Goal: Task Accomplishment & Management: Complete application form

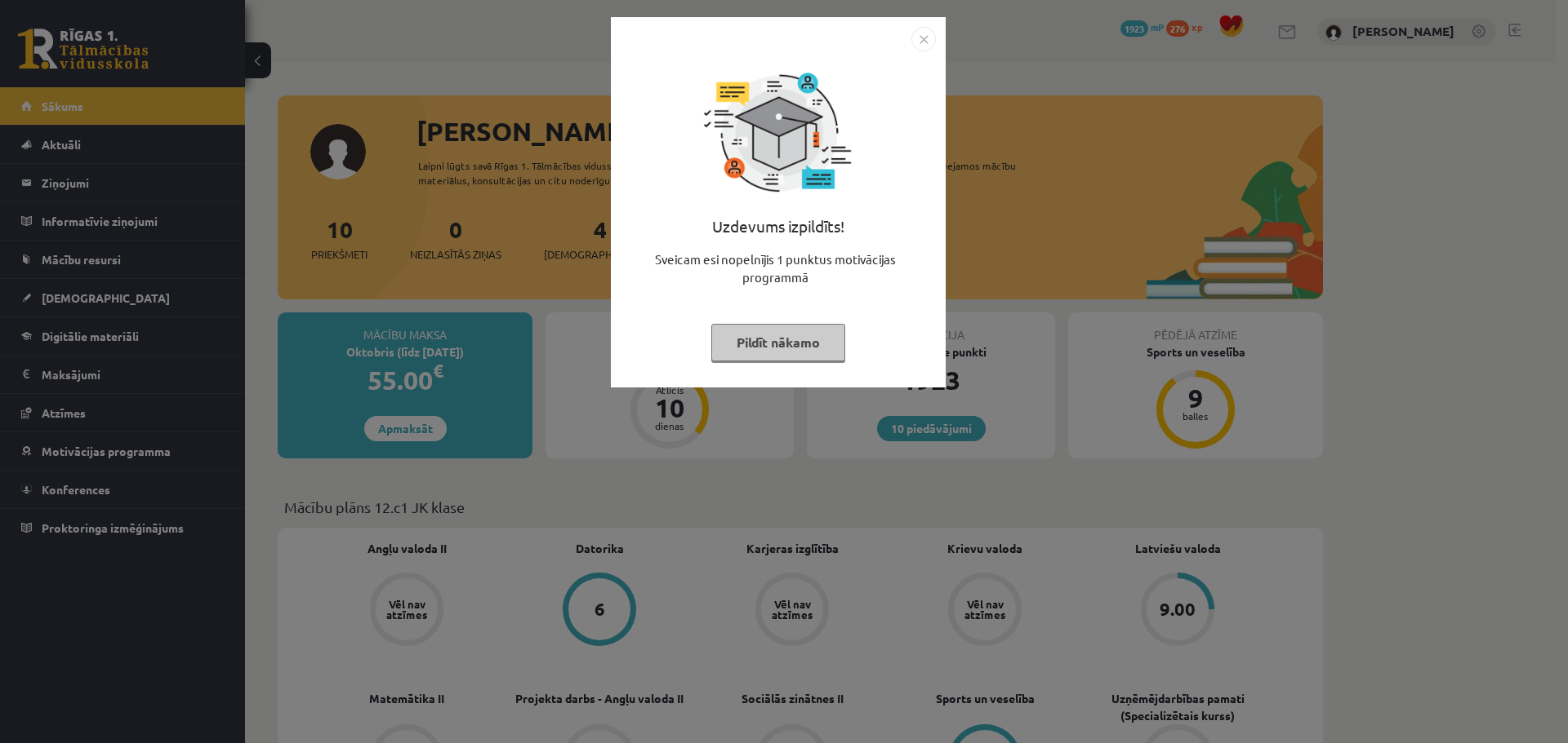
click at [925, 41] on img "Close" at bounding box center [923, 40] width 25 height 25
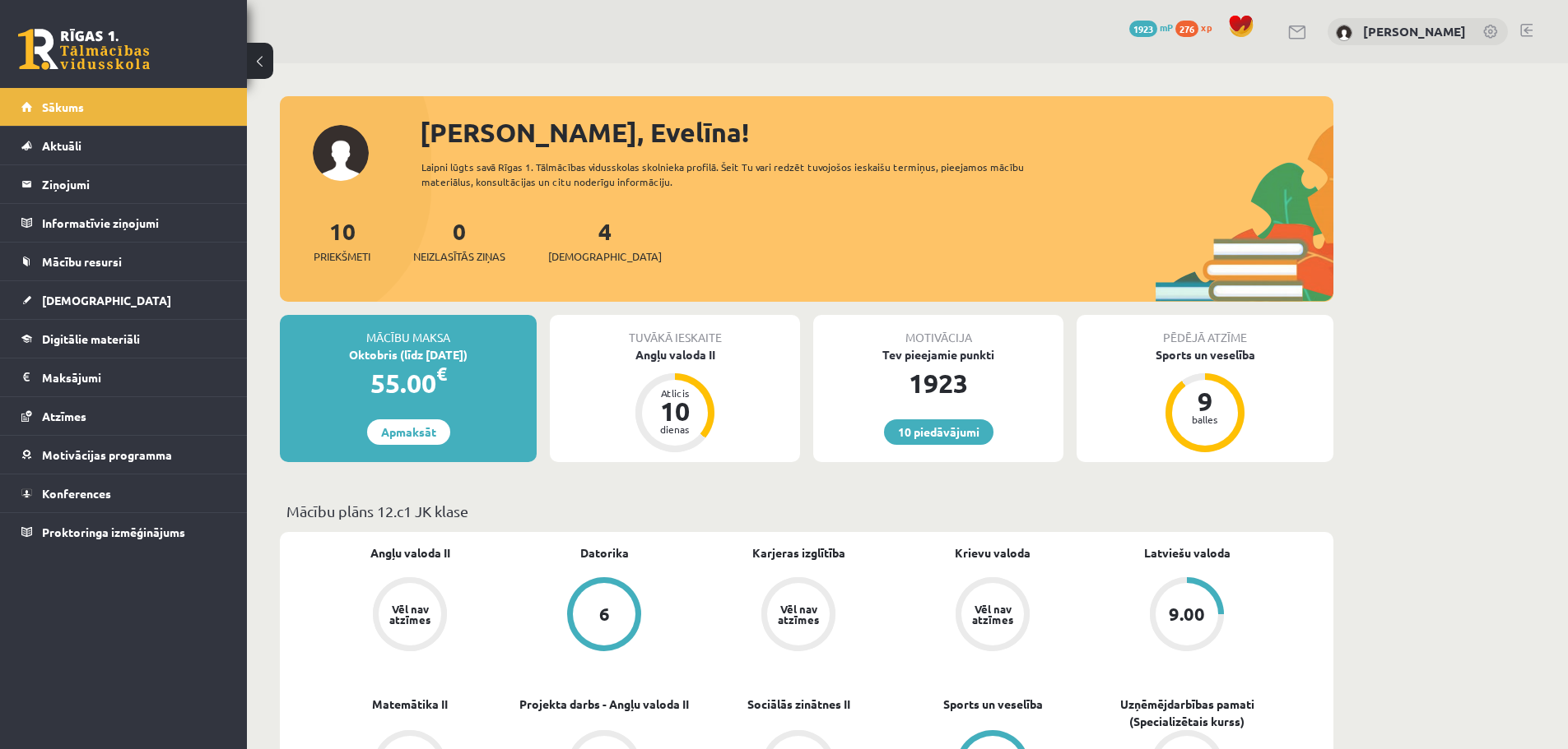
click at [1524, 33] on link at bounding box center [1526, 31] width 13 height 13
click at [93, 293] on link "[DEMOGRAPHIC_DATA]" at bounding box center [124, 300] width 205 height 38
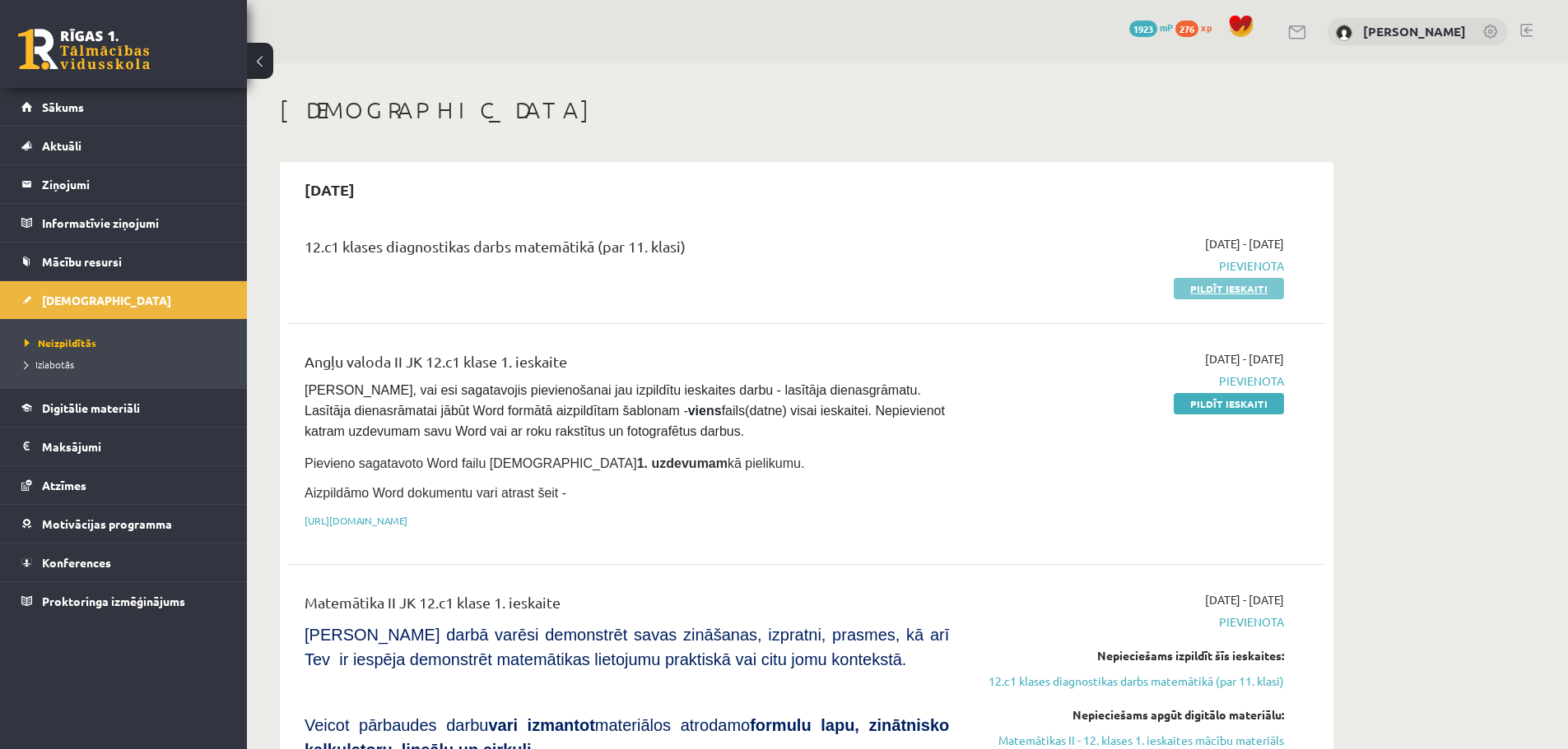
click at [1193, 280] on link "Pildīt ieskaiti" at bounding box center [1229, 289] width 110 height 22
click at [1186, 287] on link "Pildīt ieskaiti" at bounding box center [1229, 289] width 110 height 22
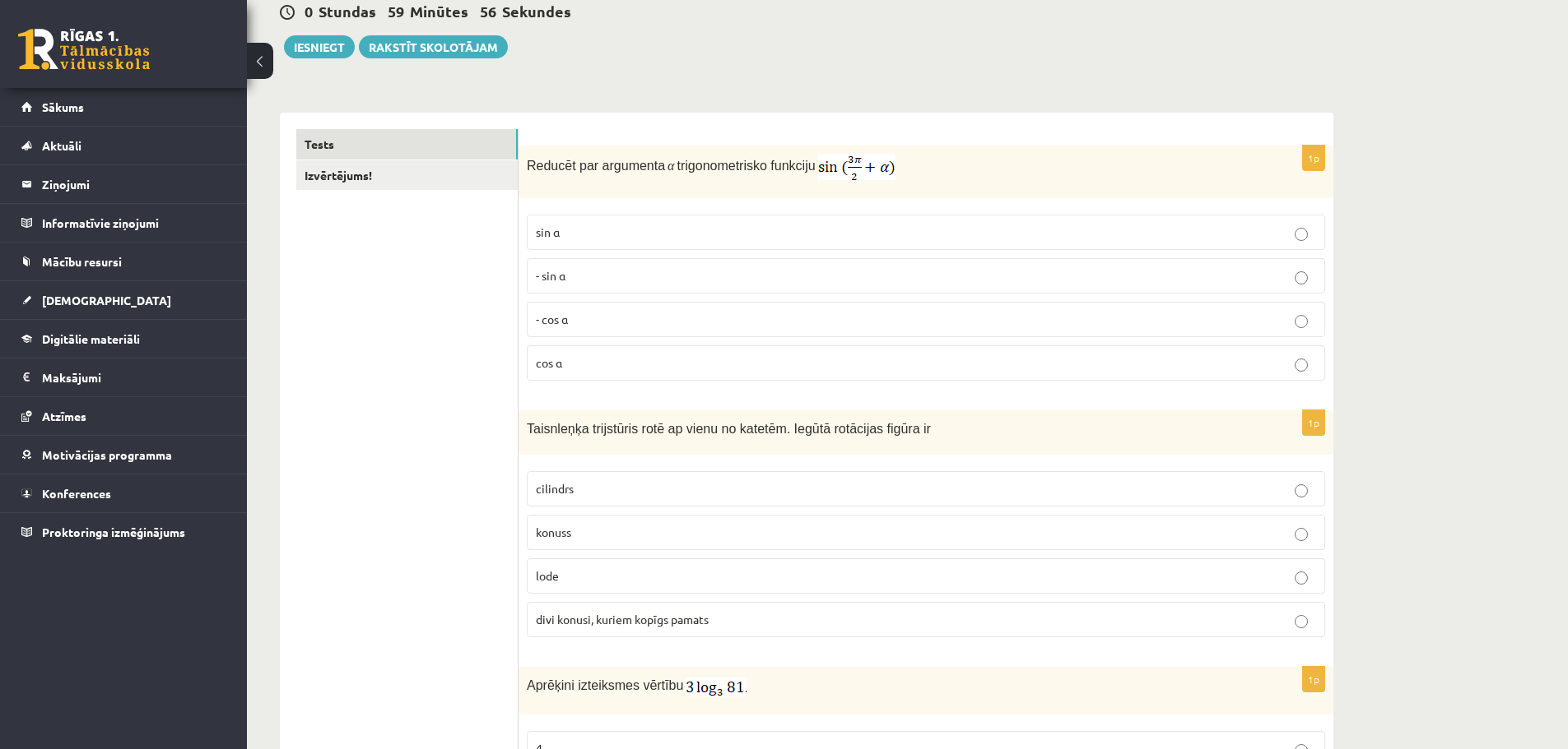
scroll to position [185, 0]
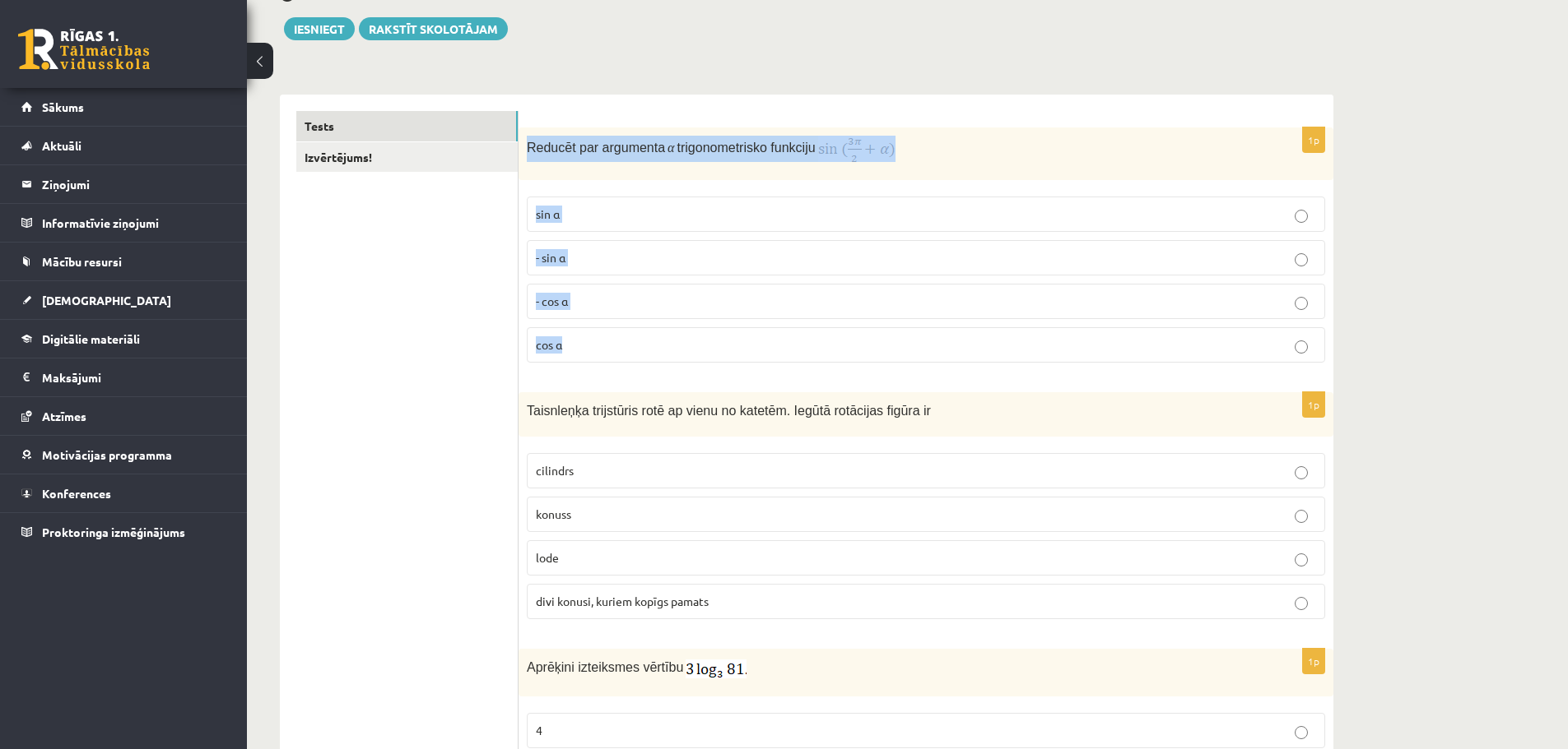
drag, startPoint x: 525, startPoint y: 148, endPoint x: 698, endPoint y: 357, distance: 271.3
click at [698, 357] on div "1p Reducēt par argumenta α trigonometrisko funkciju sin⁡ α - sin ⁡α - cos ⁡α co…" at bounding box center [926, 252] width 814 height 249
copy div "Reducēt par argumenta α trigonometrisko funkciju sin⁡ α - sin ⁡α - cos ⁡α cos⁡ α"
click at [667, 297] on p "- cos ⁡α" at bounding box center [926, 301] width 780 height 18
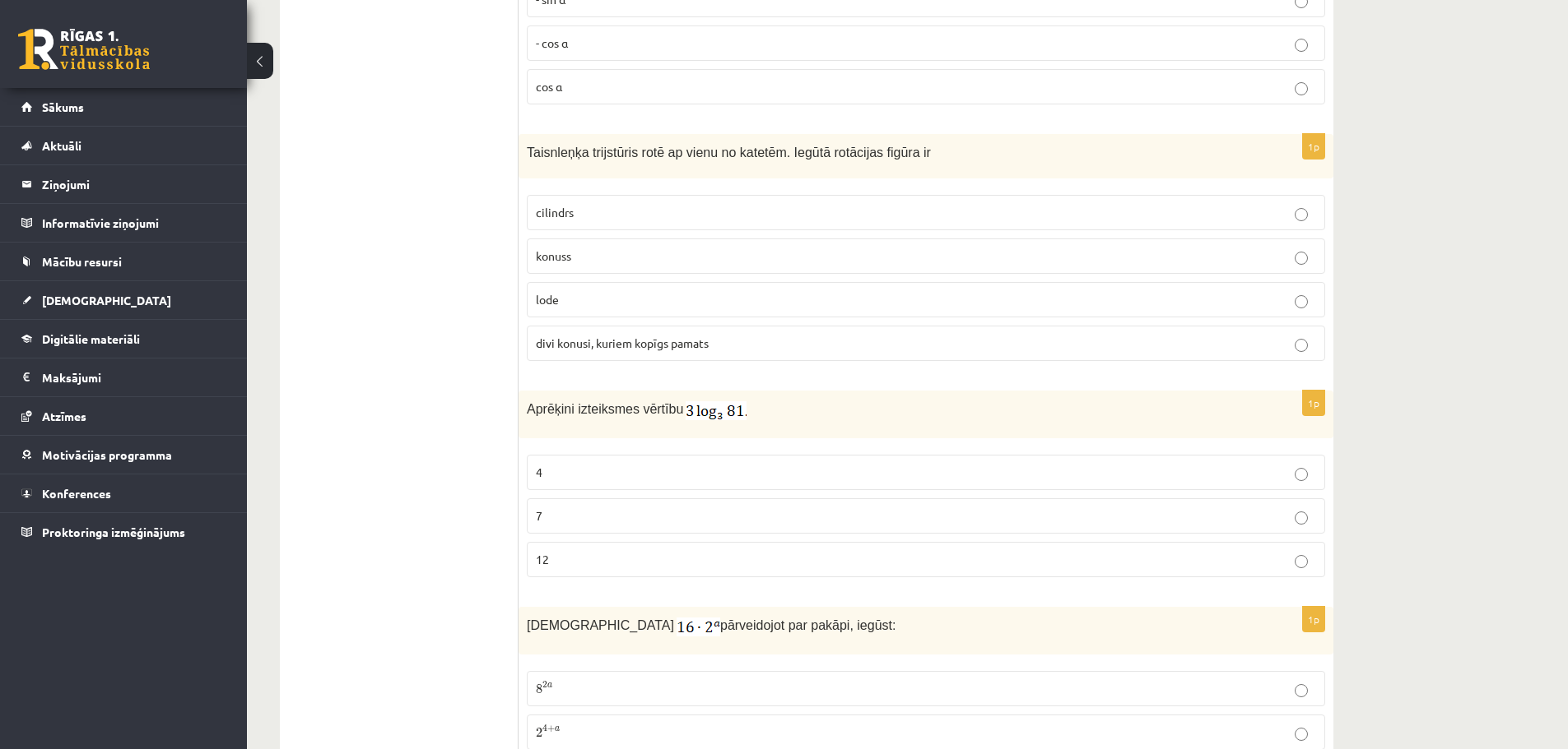
scroll to position [507, 0]
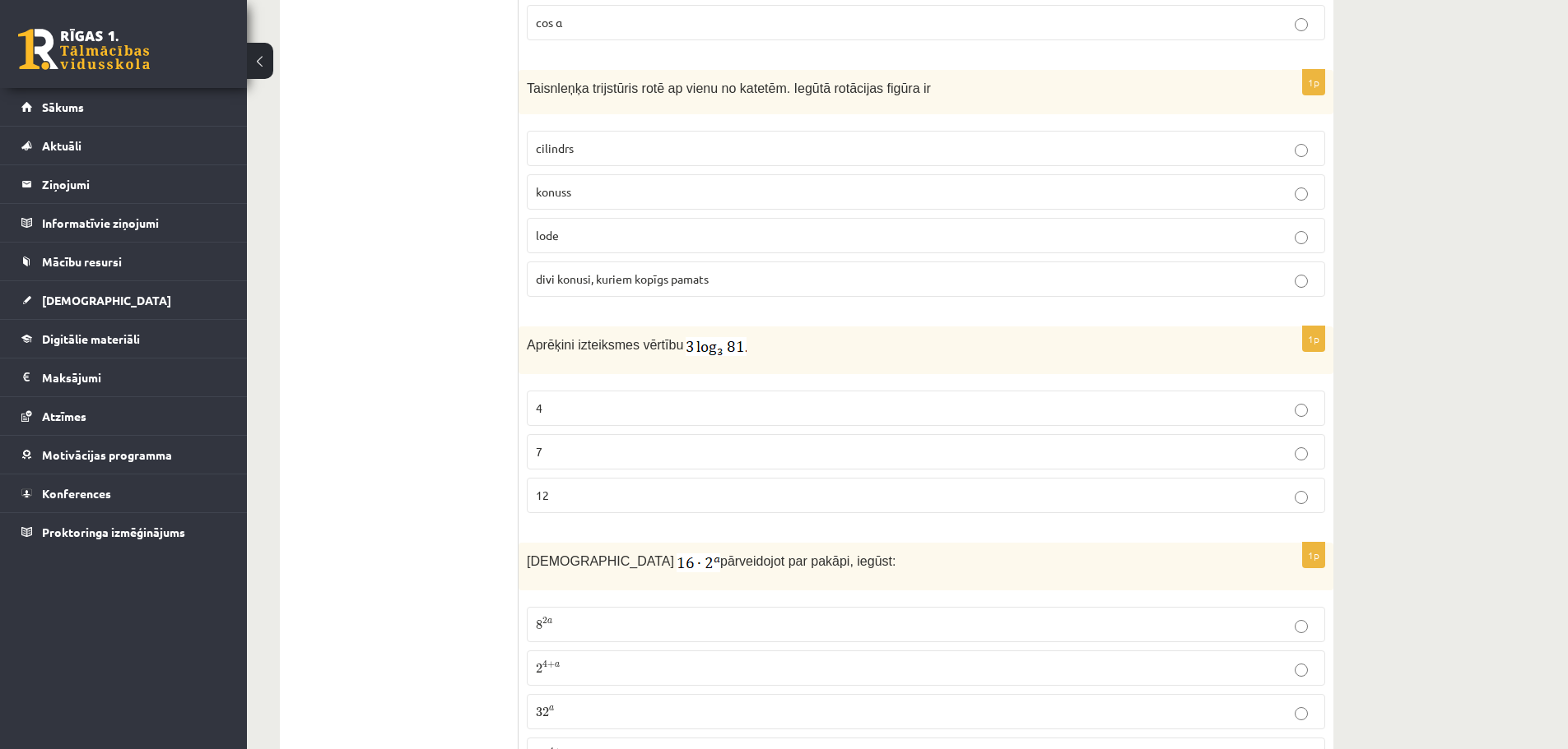
click at [597, 190] on p "konuss" at bounding box center [926, 192] width 780 height 18
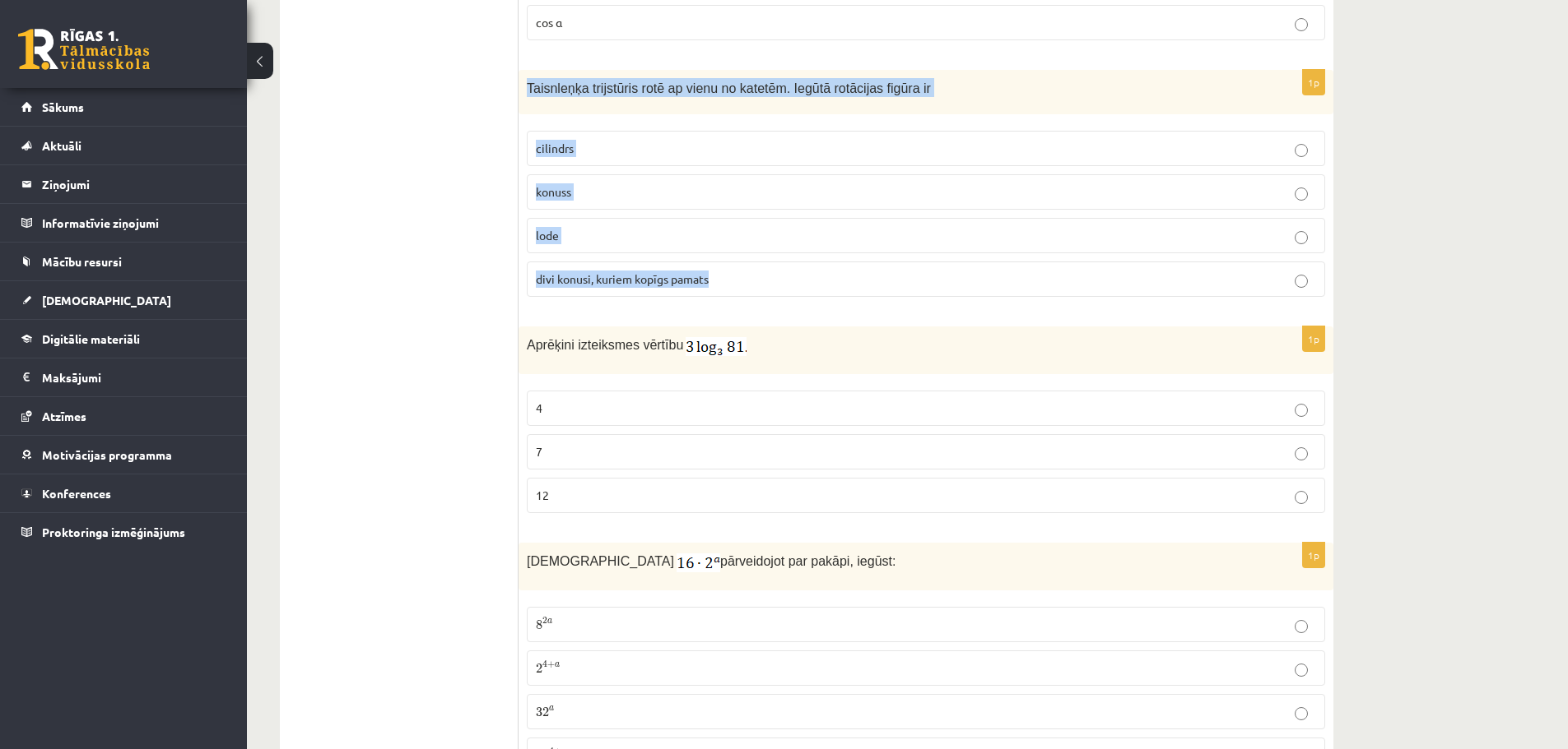
drag, startPoint x: 519, startPoint y: 85, endPoint x: 759, endPoint y: 292, distance: 316.9
click at [759, 292] on div "1p Taisnleņķa trijstūris rotē ap vienu no katetēm. Iegūtā rotācijas figūra ir c…" at bounding box center [926, 190] width 814 height 241
copy div "Taisnleņķa trijstūris rotē ap vienu no katetēm. Iegūtā rotācijas figūra ir cili…"
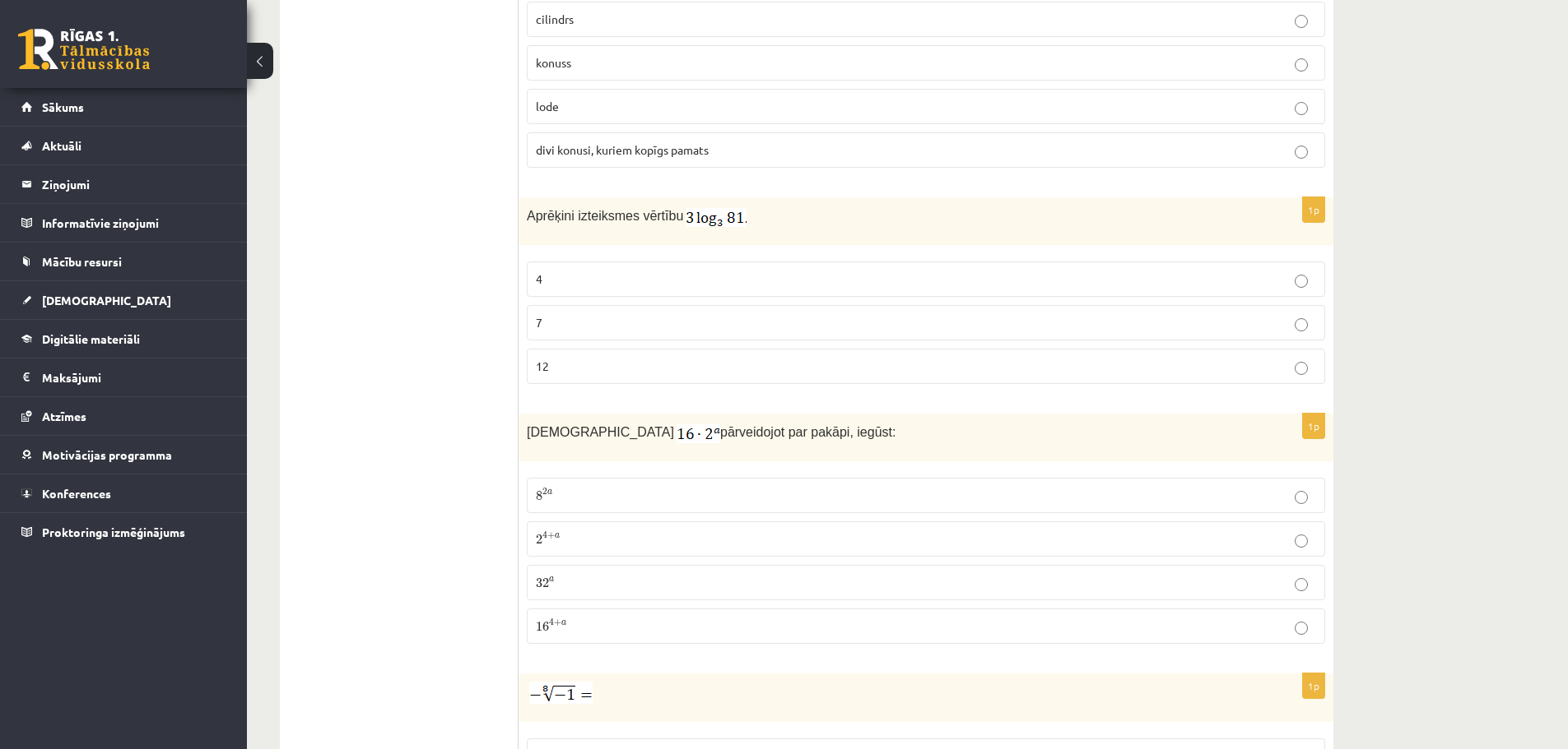
scroll to position [682, 0]
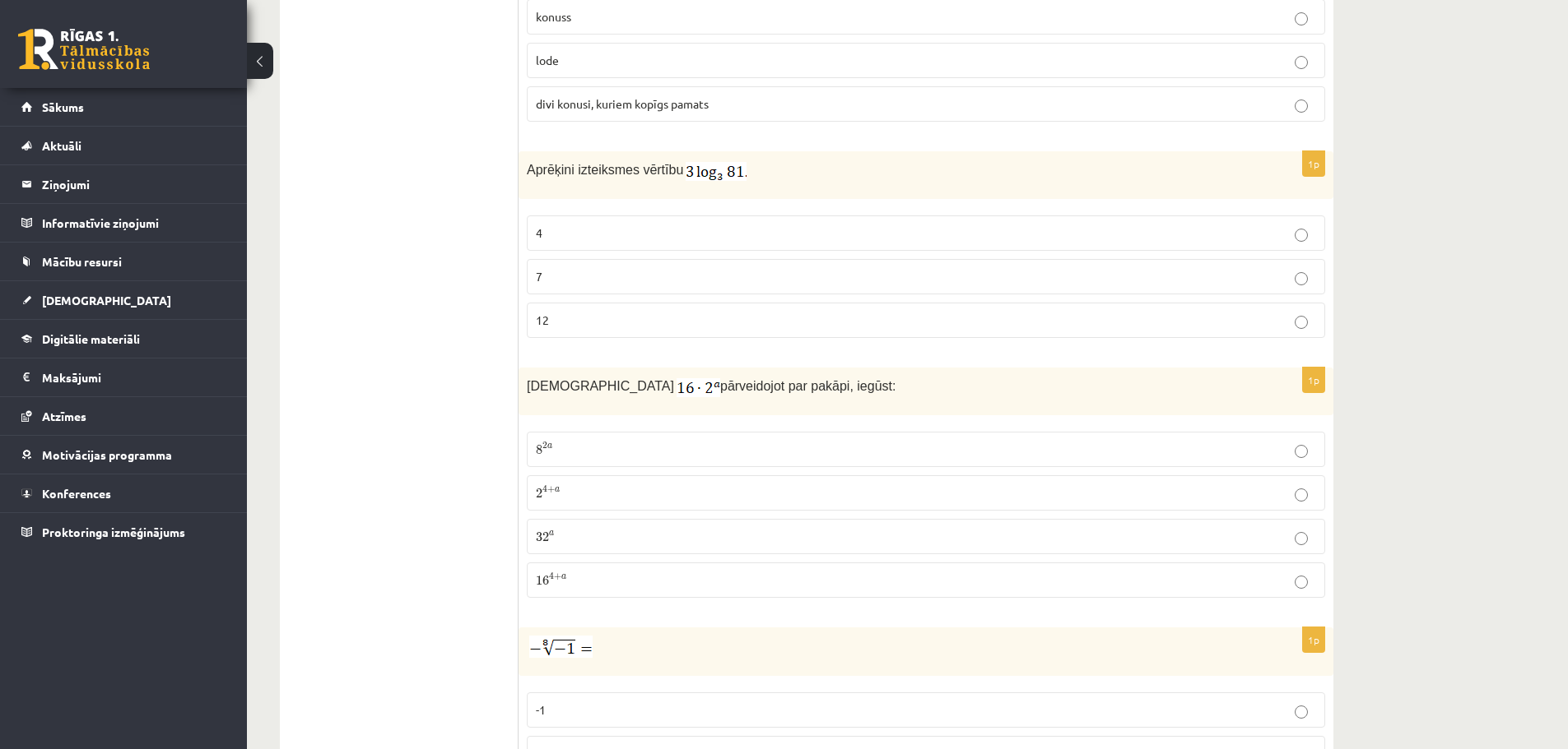
drag, startPoint x: 517, startPoint y: 172, endPoint x: 625, endPoint y: 305, distance: 171.3
drag, startPoint x: 524, startPoint y: 172, endPoint x: 608, endPoint y: 318, distance: 168.4
click at [608, 318] on div "1p Aprēķini izteiksmes vērtību 4 7 12" at bounding box center [926, 251] width 814 height 200
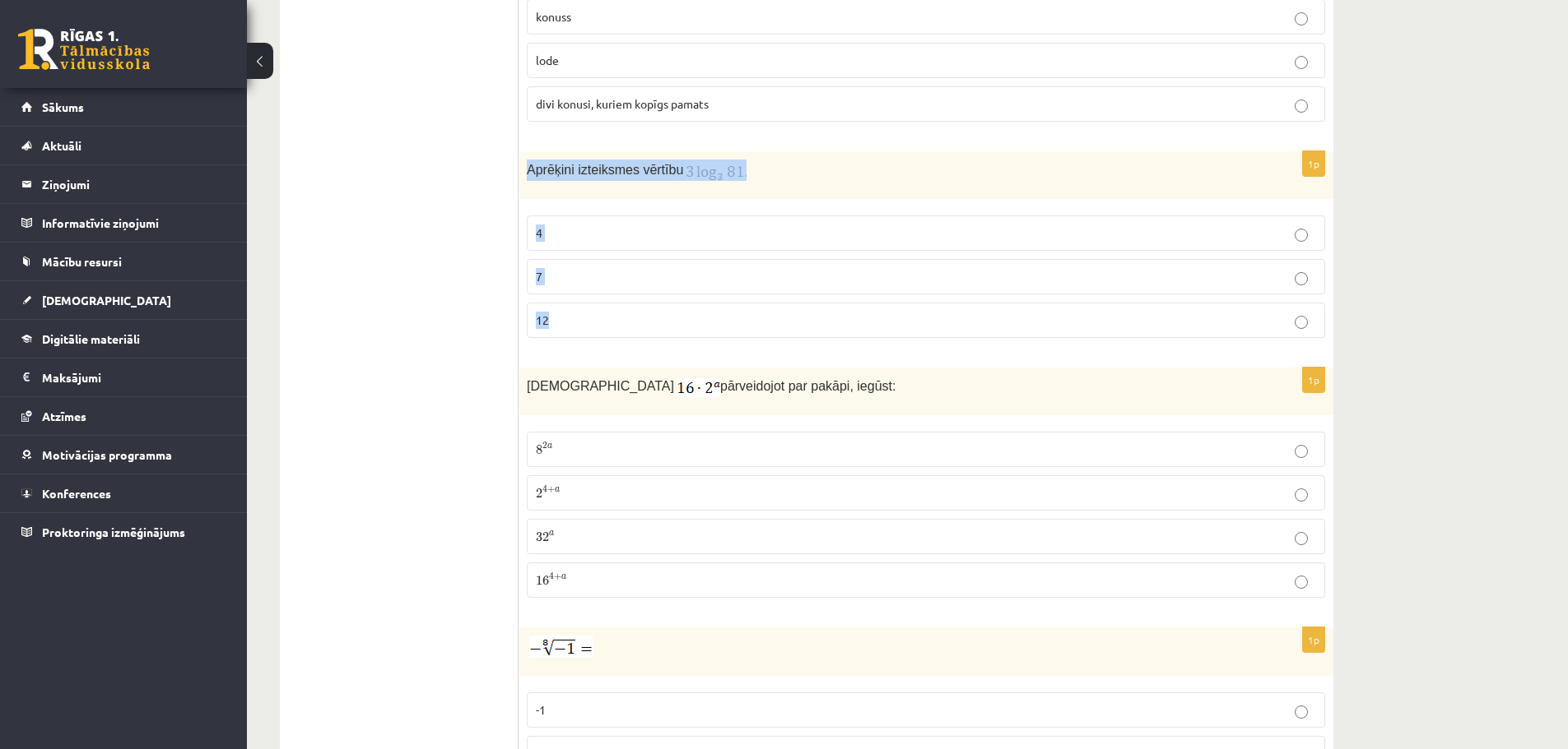
copy div "Aprēķini izteiksmes vērtību 4 7 12"
click at [606, 317] on p "12" at bounding box center [926, 320] width 780 height 18
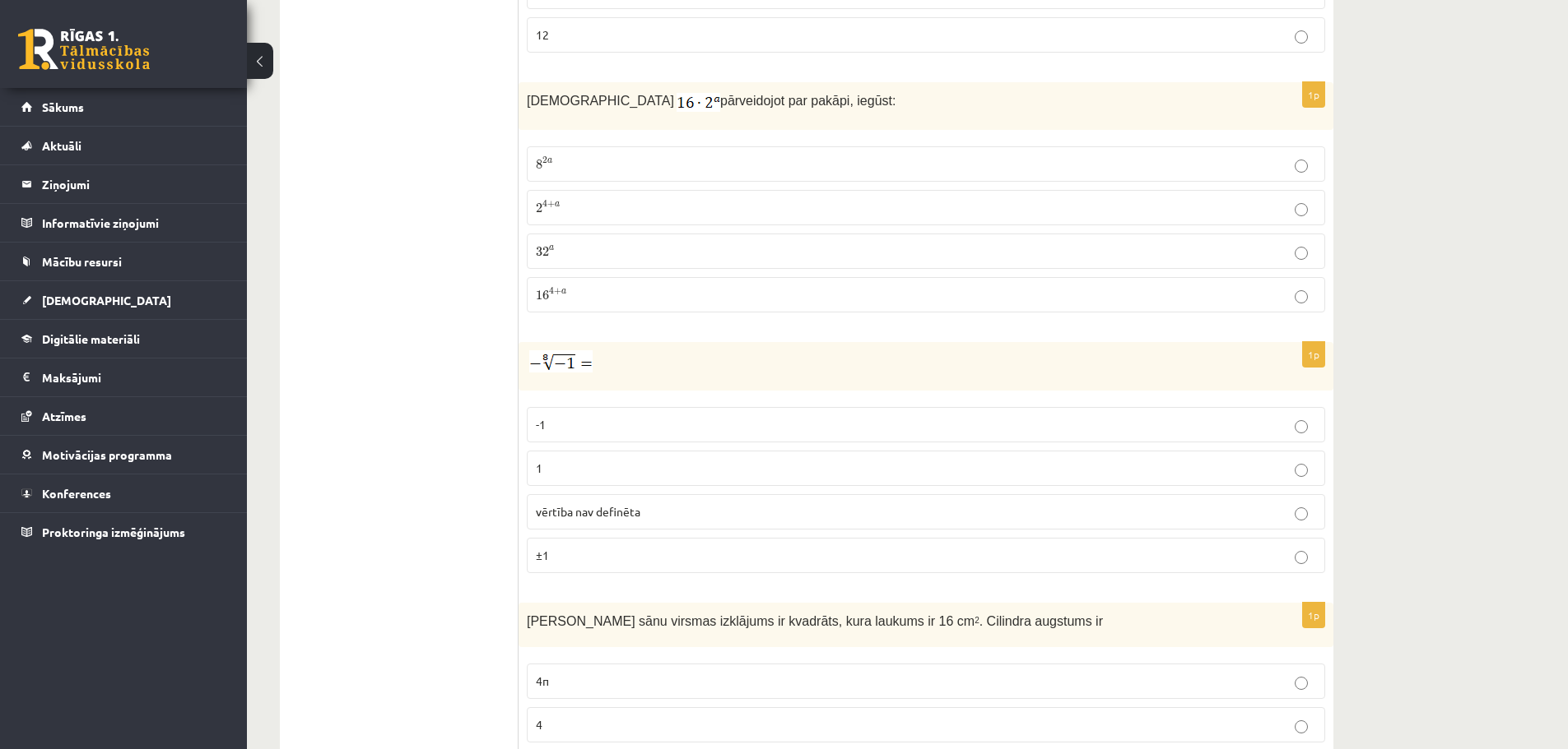
scroll to position [976, 0]
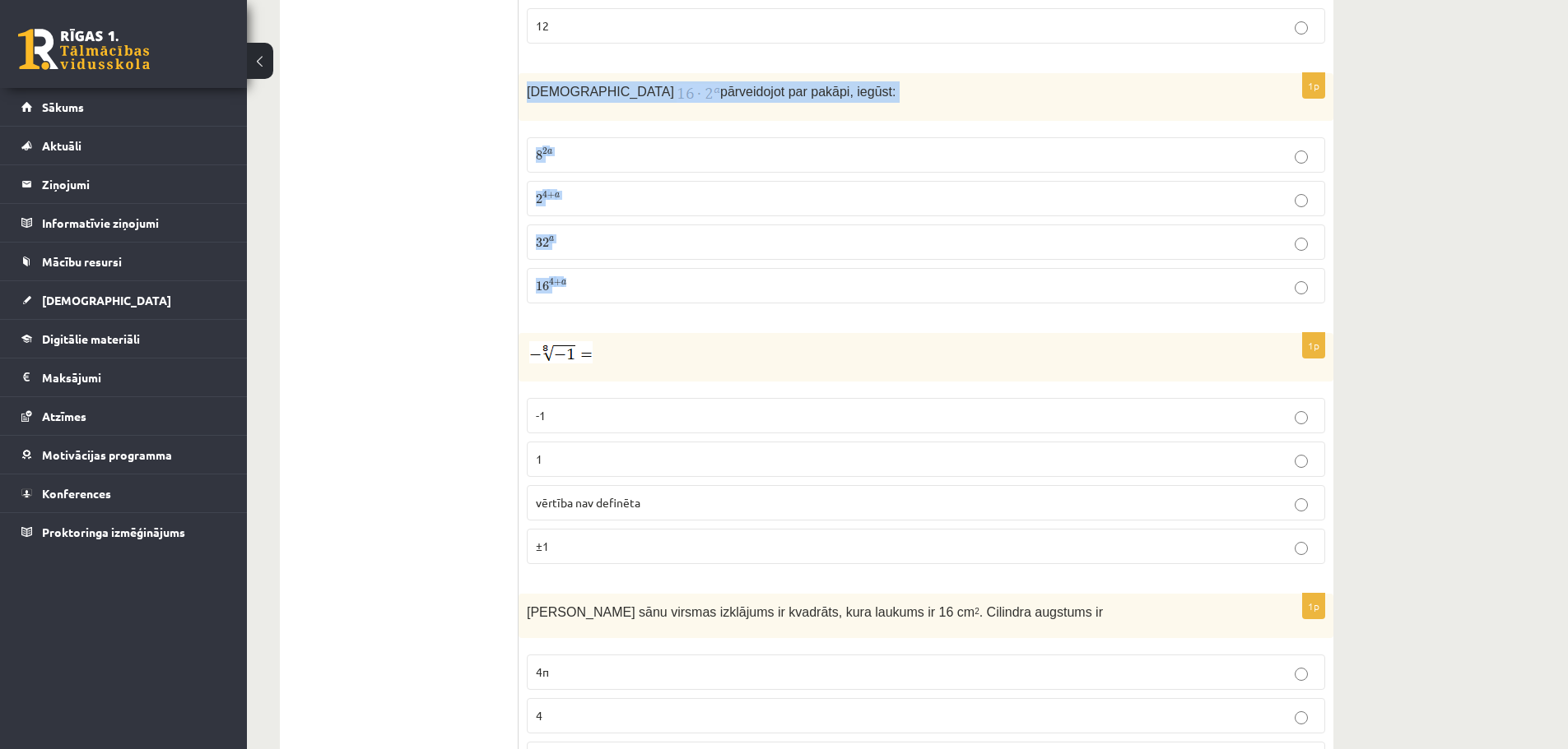
drag, startPoint x: 522, startPoint y: 90, endPoint x: 688, endPoint y: 281, distance: 253.1
click at [688, 281] on div "1p Izteiksmi pārveidojot par pakāpi, iegūst: 8 2 a 8 2 a 2 4 + a 2 4 + a 32 a 3…" at bounding box center [926, 195] width 814 height 244
copy div "Izteiksmi pārveidojot par pakāpi, iegūst: 8 2 a 8 2 a 2 4 + a 2 4 + a 32 a 32 a…"
click at [586, 196] on p "2 4 + a 2 4 + a" at bounding box center [926, 199] width 780 height 18
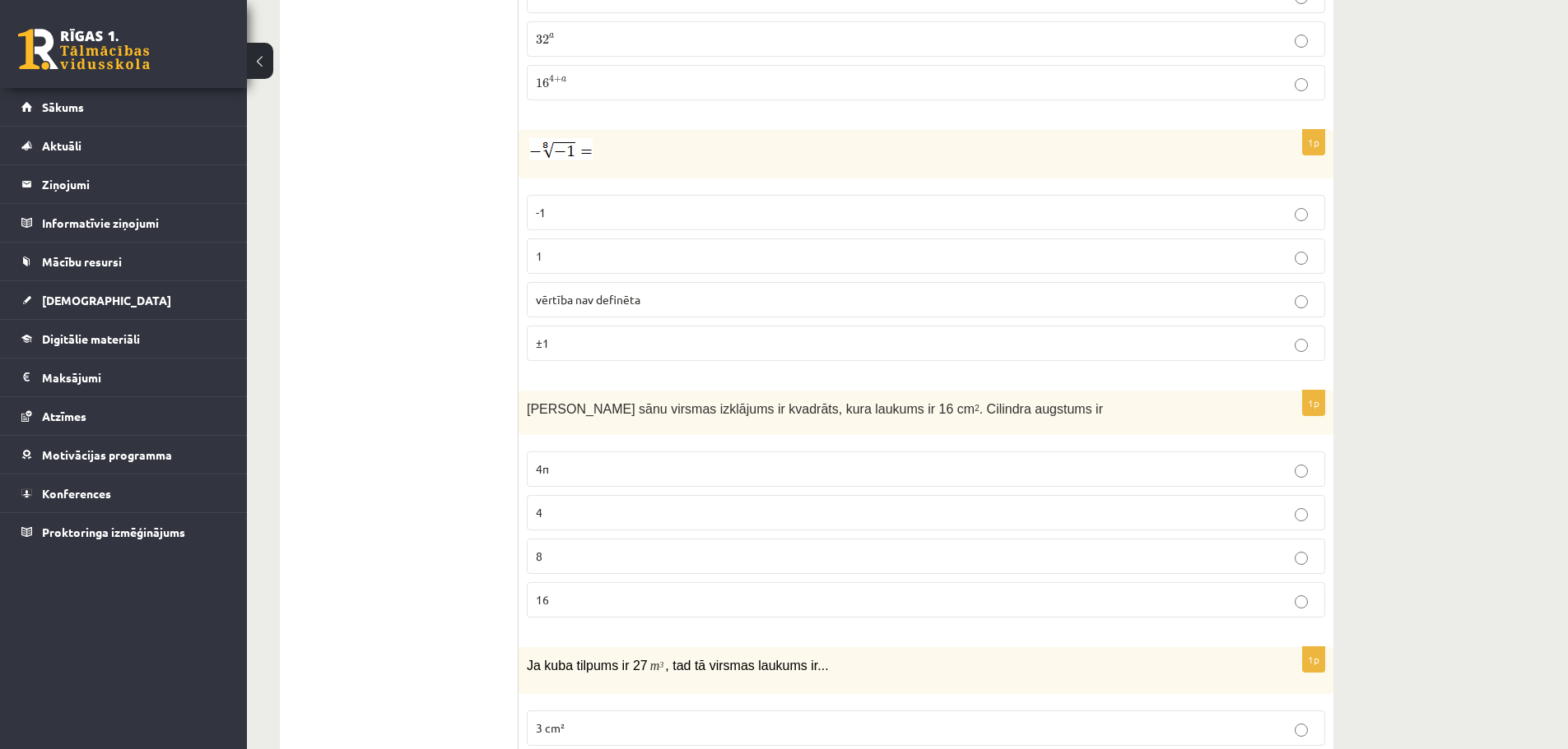
scroll to position [1226, 0]
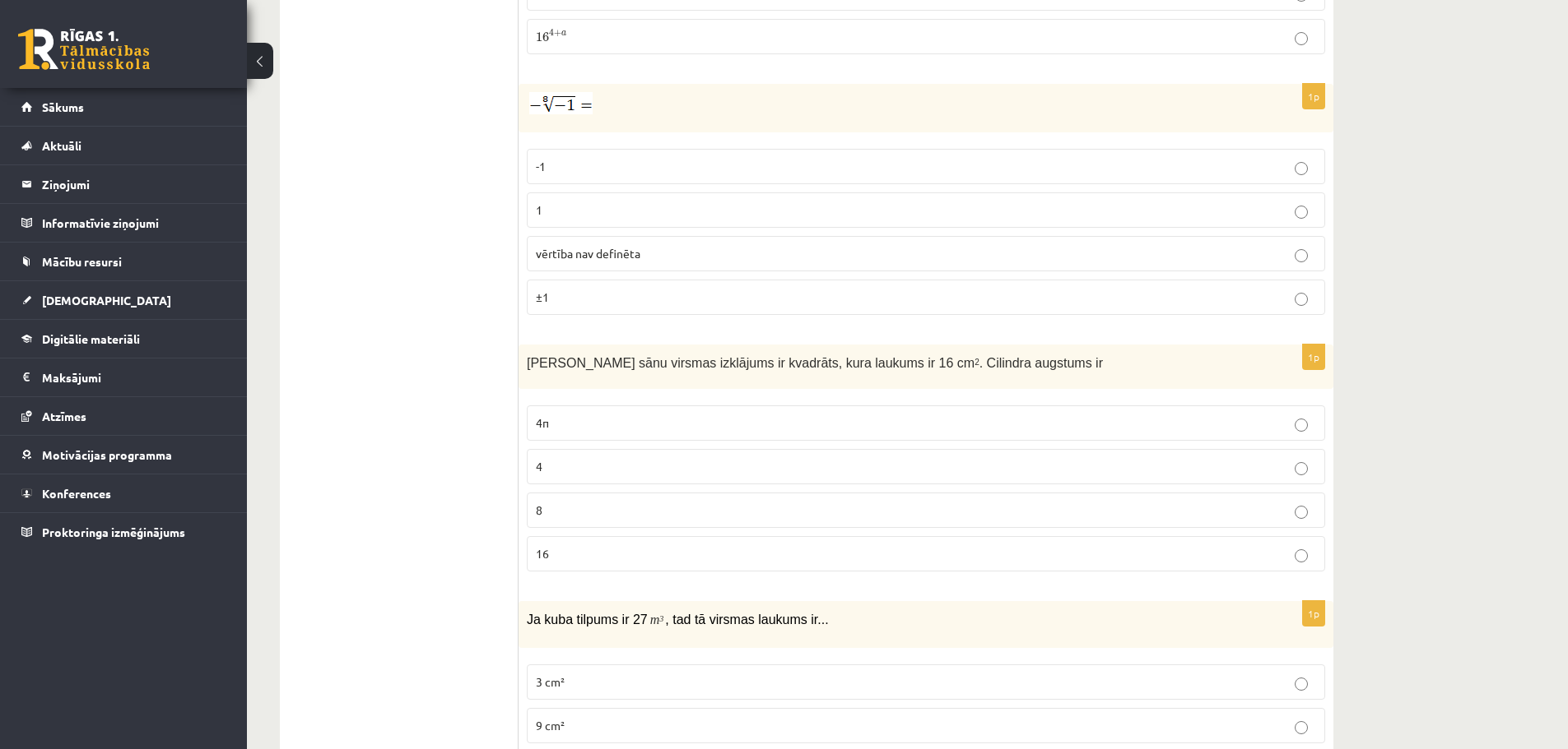
click at [707, 255] on p "vērtība nav definēta" at bounding box center [926, 254] width 780 height 18
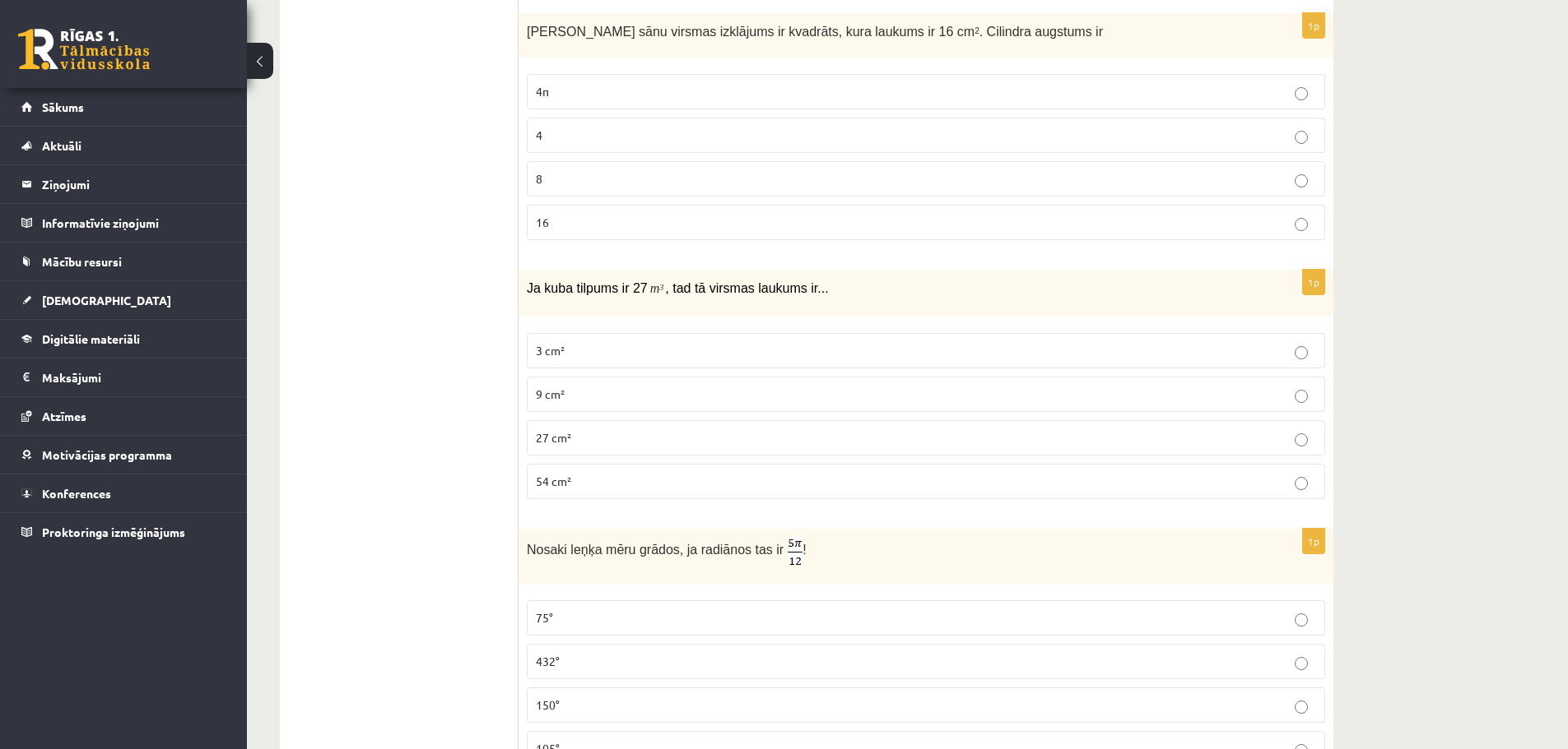
scroll to position [1521, 0]
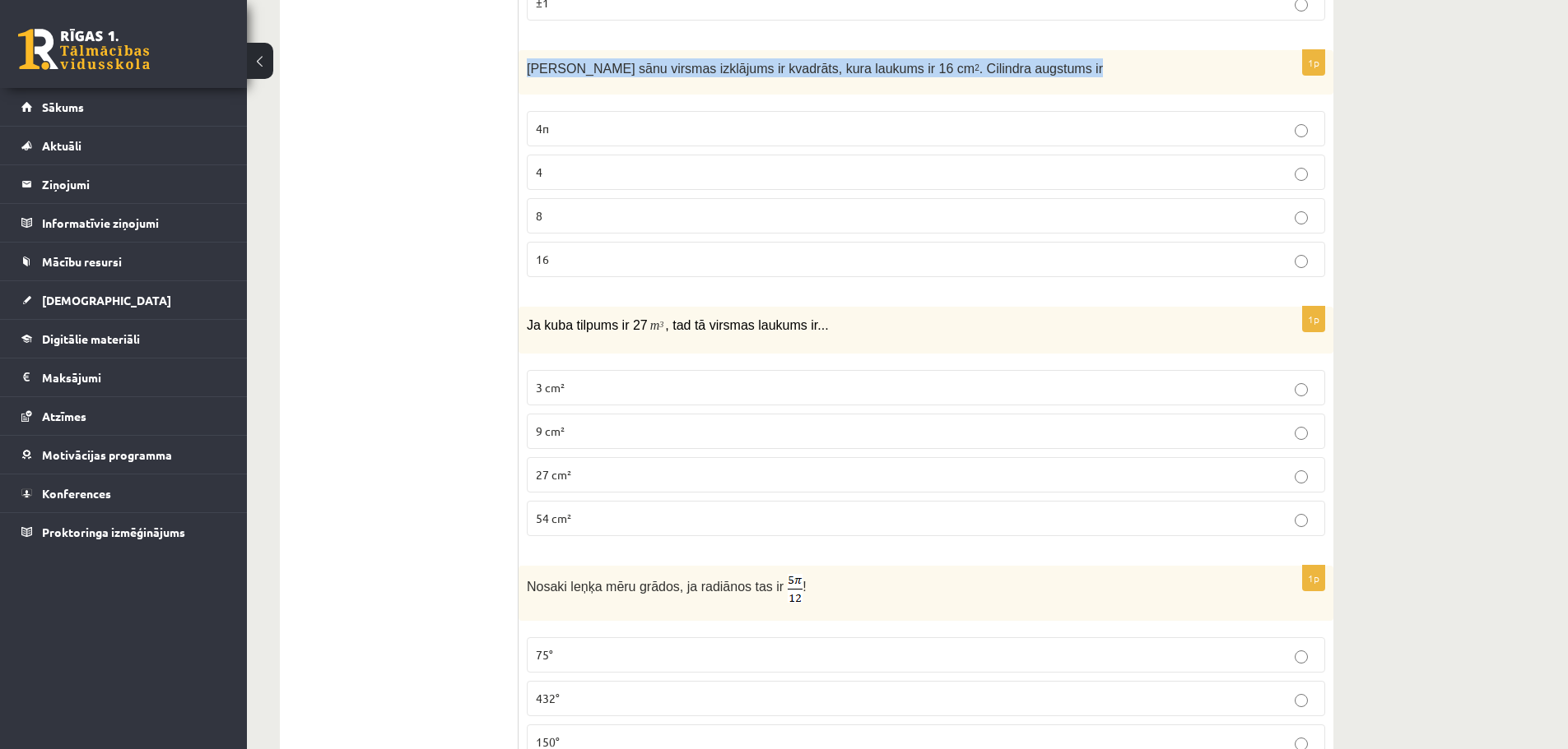
drag, startPoint x: 520, startPoint y: 71, endPoint x: 1064, endPoint y: 84, distance: 544.2
click at [1064, 84] on div "Cilindra sānu virsmas izklājums ir kvadrāts, kura laukums ir 16 cm 2 . Cilindra…" at bounding box center [926, 73] width 814 height 45
copy span "Cilindra sānu virsmas izklājums ir kvadrāts, kura laukums ir 16 cm 2 . Cilindra…"
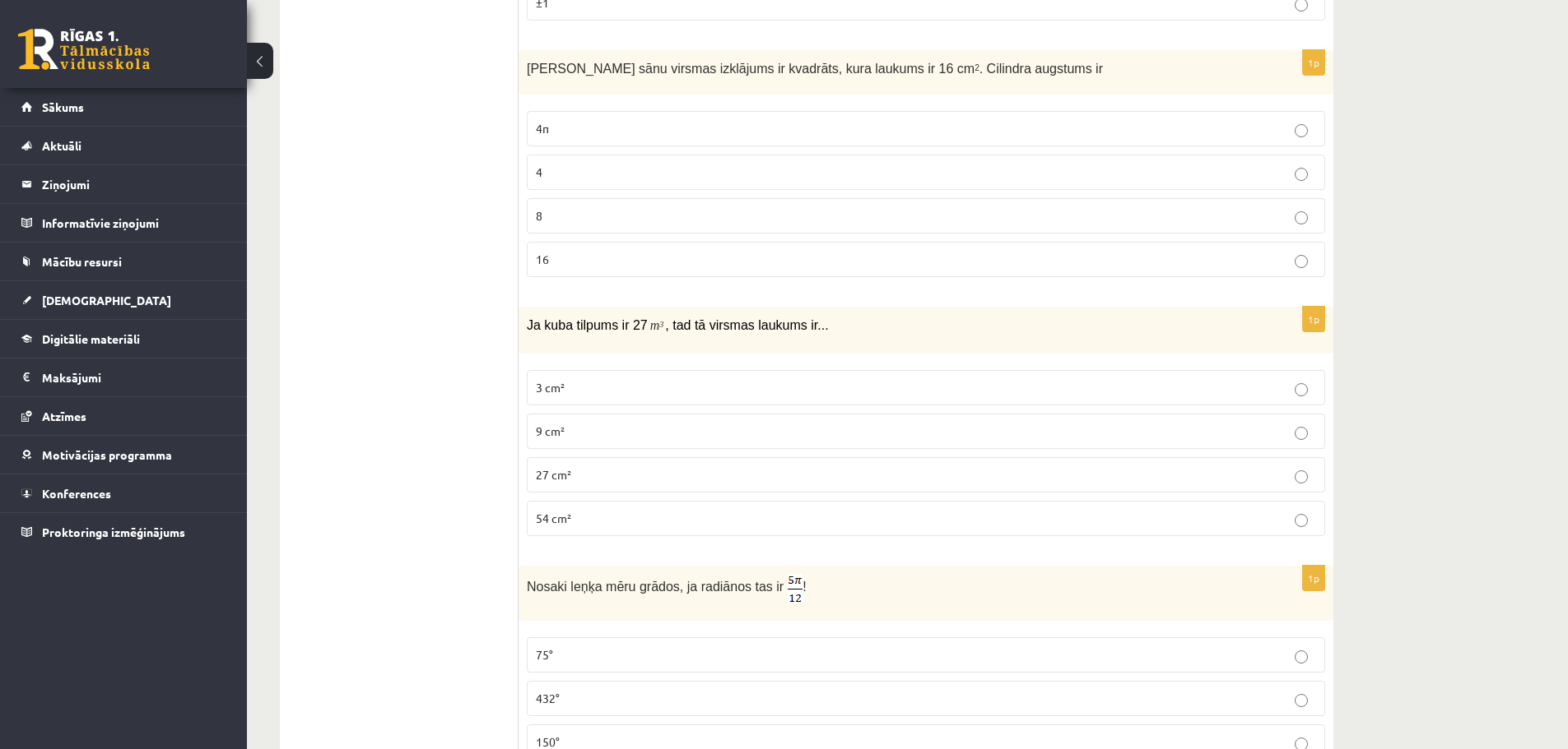
click at [631, 170] on p "4" at bounding box center [926, 172] width 780 height 18
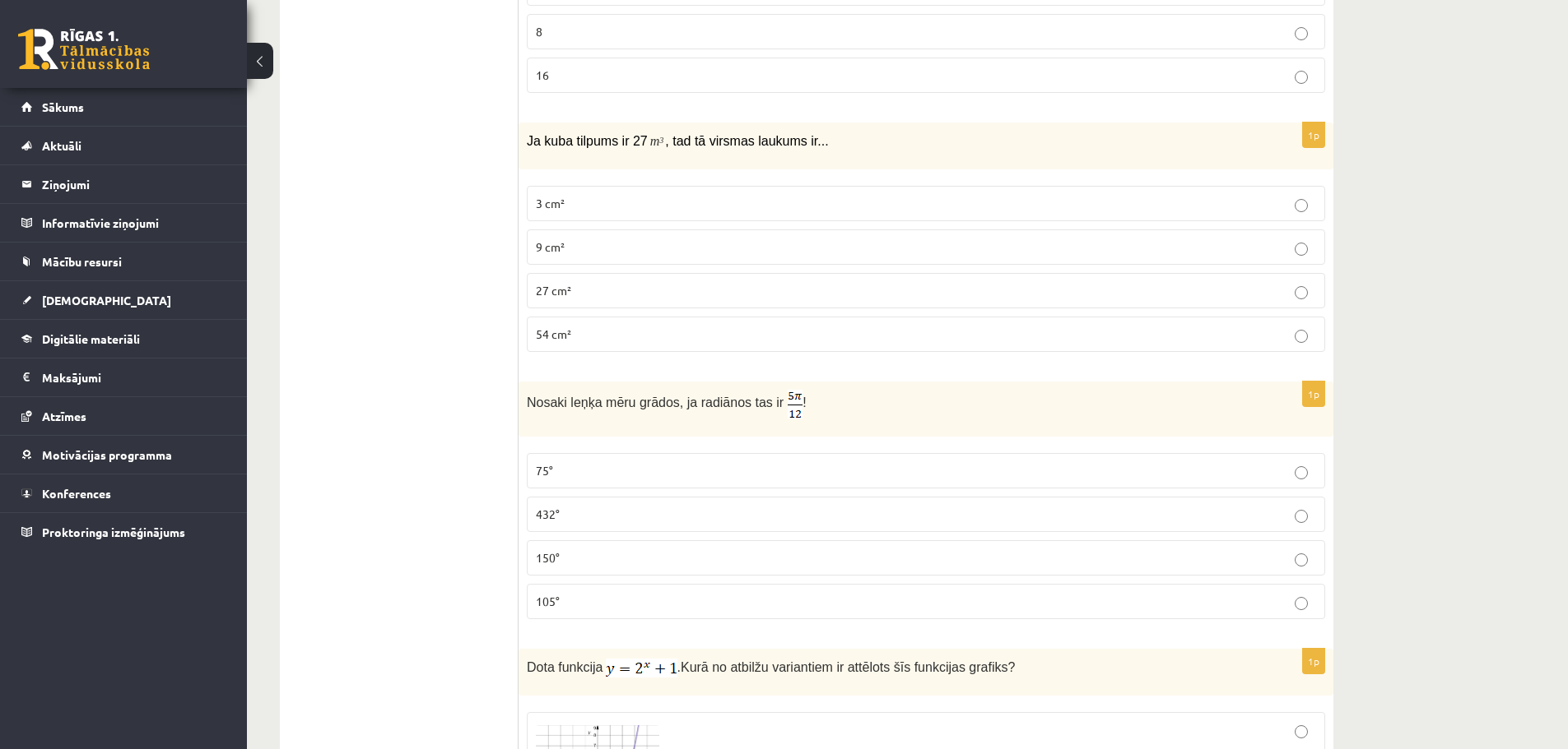
scroll to position [1713, 0]
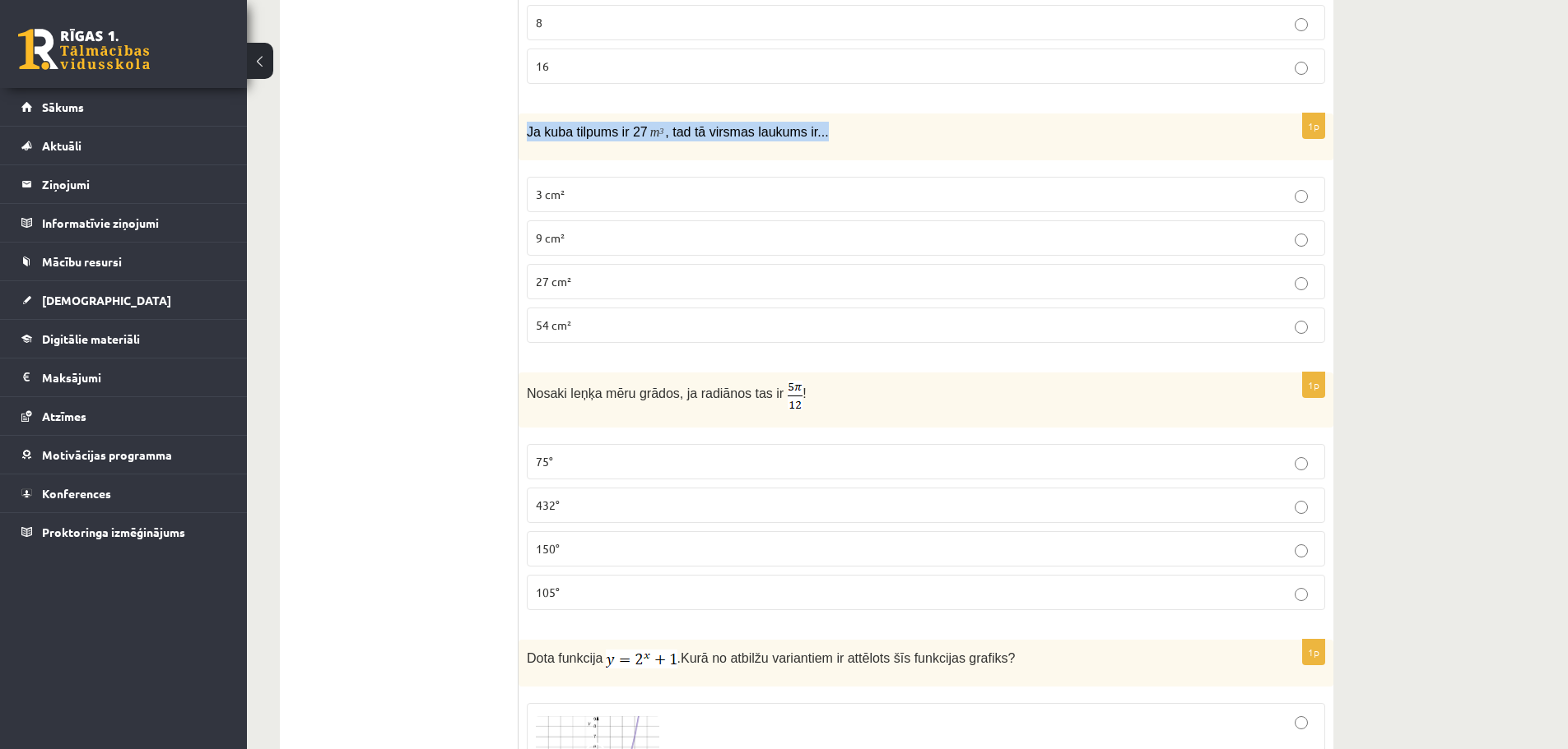
drag, startPoint x: 525, startPoint y: 135, endPoint x: 824, endPoint y: 129, distance: 299.1
click at [824, 129] on div "Ja kuba tilpums ir 27 m 3 , tad tā virsmas laukums ir..." at bounding box center [926, 136] width 814 height 46
copy p "Ja kuba tilpums ir 27 m 3 , tad tā virsmas laukums ir..."
click at [632, 320] on p "54 cm²" at bounding box center [926, 325] width 780 height 18
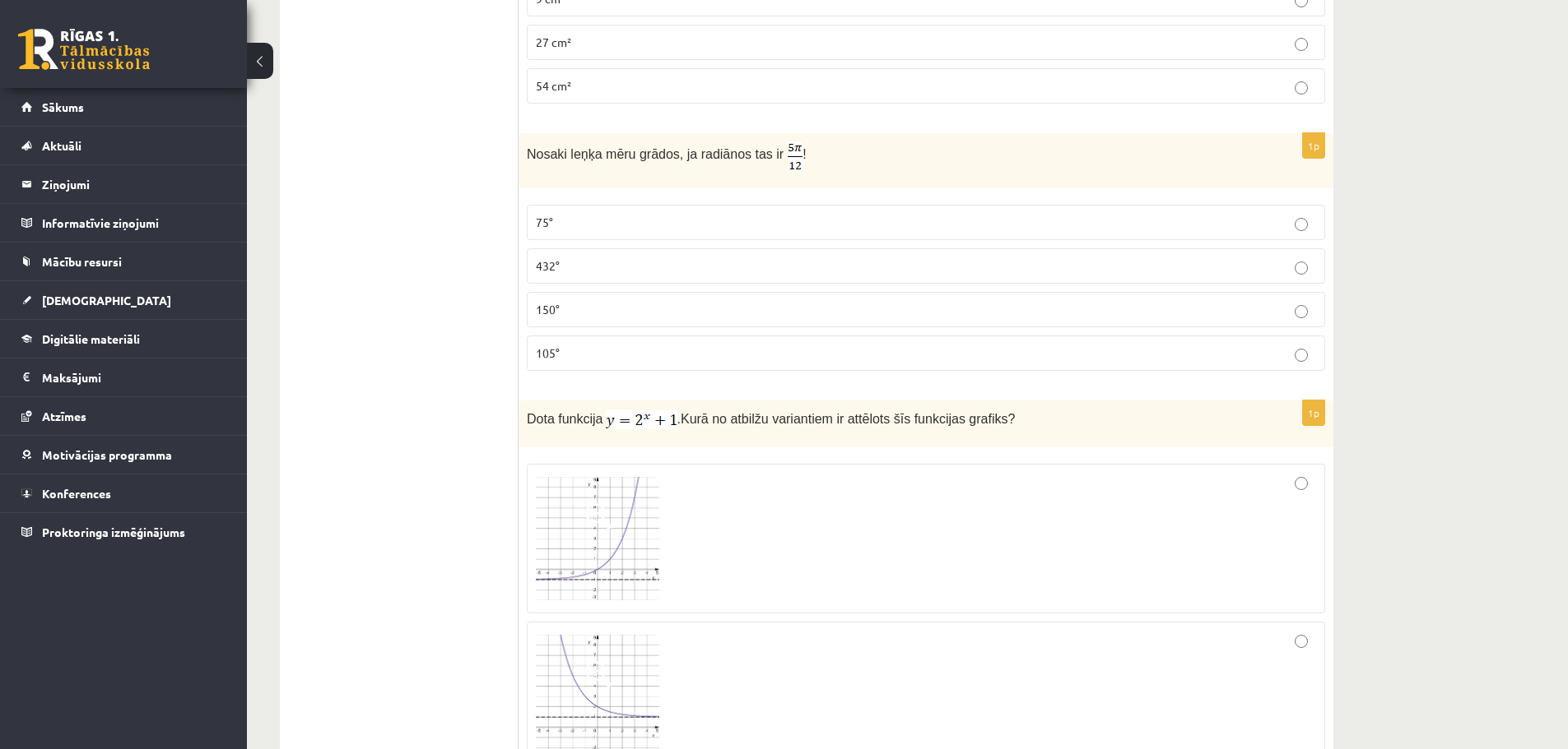
scroll to position [1971, 0]
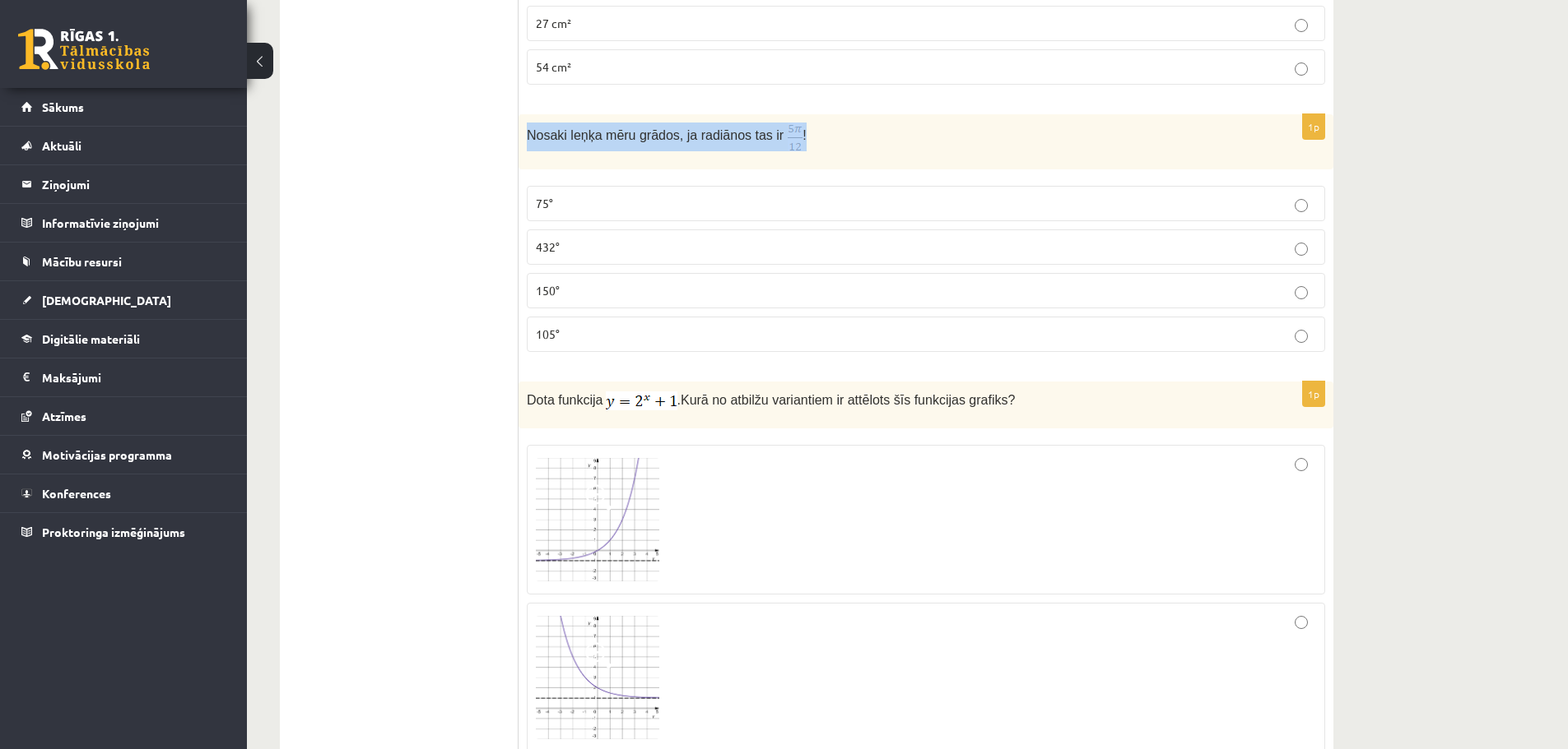
drag, startPoint x: 522, startPoint y: 144, endPoint x: 799, endPoint y: 140, distance: 277.0
click at [799, 140] on div "Nosaki leņķa mēru grādos, ja radiānos tas ir !" at bounding box center [926, 142] width 814 height 55
copy p "Nosaki leņķa mēru grādos, ja radiānos tas ir !"
click at [691, 198] on p "75°" at bounding box center [926, 203] width 780 height 18
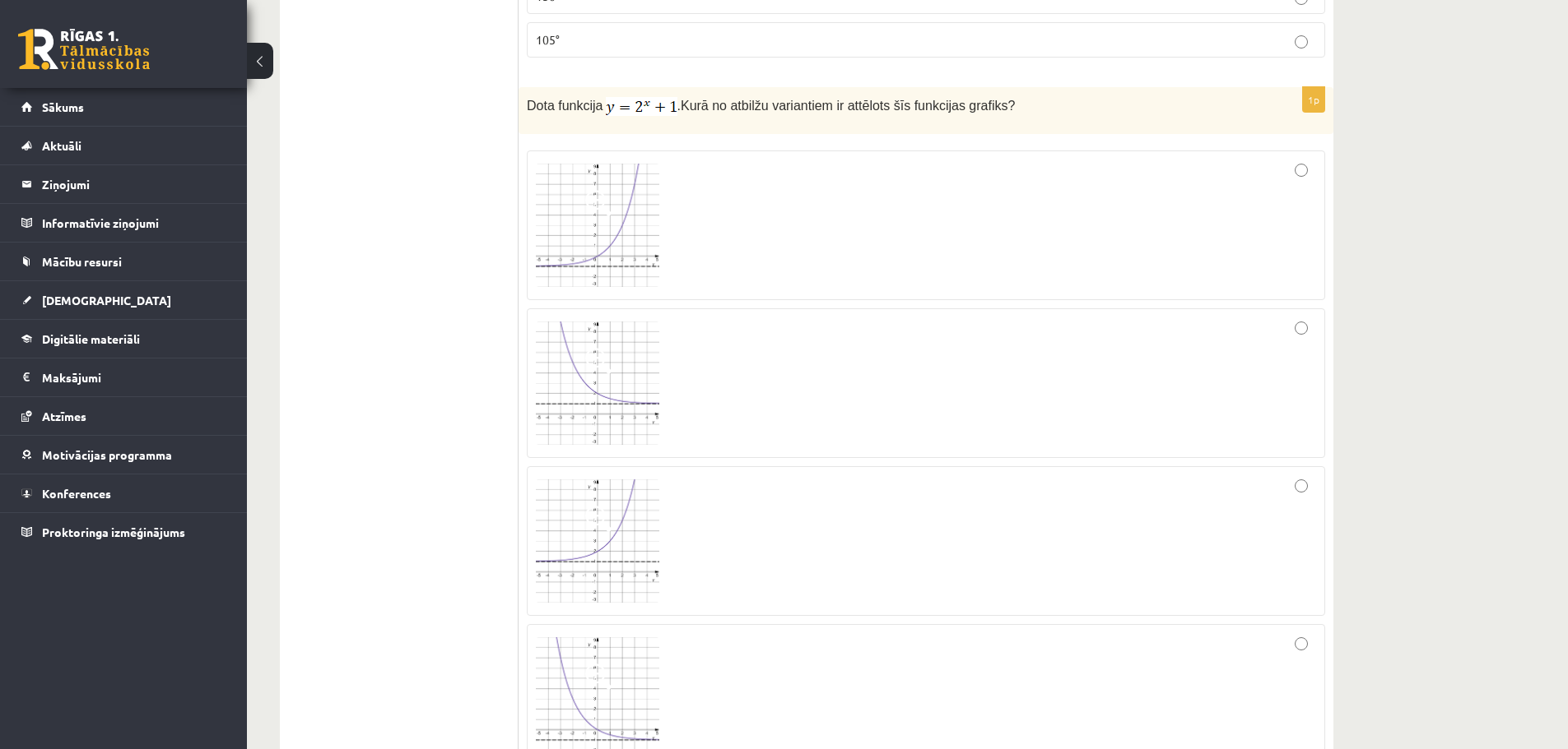
scroll to position [2275, 0]
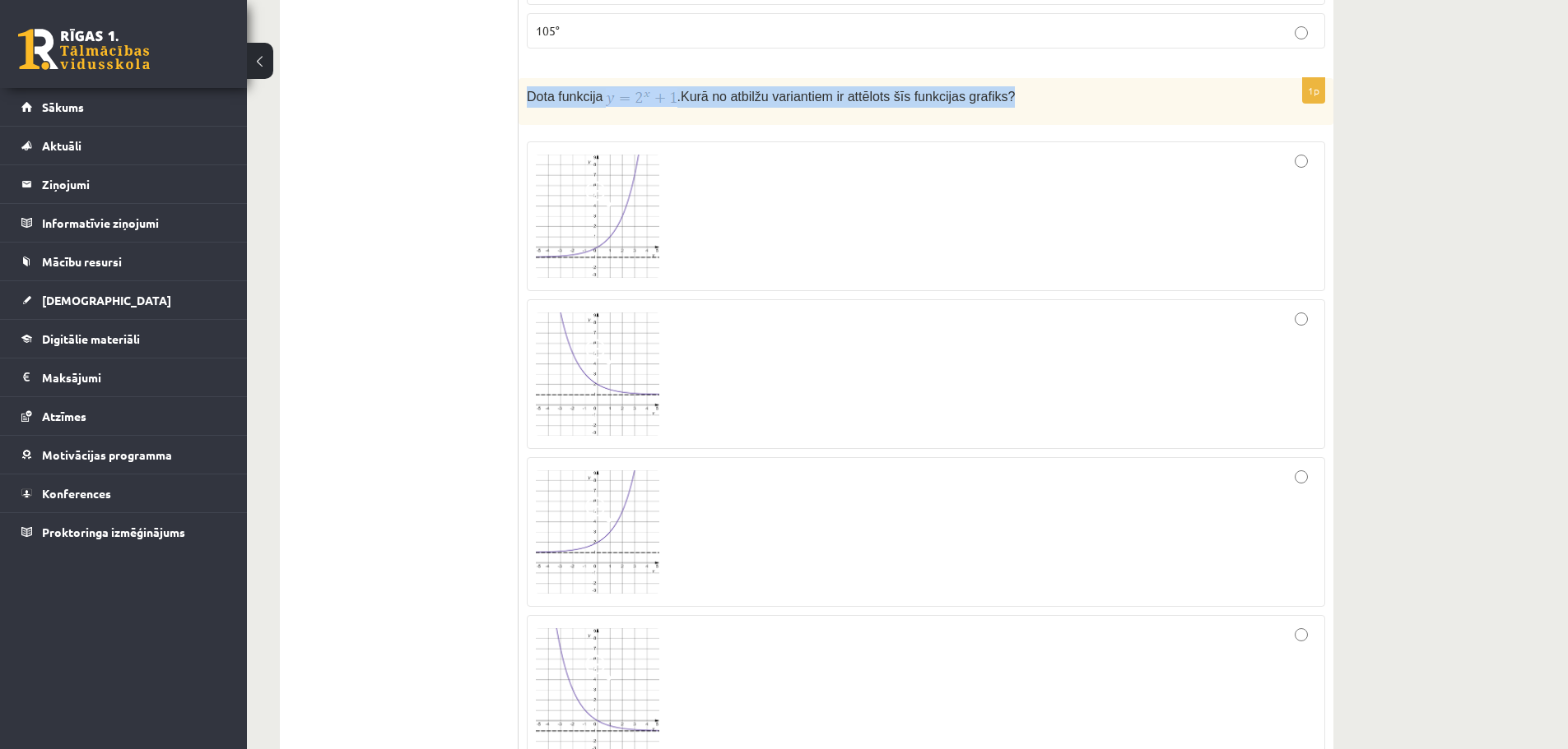
drag, startPoint x: 526, startPoint y: 92, endPoint x: 1034, endPoint y: 96, distance: 508.0
click at [1034, 96] on div "Dota funkcija . Kurā no atbilžu variantiem ir attēlots šīs funkcijas grafiks?" at bounding box center [926, 102] width 814 height 48
copy p "Dota funkcija . Kurā no atbilžu variantiem ir attēlots šīs funkcijas grafiks?"
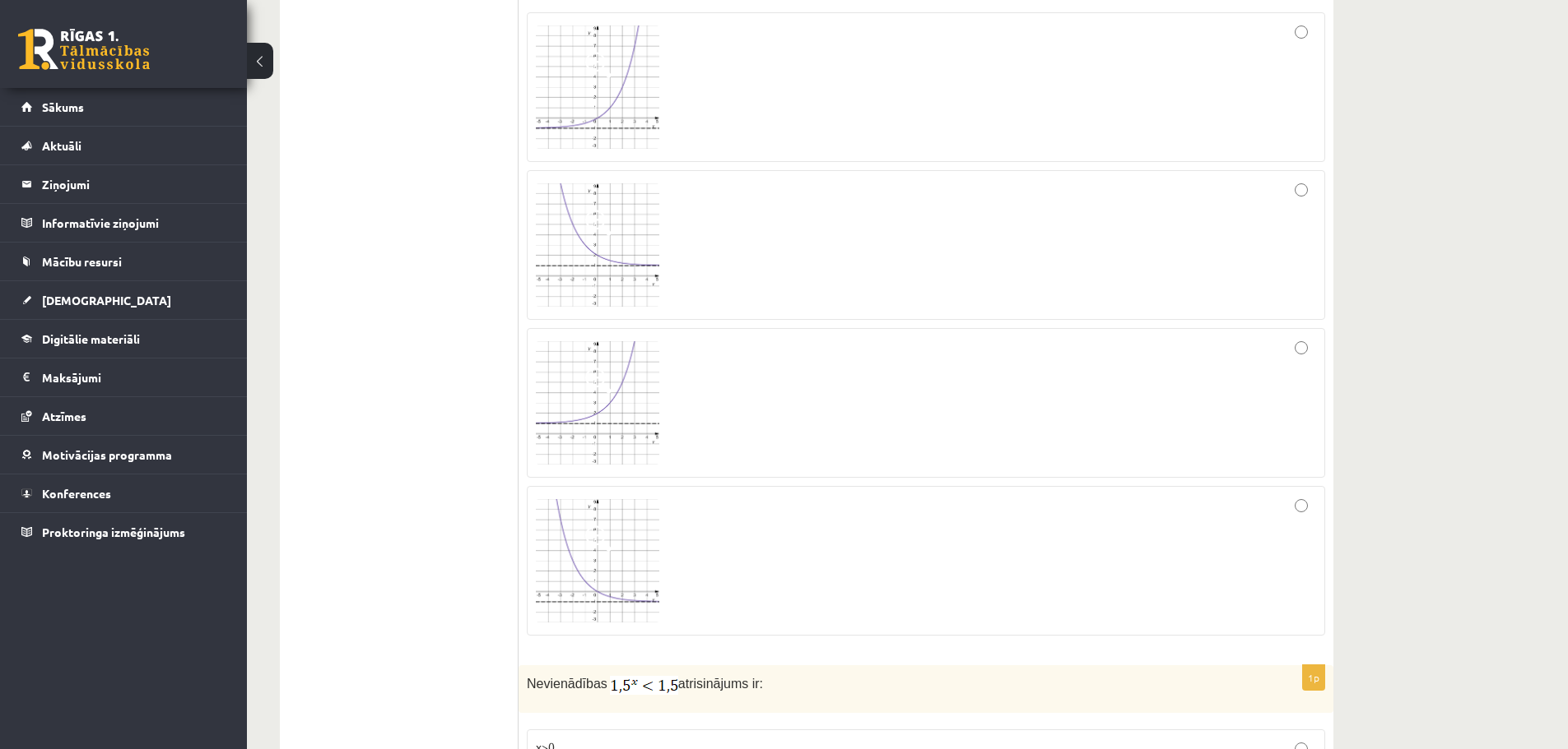
scroll to position [2413, 0]
click at [708, 395] on div at bounding box center [926, 394] width 780 height 132
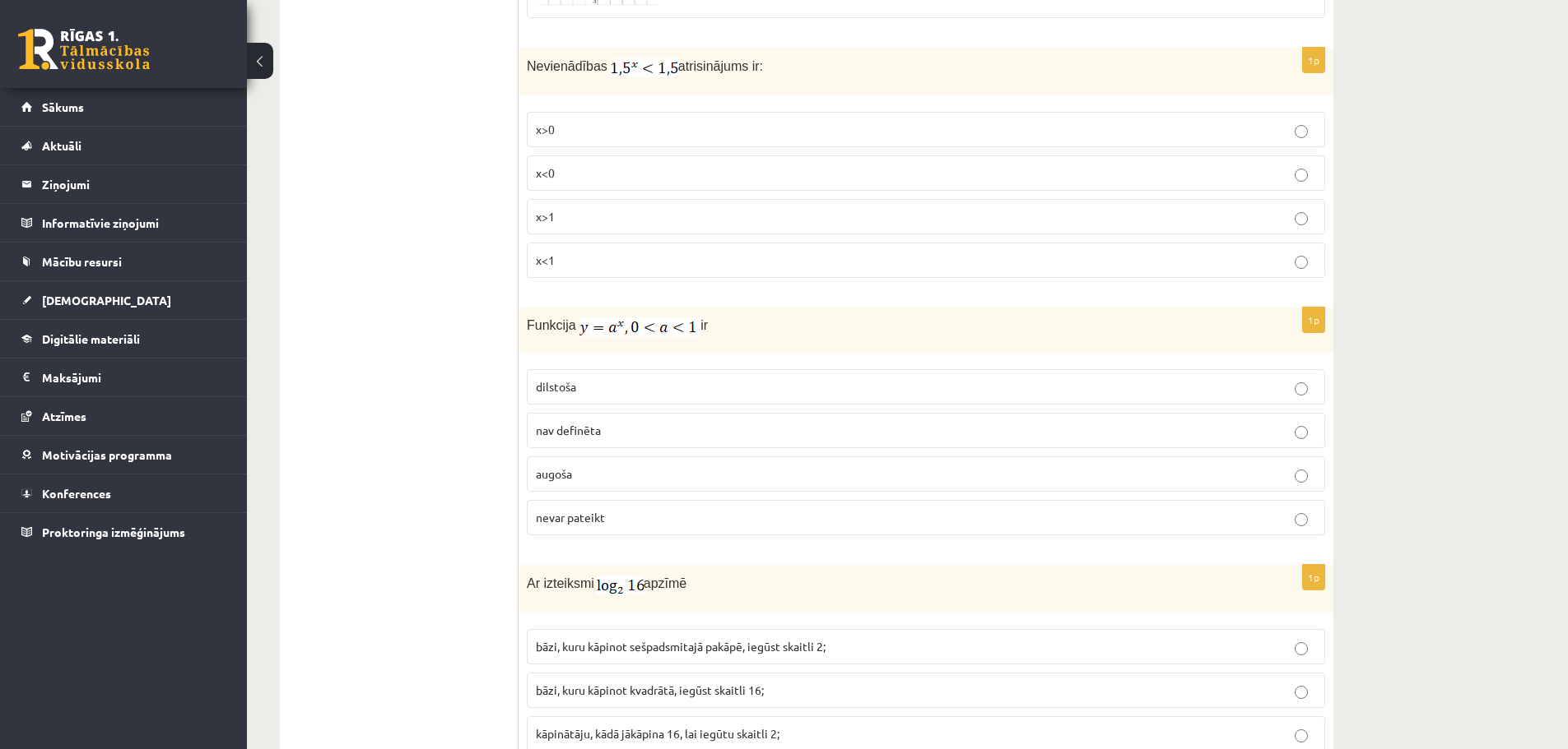
scroll to position [3031, 0]
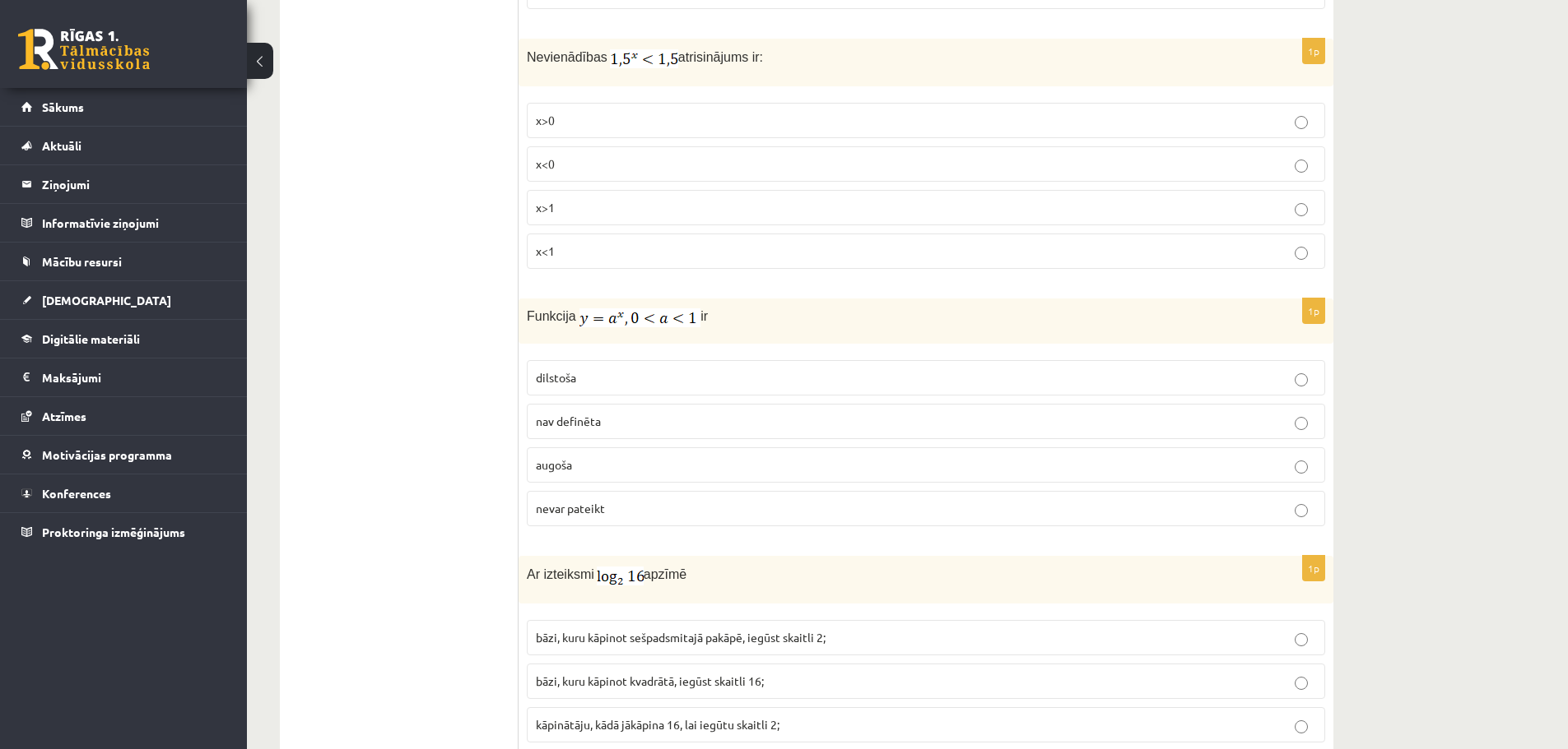
drag, startPoint x: 524, startPoint y: 54, endPoint x: 818, endPoint y: 73, distance: 294.6
click at [818, 73] on div "Nevienādības atrisinājums ir:" at bounding box center [926, 62] width 814 height 48
copy p "Nevienādības atrisinājums ir:"
click at [645, 260] on label "x<1" at bounding box center [926, 251] width 799 height 35
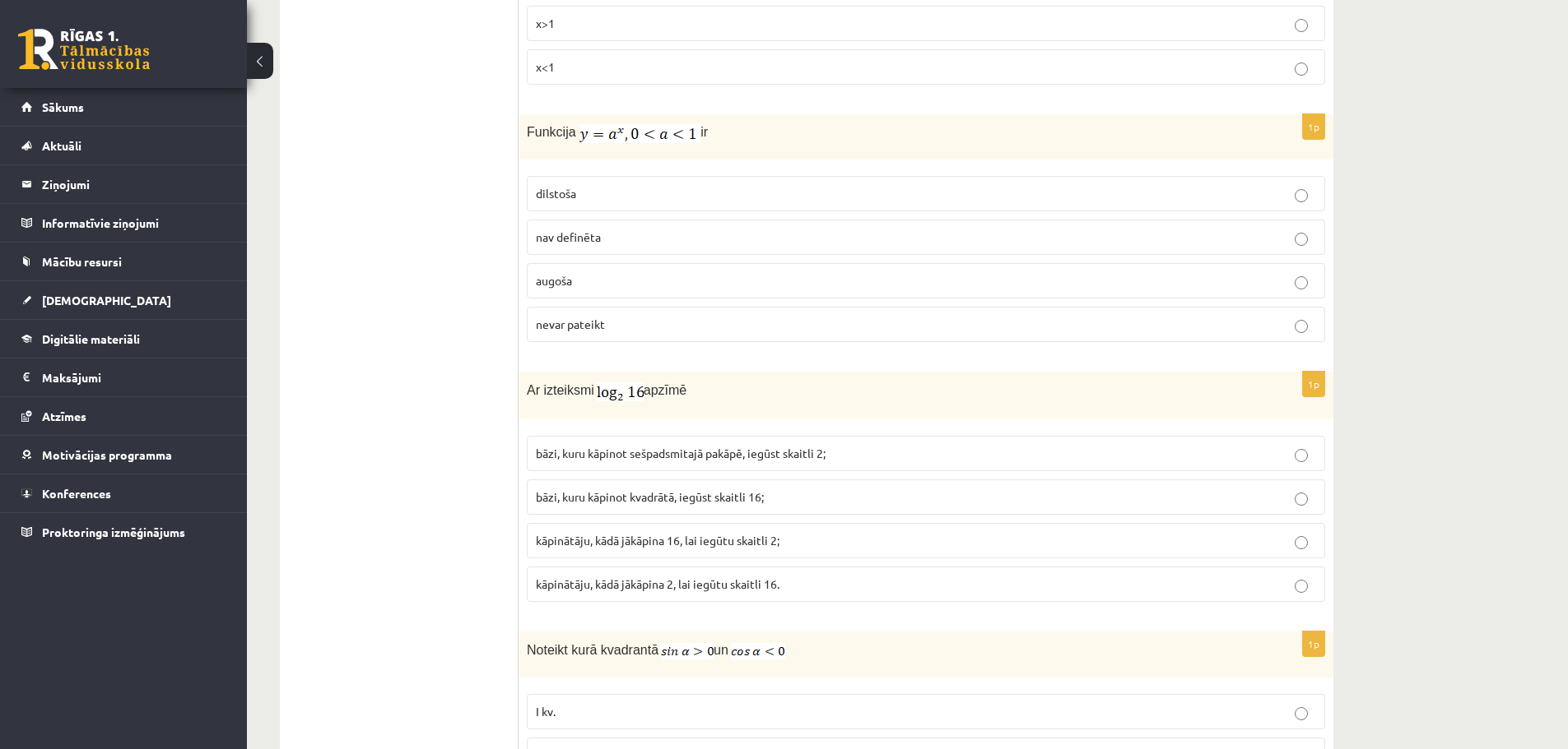
scroll to position [3243, 0]
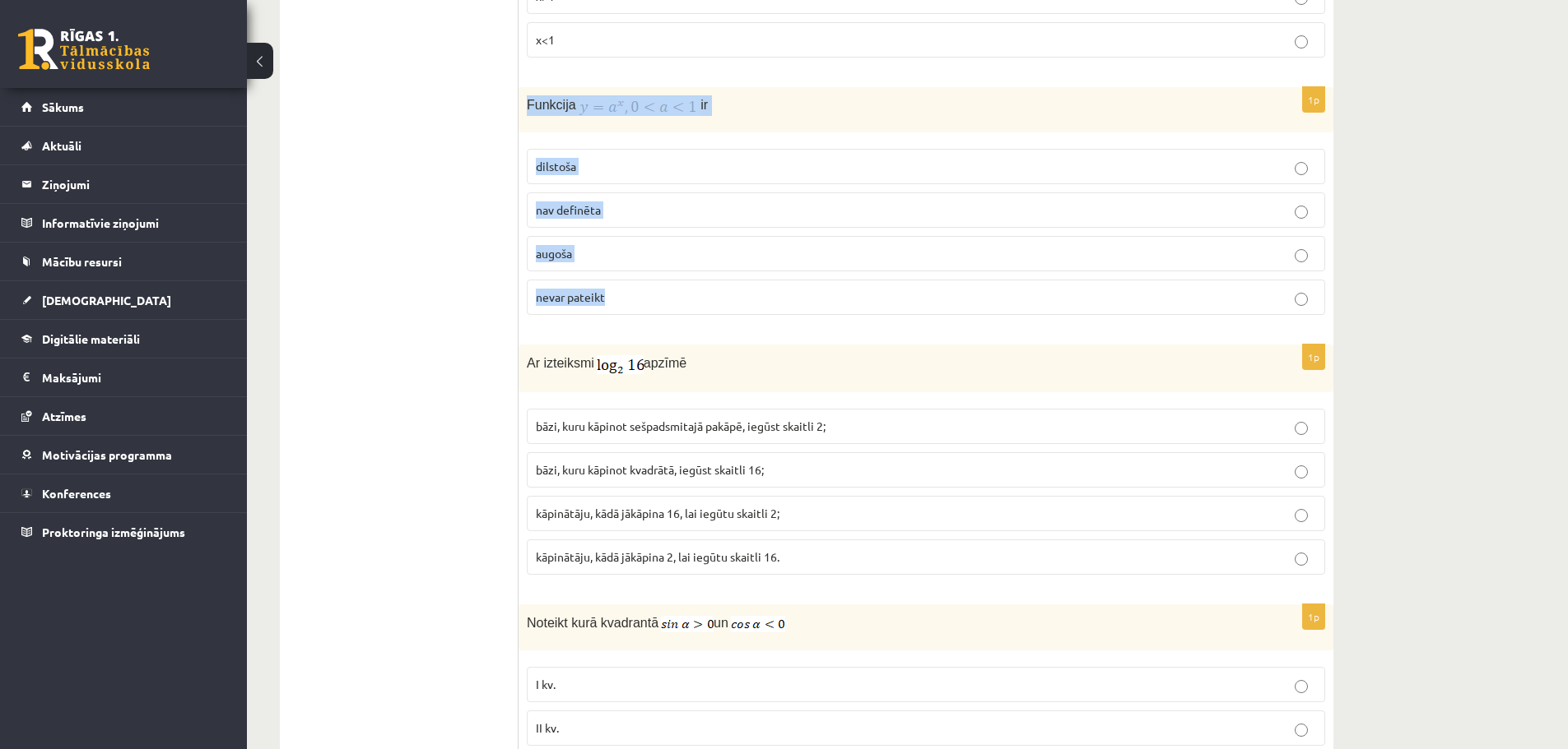
drag, startPoint x: 523, startPoint y: 107, endPoint x: 646, endPoint y: 304, distance: 232.2
click at [646, 304] on div "1p Funkcija ir dilstoša nav definēta augoša nevar pateikt" at bounding box center [926, 207] width 814 height 241
copy div "Funkcija ir dilstoša nav definēta augoša nevar pateikt"
click at [621, 170] on p "dilstoša" at bounding box center [926, 166] width 780 height 18
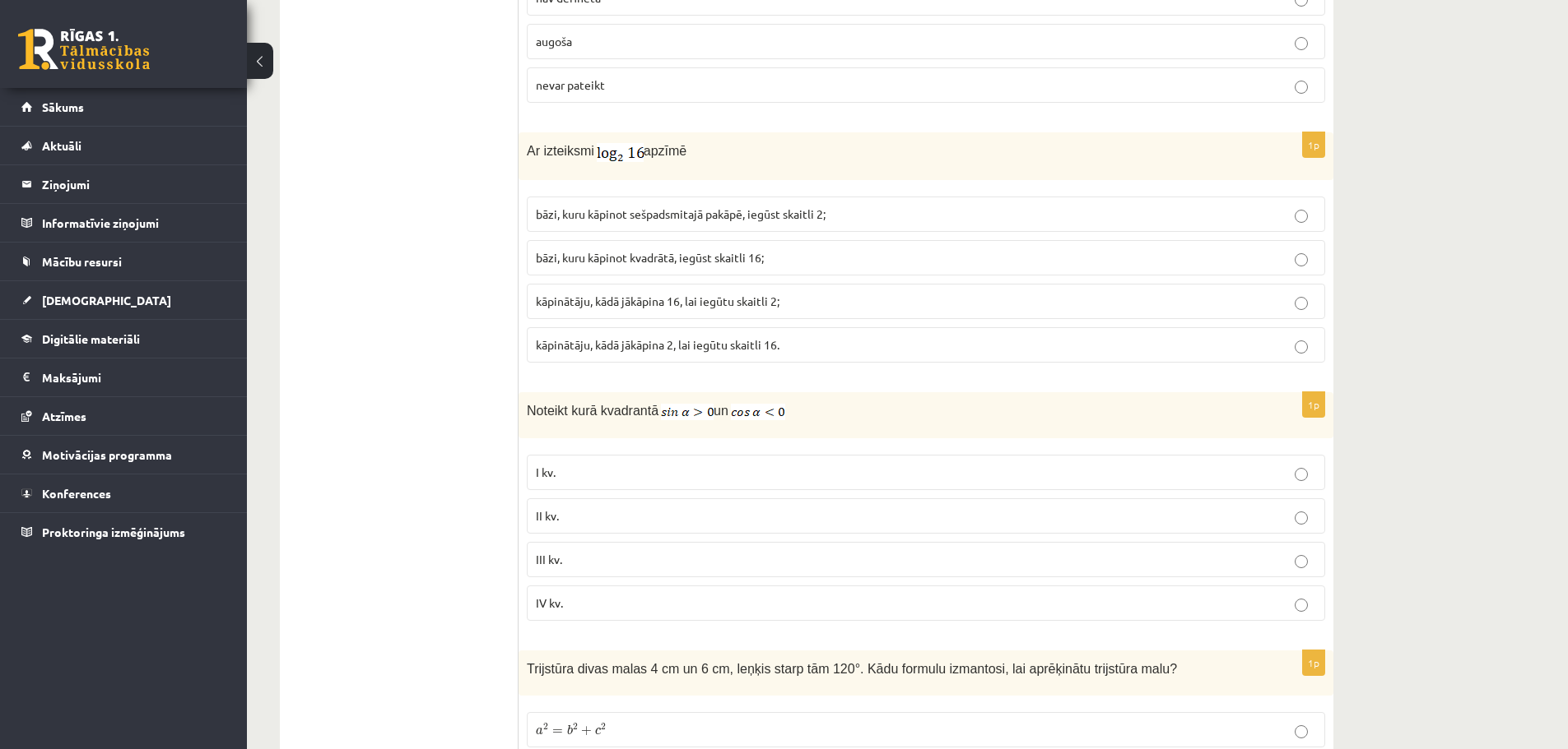
scroll to position [3464, 0]
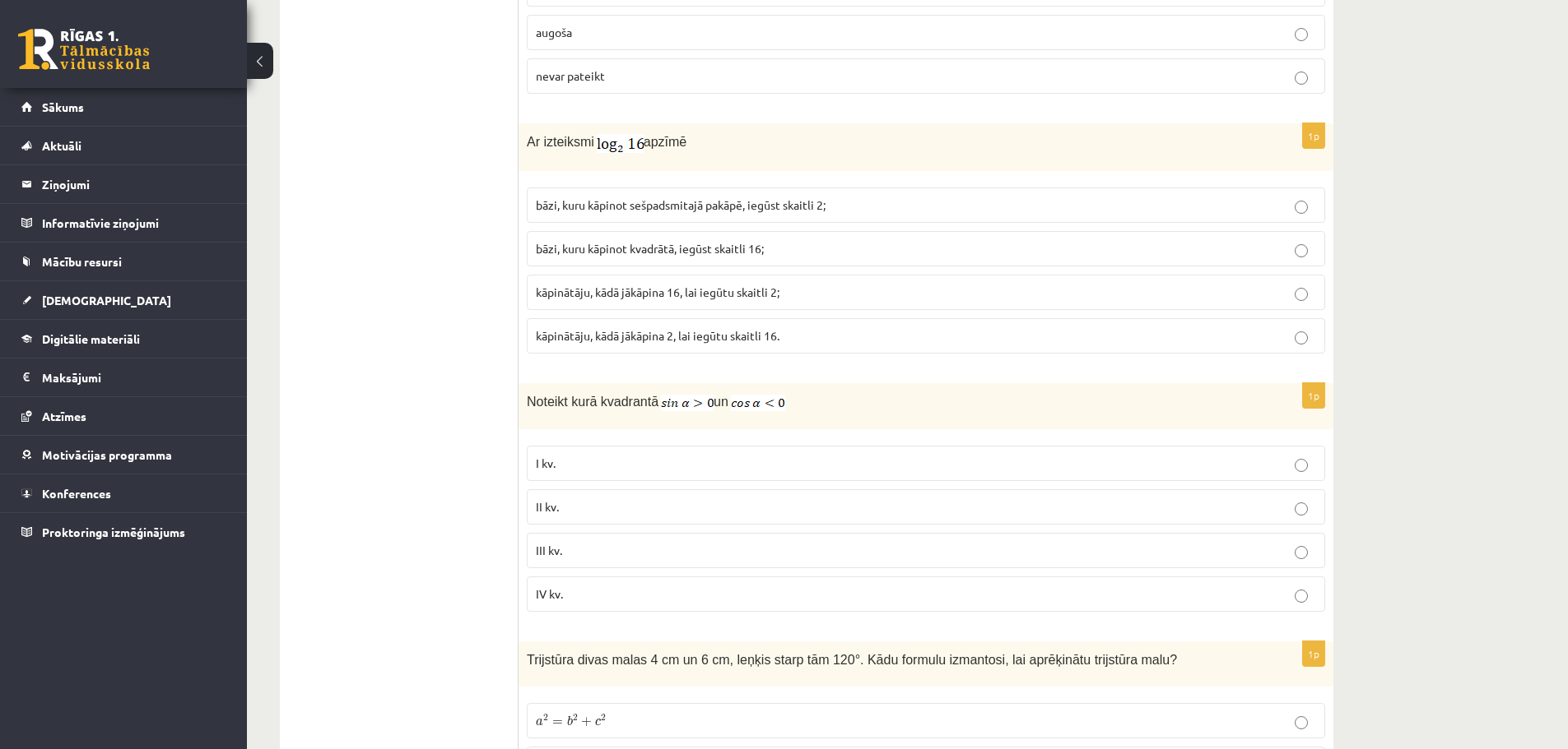
drag, startPoint x: 527, startPoint y: 147, endPoint x: 730, endPoint y: 145, distance: 203.0
click at [730, 145] on p "Ar izteiksmi apzīmē" at bounding box center [885, 143] width 716 height 22
click at [444, 217] on ul "Tests Izvērtējums!" at bounding box center [408, 706] width 222 height 7751
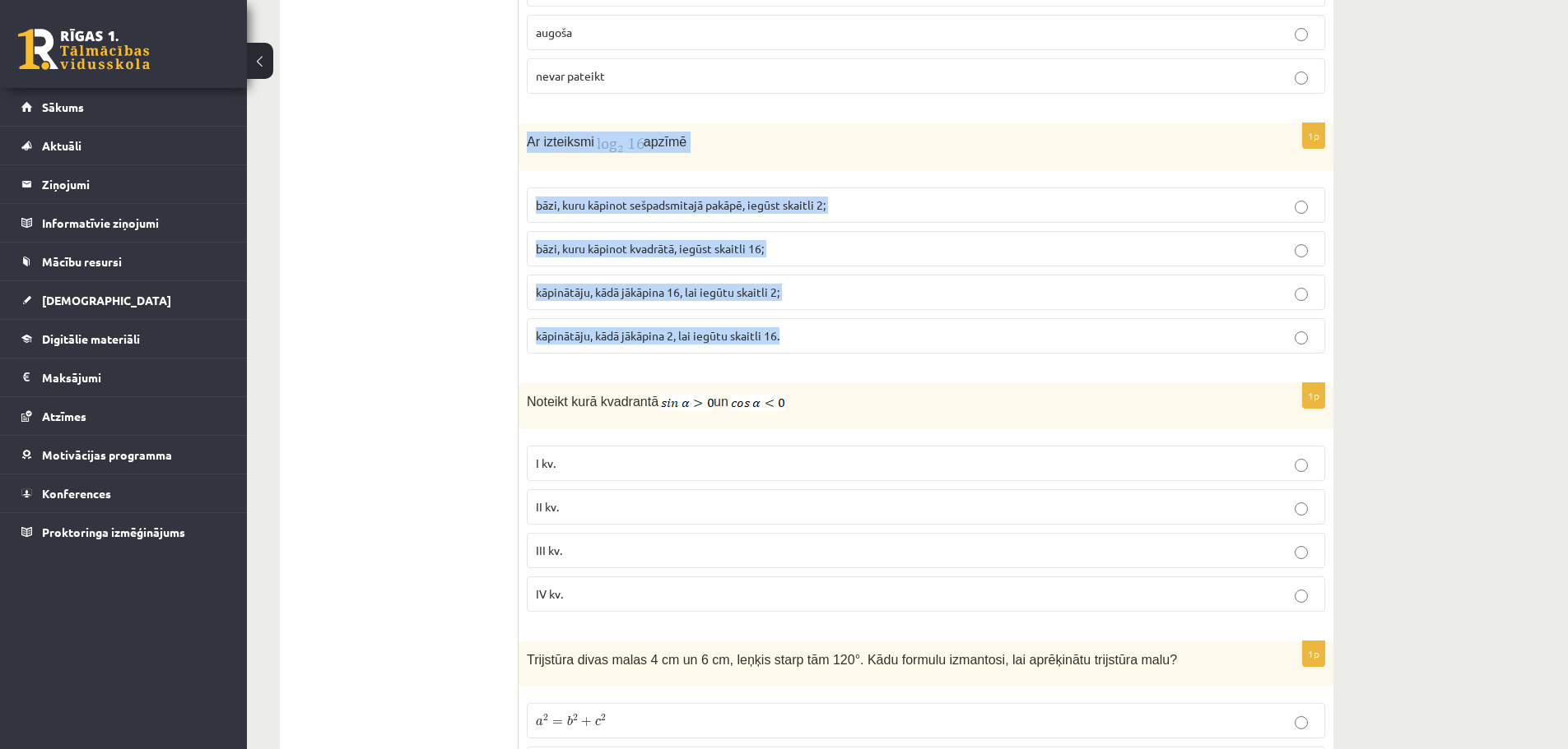
drag, startPoint x: 523, startPoint y: 140, endPoint x: 836, endPoint y: 347, distance: 375.3
click at [836, 347] on div "1p Ar izteiksmi apzīmē bāzi, kuru kāpinot sešpadsmitajā pakāpē, iegūst skaitli …" at bounding box center [926, 245] width 814 height 244
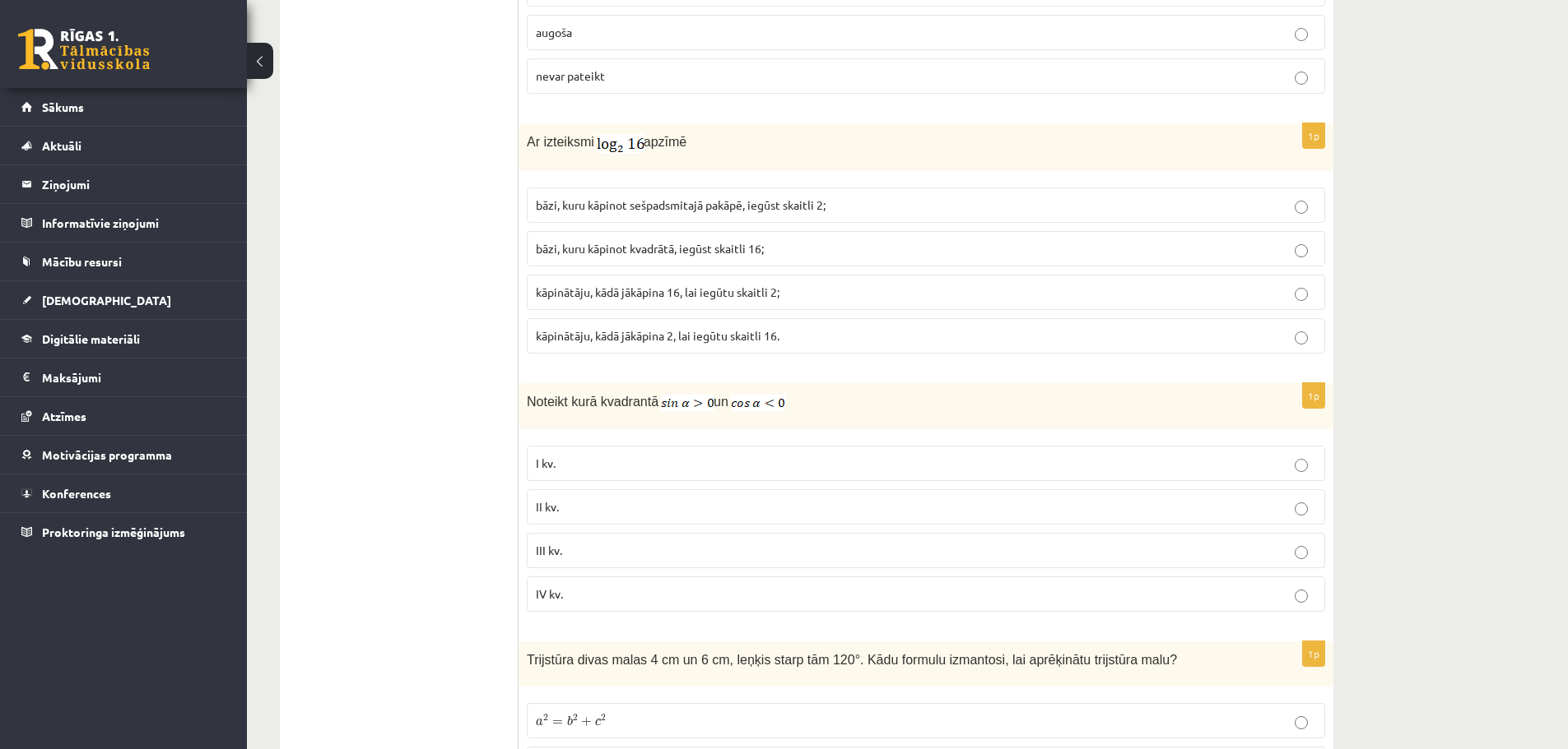
click at [371, 322] on ul "Tests Izvērtējums!" at bounding box center [408, 706] width 222 height 7751
click at [652, 342] on span "kāpinātāju, kādā jākāpina 2, lai iegūtu skaitli 16." at bounding box center [657, 336] width 244 height 15
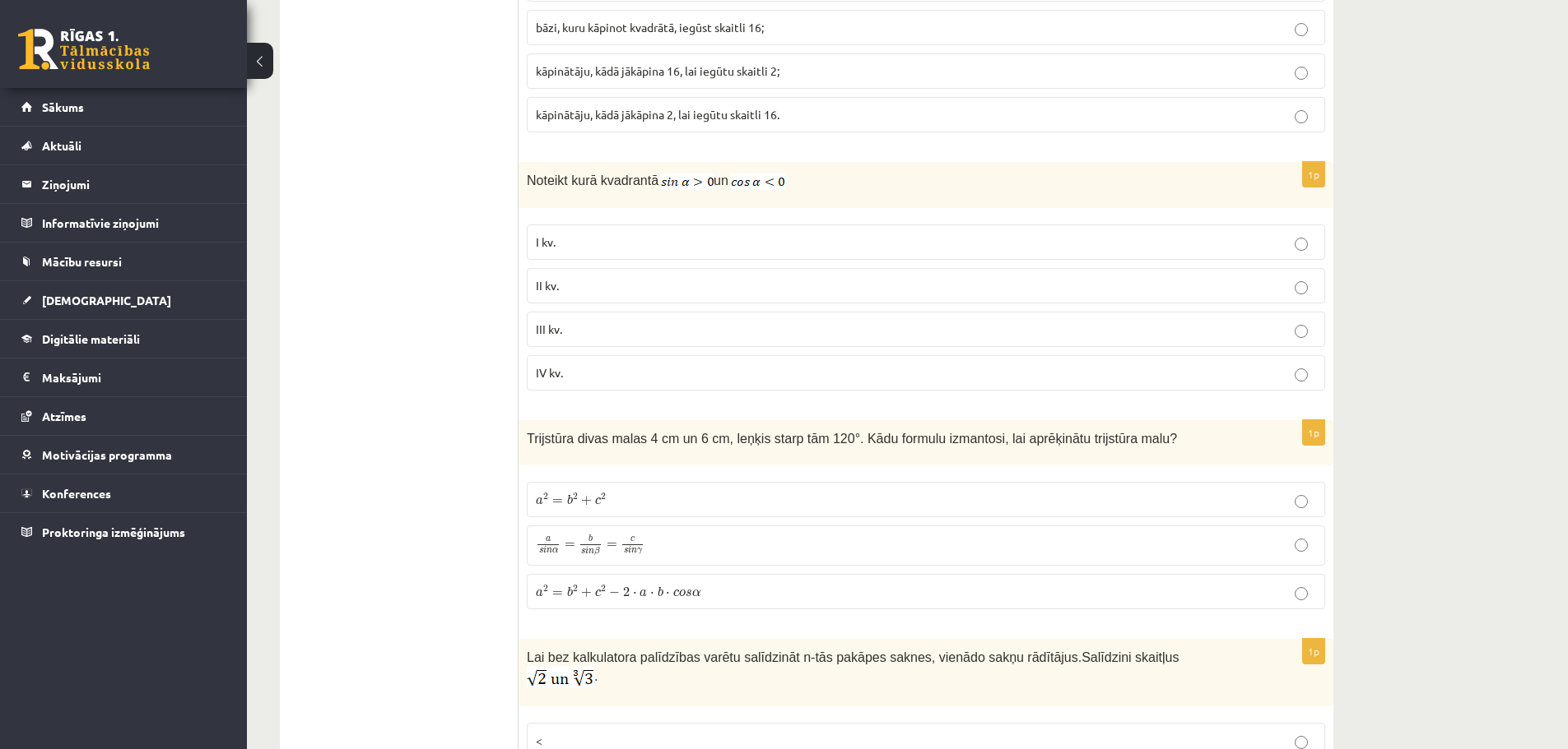
scroll to position [3722, 0]
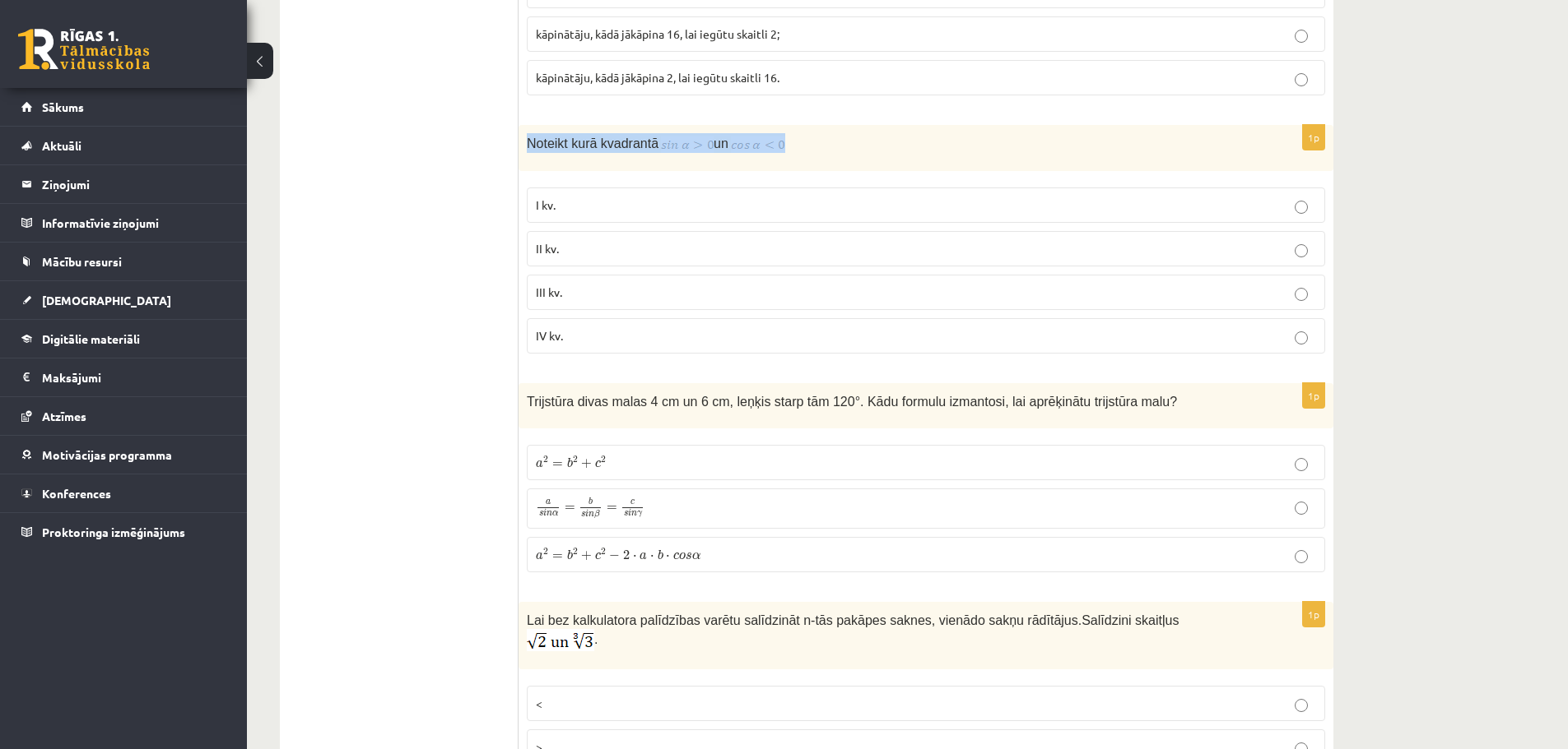
drag, startPoint x: 524, startPoint y: 144, endPoint x: 810, endPoint y: 143, distance: 286.0
click at [810, 143] on div "Noteikt kurā kvadrantā un" at bounding box center [926, 148] width 814 height 46
click at [526, 149] on div "Noteikt kurā kvadrantā un" at bounding box center [926, 148] width 814 height 46
drag, startPoint x: 520, startPoint y: 139, endPoint x: 676, endPoint y: 348, distance: 260.8
click at [676, 348] on div "1p Noteikt kurā kvadrantā un I kv. II kv. III kv. IV kv." at bounding box center [926, 246] width 814 height 242
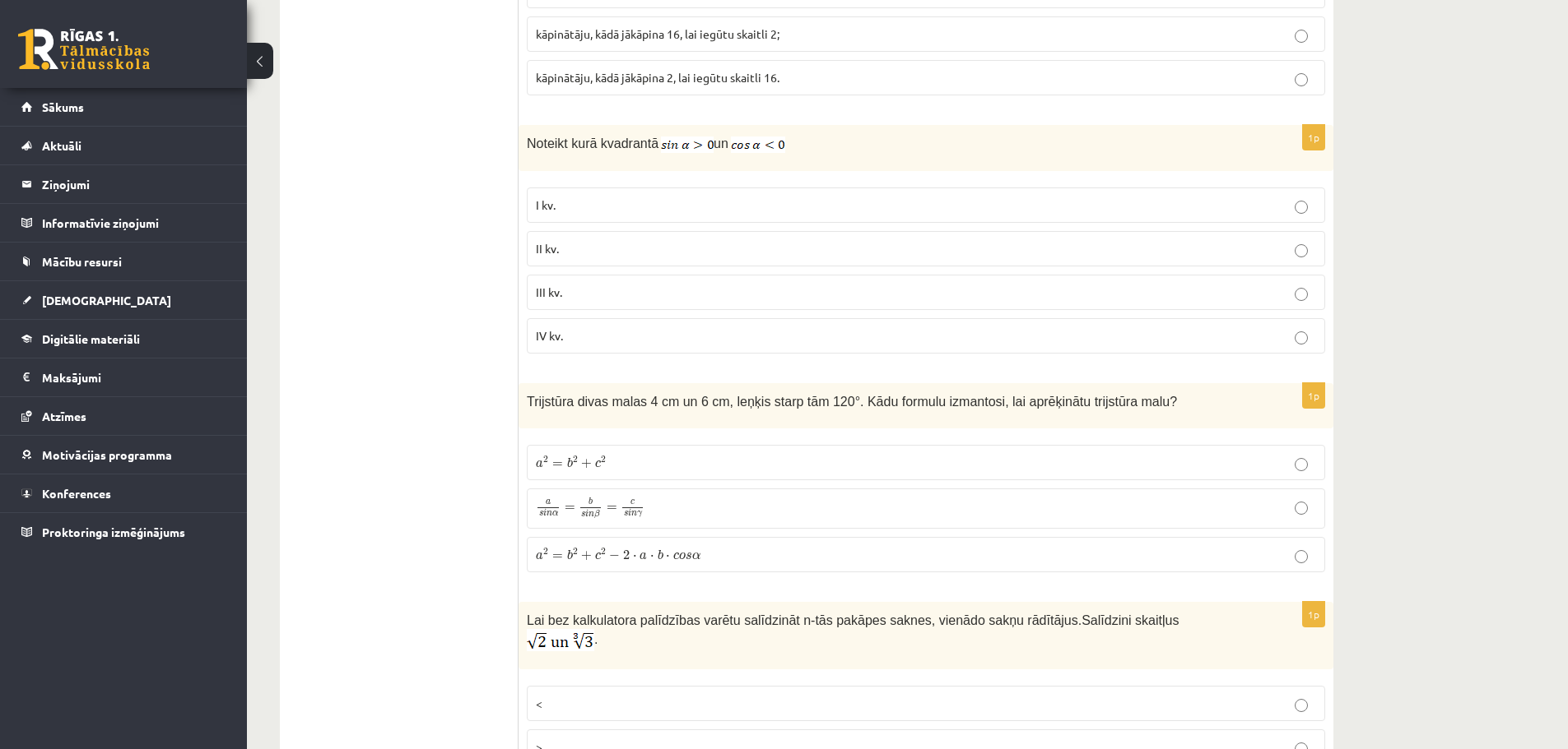
click at [464, 235] on ul "Tests Izvērtējums!" at bounding box center [408, 448] width 222 height 7751
click at [609, 242] on p "II kv." at bounding box center [926, 249] width 780 height 18
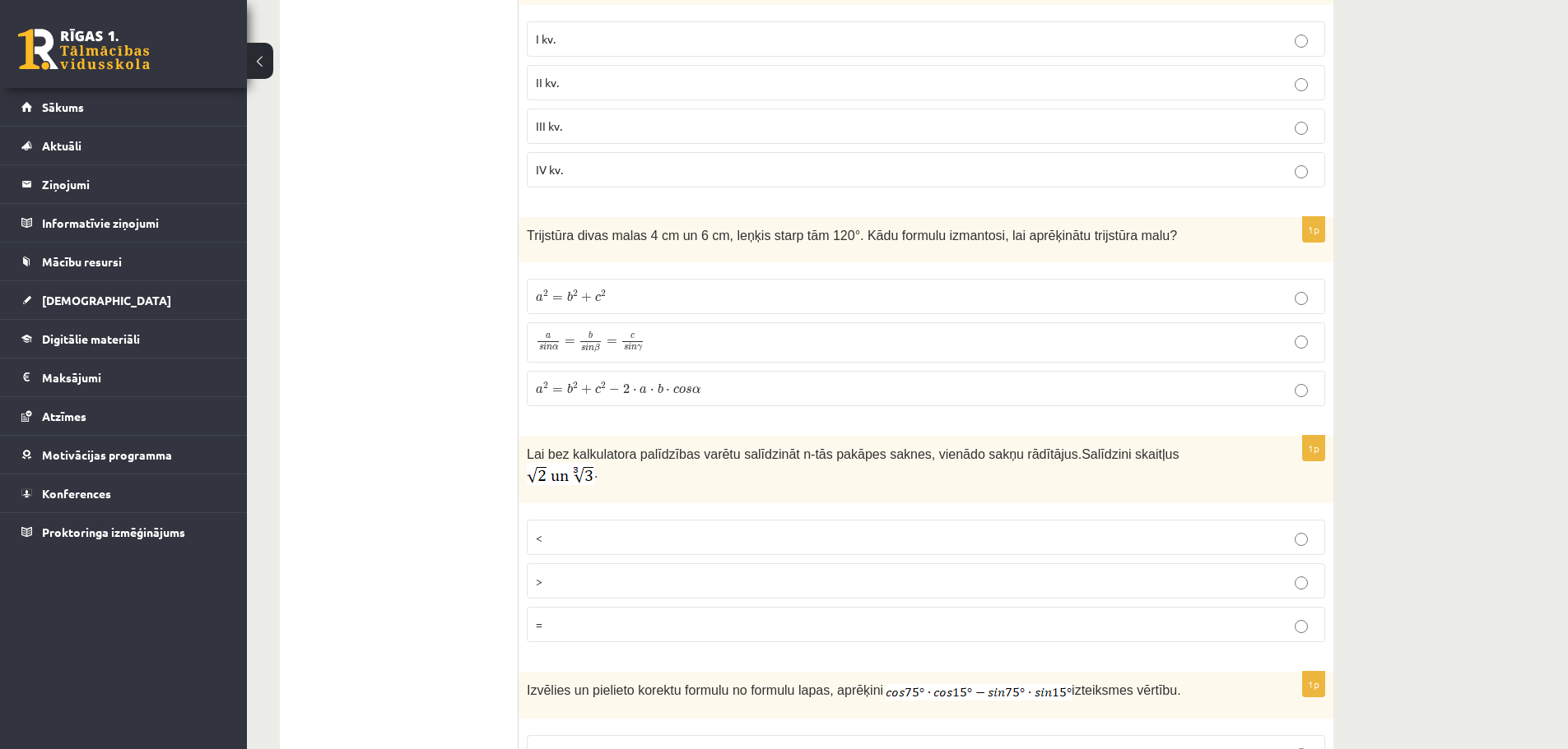
scroll to position [3962, 0]
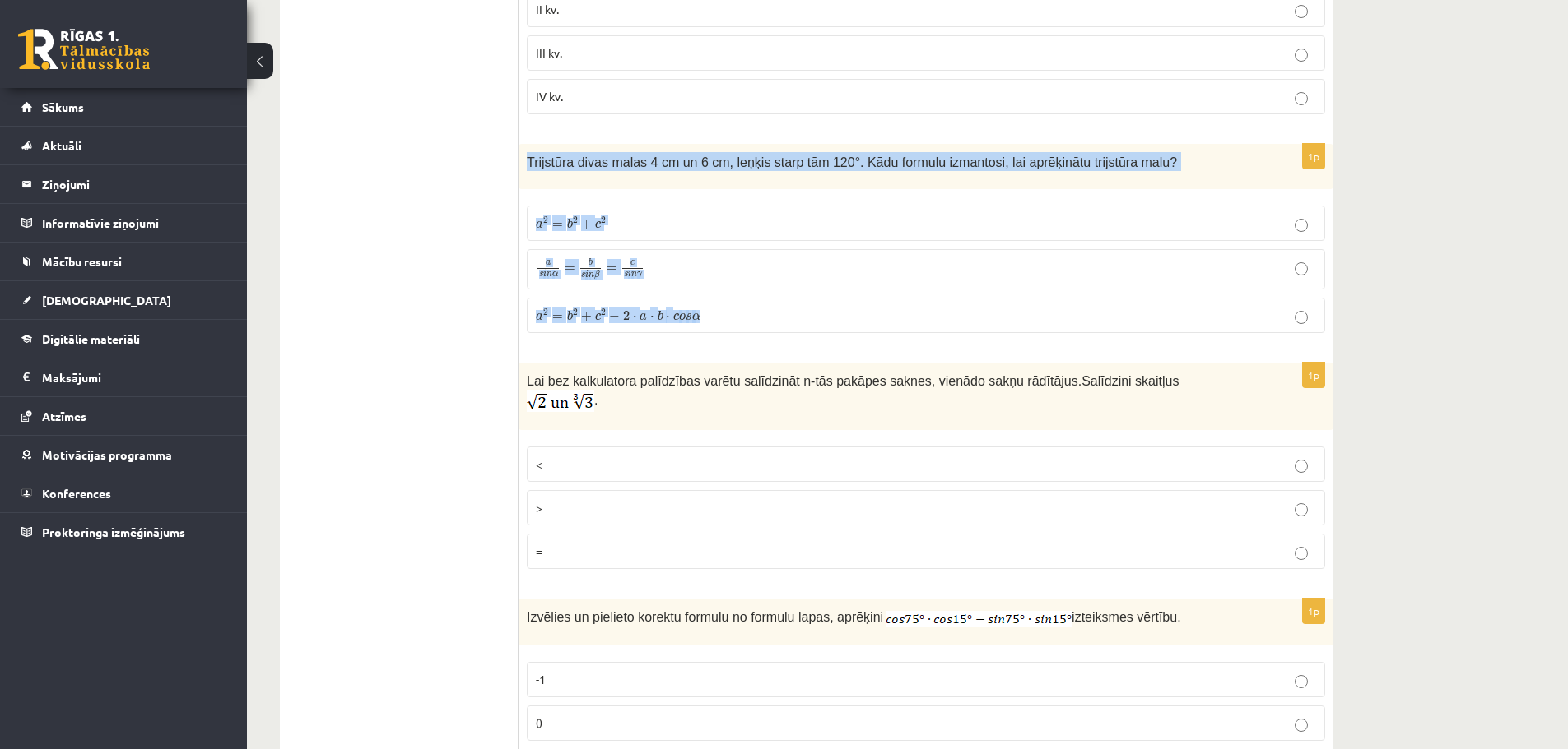
drag, startPoint x: 524, startPoint y: 163, endPoint x: 762, endPoint y: 325, distance: 287.9
click at [762, 325] on div "1p Trijstūra divas malas 4 cm un 6 cm, leņķis starp tām 120°. Kādu formulu izma…" at bounding box center [926, 245] width 814 height 202
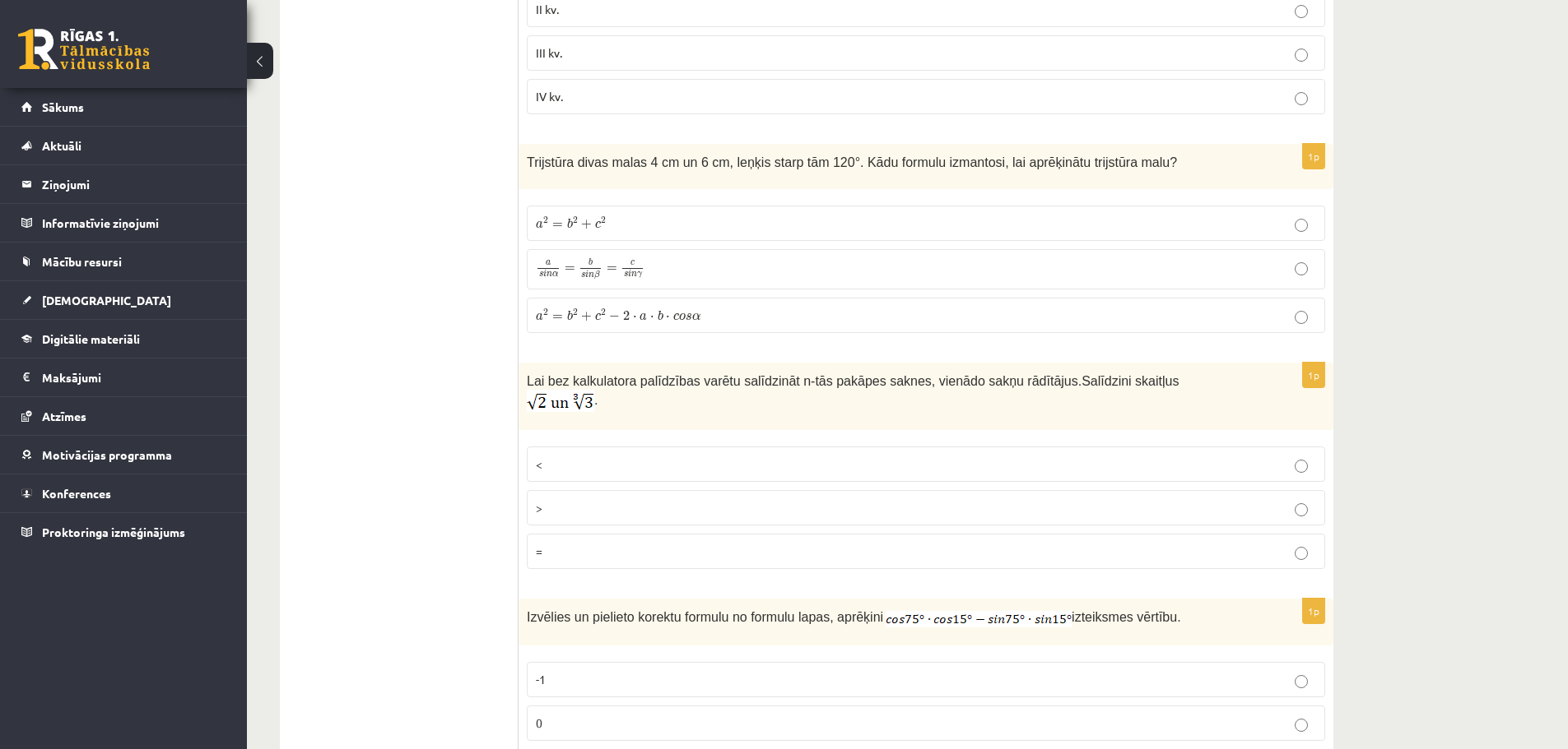
click at [428, 339] on ul "Tests Izvērtējums!" at bounding box center [408, 209] width 222 height 7751
click at [606, 218] on p "a 2 = b 2 + c 2 a 2 = b 2 + c 2" at bounding box center [926, 223] width 780 height 18
click at [441, 399] on ul "Tests Izvērtējums!" at bounding box center [408, 209] width 222 height 7751
click at [709, 311] on p "a 2 = b 2 + c 2 − 2 ⋅ a ⋅ b ⋅ c o s α a 2 = b 2 + c 2 − 2 ⋅ a ⋅ b ⋅ c o s α" at bounding box center [926, 315] width 780 height 18
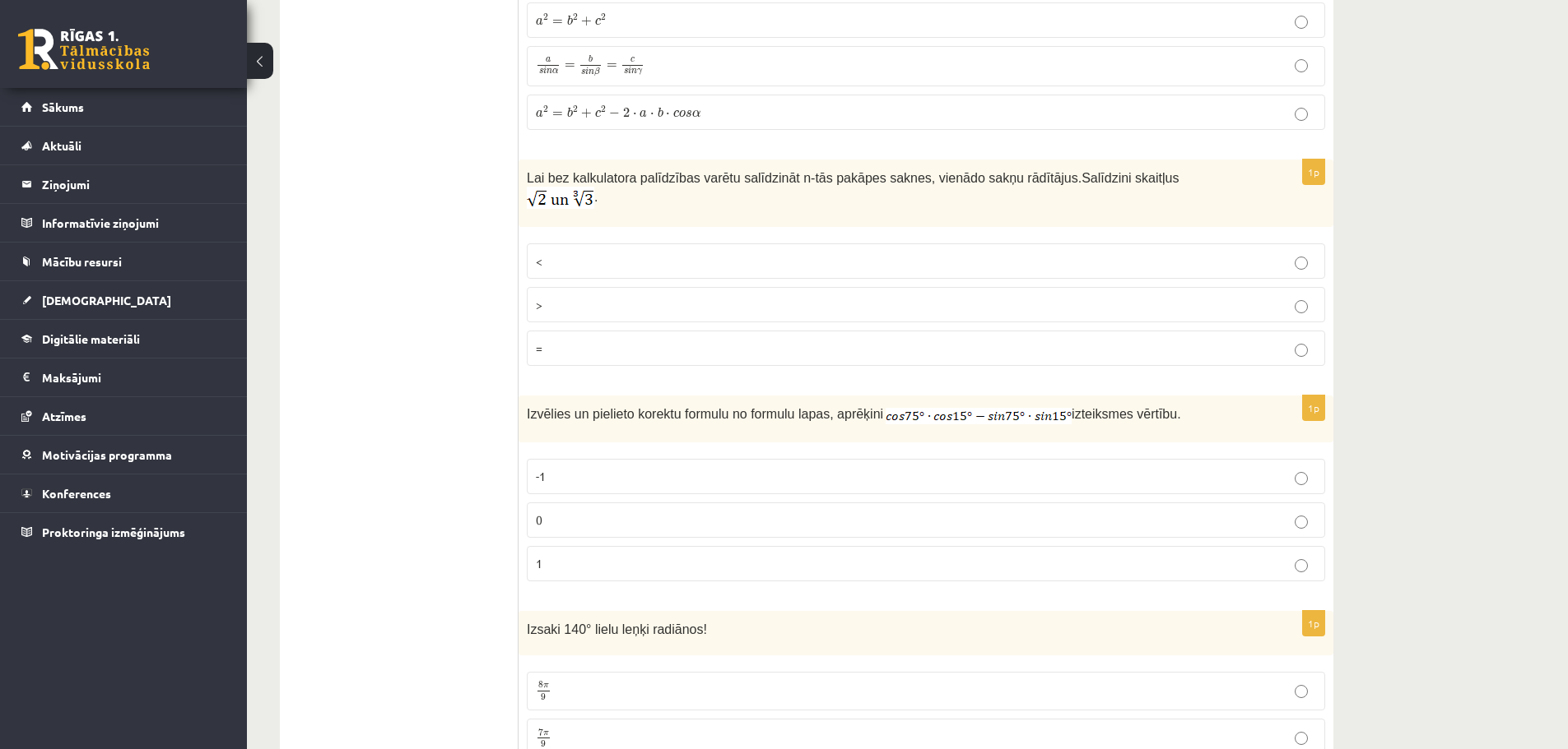
scroll to position [4192, 0]
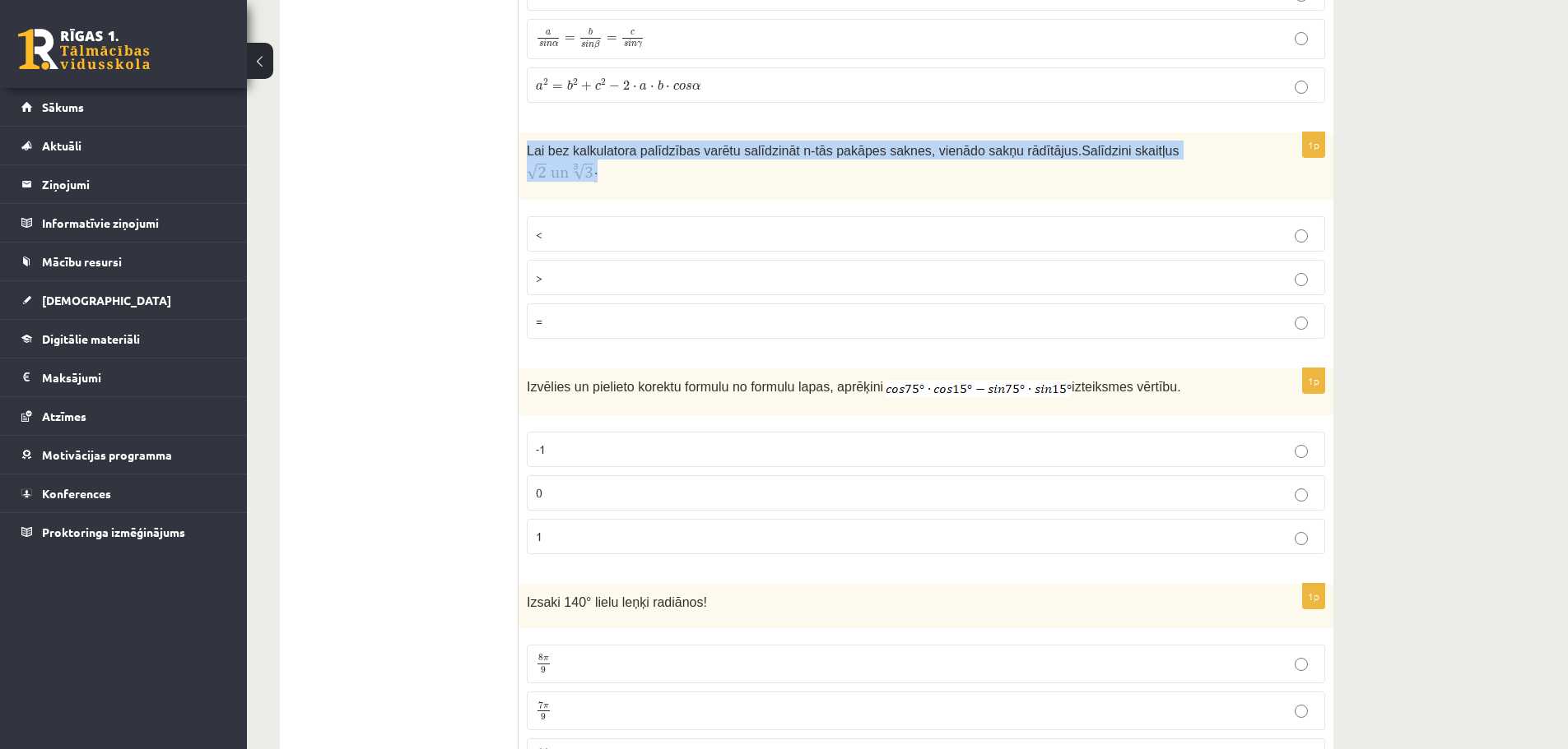
drag, startPoint x: 521, startPoint y: 151, endPoint x: 1192, endPoint y: 154, distance: 671.0
click at [1192, 154] on div "Lai bez kalkulatora palīdzības varētu salīdzināt n-tās pakāpes saknes, vienādo …" at bounding box center [926, 166] width 814 height 68
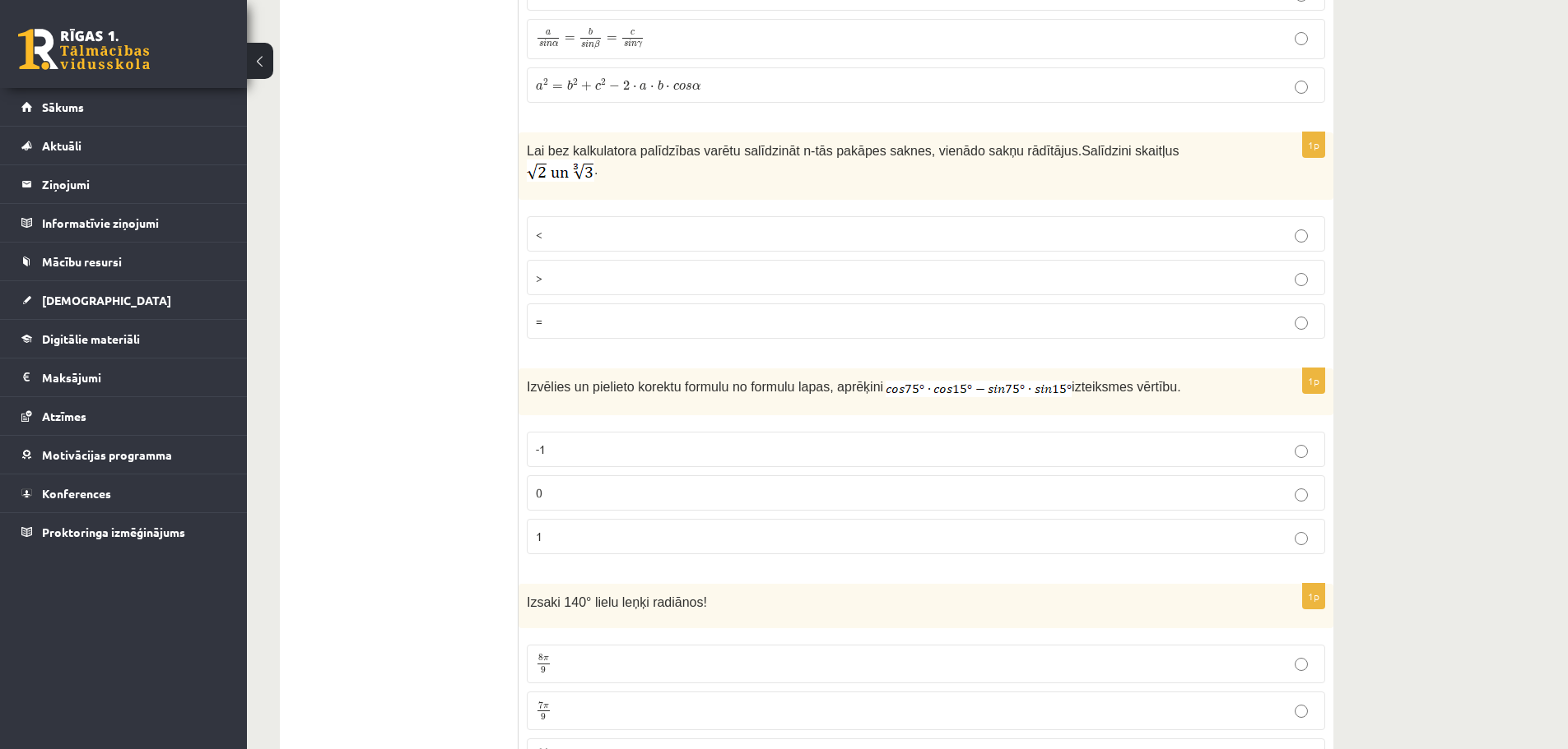
click at [621, 225] on p "<" at bounding box center [926, 234] width 780 height 18
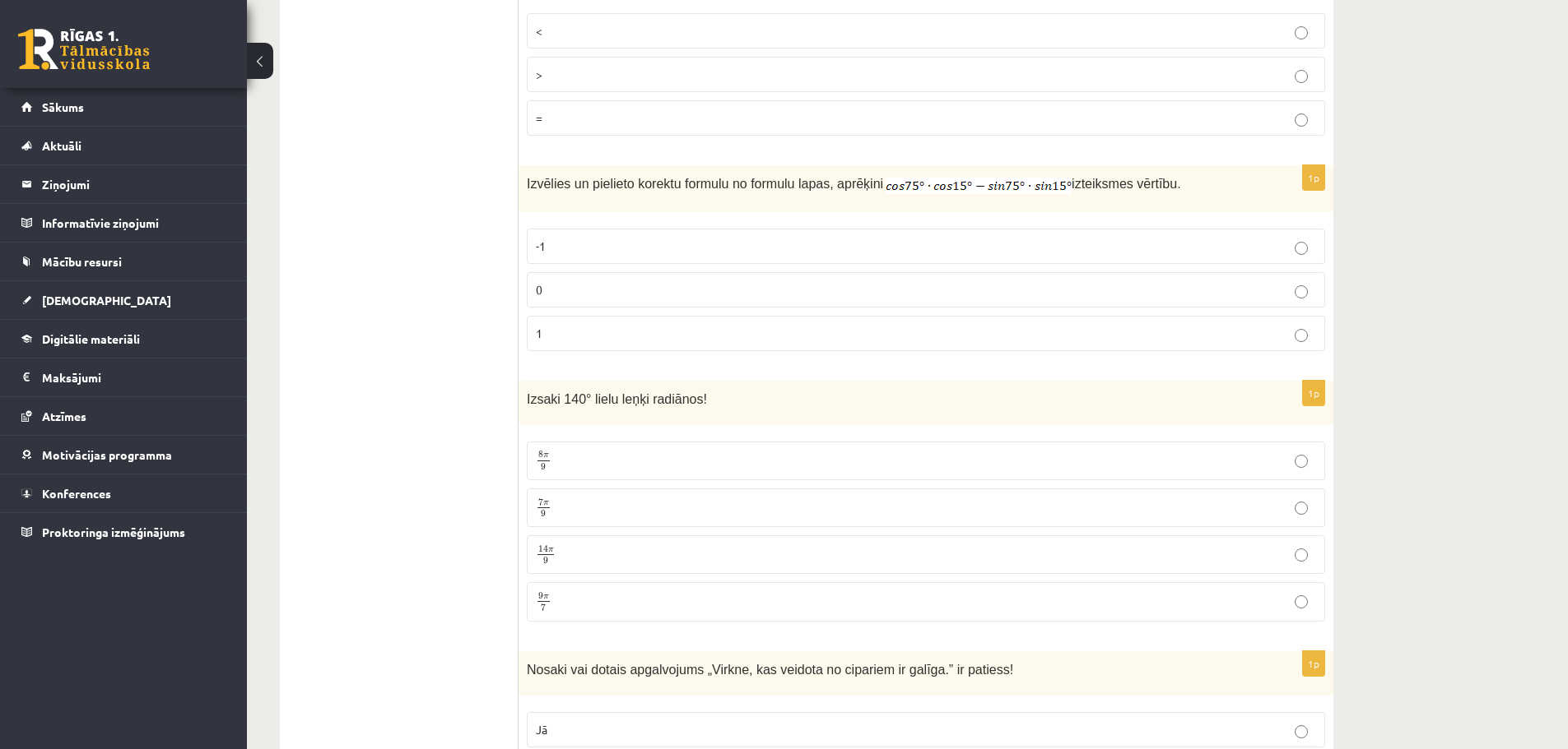
scroll to position [4405, 0]
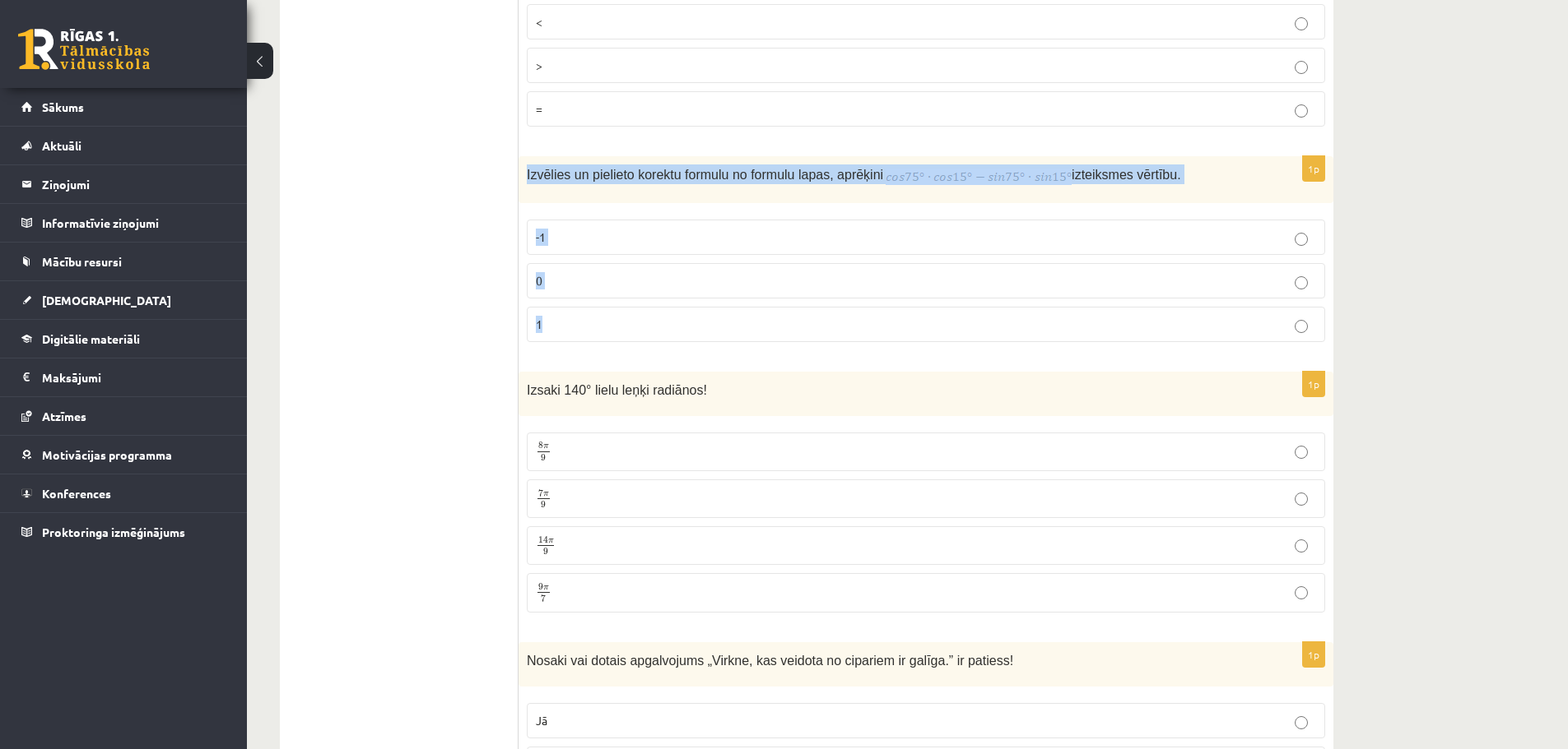
drag, startPoint x: 523, startPoint y: 154, endPoint x: 794, endPoint y: 305, distance: 310.2
click at [794, 305] on div "1p Izvēlies un pielieto korektu formulu no formulu lapas, aprēķini izteiksmes v…" at bounding box center [926, 255] width 814 height 198
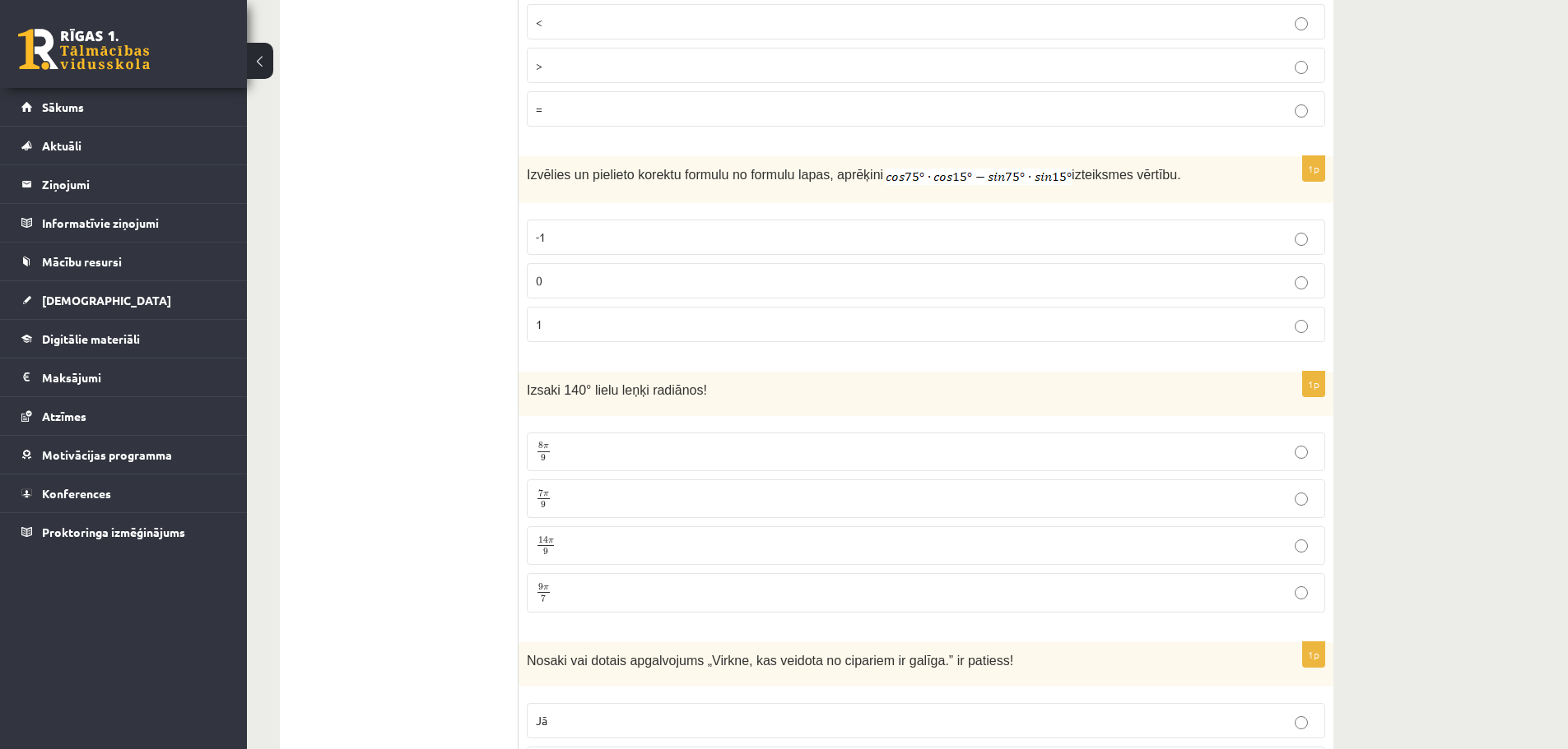
click at [763, 272] on p "0" at bounding box center [926, 281] width 780 height 18
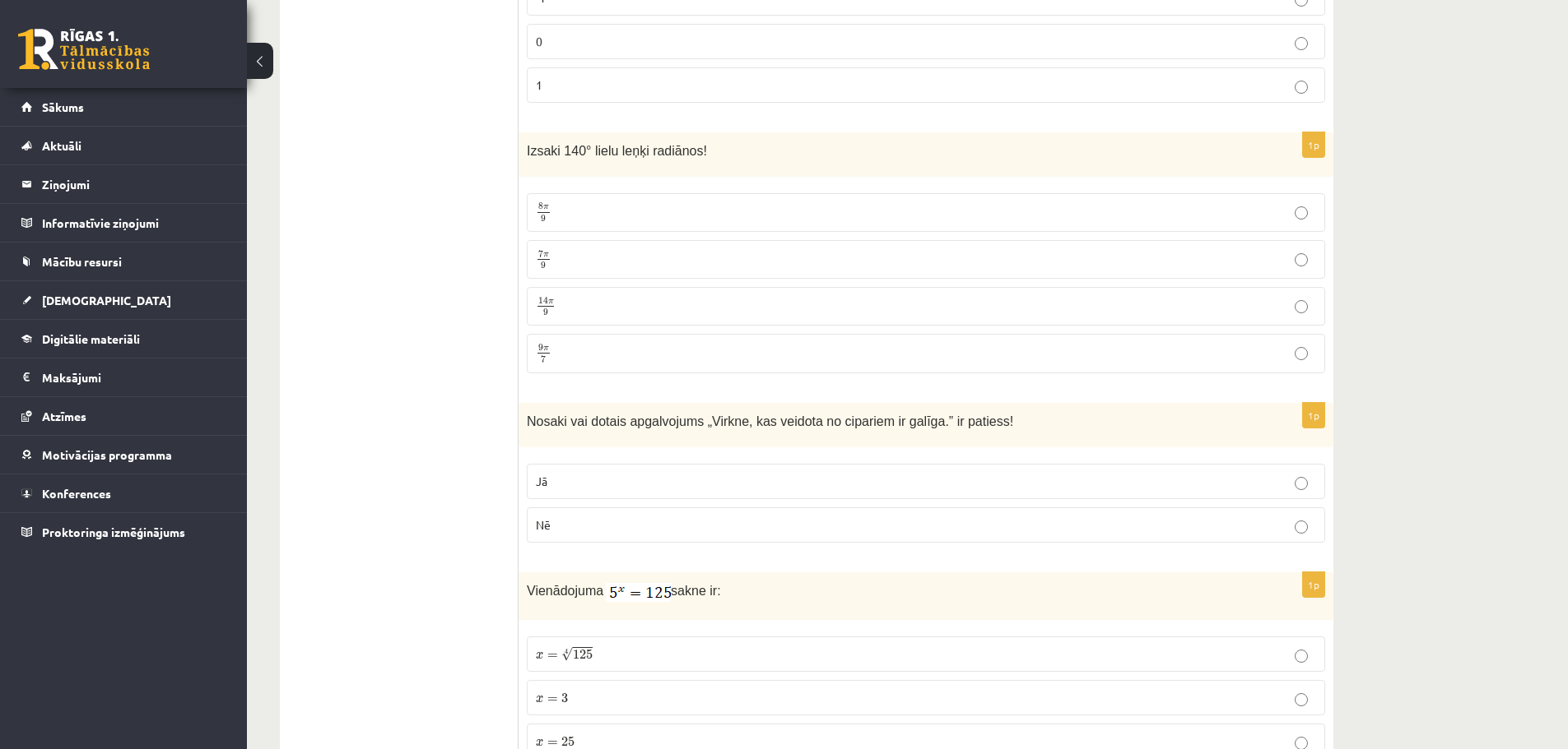
scroll to position [4689, 0]
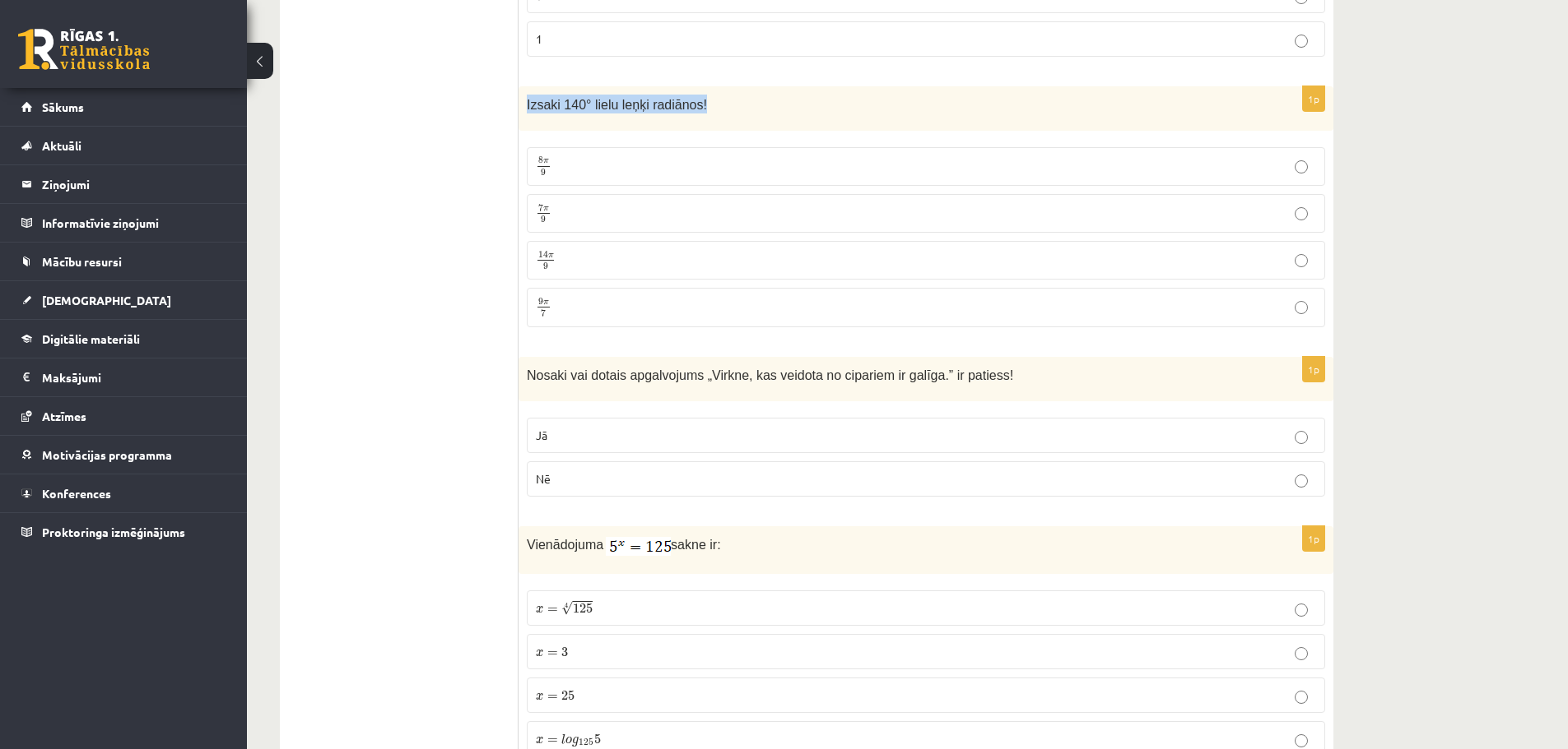
drag, startPoint x: 520, startPoint y: 79, endPoint x: 727, endPoint y: 90, distance: 207.3
click at [727, 90] on div "Izsaki 140° lielu leņķi radiānos!" at bounding box center [926, 109] width 814 height 45
click at [605, 203] on p "7 π 9 7 π 9" at bounding box center [926, 213] width 780 height 21
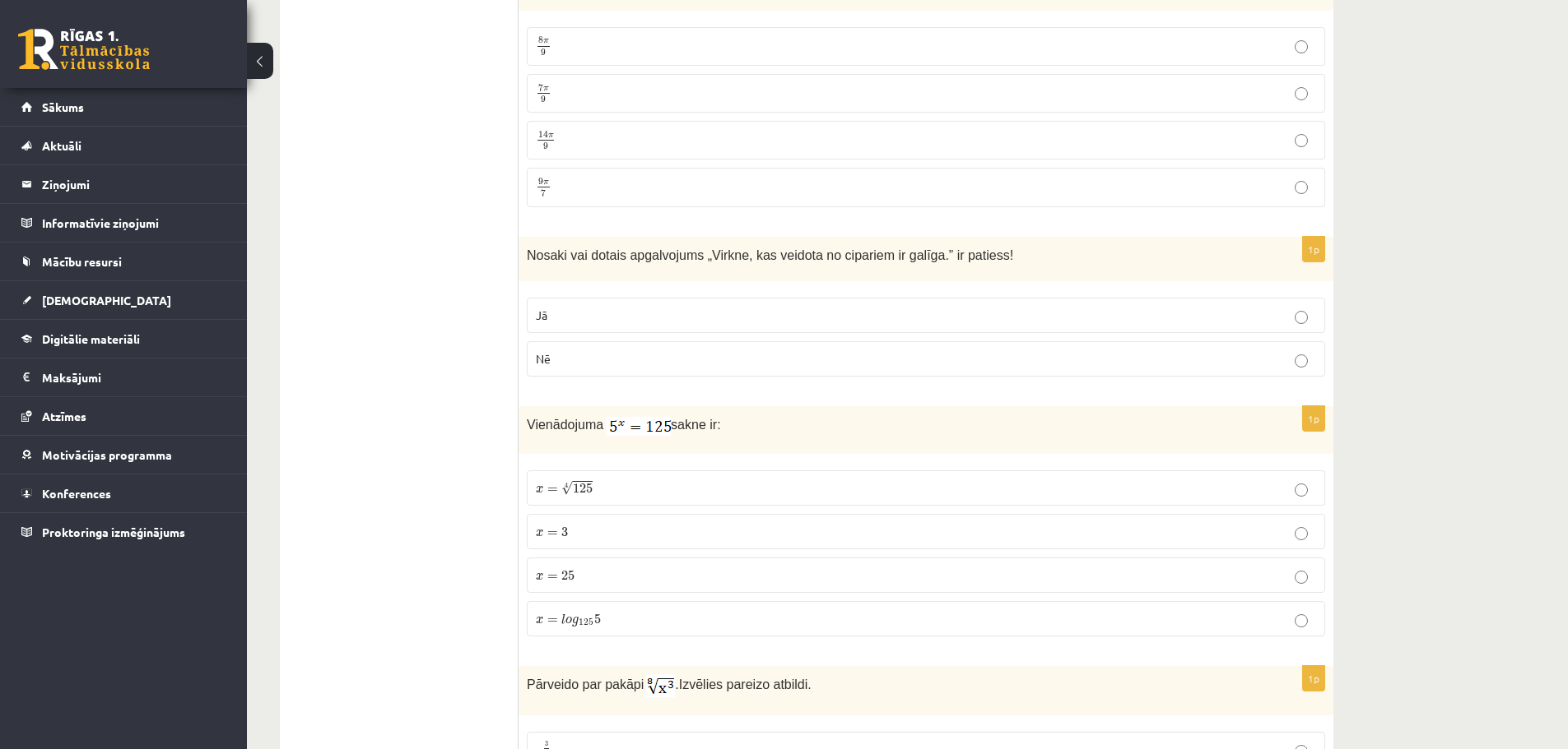
scroll to position [4819, 0]
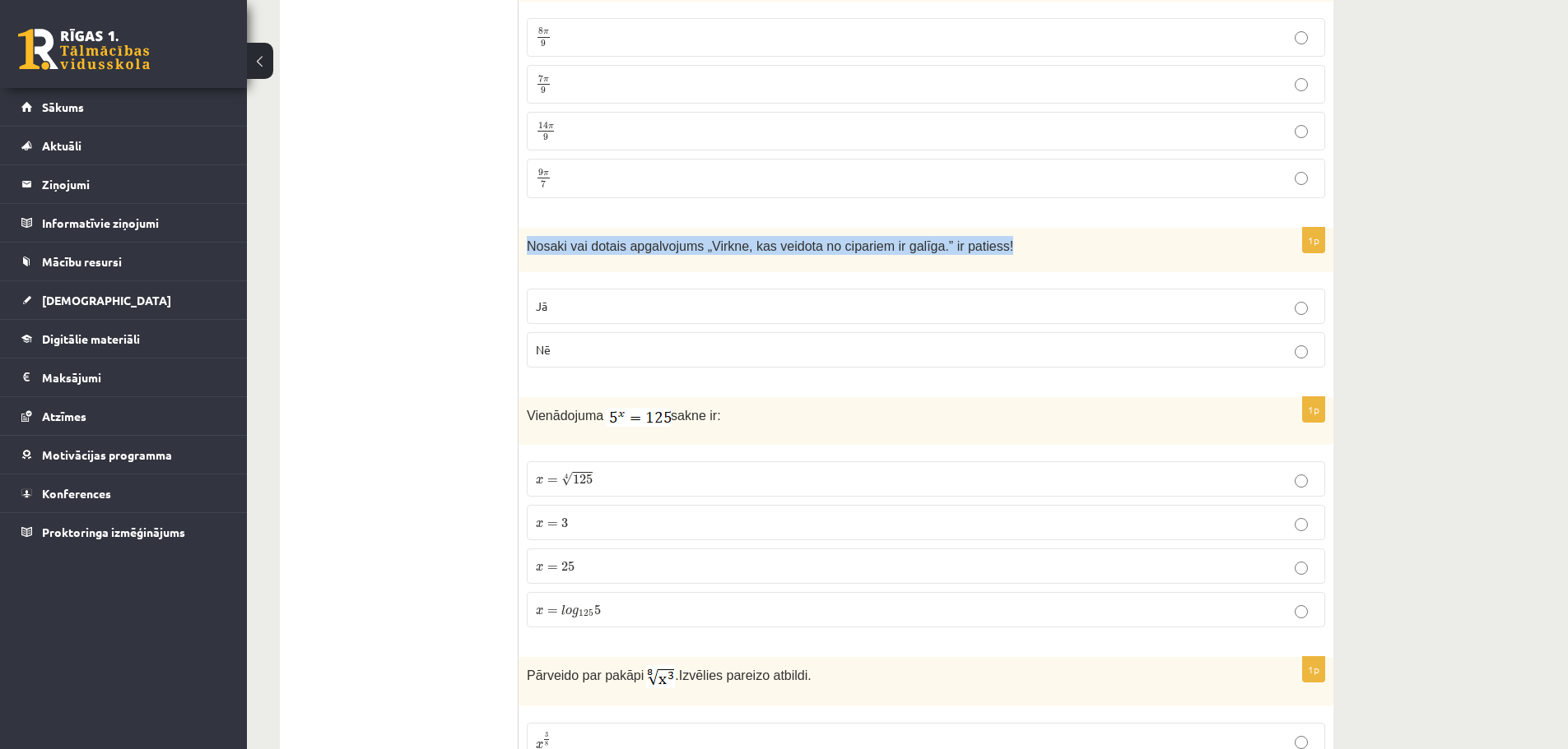
drag, startPoint x: 525, startPoint y: 228, endPoint x: 982, endPoint y: 220, distance: 457.1
click at [982, 228] on div "Nosaki vai dotais apgalvojums „ Virkne, kas veidota no cipariem ir galīga. ” ir…" at bounding box center [926, 251] width 814 height 45
click at [610, 332] on label "Nē" at bounding box center [926, 350] width 799 height 35
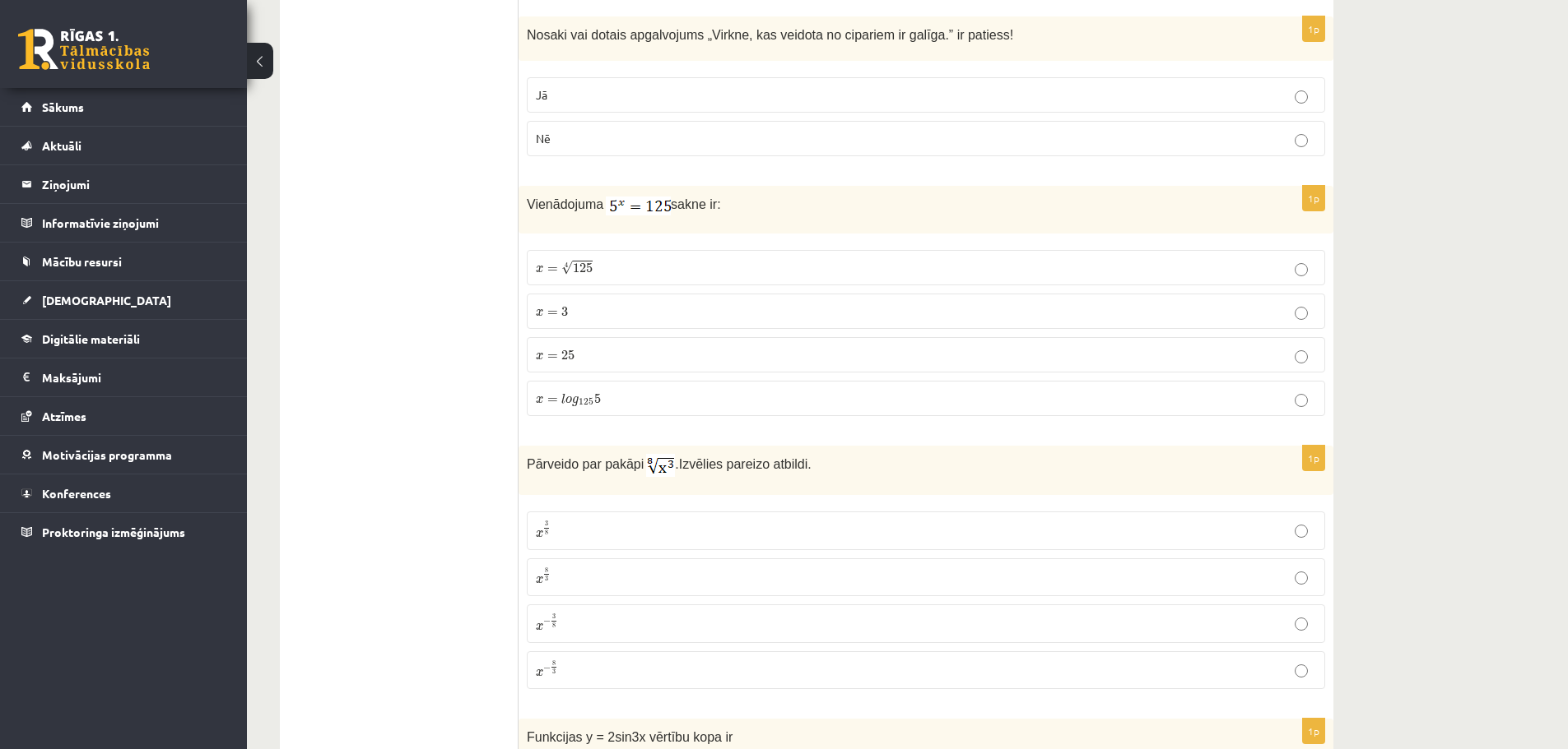
scroll to position [5095, 0]
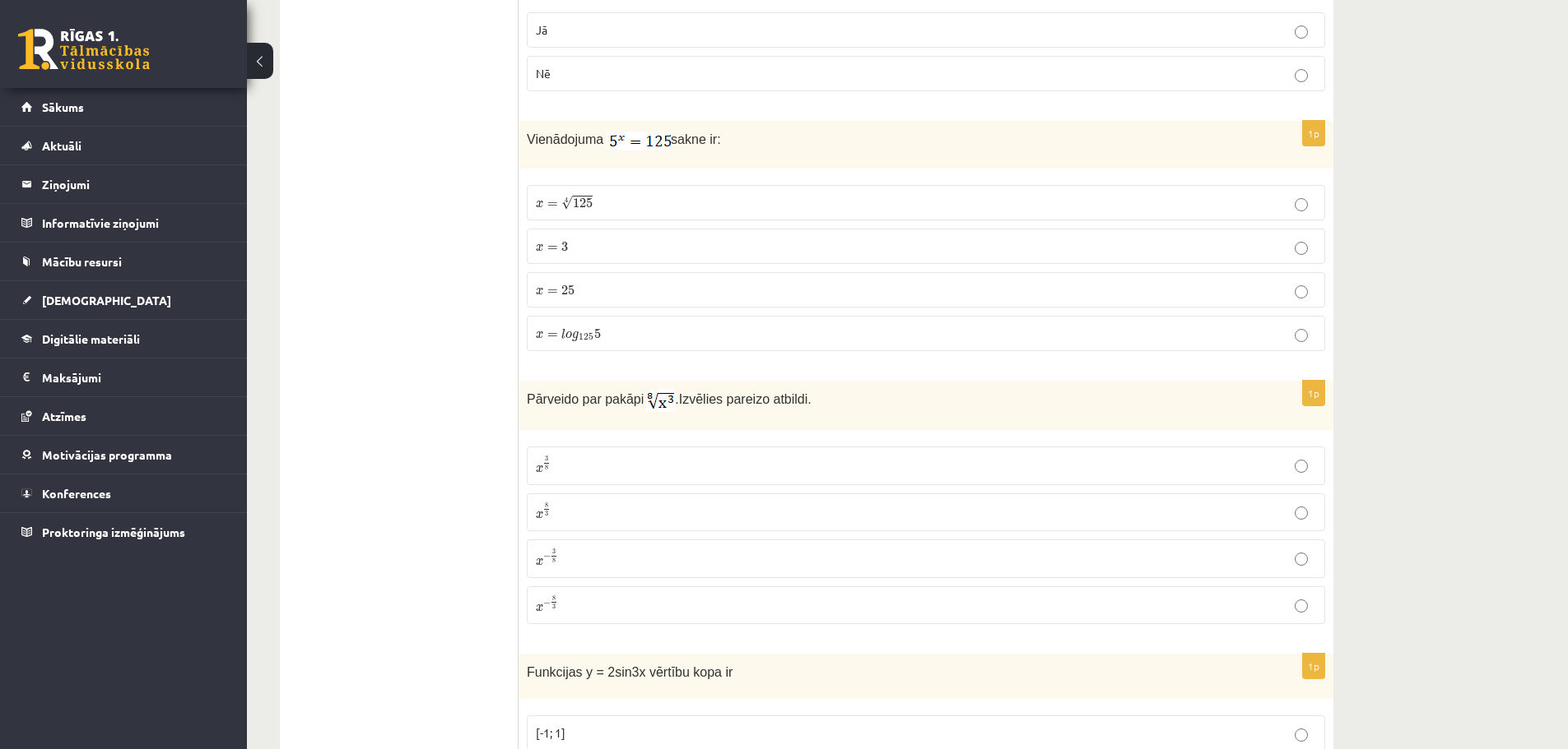
drag, startPoint x: 523, startPoint y: 120, endPoint x: 768, endPoint y: 114, distance: 245.1
click at [768, 121] on div "Vienādojuma sakne ir:" at bounding box center [926, 144] width 814 height 48
click at [606, 238] on p "x = 3 x = 3" at bounding box center [926, 246] width 780 height 18
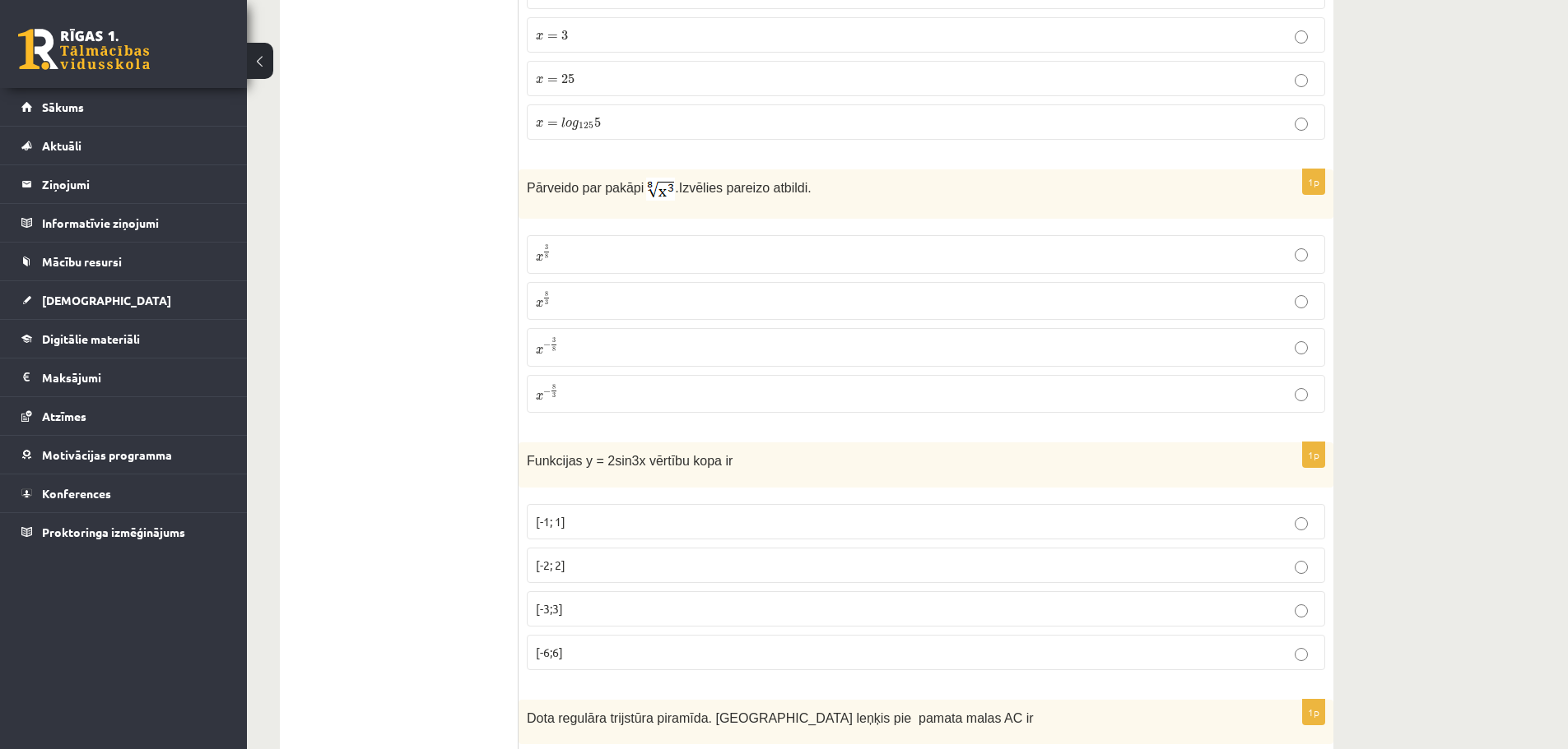
scroll to position [5326, 0]
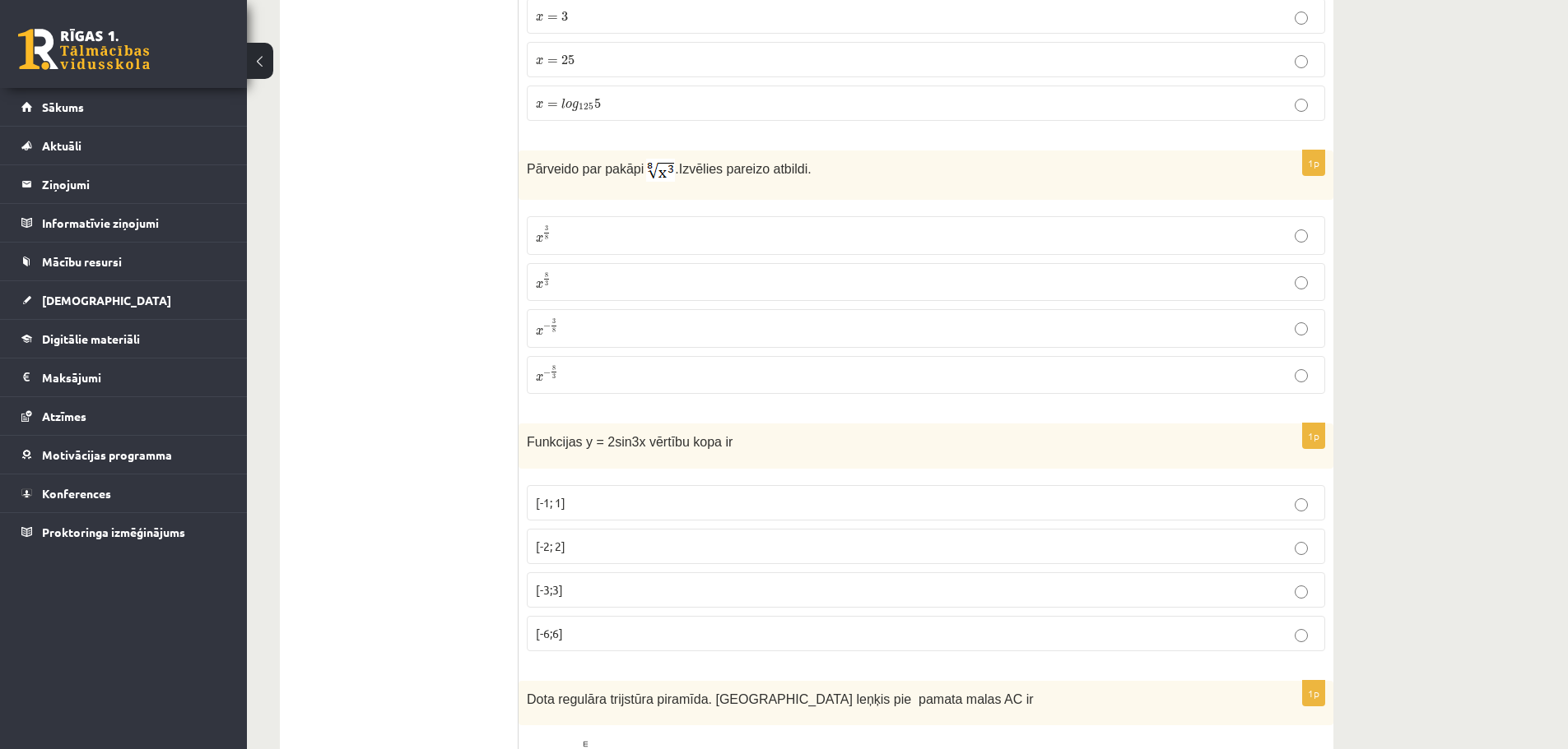
click at [591, 225] on p "x 3 8 x 3 8" at bounding box center [926, 235] width 780 height 20
drag, startPoint x: 528, startPoint y: 153, endPoint x: 870, endPoint y: 157, distance: 342.0
click at [870, 159] on p "Pārveido par pakāpi . Izvēlies pareizo atbildi." at bounding box center [885, 170] width 716 height 23
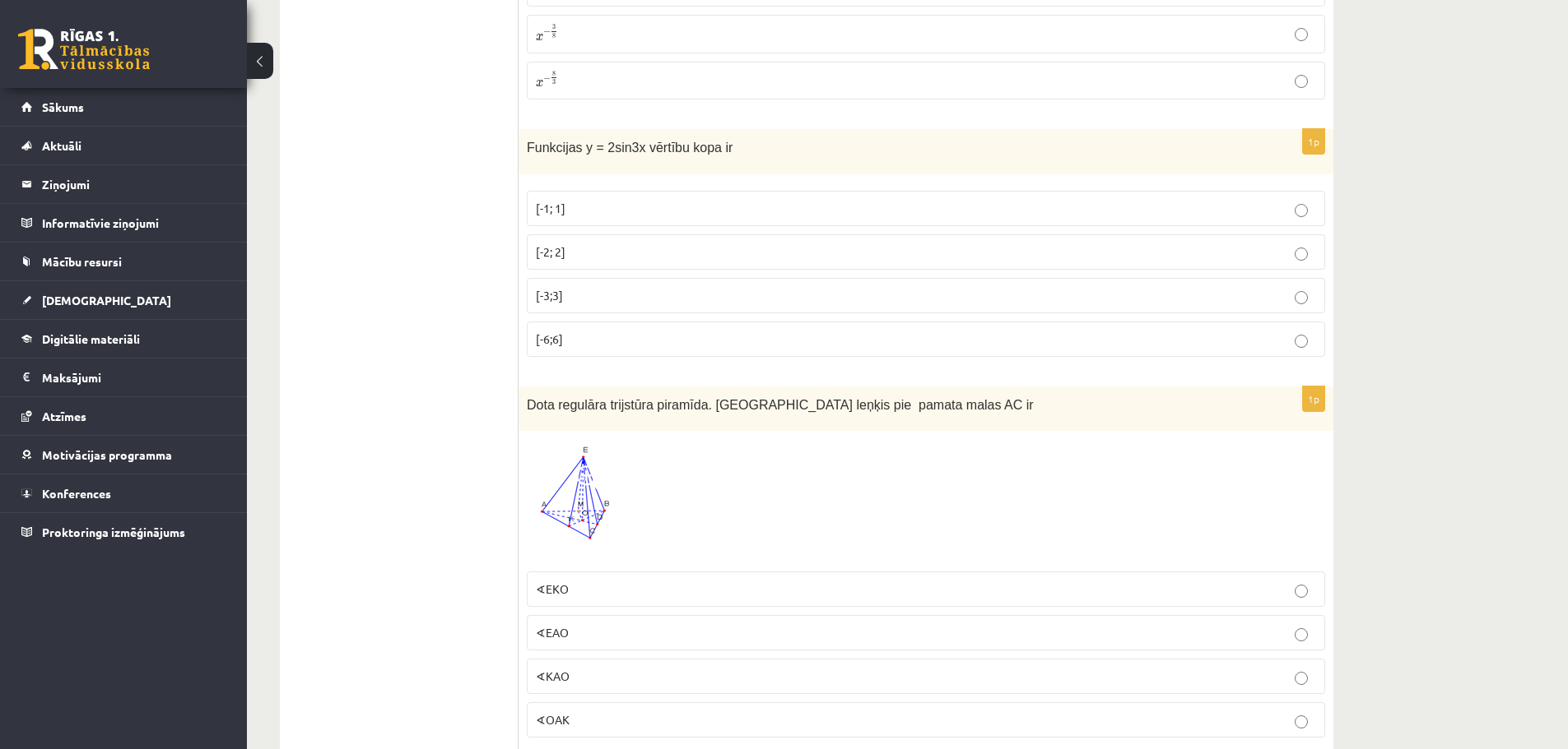
scroll to position [5629, 0]
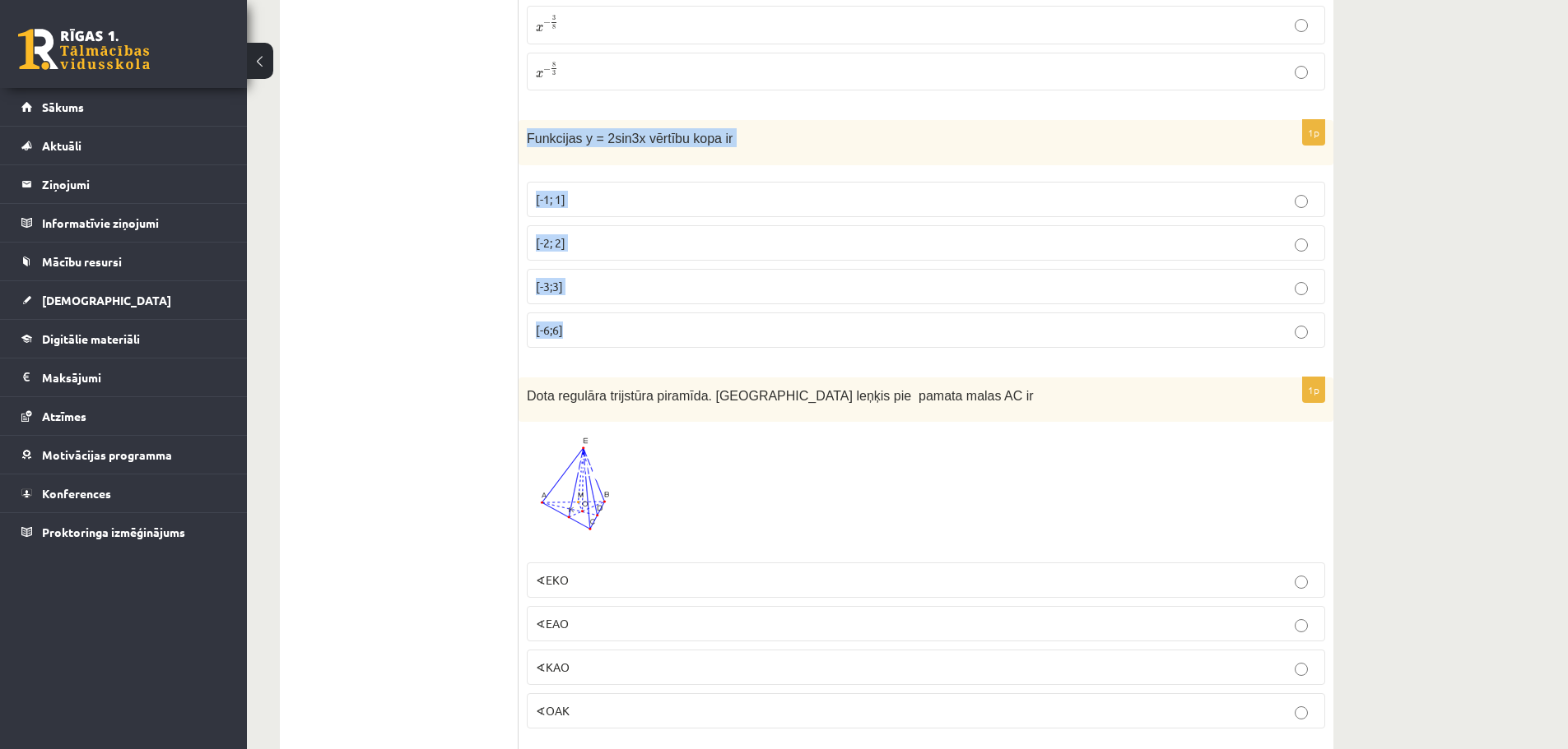
drag, startPoint x: 525, startPoint y: 124, endPoint x: 637, endPoint y: 311, distance: 218.0
click at [637, 311] on div "1p Funkcijas y = 2sin3x vērtību kopa ir [-1; 1] [-2; 2] [-3;3] [-6;6]" at bounding box center [926, 240] width 814 height 241
click at [620, 235] on p "[-2; 2]" at bounding box center [926, 243] width 780 height 18
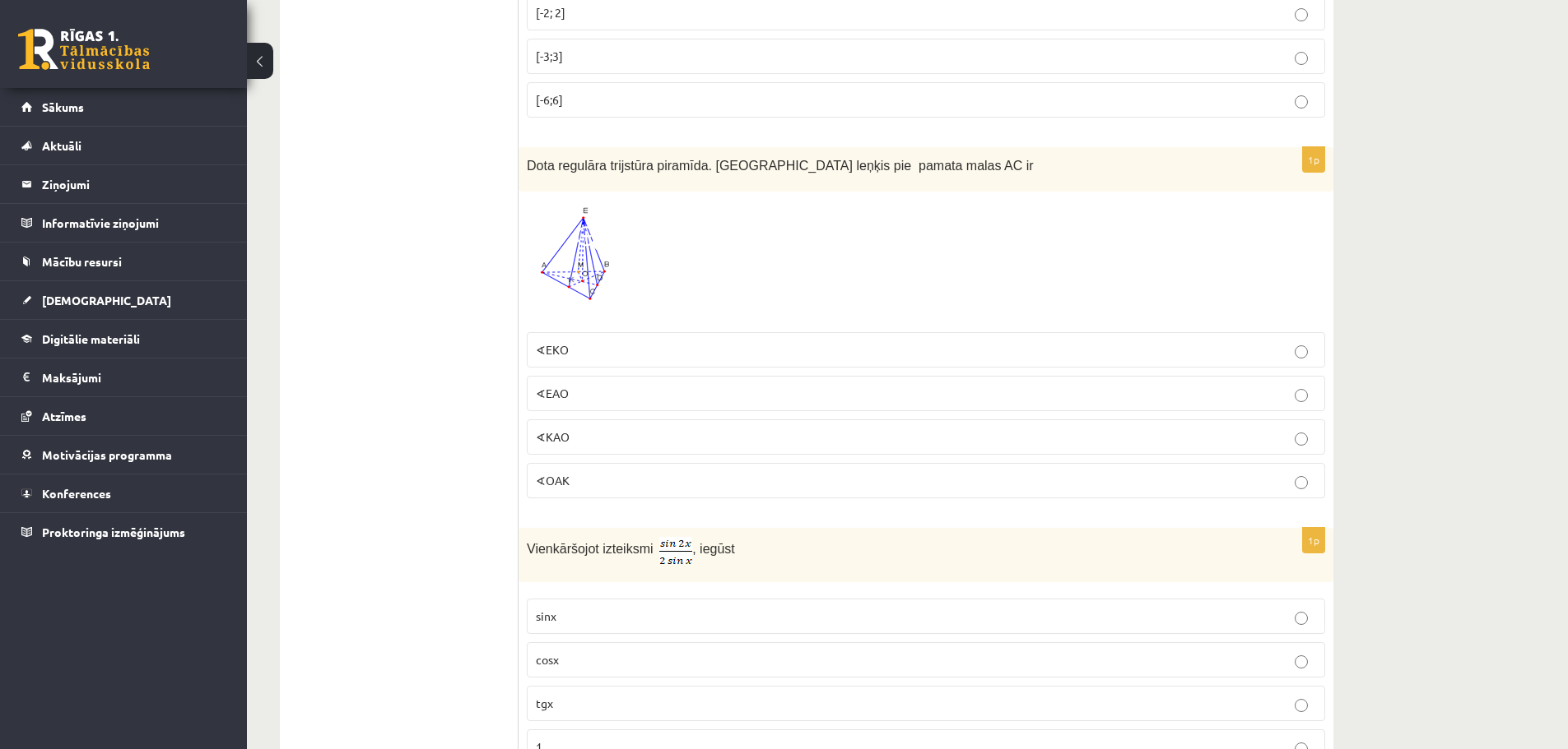
scroll to position [5878, 0]
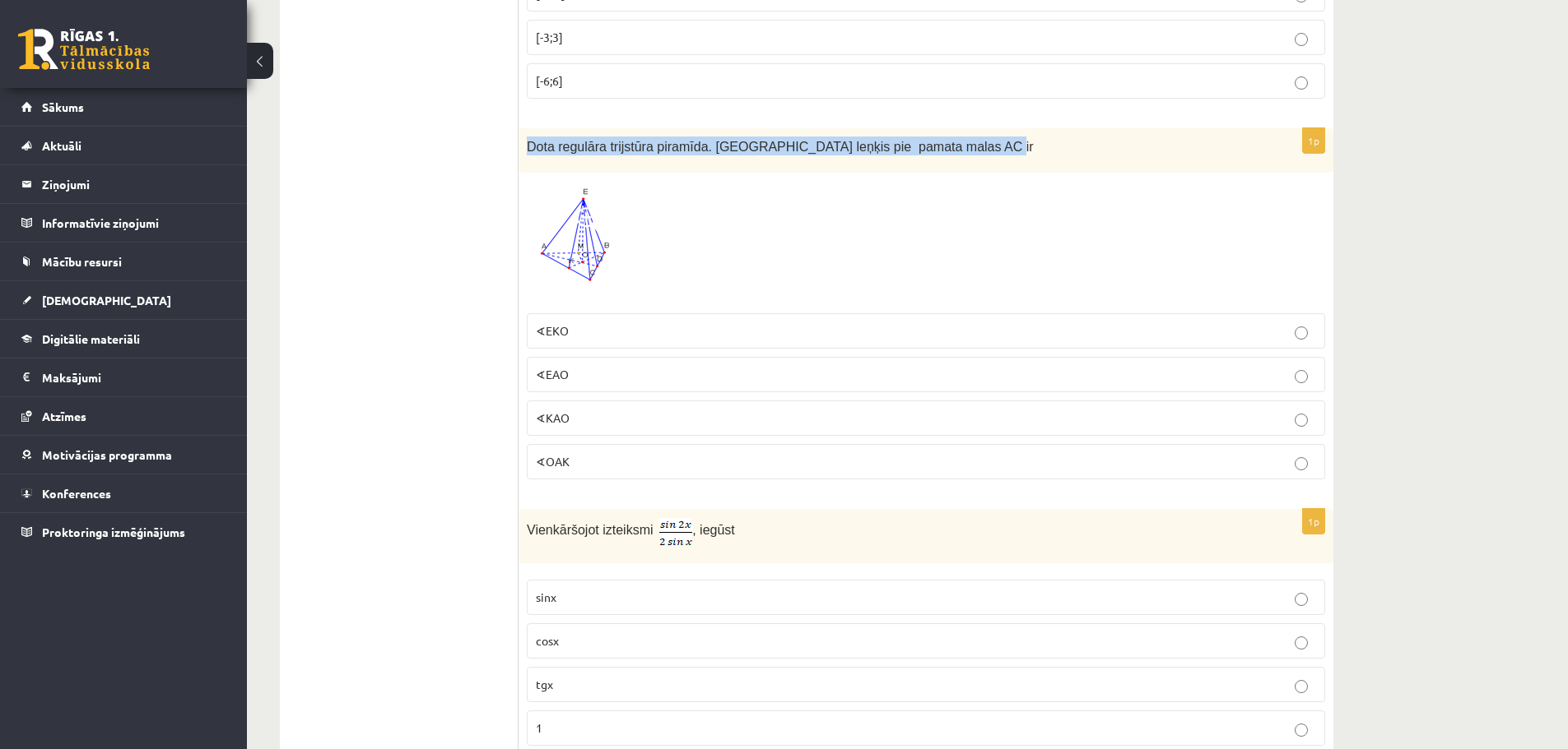
drag, startPoint x: 521, startPoint y: 131, endPoint x: 1002, endPoint y: 155, distance: 481.6
click at [1002, 155] on div "Dota regulāra trijstūra piramīda. Divplakņu kakta leņķis pie pamata malas AC ir" at bounding box center [926, 151] width 814 height 45
click at [600, 366] on p "∢EAO" at bounding box center [926, 374] width 780 height 18
drag, startPoint x: 1567, startPoint y: 569, endPoint x: 1580, endPoint y: 577, distance: 15.3
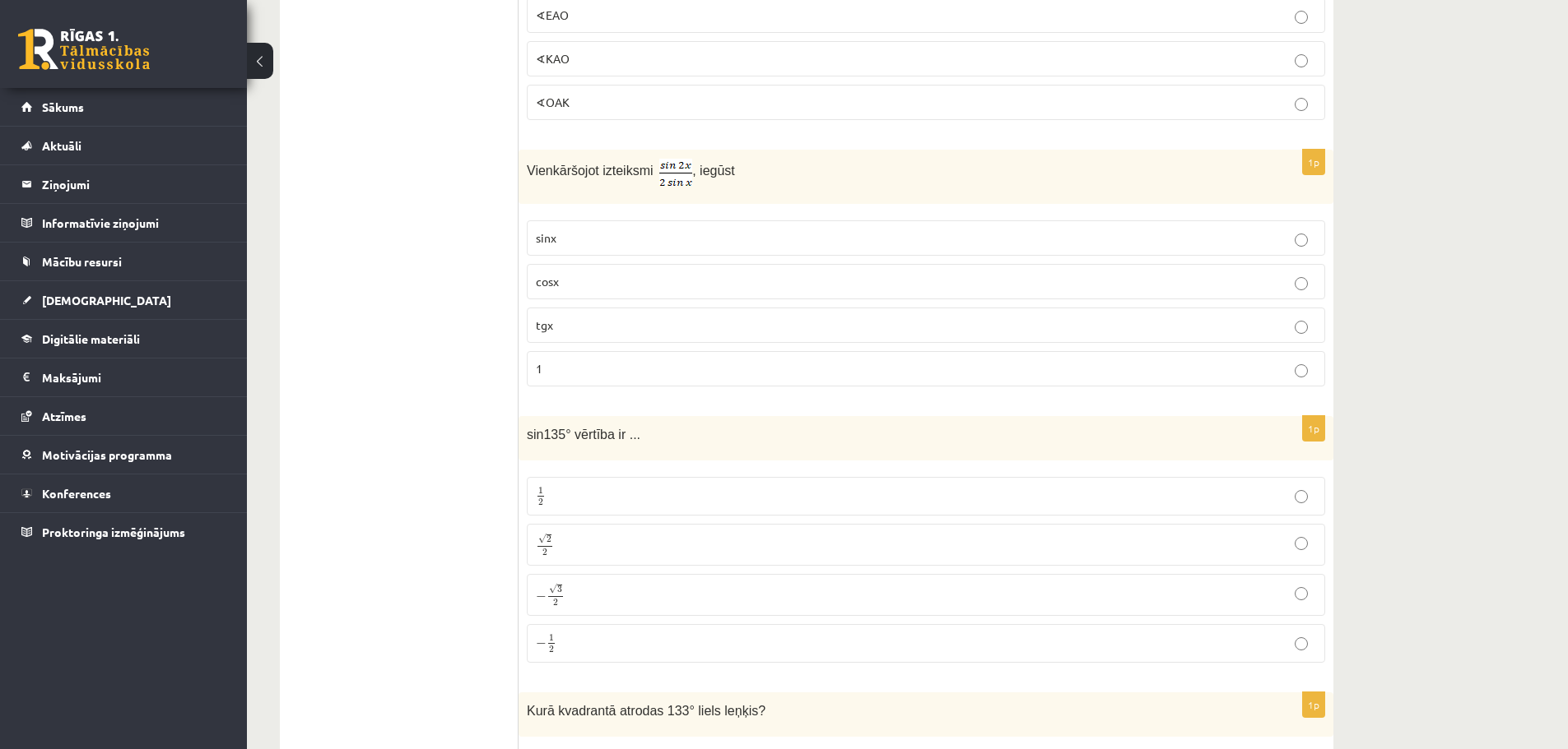
scroll to position [6256, 0]
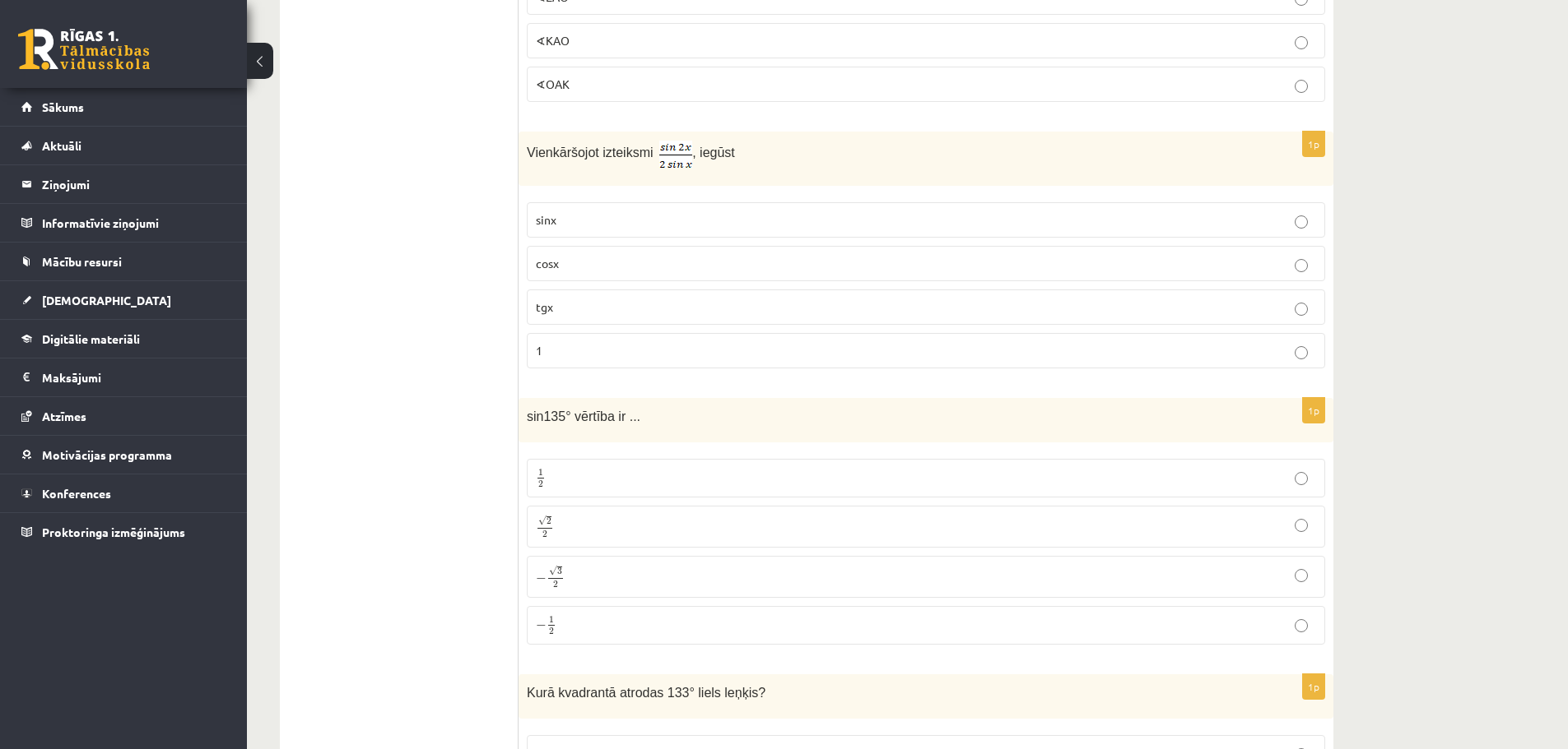
click at [570, 342] on p "1" at bounding box center [926, 351] width 780 height 18
drag, startPoint x: 523, startPoint y: 131, endPoint x: 755, endPoint y: 145, distance: 232.4
click at [755, 145] on div "Vienkāršojot izteiksmi , iegūst" at bounding box center [926, 159] width 814 height 54
click at [584, 255] on p "cosx" at bounding box center [926, 263] width 780 height 18
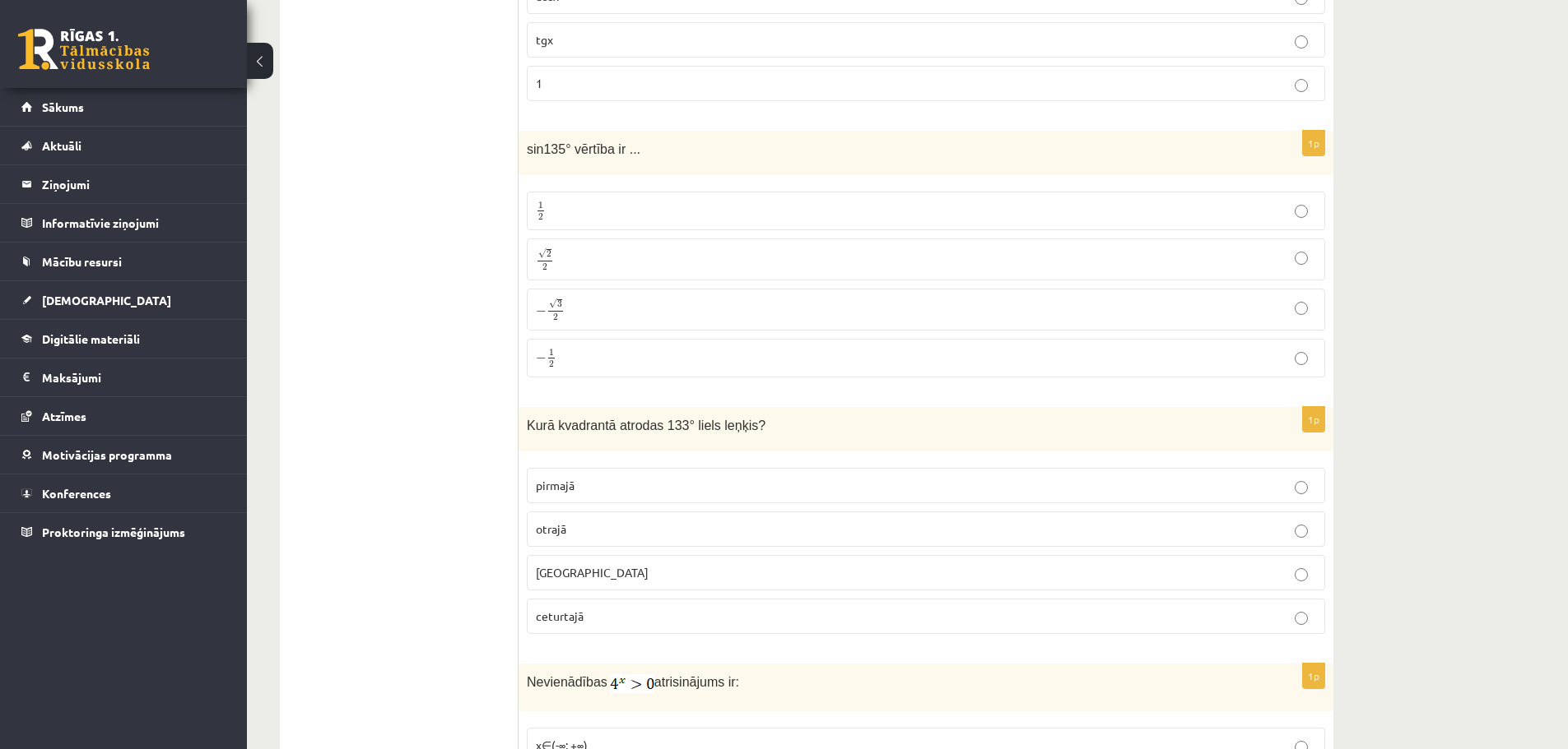
scroll to position [6532, 0]
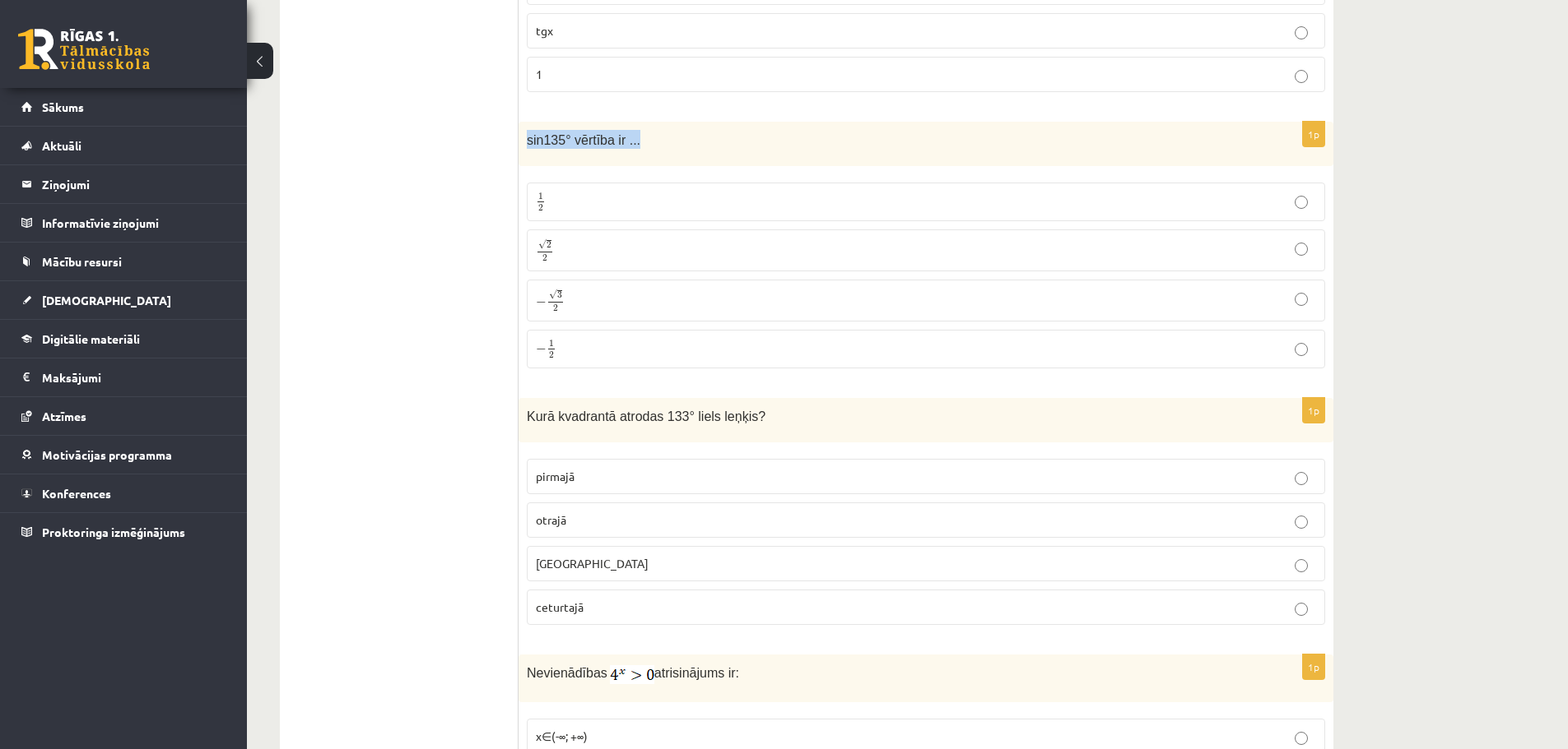
drag, startPoint x: 523, startPoint y: 120, endPoint x: 658, endPoint y: 129, distance: 135.3
click at [658, 129] on div "sin135° vērtība ir ..." at bounding box center [926, 144] width 814 height 45
click at [587, 239] on p "√ 2 2 2 2" at bounding box center [926, 251] width 780 height 24
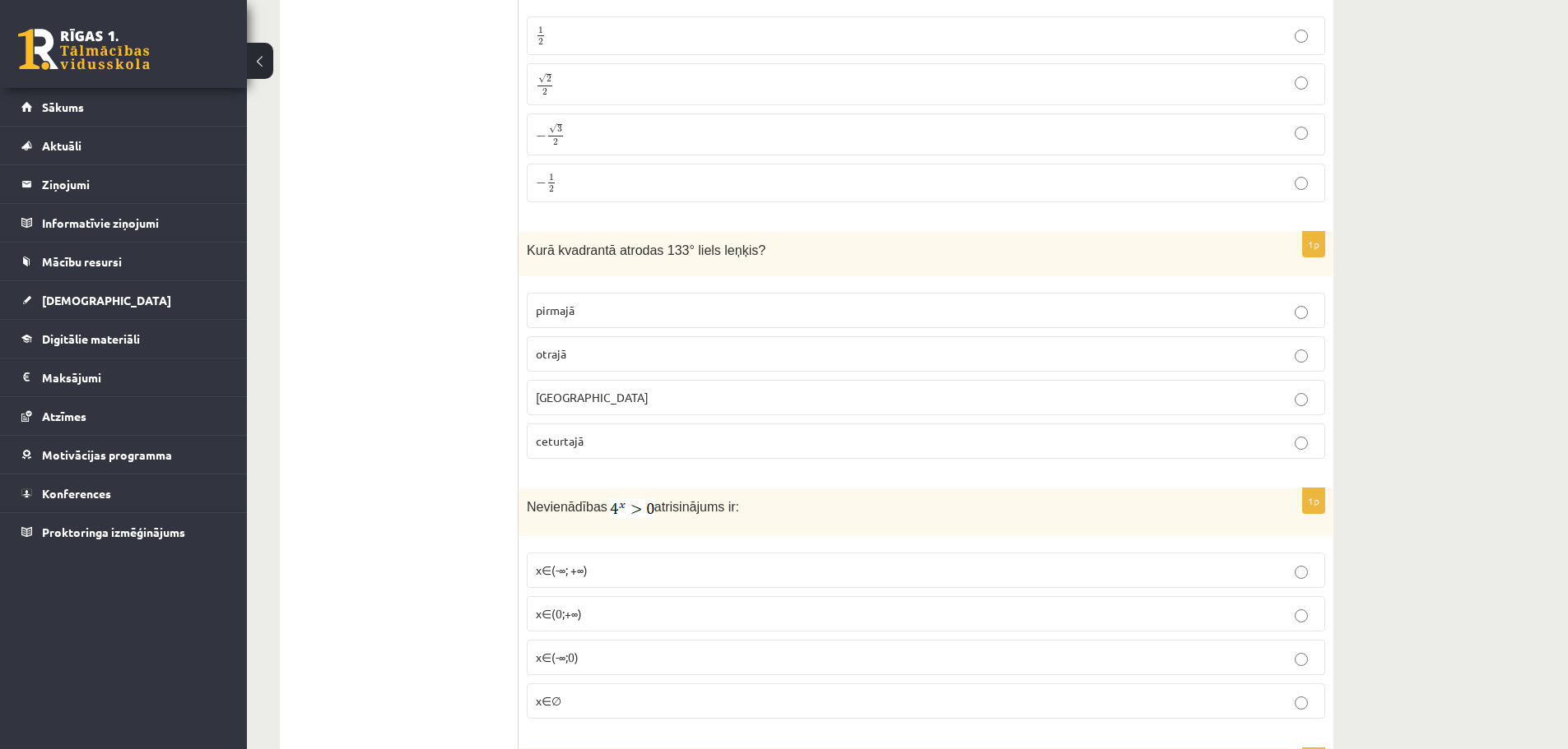
scroll to position [6708, 0]
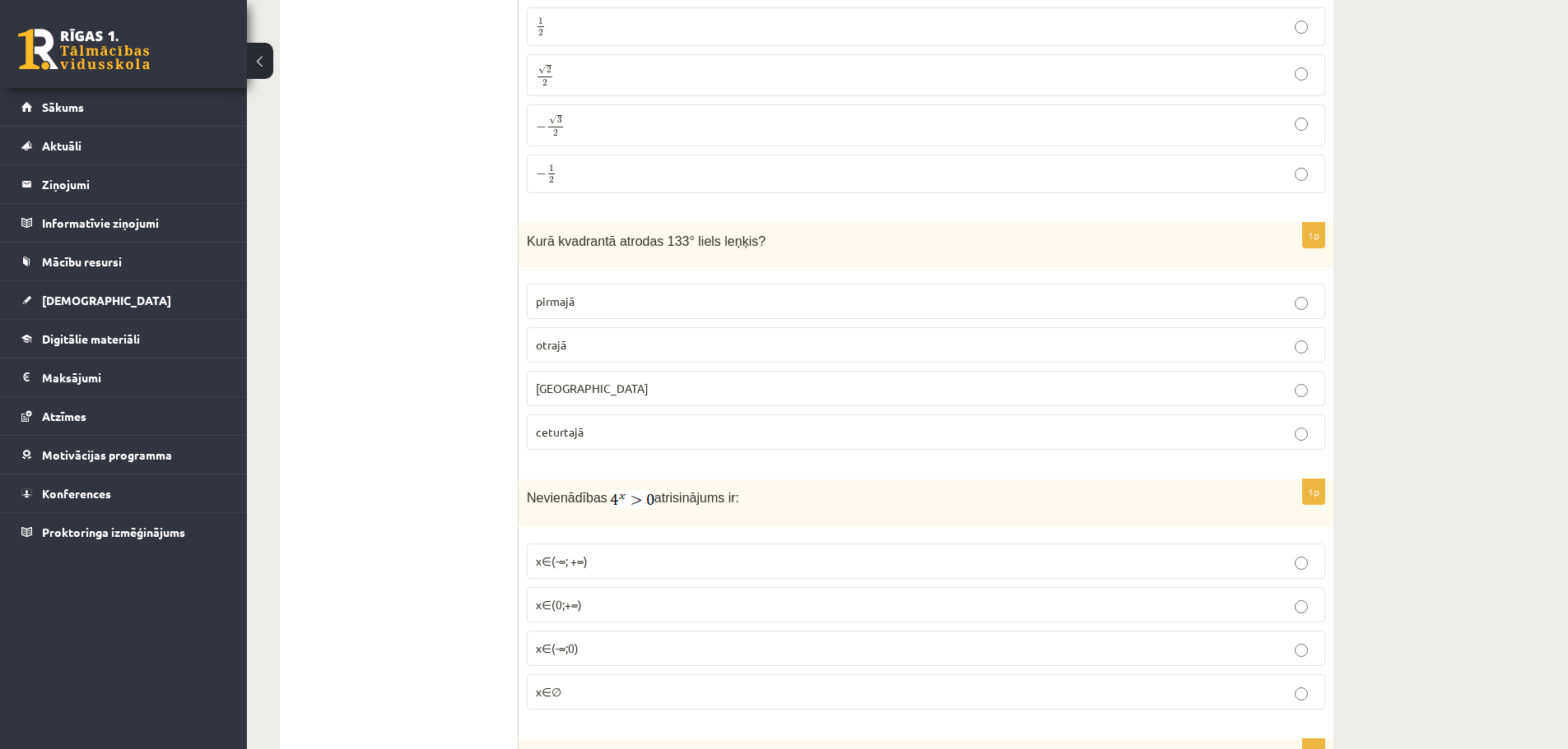
click at [603, 380] on p "trešajā" at bounding box center [926, 388] width 780 height 18
drag, startPoint x: 519, startPoint y: 223, endPoint x: 703, endPoint y: 410, distance: 262.3
click at [703, 410] on div "1p Kurā kvadrantā atrodas 133° liels leņķis? pirmajā otrajā trešajā ceturtajā" at bounding box center [926, 343] width 814 height 241
click at [631, 337] on p "otrajā" at bounding box center [926, 345] width 780 height 18
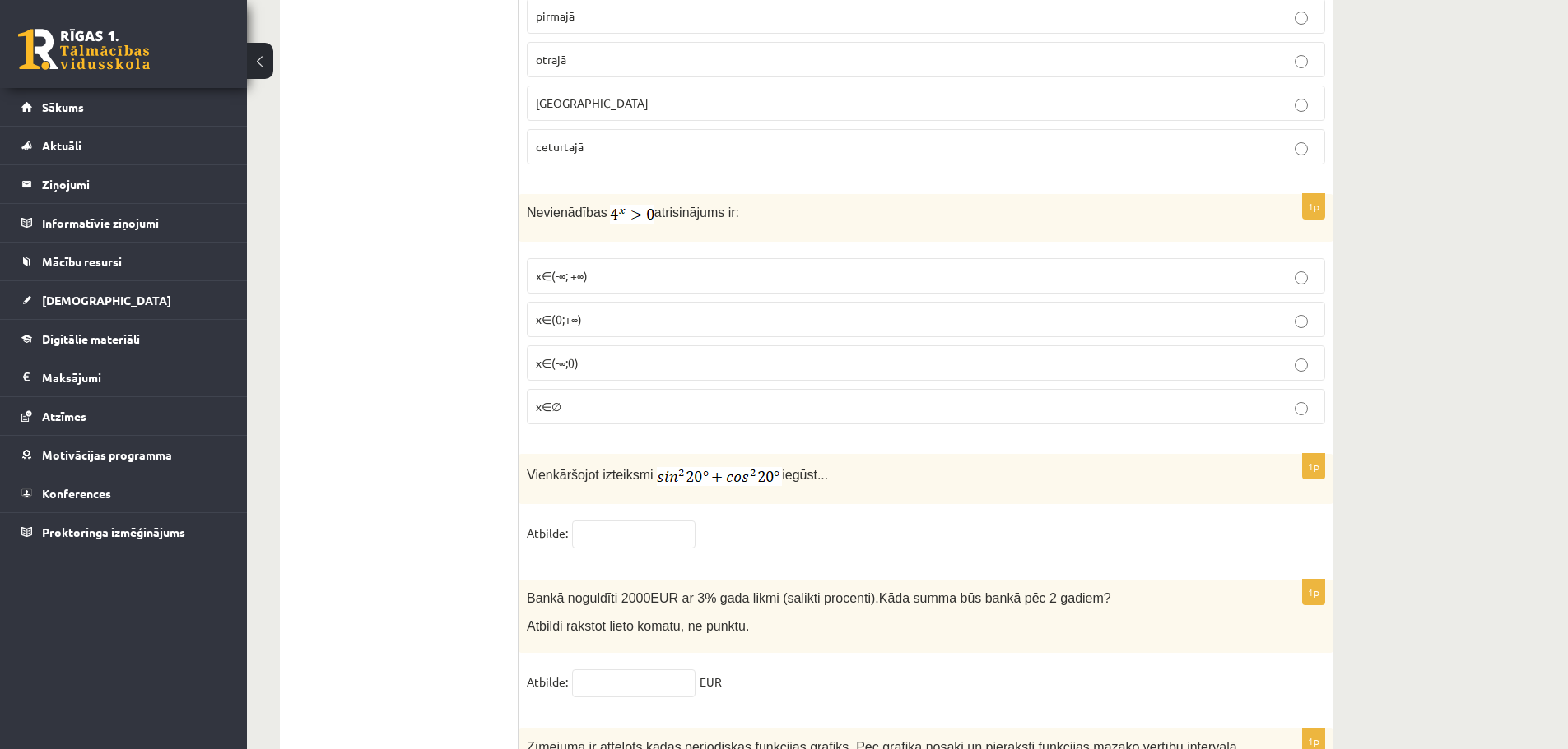
scroll to position [7002, 0]
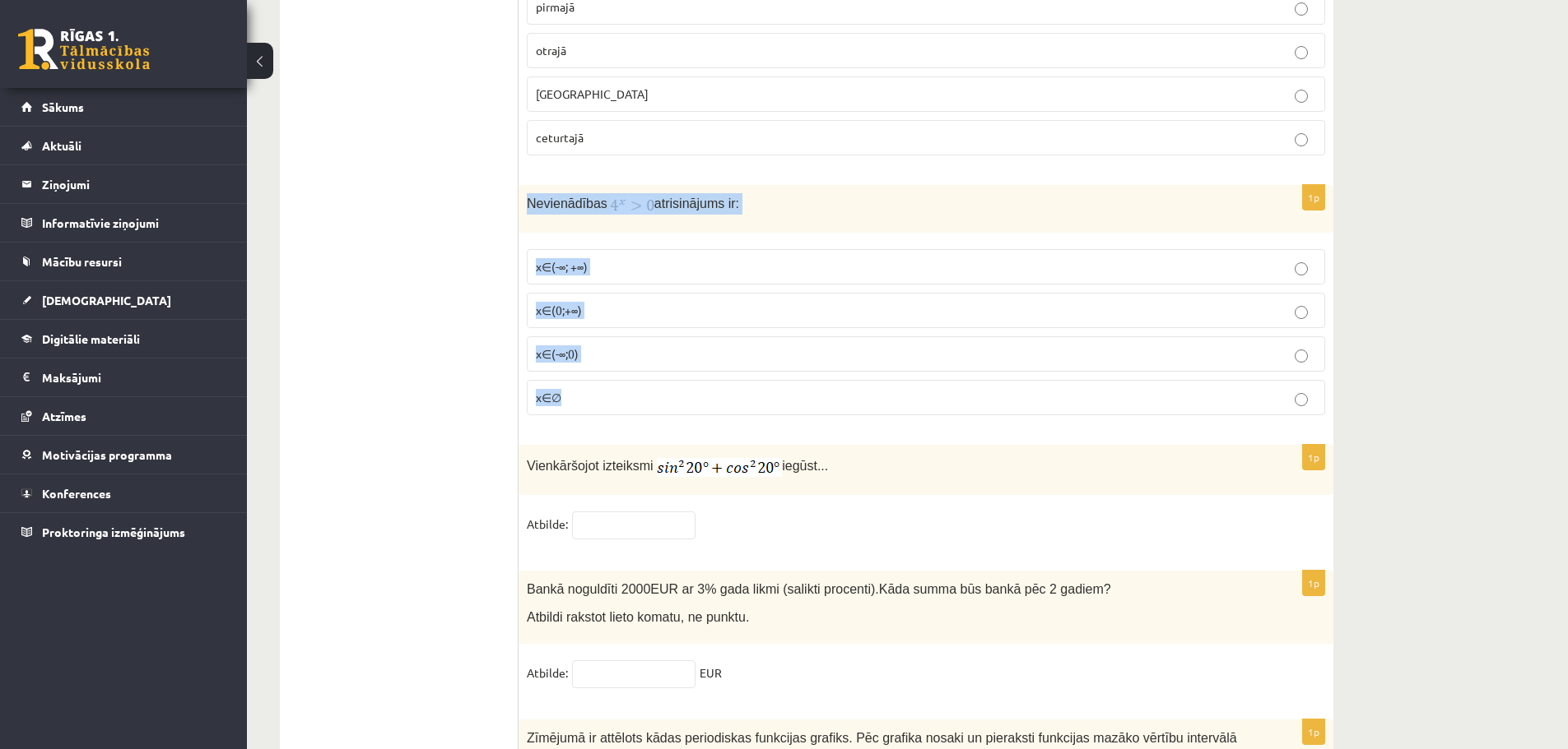
drag, startPoint x: 520, startPoint y: 187, endPoint x: 627, endPoint y: 397, distance: 235.7
click at [627, 397] on div "1p Nevienādības atrisinājums ir: x∈(-∞; +∞) x∈(0;+∞) x∈(-∞;0) x∈∅" at bounding box center [926, 307] width 814 height 244
click at [634, 250] on label "x∈(-∞; +∞)" at bounding box center [926, 267] width 799 height 35
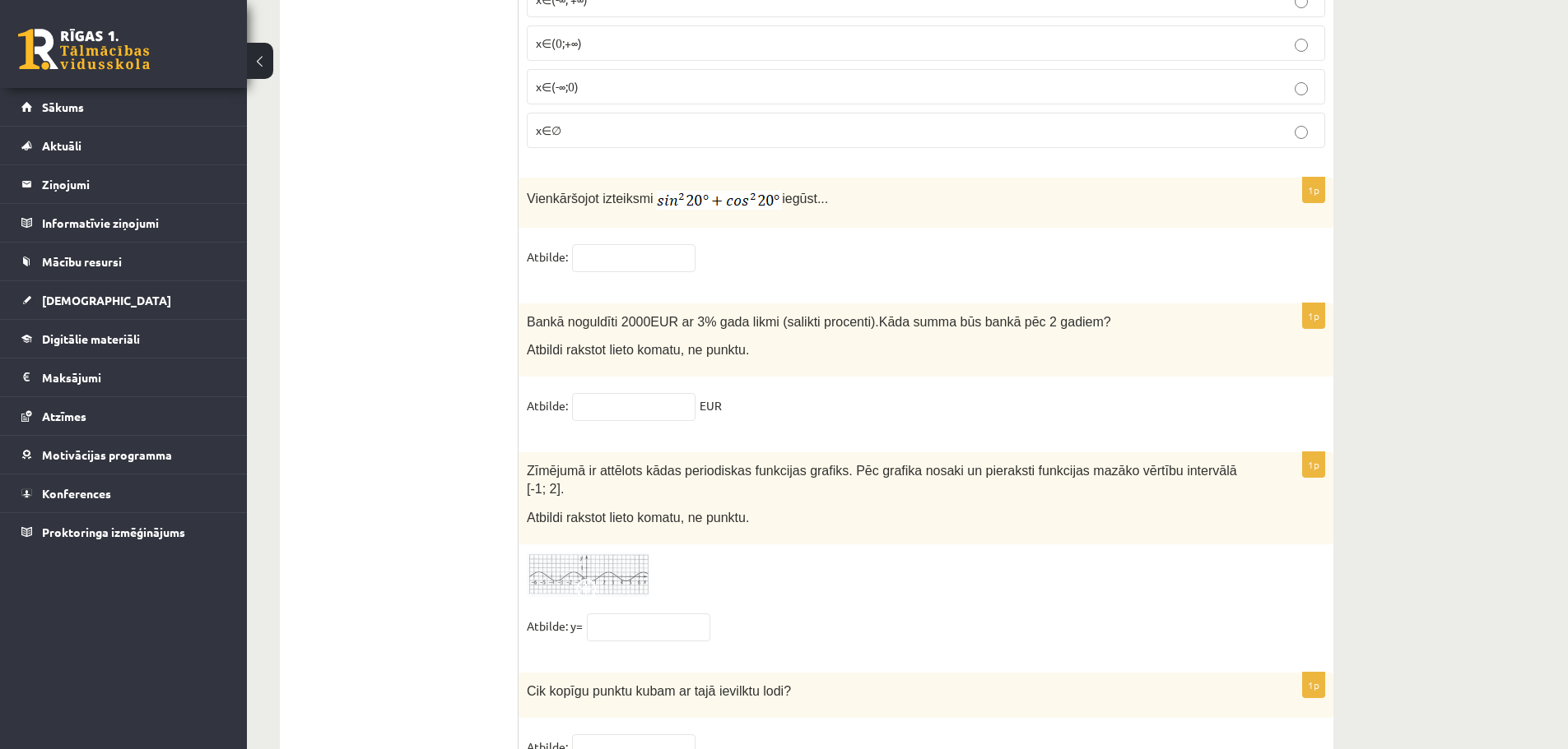
scroll to position [7315, 0]
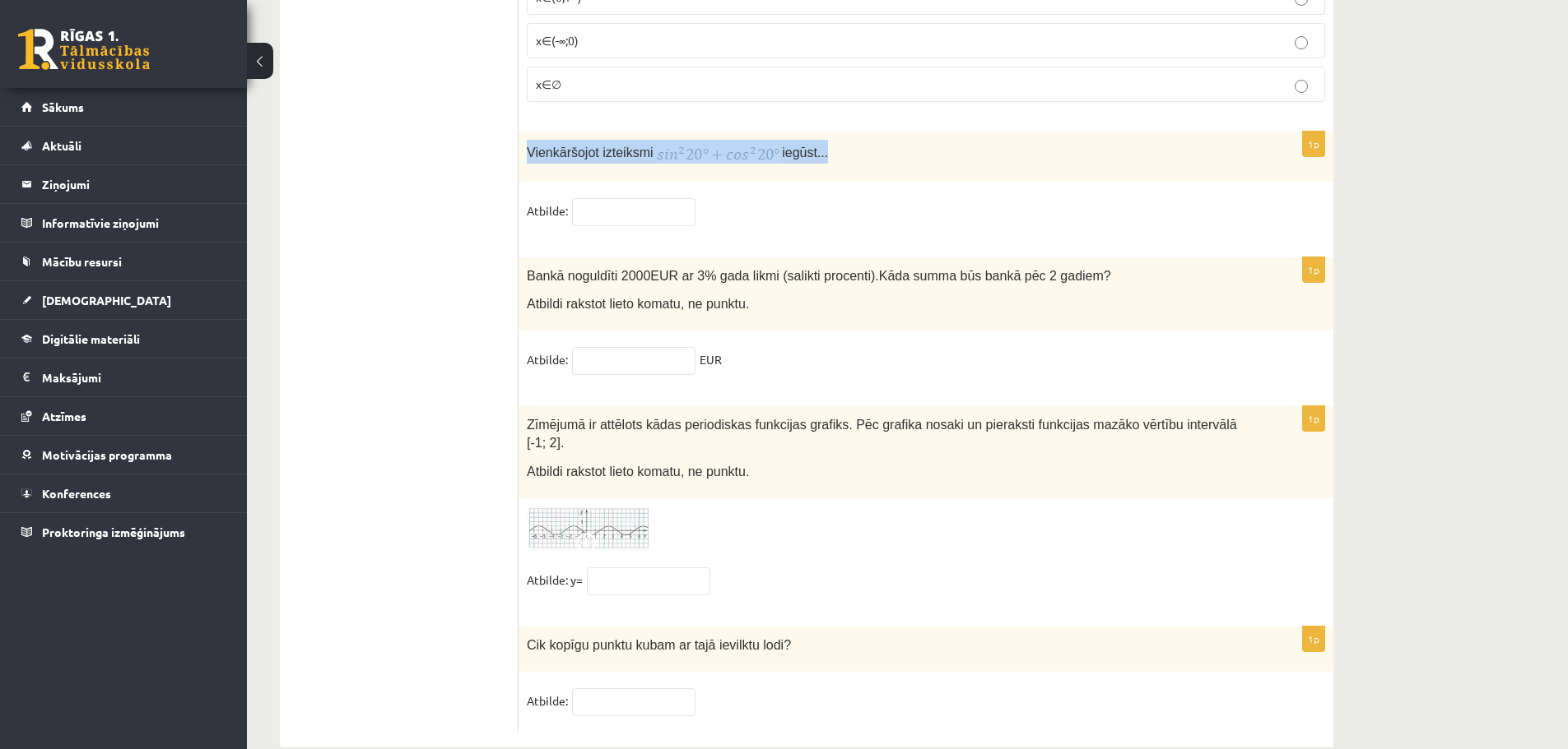
drag, startPoint x: 530, startPoint y: 139, endPoint x: 872, endPoint y: 148, distance: 342.1
click at [872, 148] on div "Vienkāršojot izteiksmi iegūst..." at bounding box center [926, 157] width 814 height 50
click at [623, 198] on input "text" at bounding box center [634, 211] width 124 height 28
type input "*"
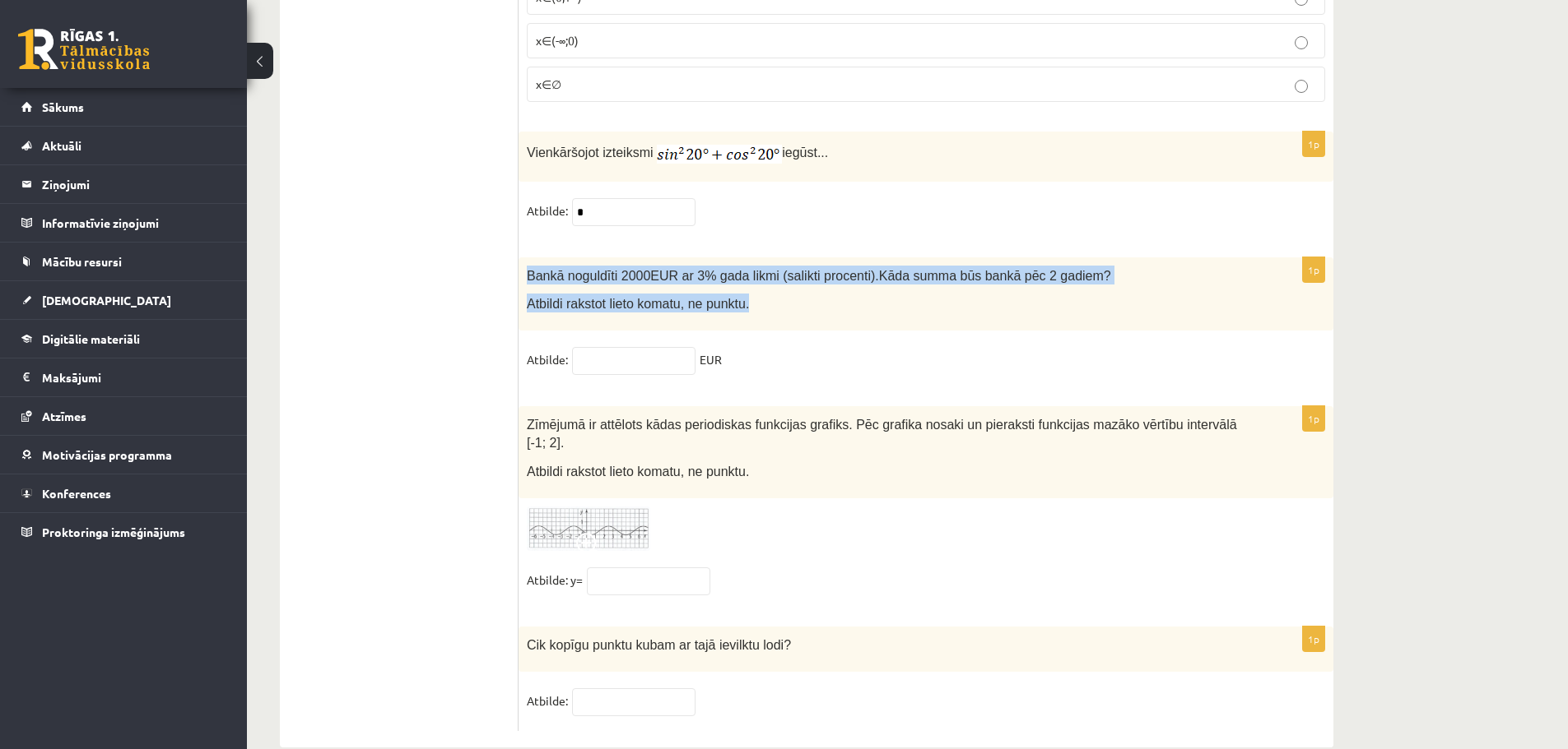
drag, startPoint x: 520, startPoint y: 260, endPoint x: 769, endPoint y: 285, distance: 250.3
click at [769, 285] on div "Bankā noguldīti 2000EUR ar 3% gada likmi (salikti procenti). Kāda summa būs ban…" at bounding box center [926, 294] width 814 height 73
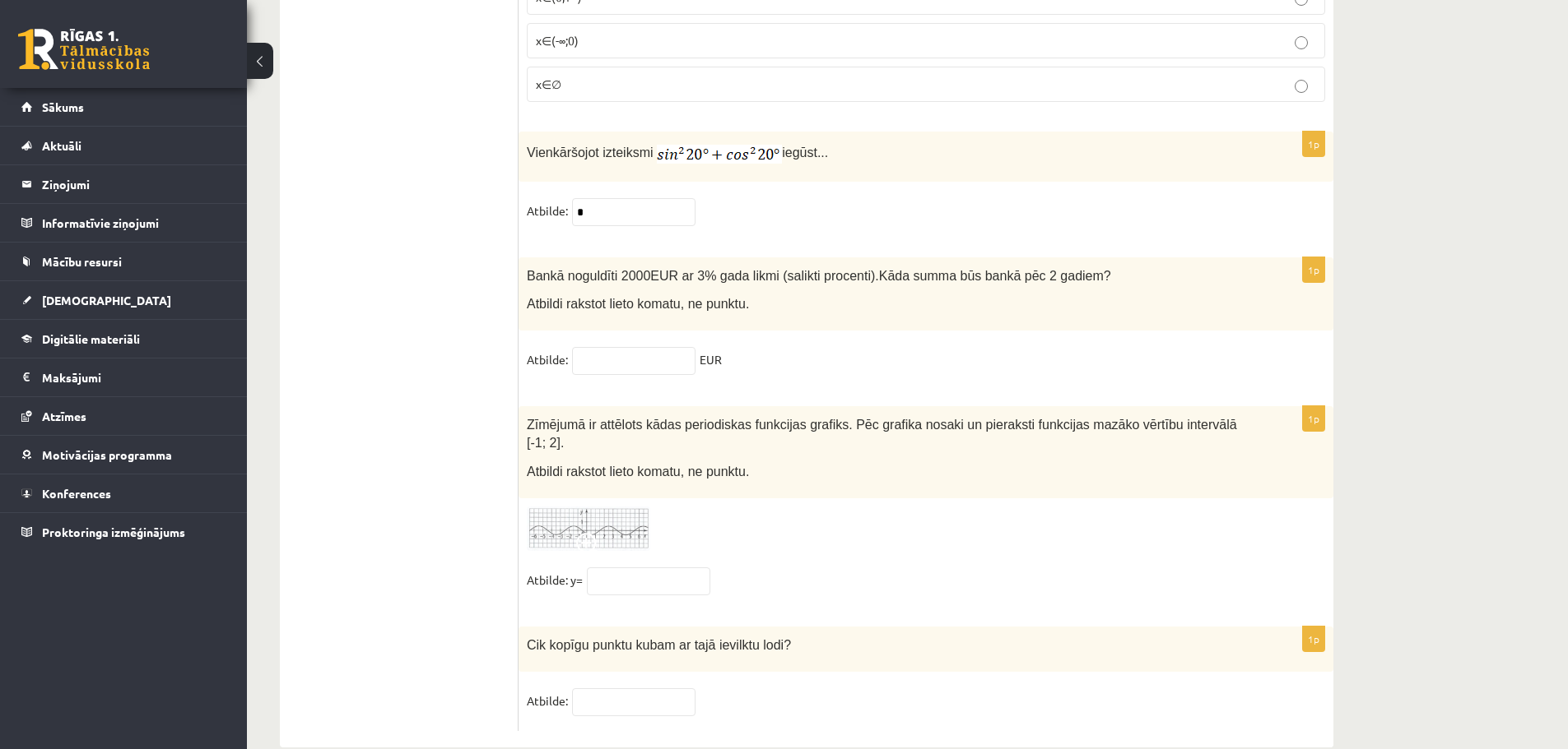
click at [622, 347] on input "text" at bounding box center [634, 361] width 124 height 28
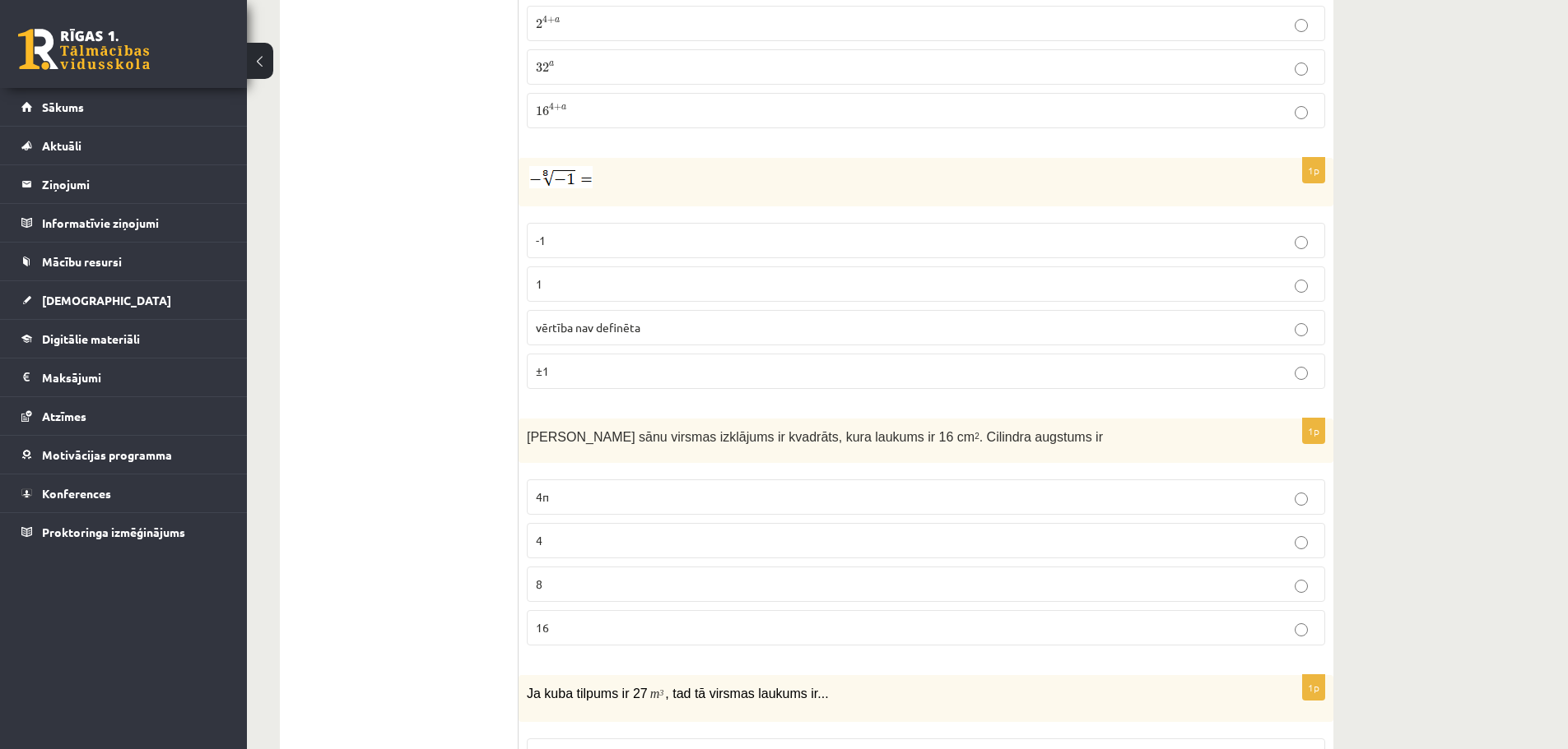
scroll to position [0, 0]
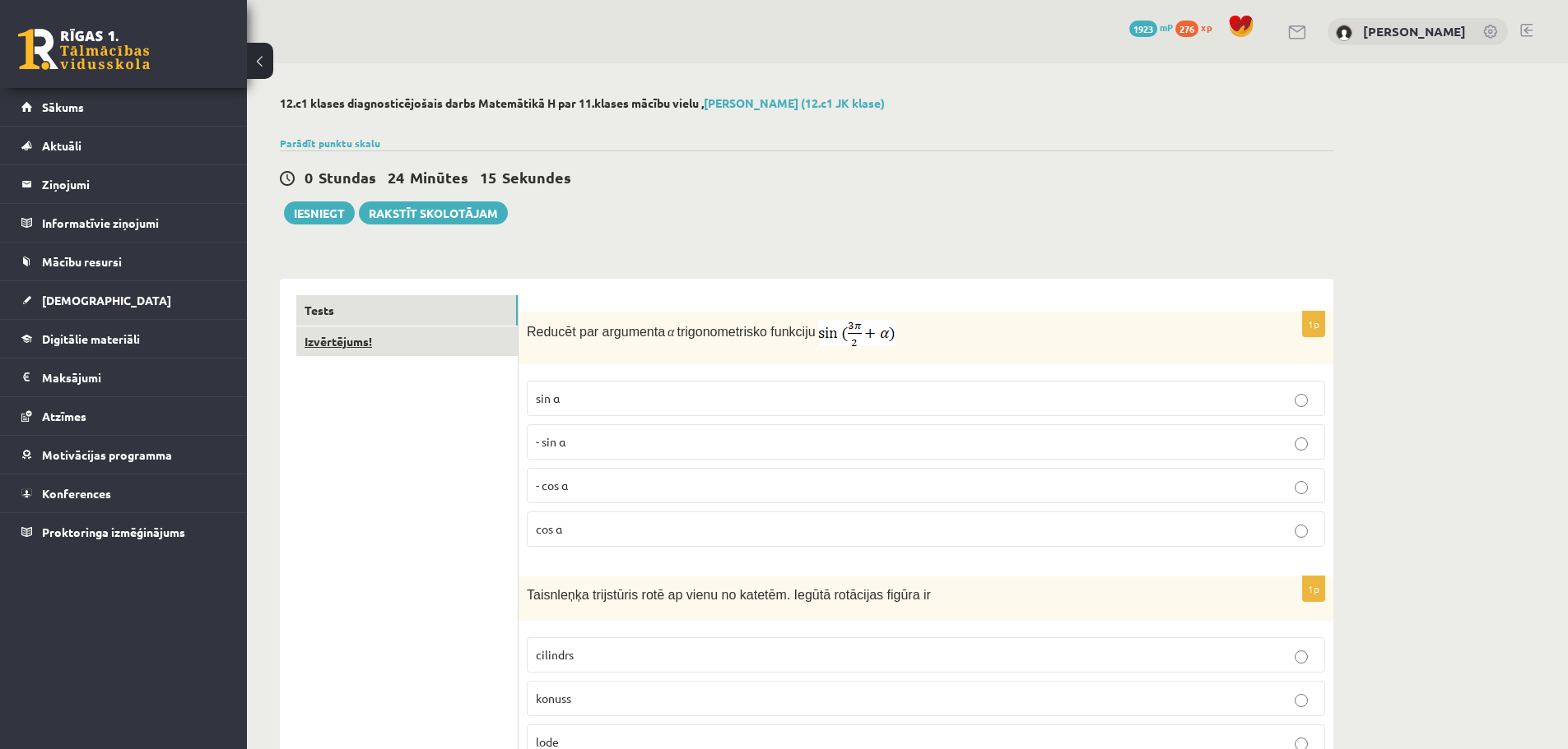
type input "******"
click at [409, 349] on link "Izvērtējums!" at bounding box center [407, 342] width 221 height 30
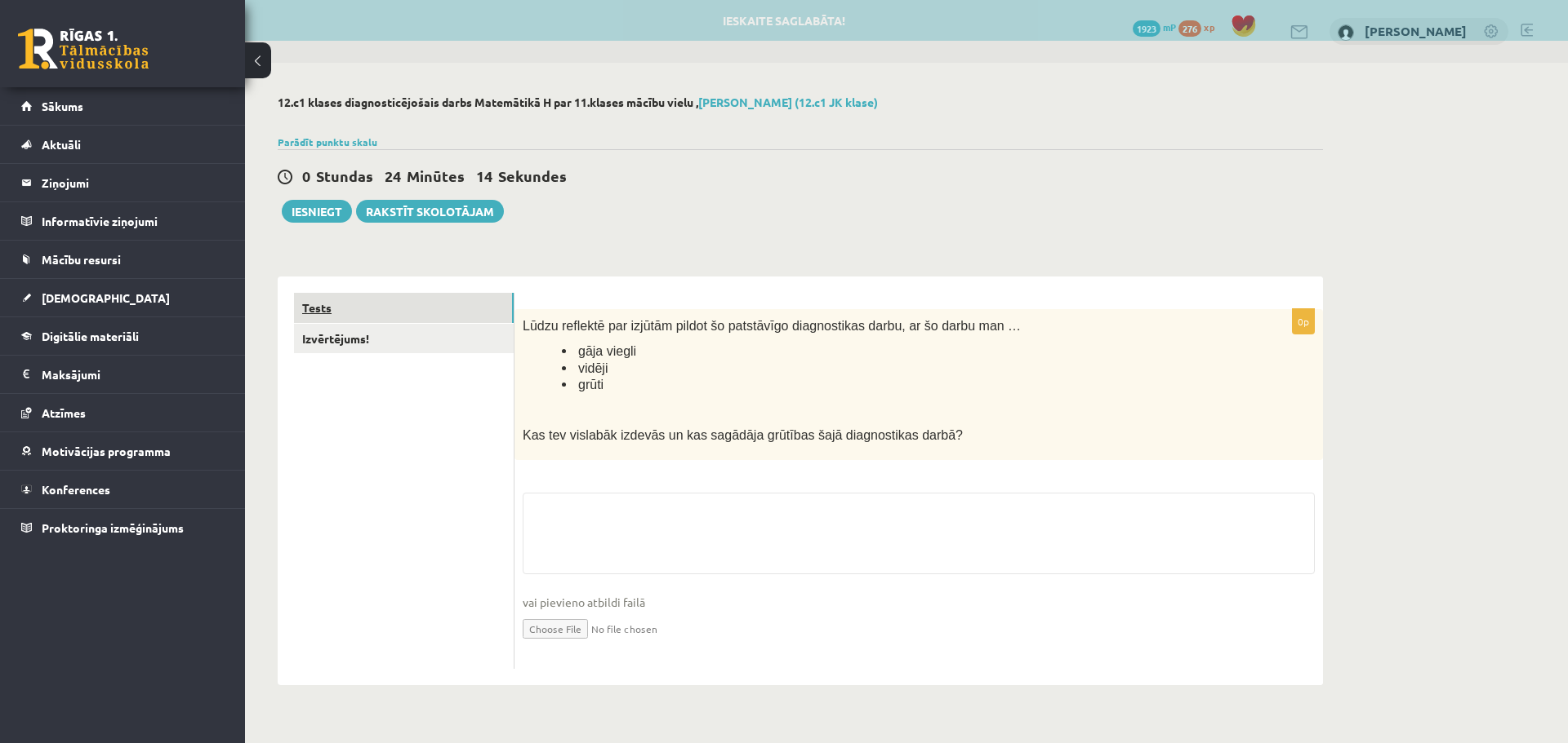
click at [393, 302] on link "Tests" at bounding box center [404, 308] width 220 height 30
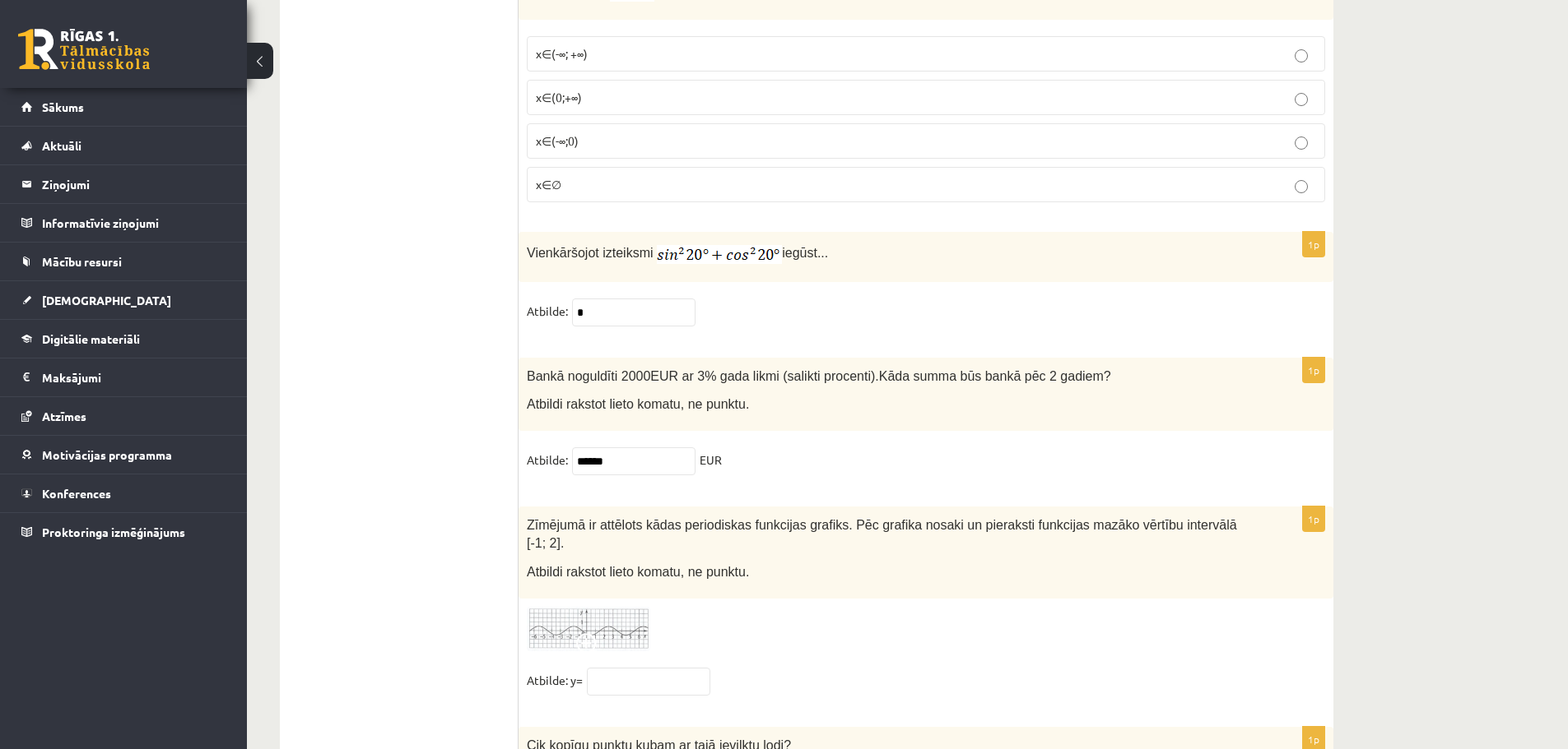
scroll to position [7316, 0]
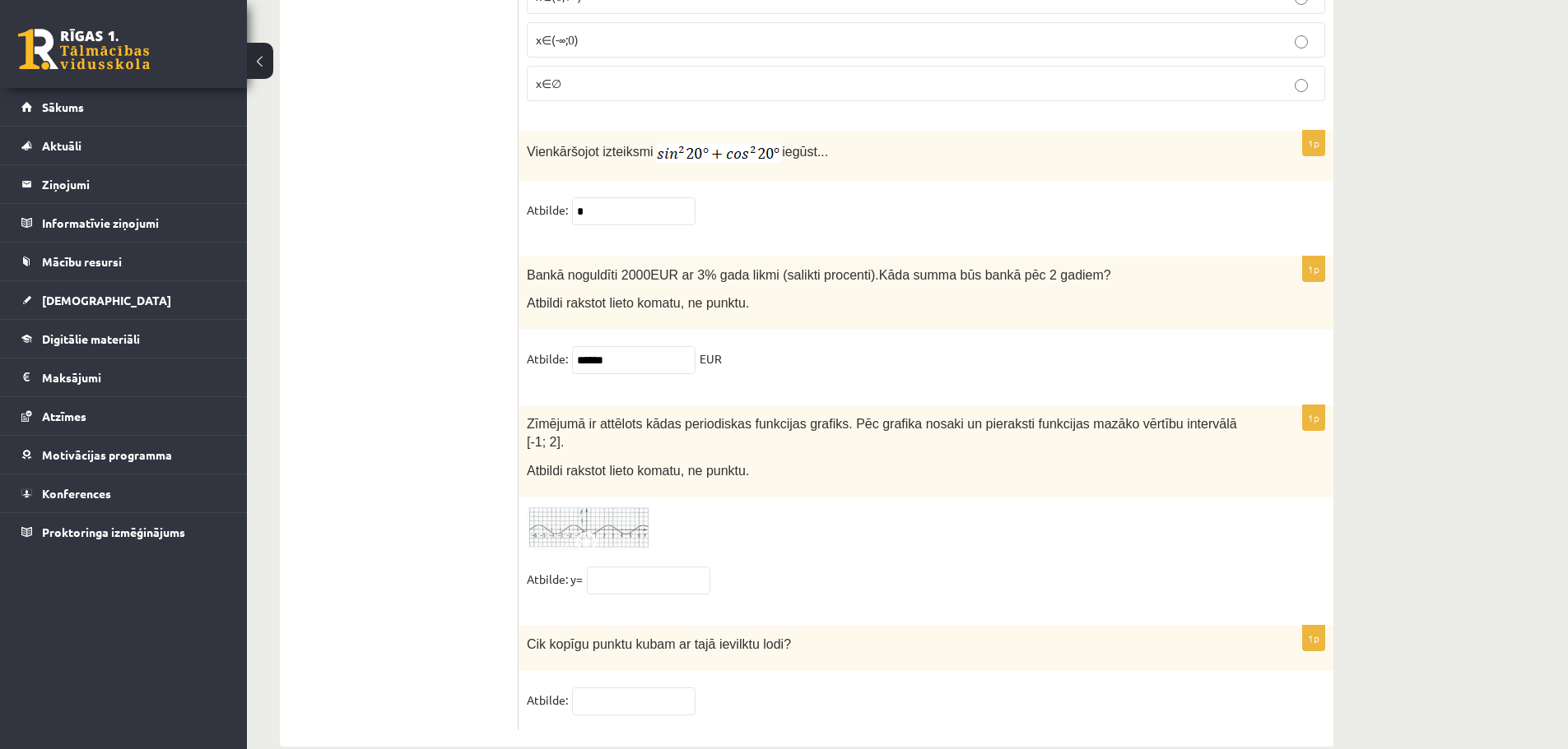
click at [556, 506] on img at bounding box center [589, 529] width 124 height 45
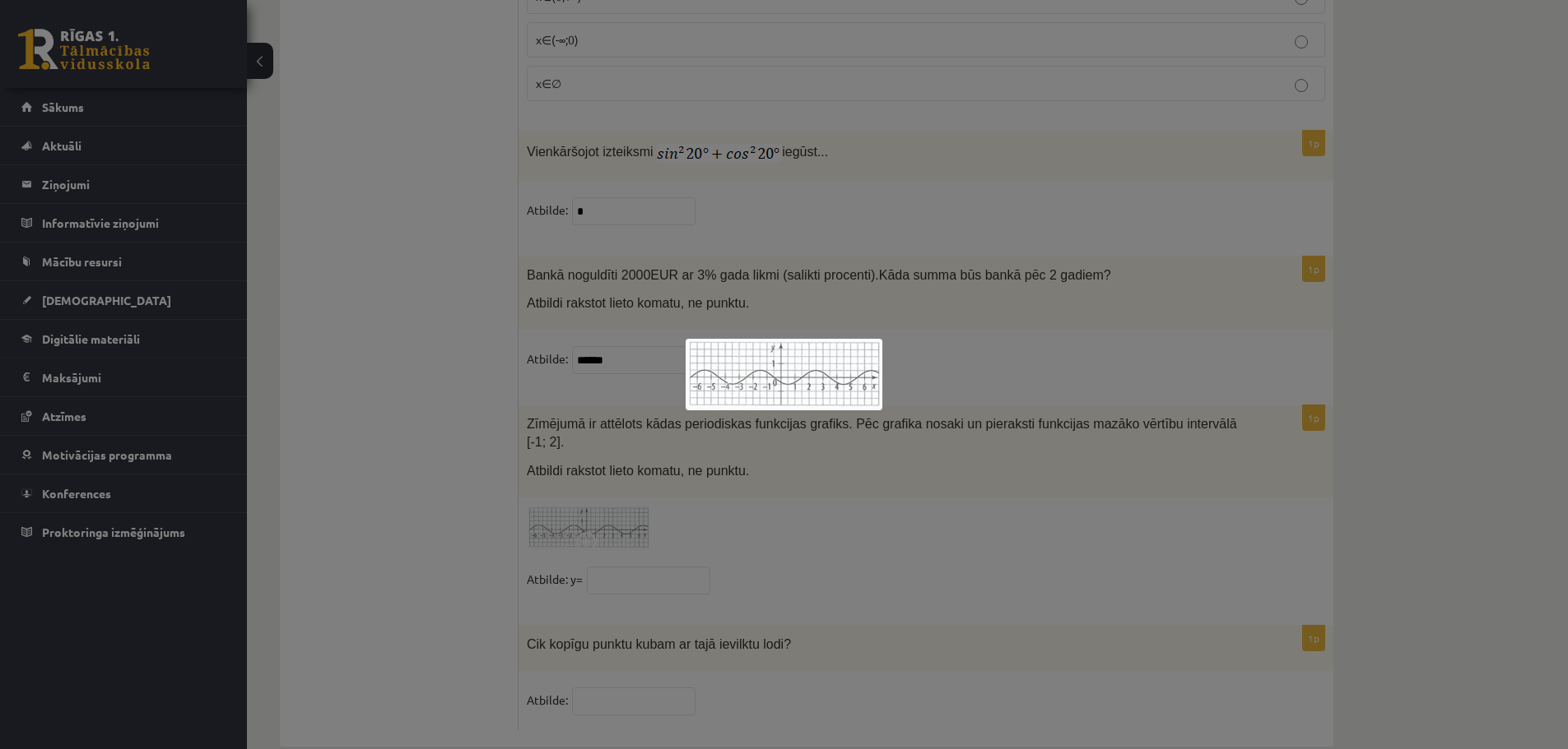
click at [466, 455] on div at bounding box center [784, 374] width 1568 height 749
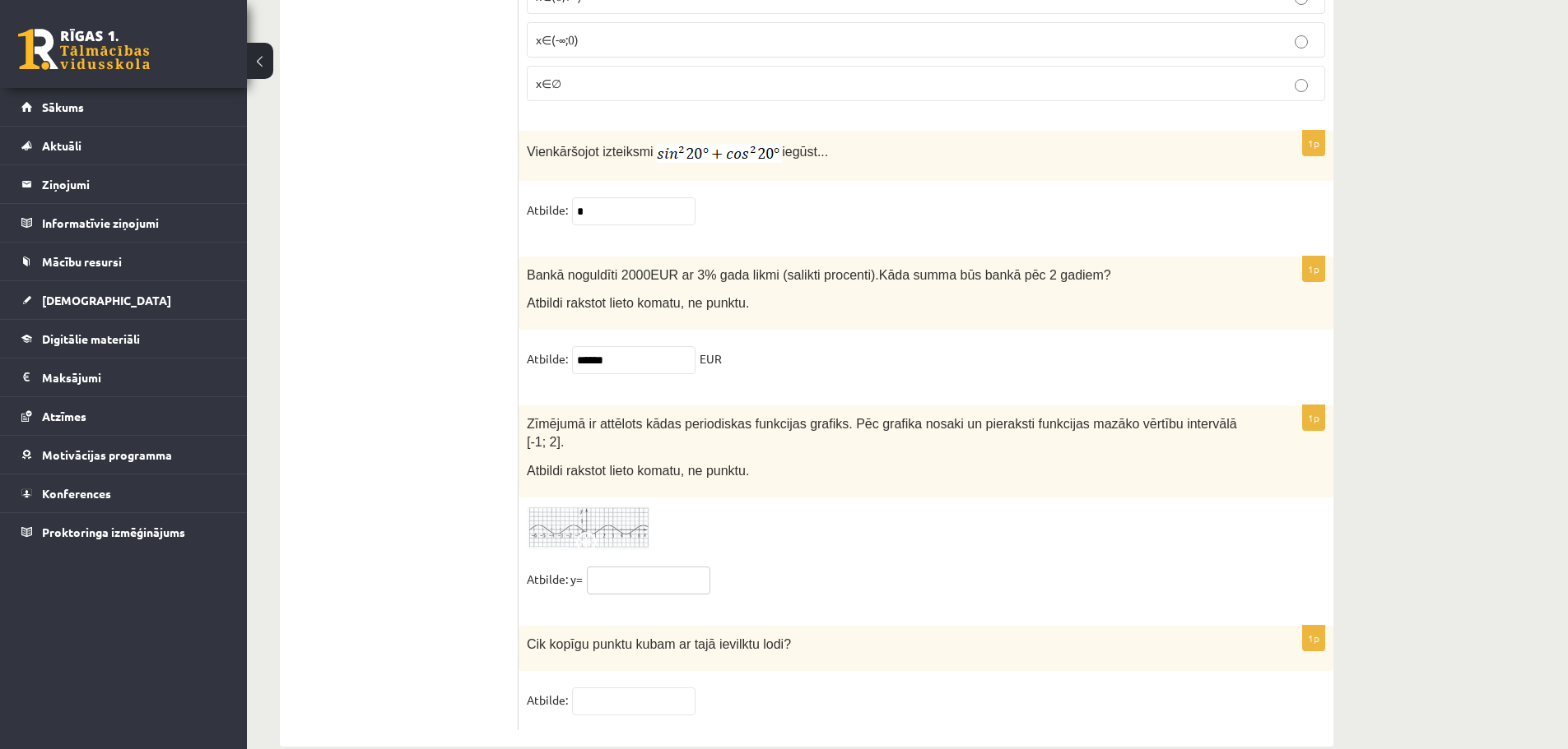
click at [641, 567] on input "text" at bounding box center [648, 580] width 124 height 28
click at [592, 532] on span at bounding box center [590, 545] width 27 height 27
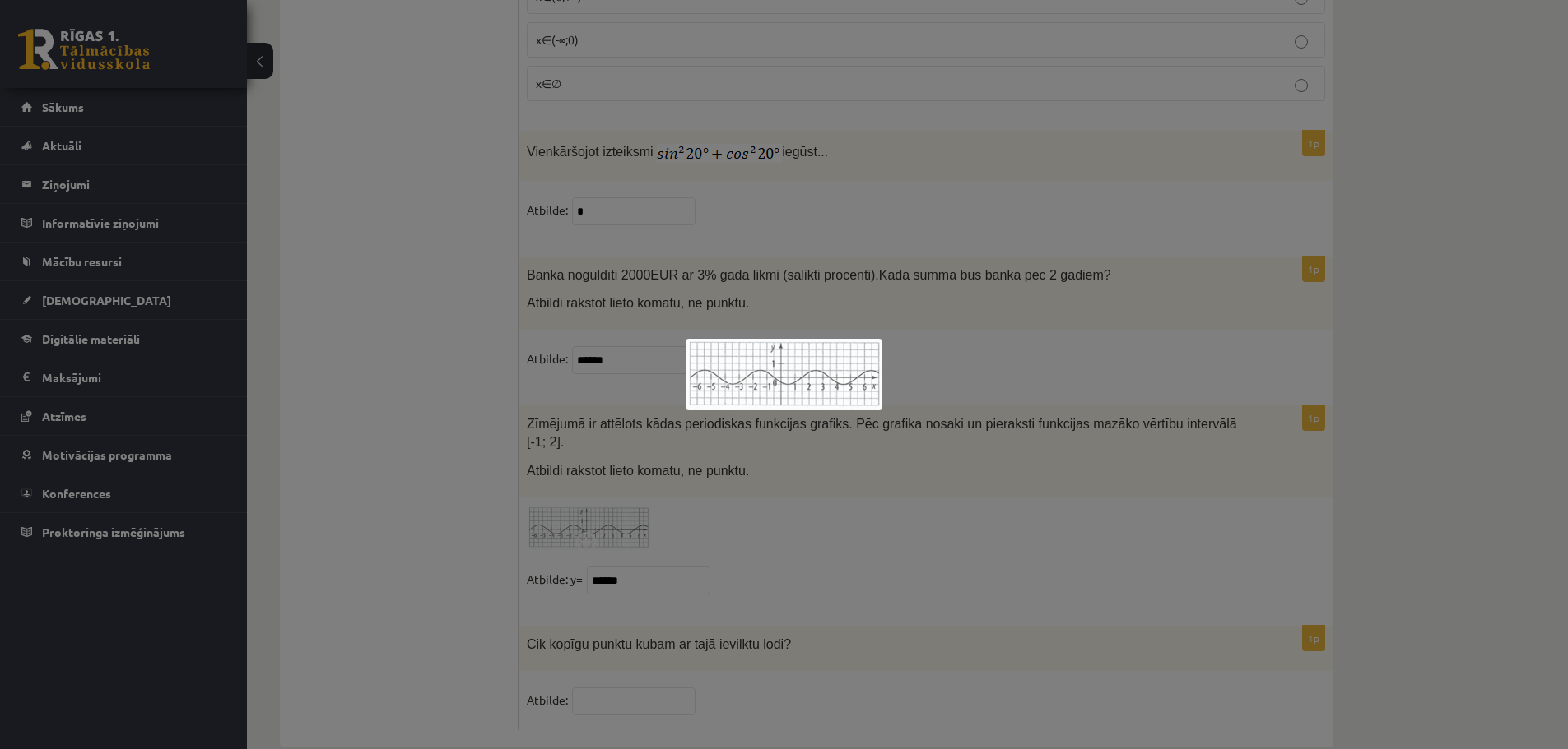
click at [376, 370] on div at bounding box center [784, 374] width 1568 height 749
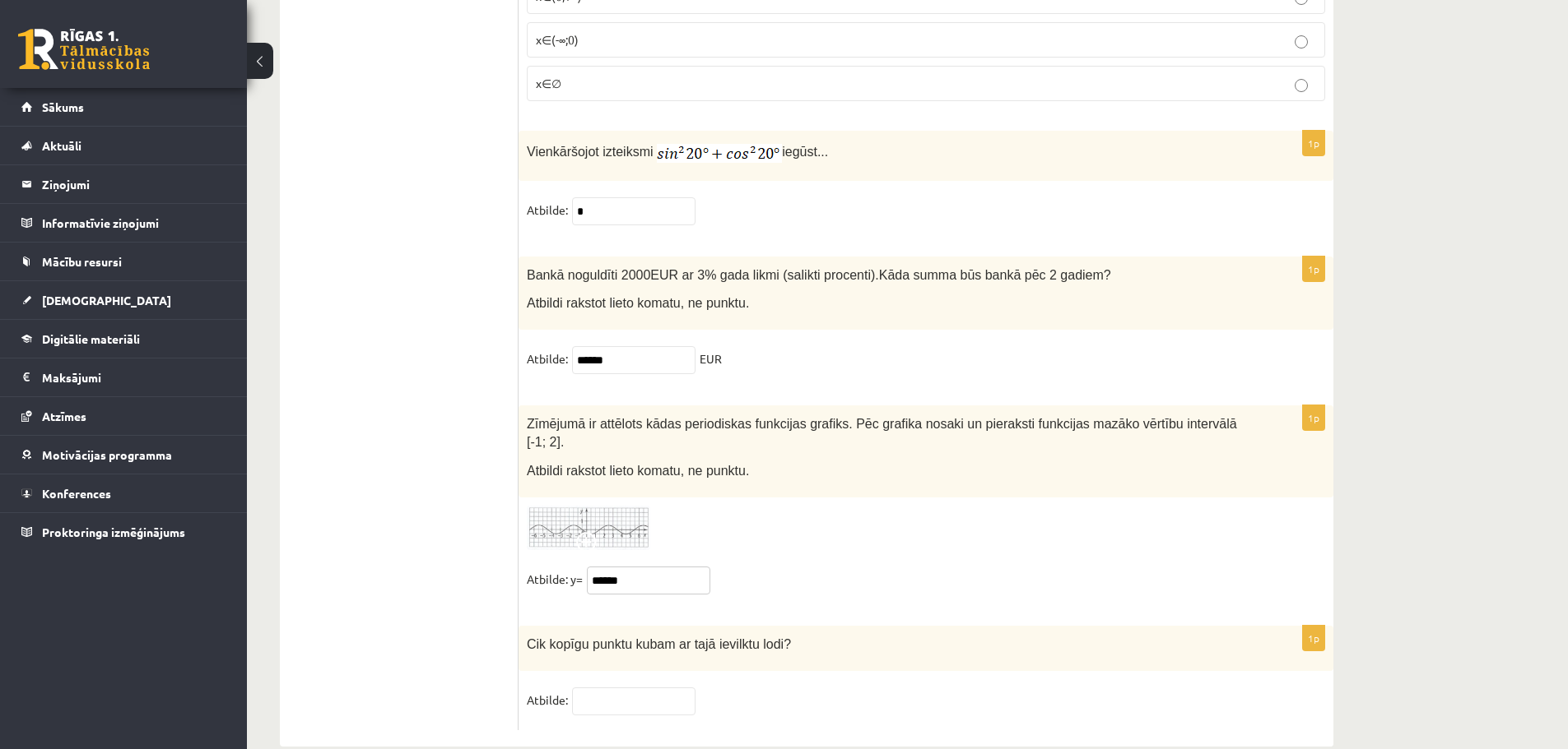
click at [637, 567] on input "******" at bounding box center [648, 580] width 124 height 28
type input "********"
click at [585, 506] on img at bounding box center [589, 529] width 124 height 45
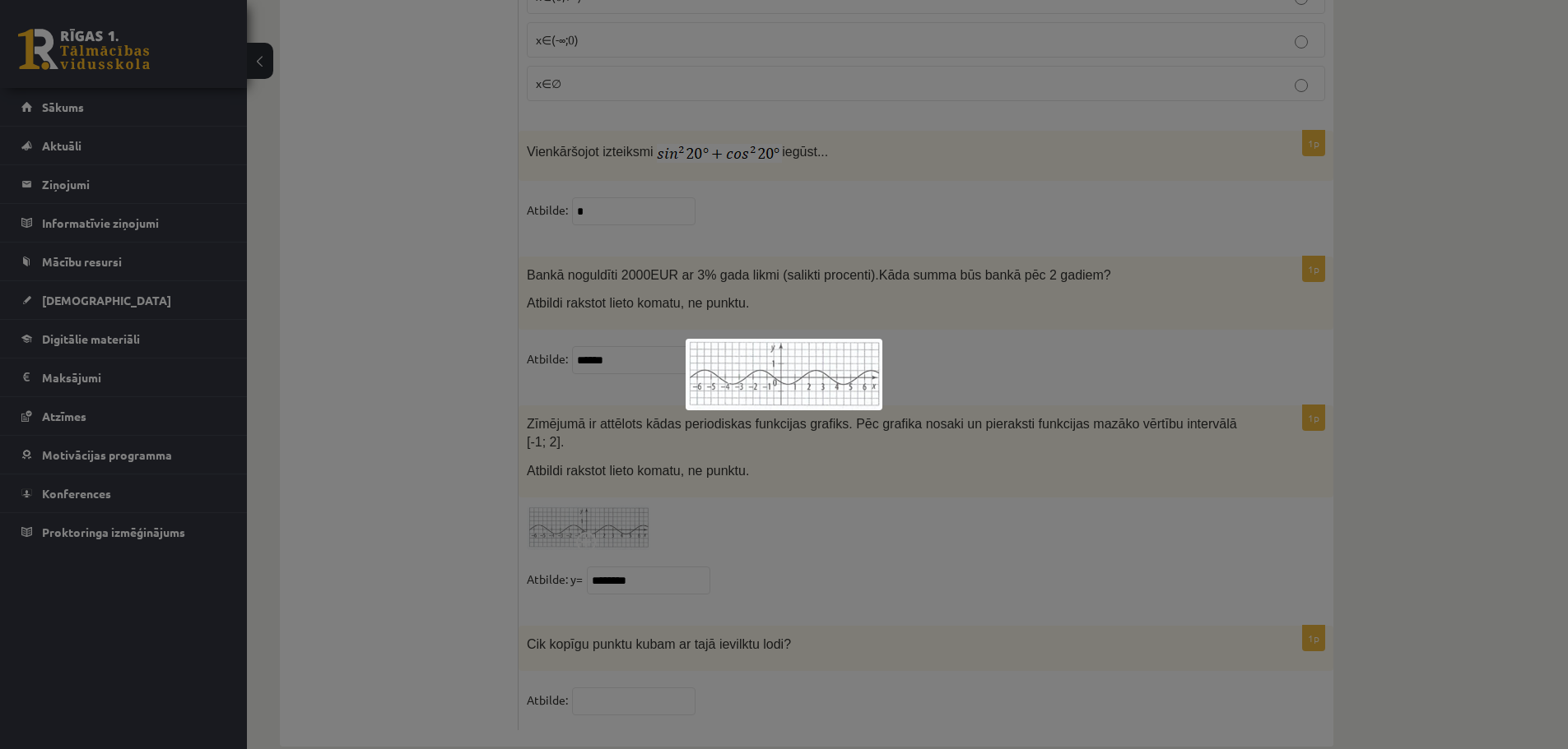
click at [361, 435] on div at bounding box center [784, 374] width 1568 height 749
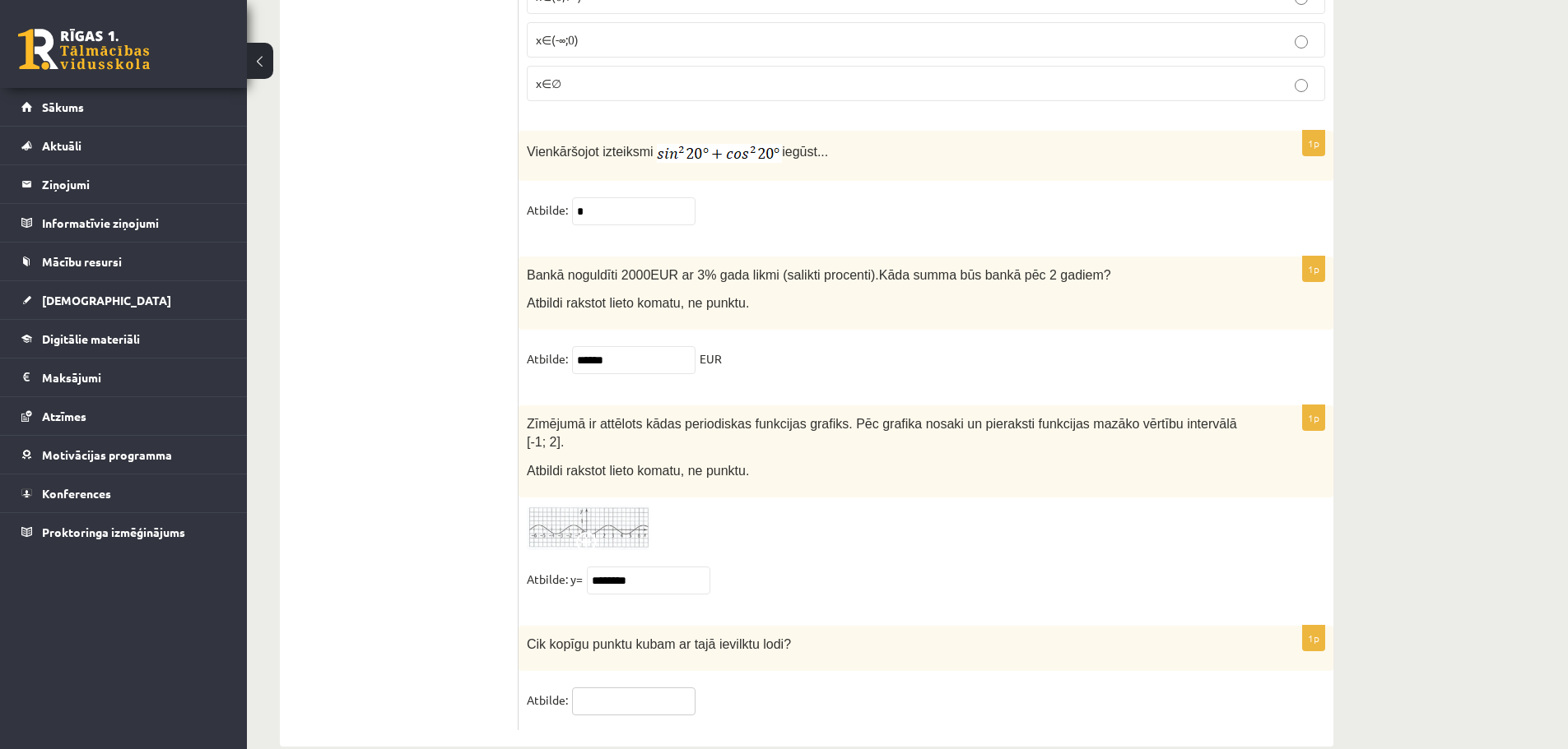
click at [611, 688] on input "text" at bounding box center [634, 701] width 124 height 28
type input "*"
drag, startPoint x: 526, startPoint y: 611, endPoint x: 788, endPoint y: 623, distance: 262.3
click at [788, 626] on div "Cik kopīgu punktu kubam ar tajā ievilktu lodi?" at bounding box center [926, 649] width 814 height 45
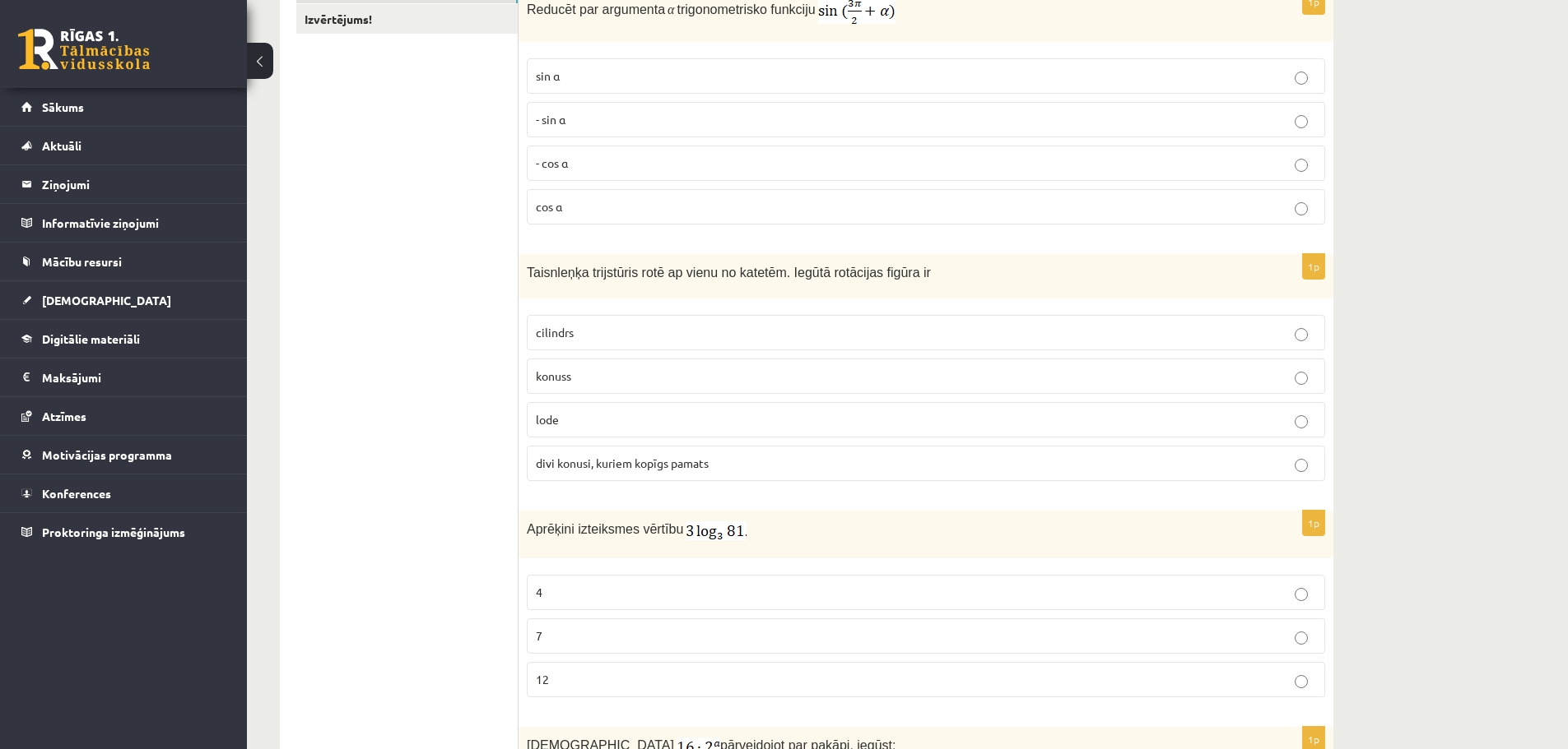
scroll to position [0, 0]
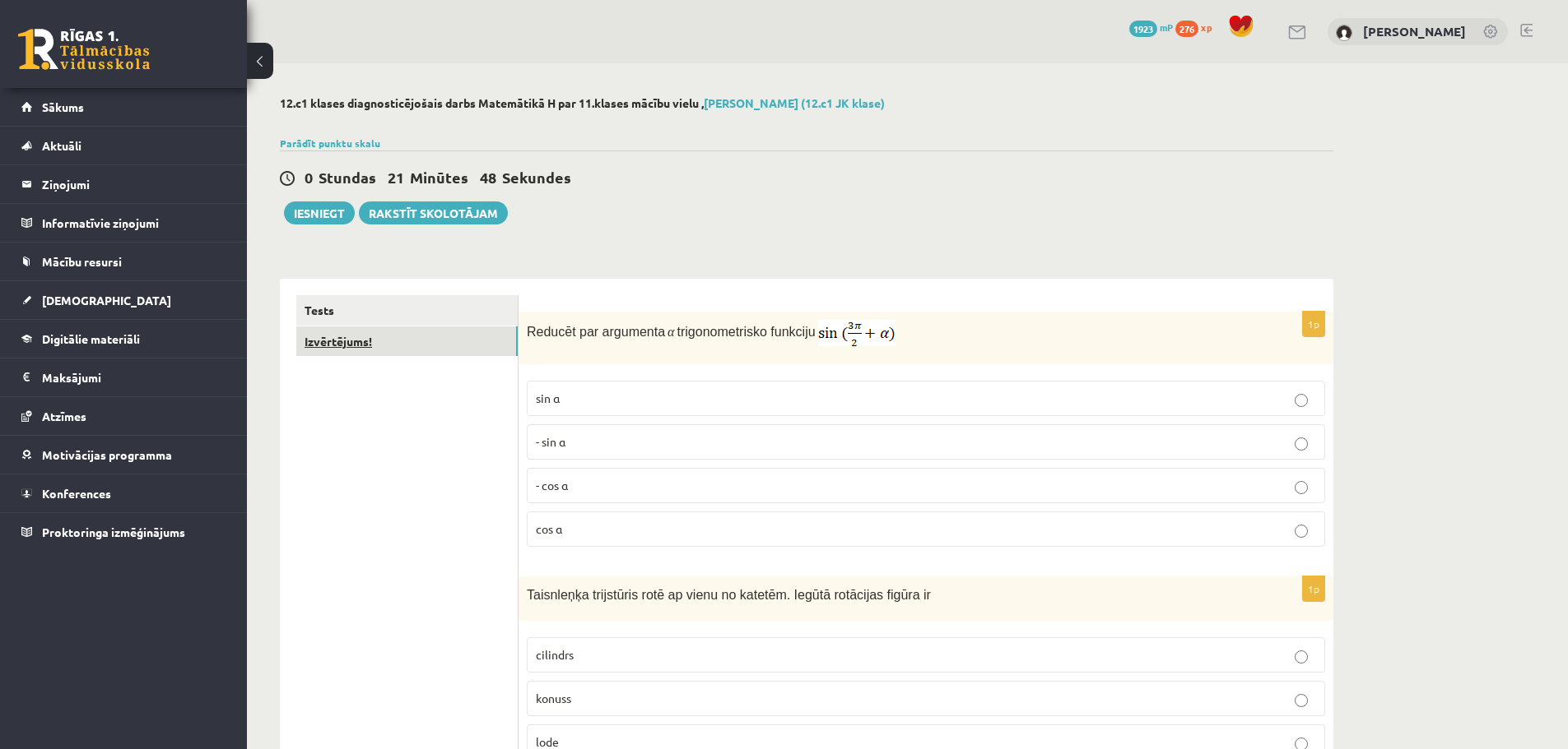
click at [452, 347] on link "Izvērtējums!" at bounding box center [407, 342] width 221 height 30
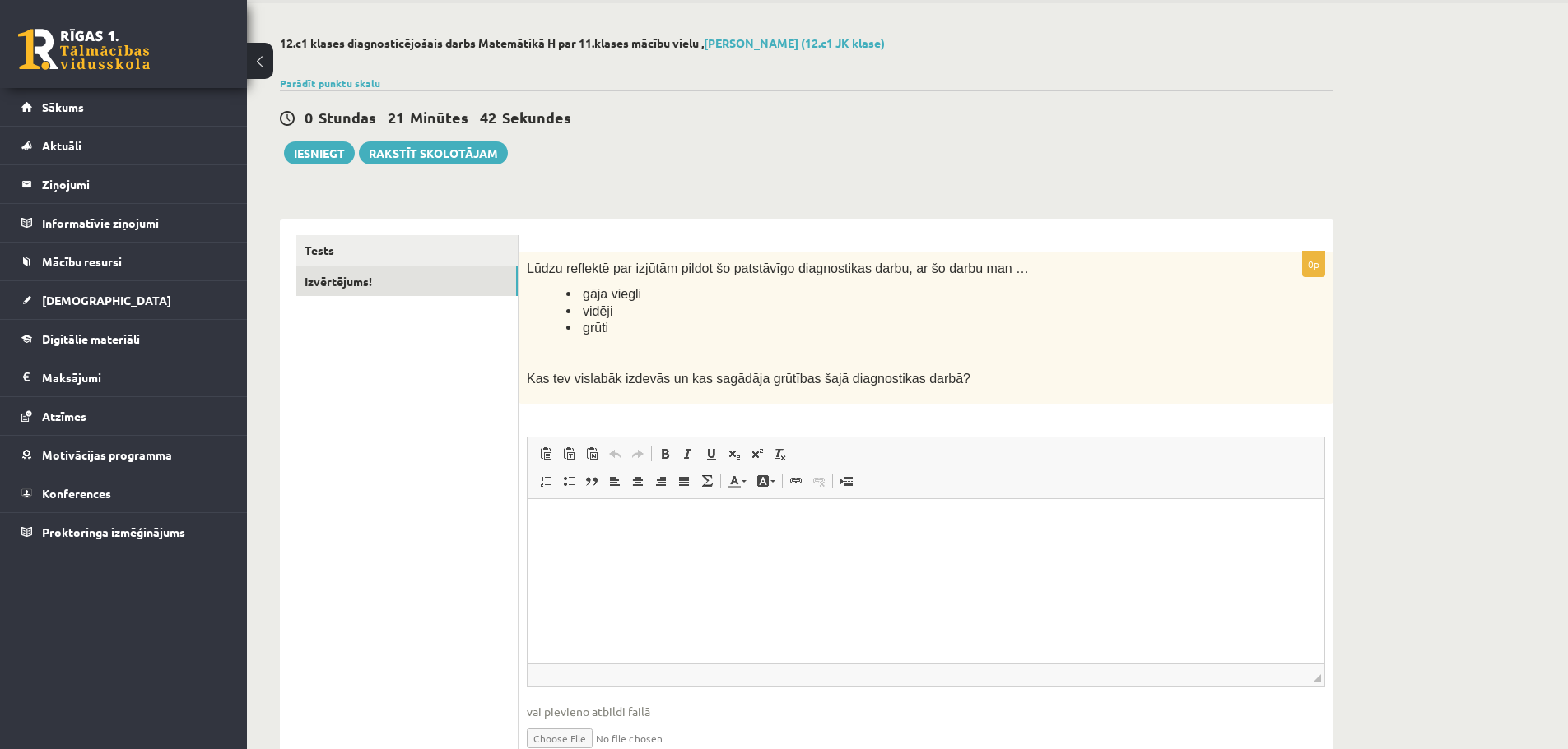
scroll to position [140, 0]
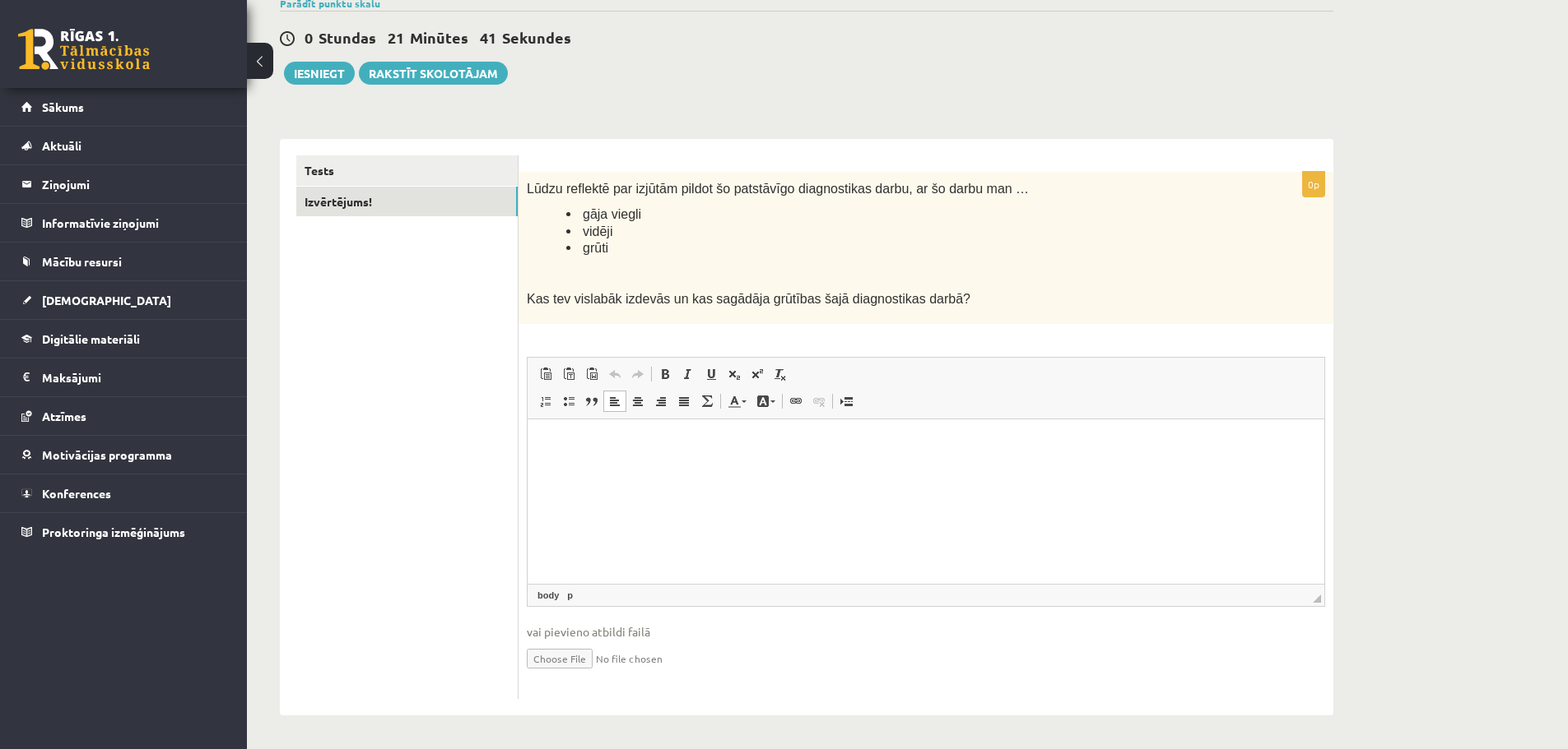
click at [620, 460] on html at bounding box center [926, 443] width 797 height 50
drag, startPoint x: 393, startPoint y: 152, endPoint x: 396, endPoint y: 171, distance: 19.2
click at [396, 171] on div "Tests Izvērtējums!" at bounding box center [399, 427] width 239 height 577
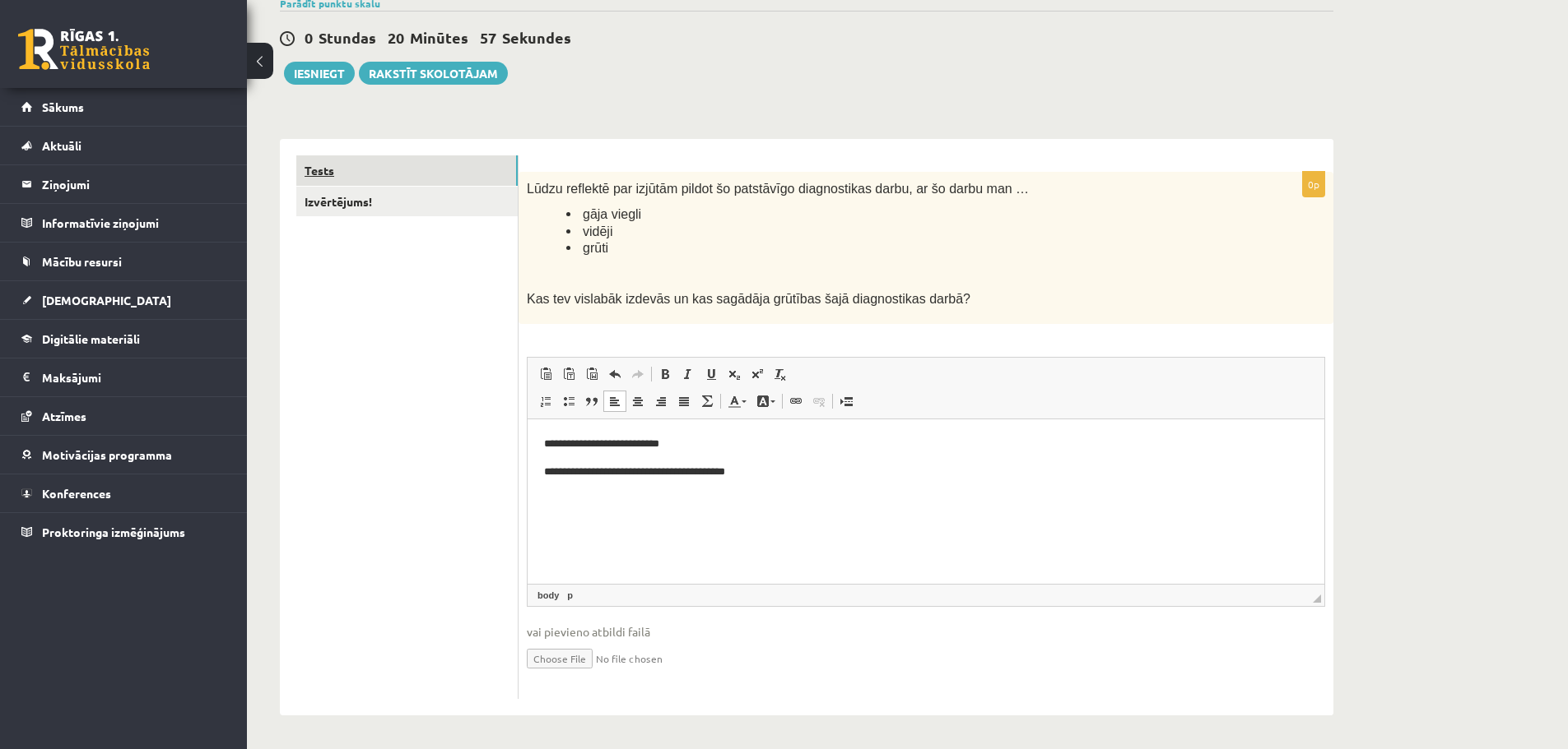
click at [396, 171] on link "Tests" at bounding box center [407, 170] width 221 height 30
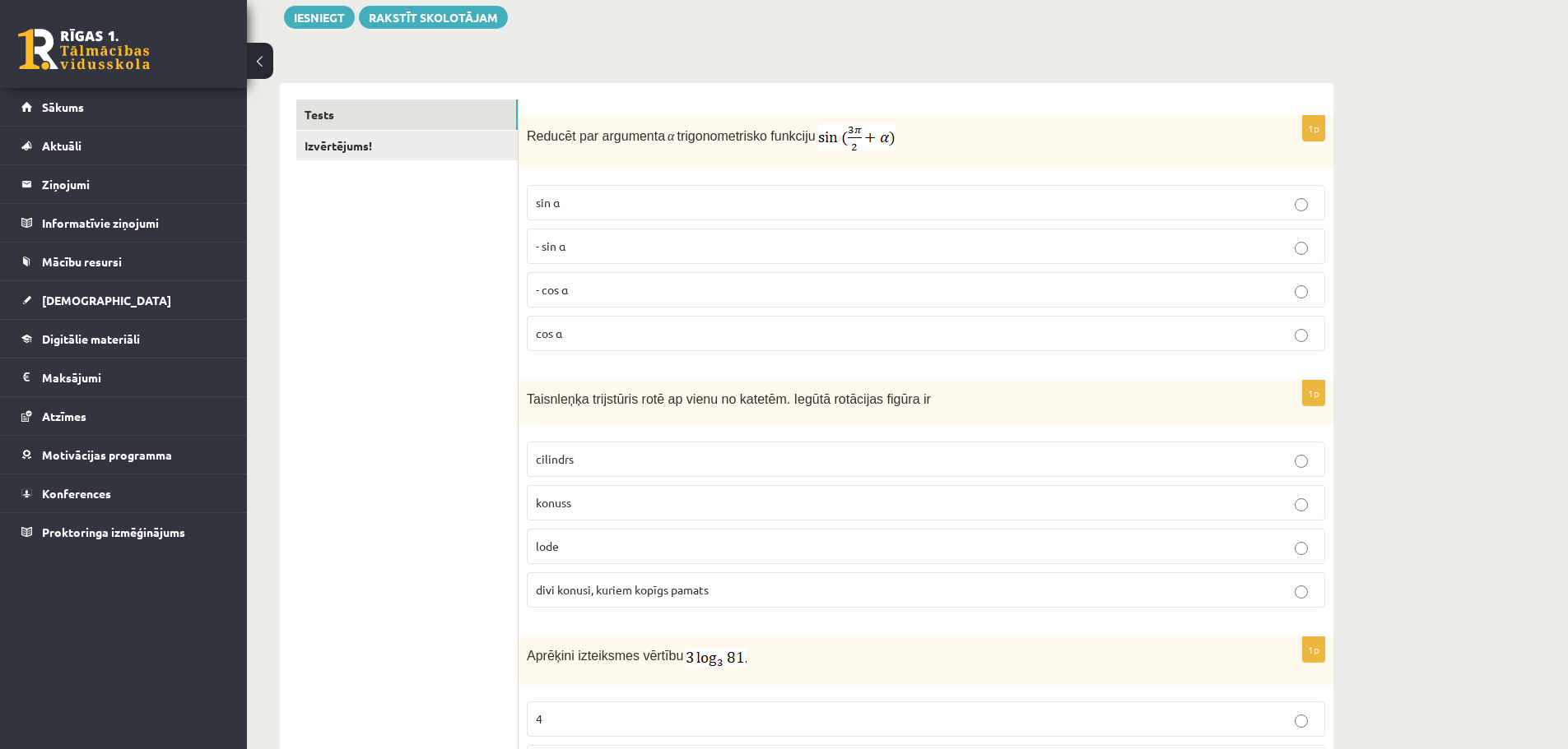
scroll to position [0, 0]
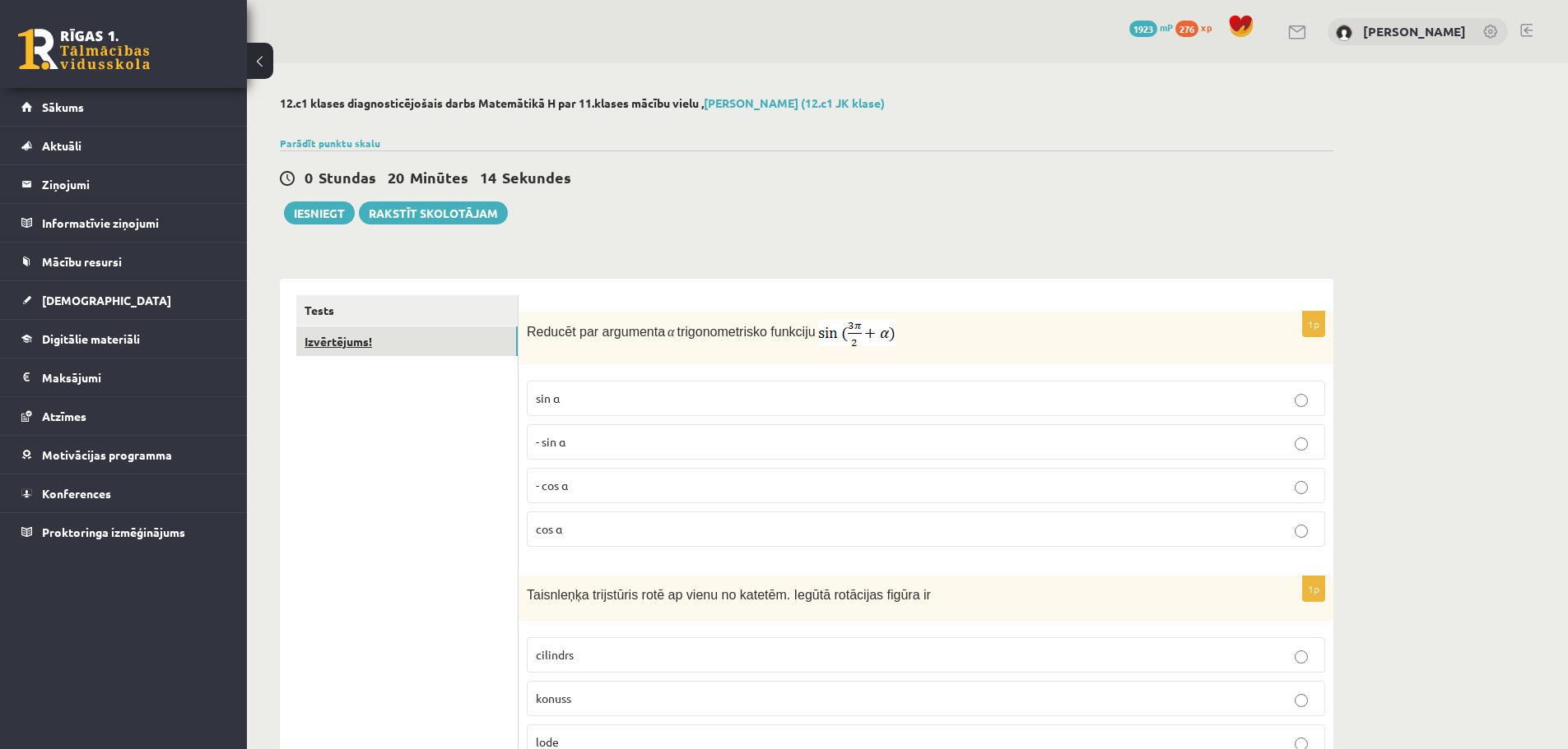
click at [360, 349] on link "Izvērtējums!" at bounding box center [407, 342] width 221 height 30
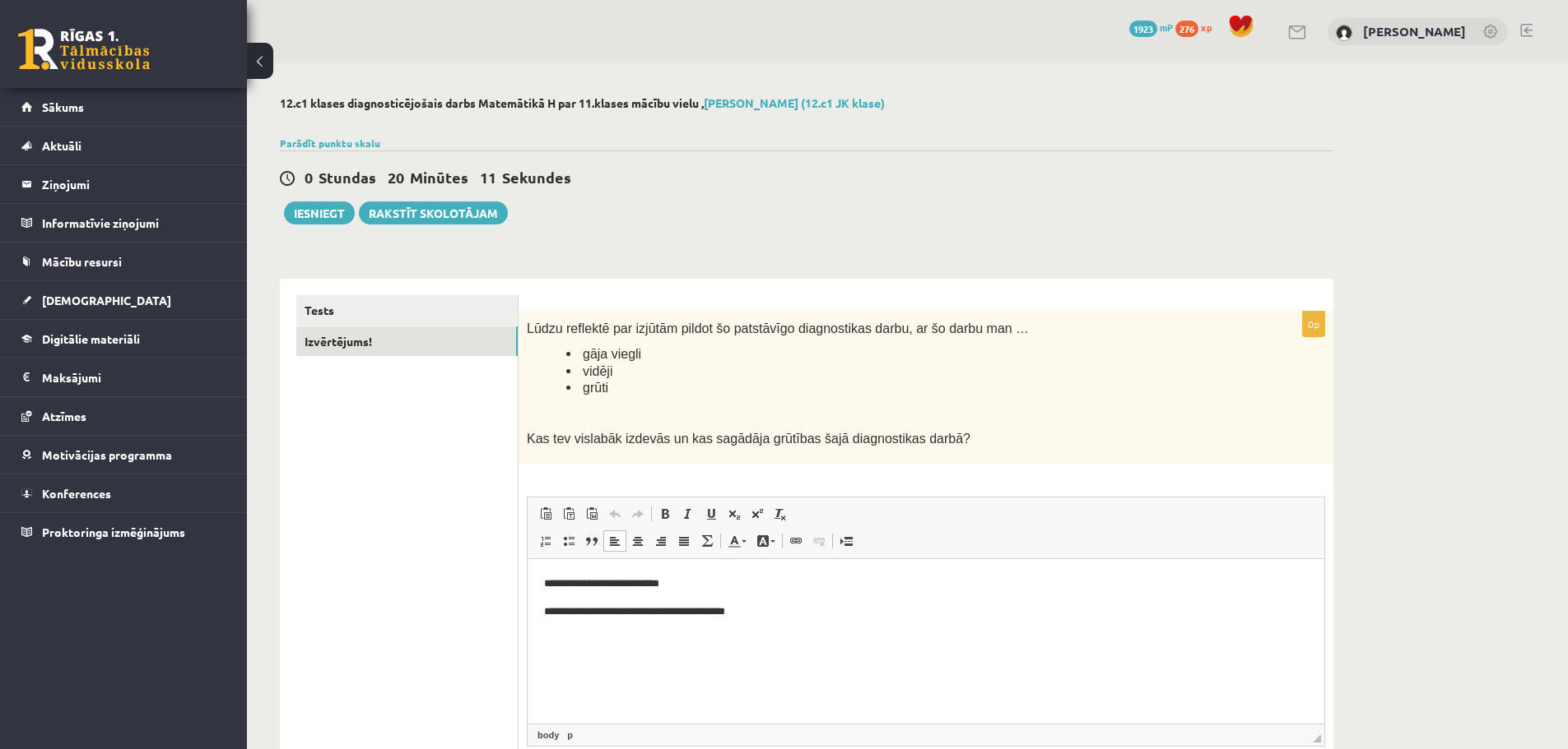
click at [796, 612] on p "**********" at bounding box center [926, 611] width 764 height 18
click at [829, 614] on p "**********" at bounding box center [926, 611] width 764 height 18
click at [879, 612] on p "**********" at bounding box center [926, 611] width 764 height 18
click at [1118, 607] on p "**********" at bounding box center [926, 611] width 764 height 18
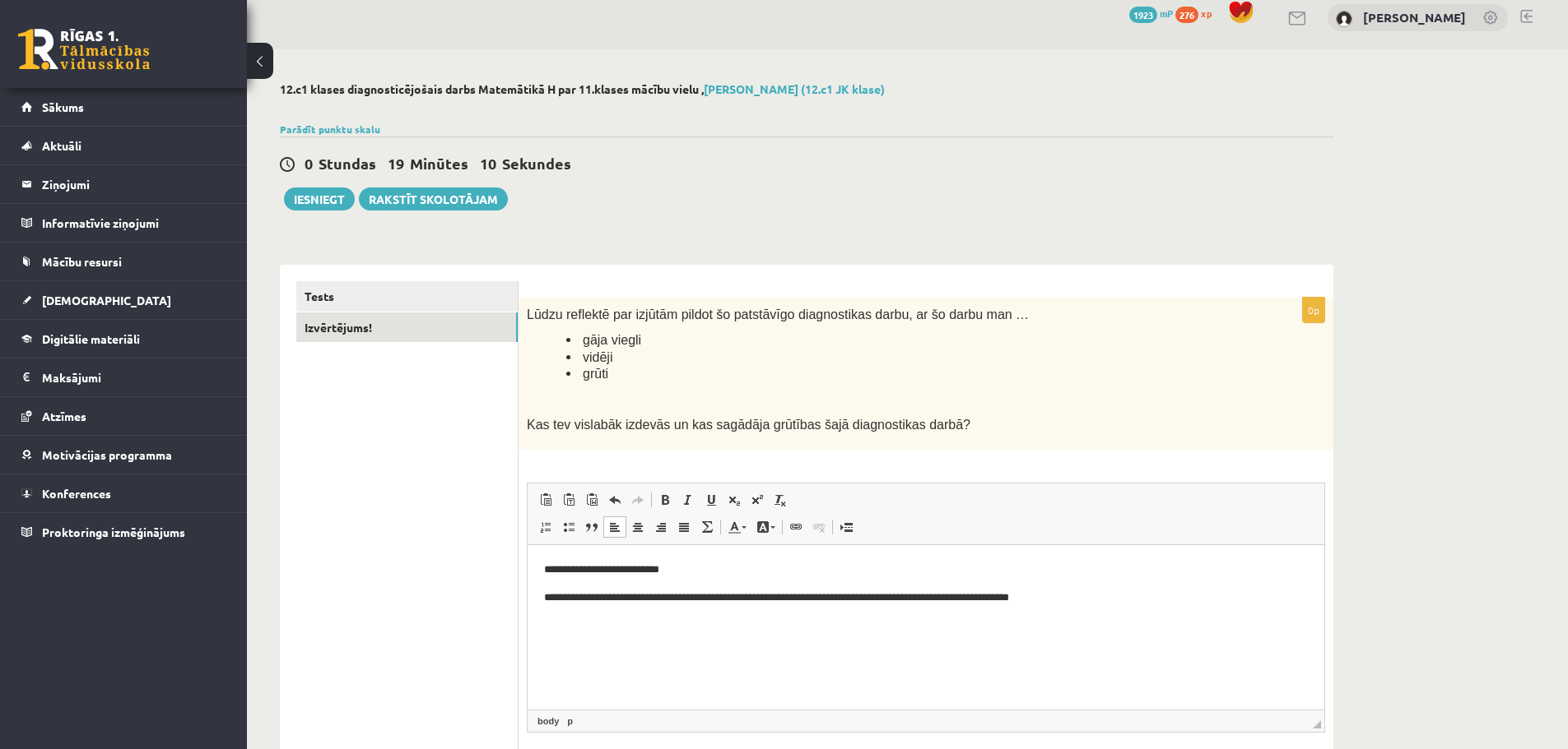
scroll to position [13, 0]
click at [440, 303] on link "Tests" at bounding box center [407, 297] width 221 height 30
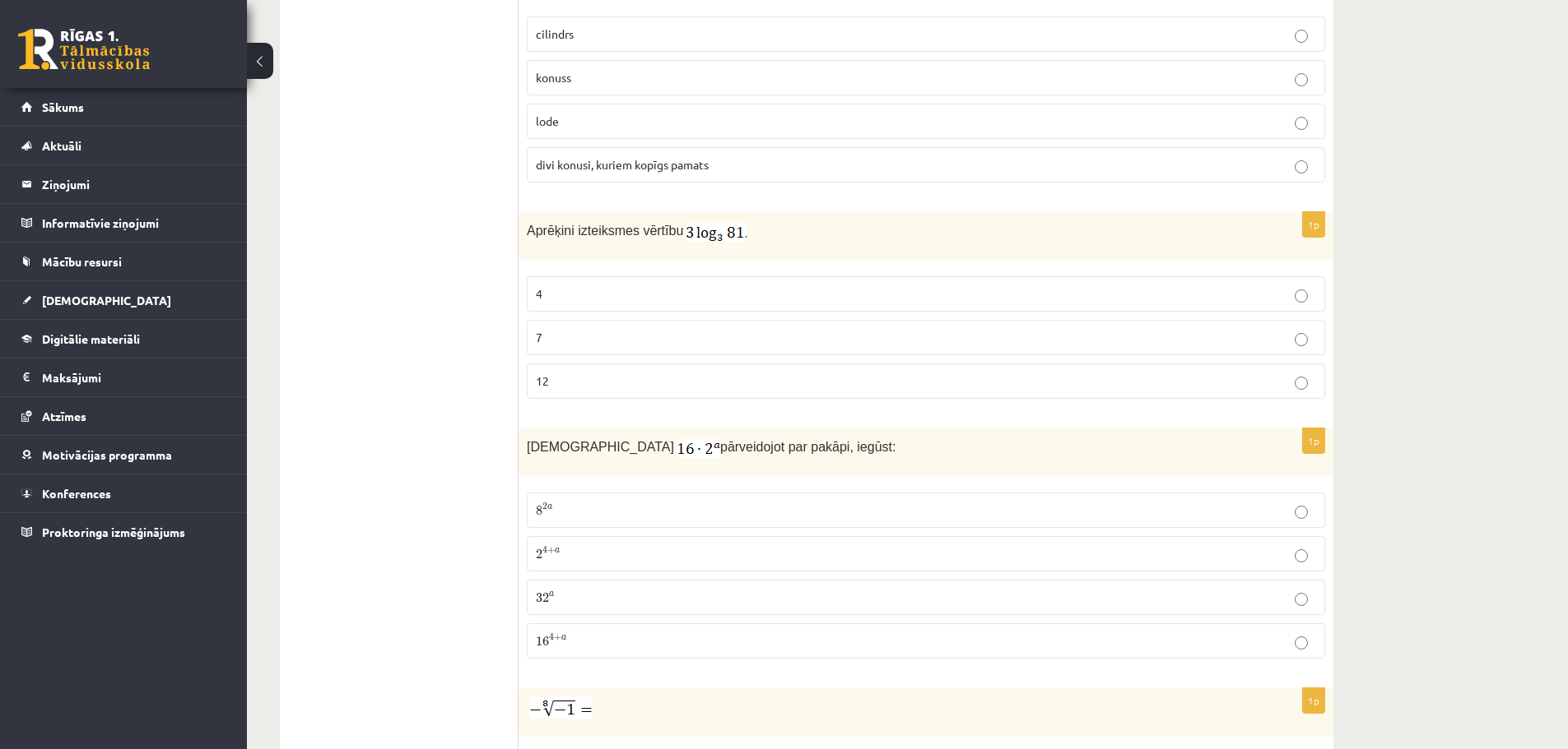
scroll to position [0, 0]
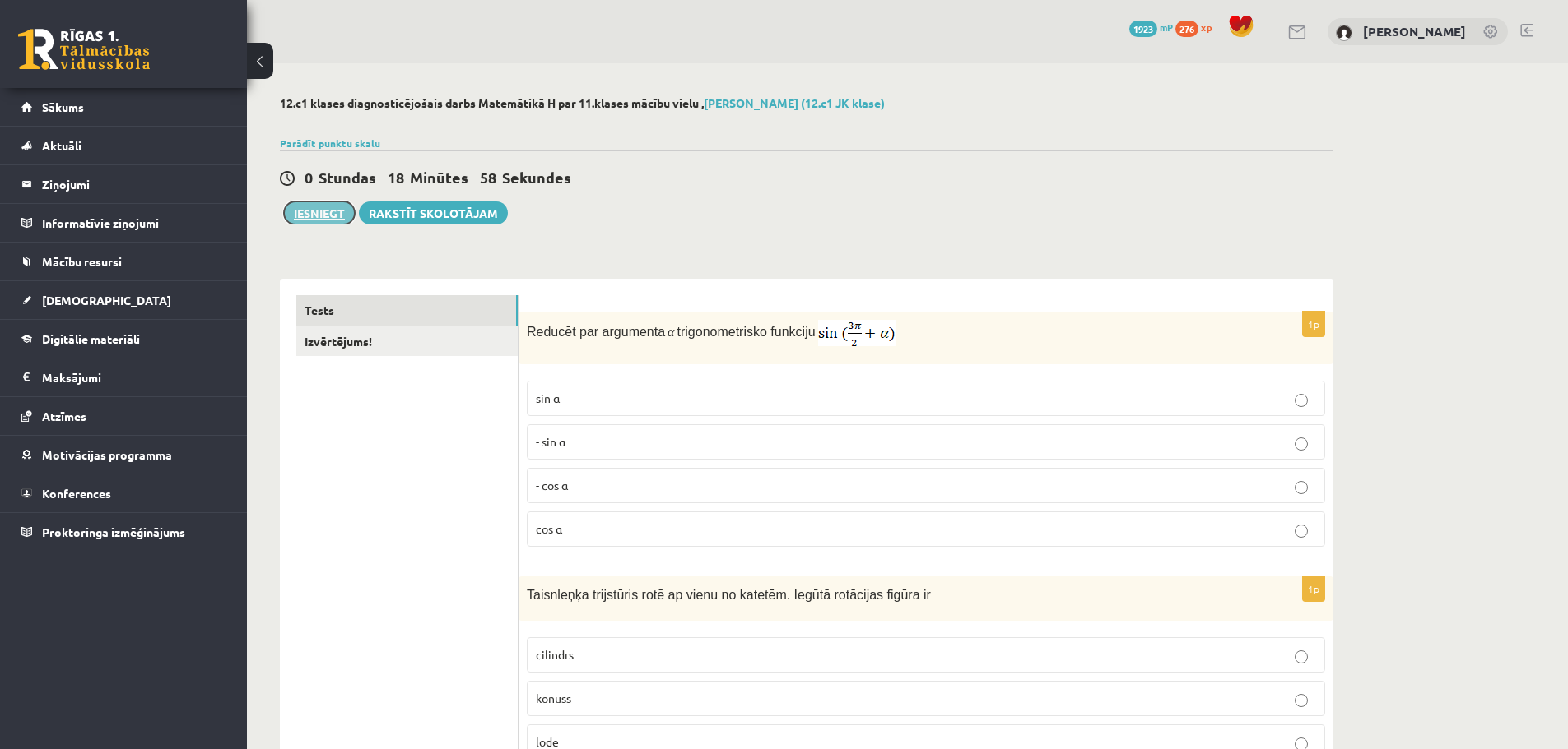
click at [317, 216] on button "Iesniegt" at bounding box center [319, 213] width 71 height 23
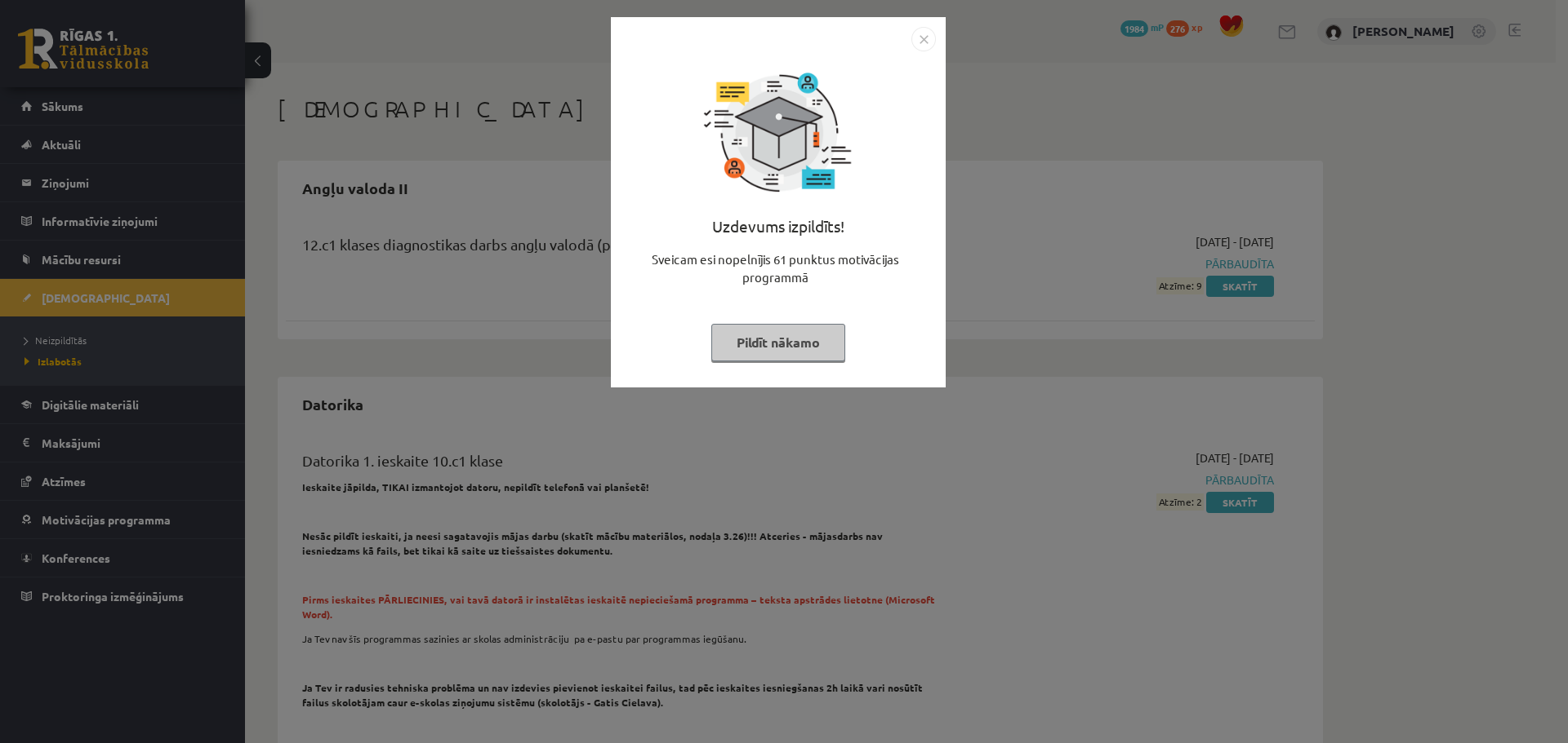
click at [929, 46] on img "Close" at bounding box center [923, 40] width 25 height 25
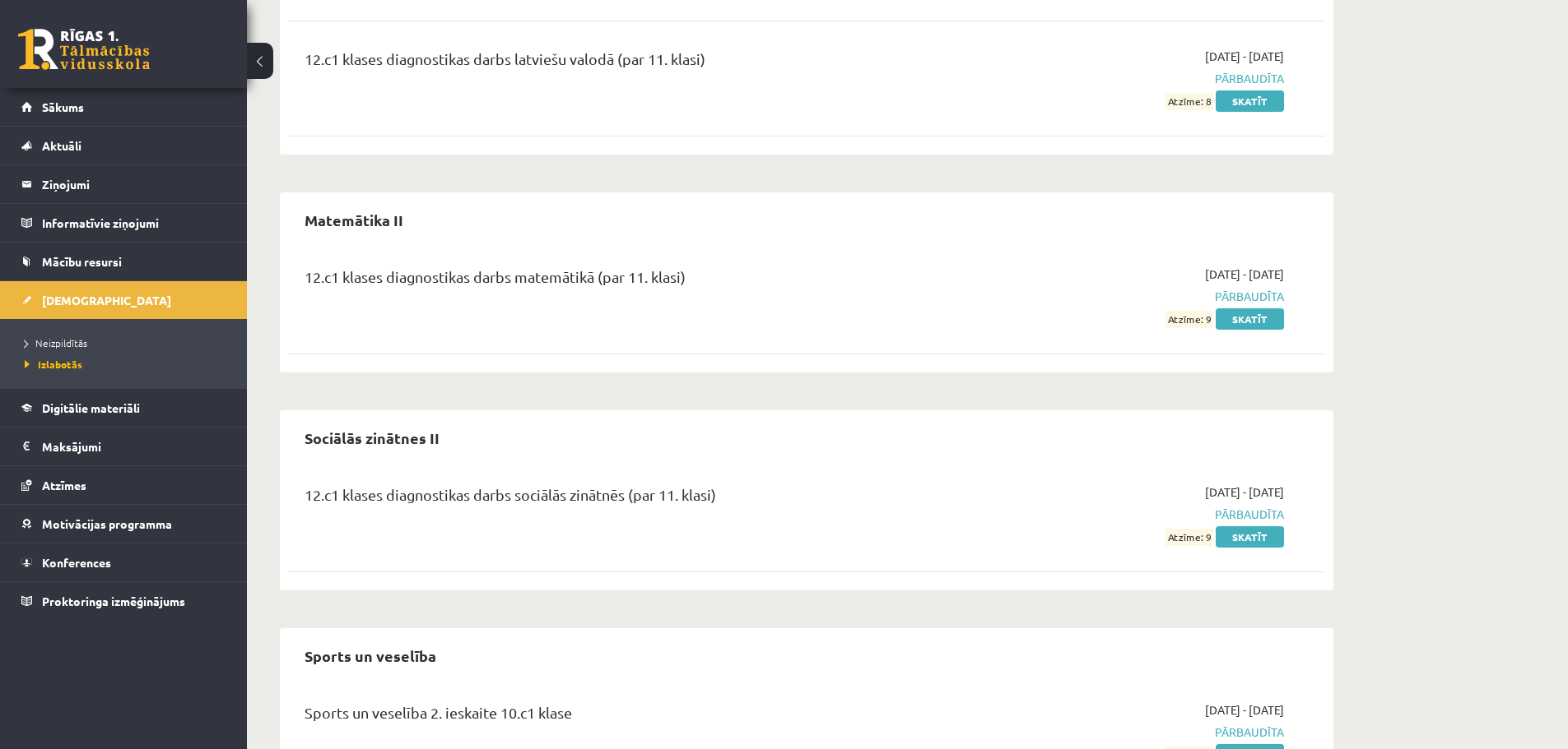
scroll to position [4742, 0]
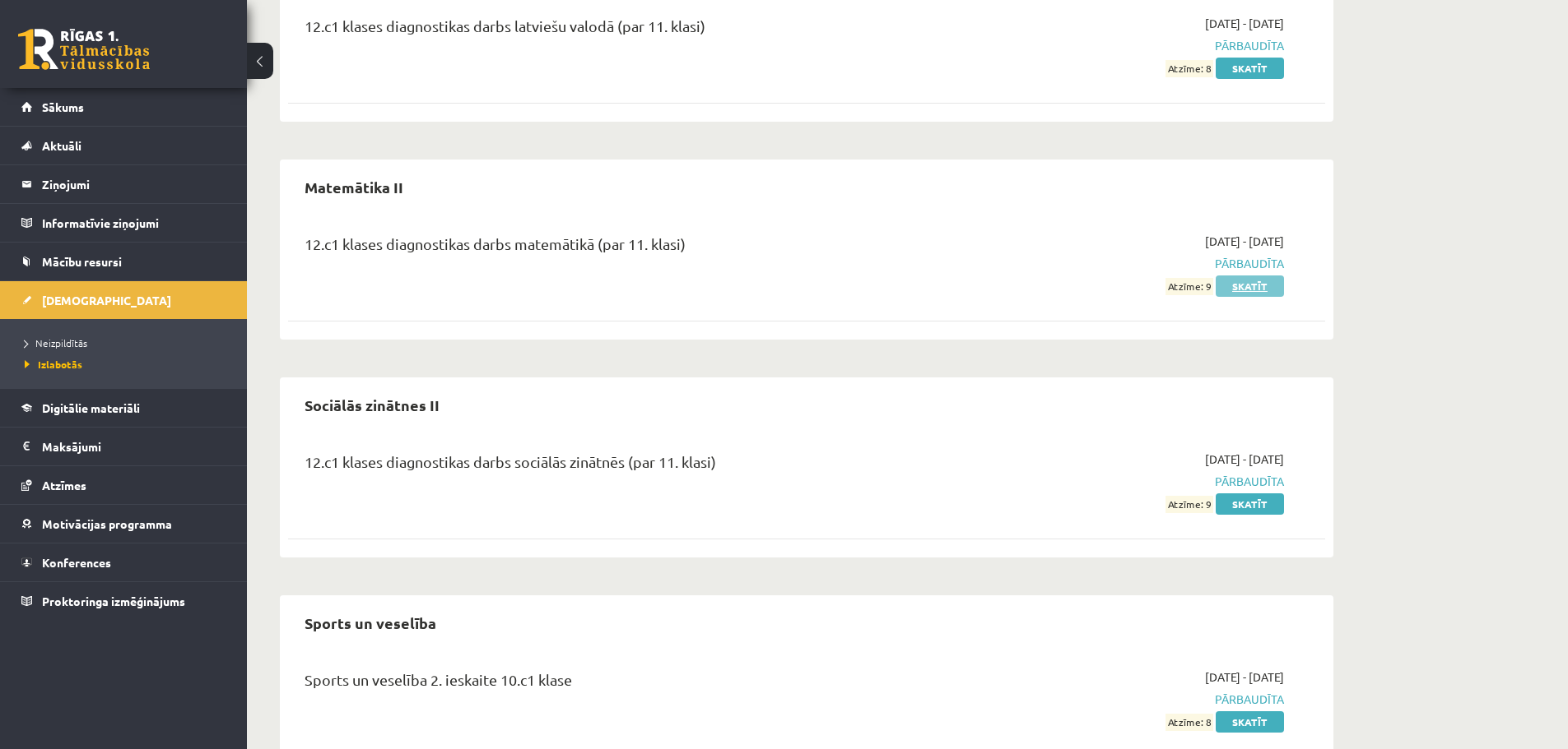
click at [1239, 276] on link "Skatīt" at bounding box center [1250, 286] width 69 height 22
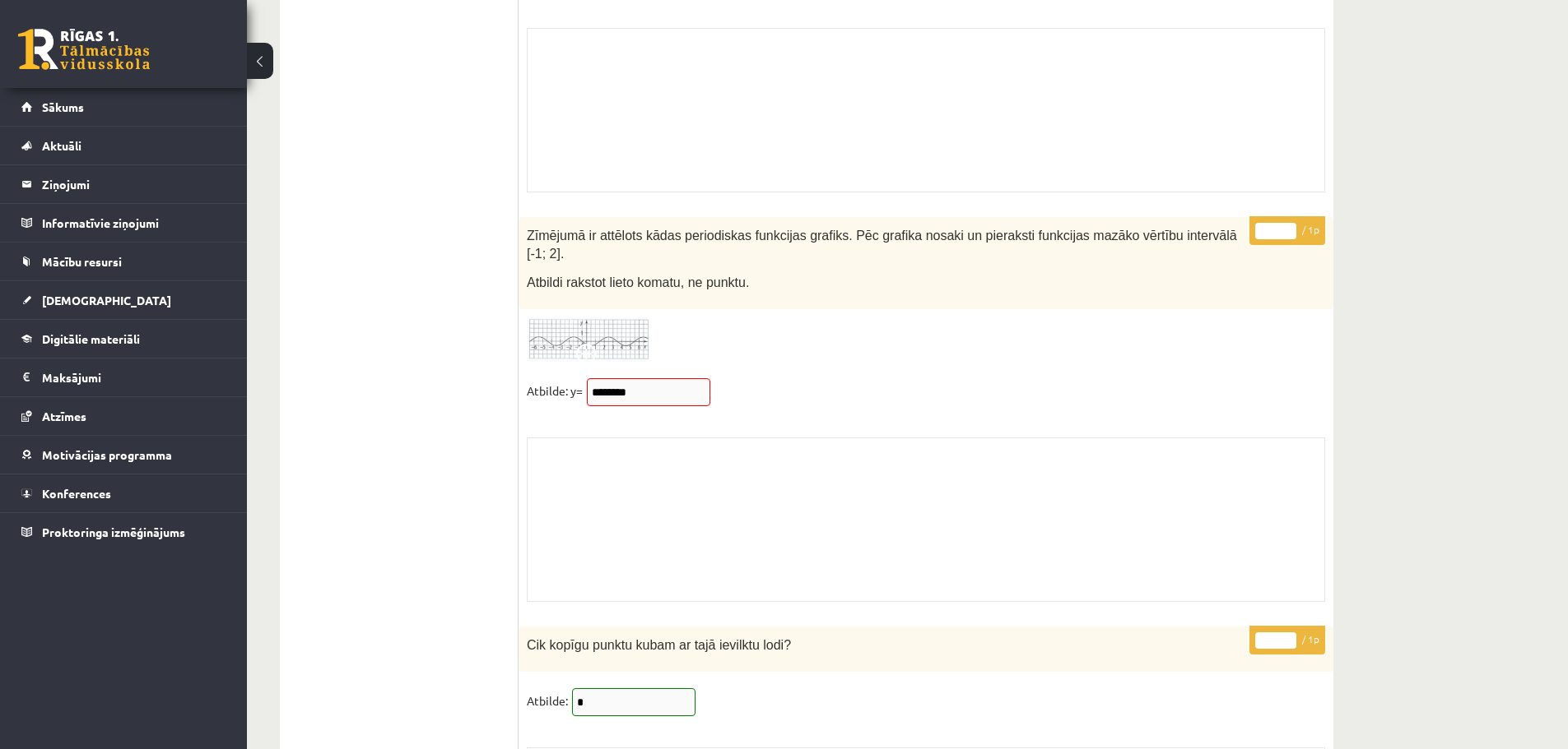
scroll to position [12786, 0]
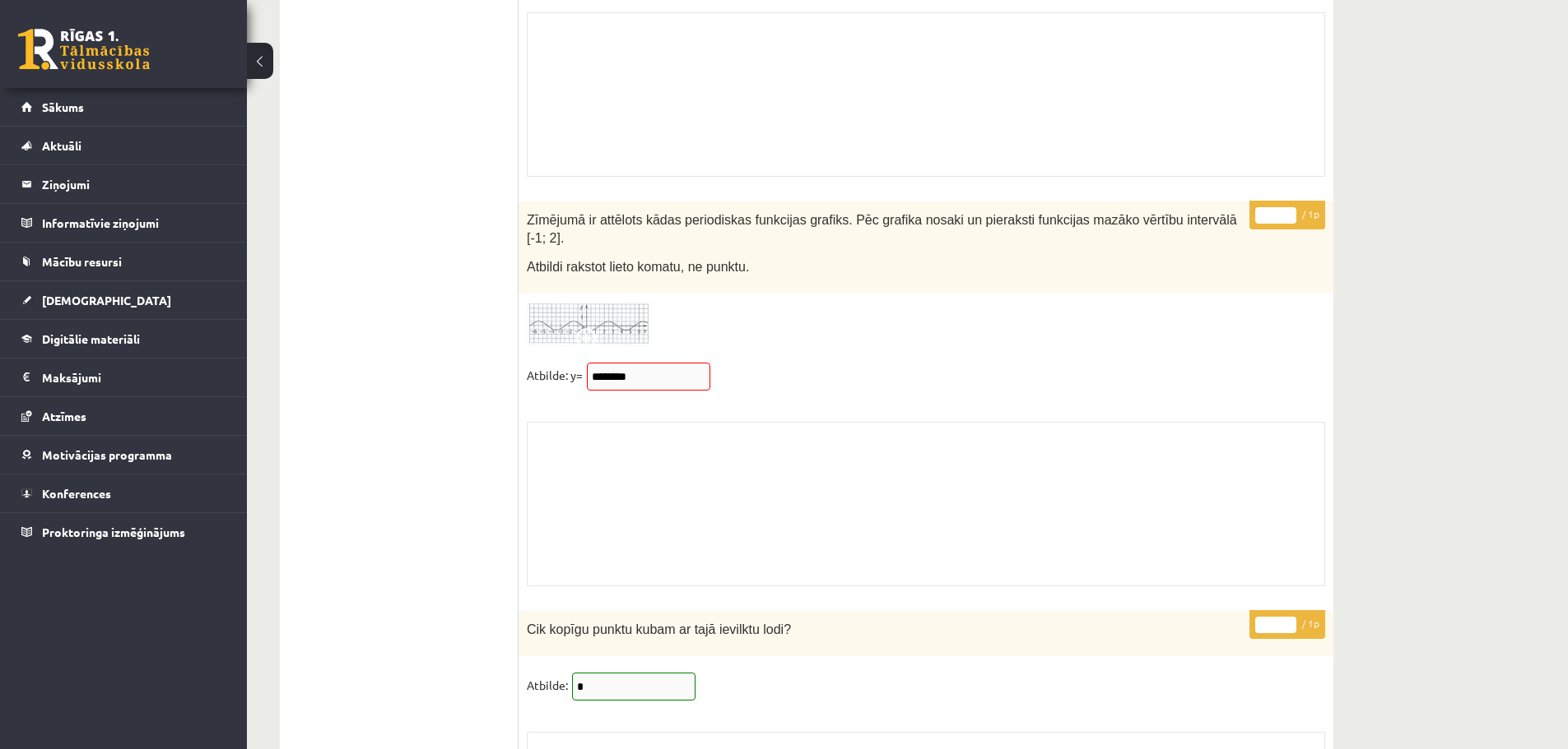
click at [574, 302] on img at bounding box center [589, 325] width 124 height 45
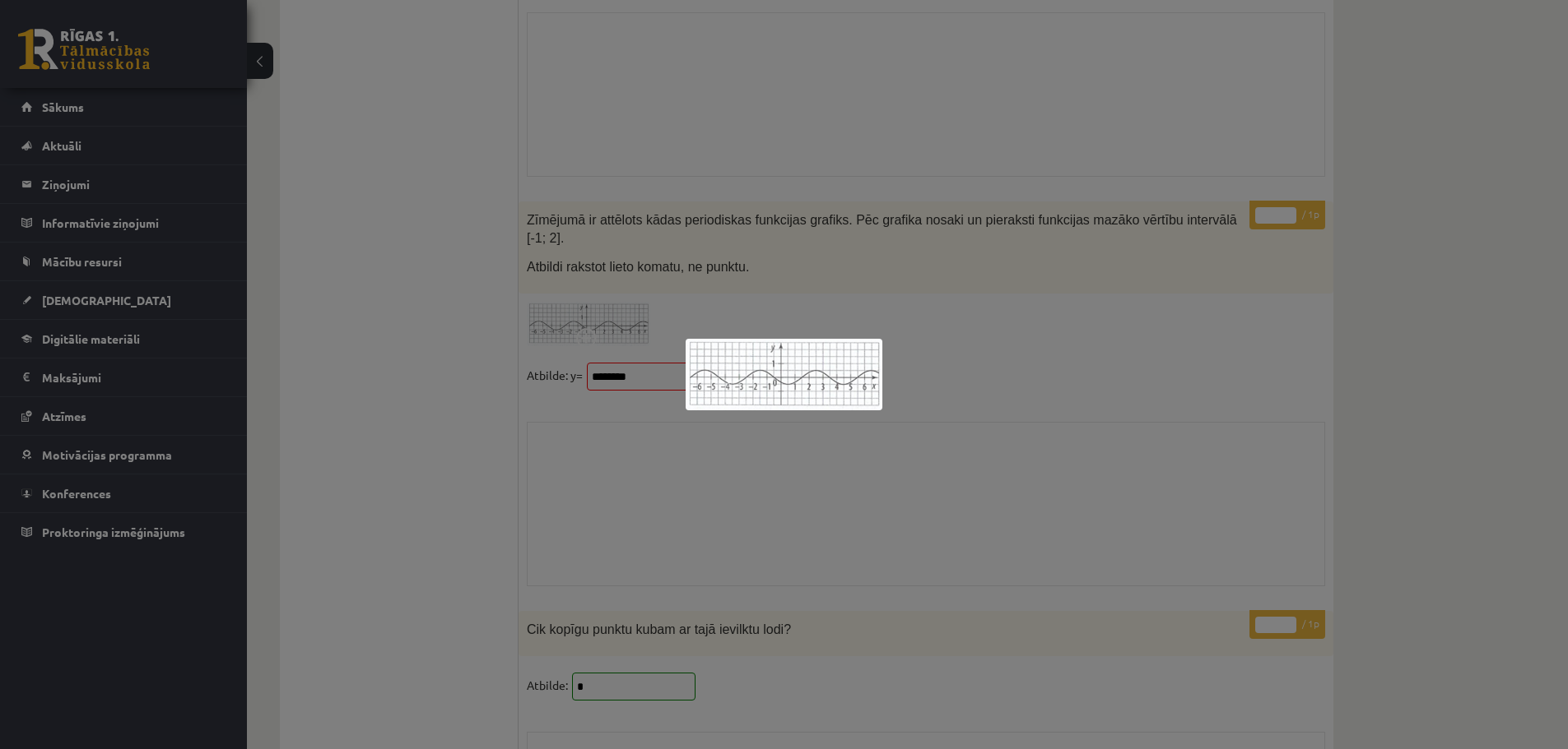
click at [467, 300] on div at bounding box center [784, 374] width 1568 height 749
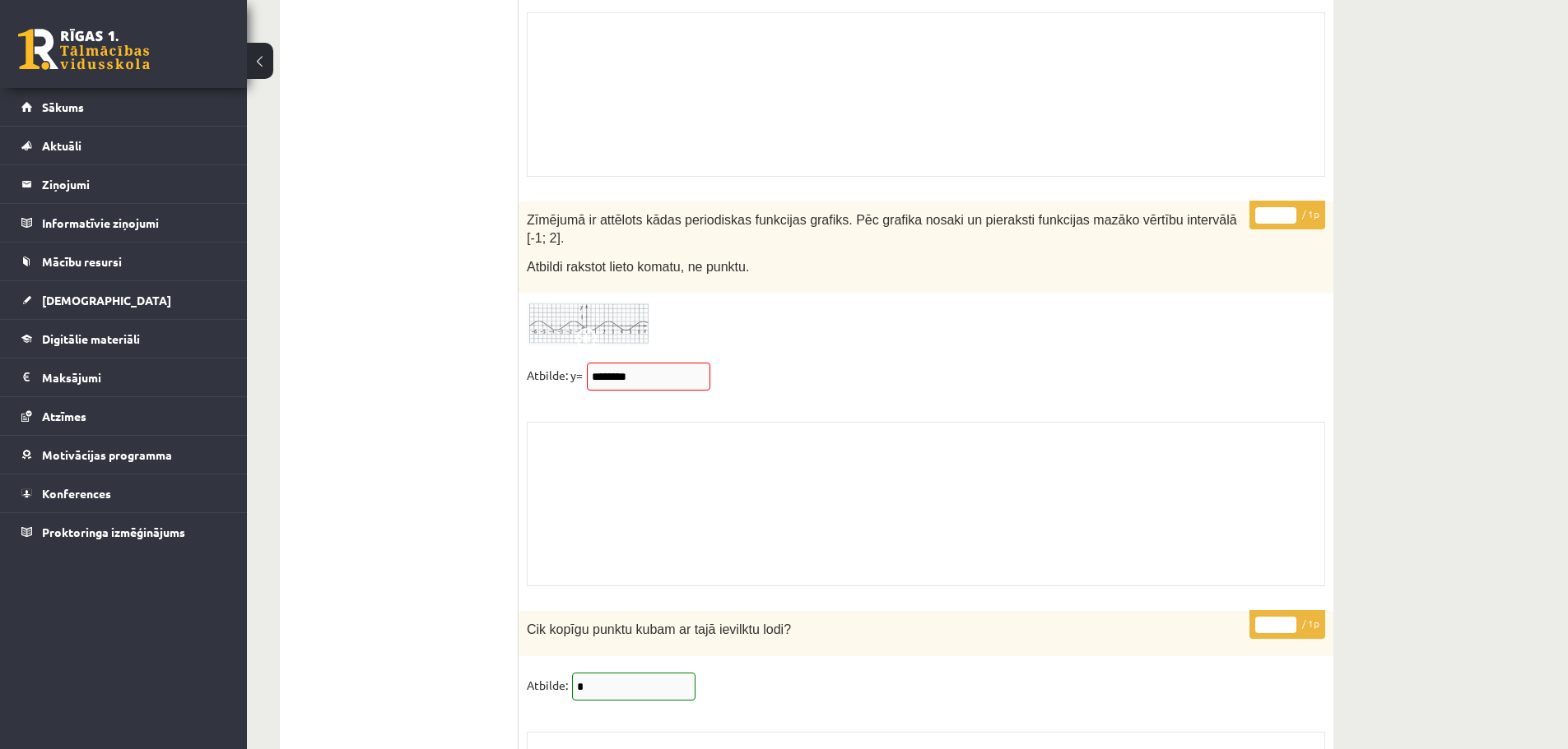
click at [1139, 461] on div "Skolotāja pielikums" at bounding box center [926, 504] width 799 height 164
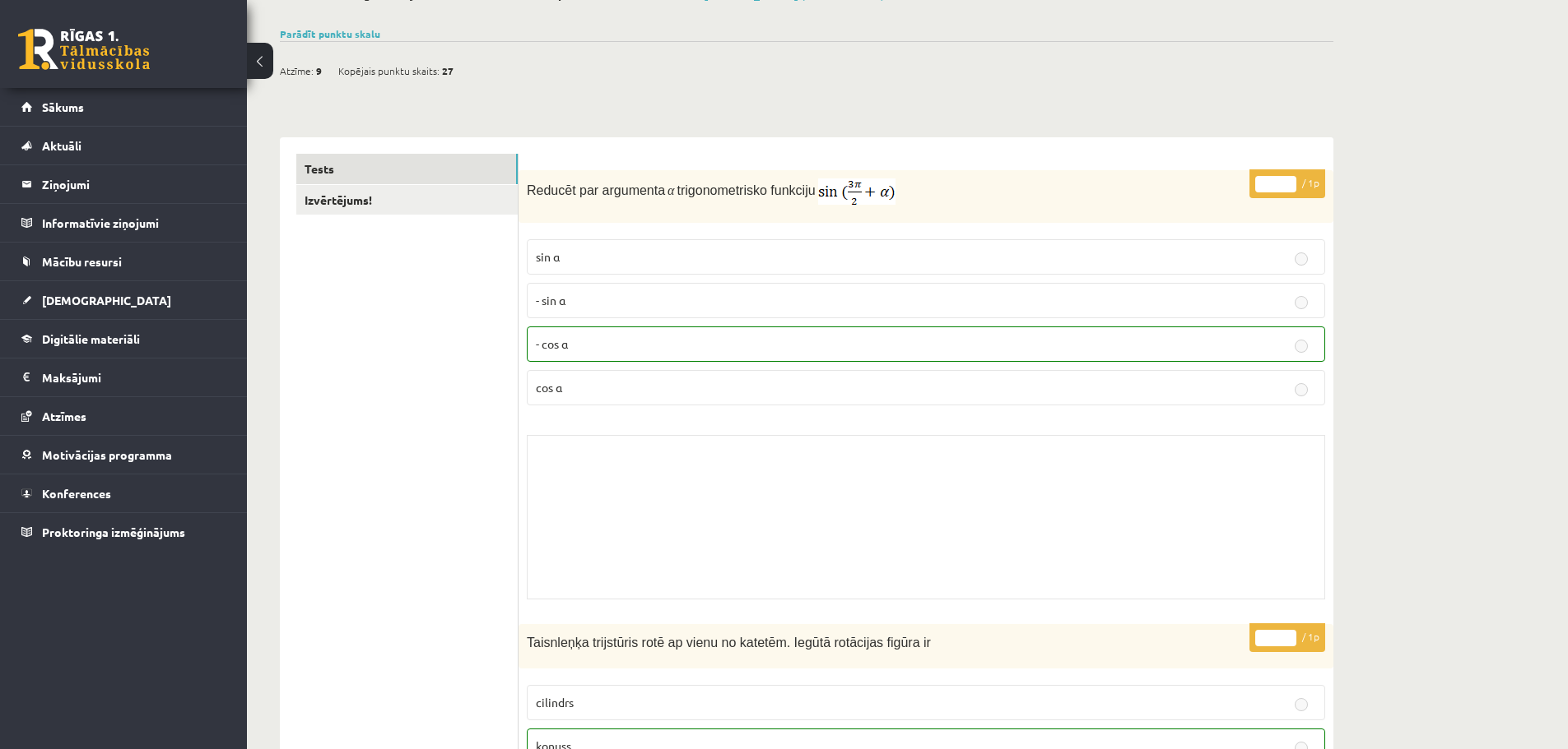
scroll to position [0, 0]
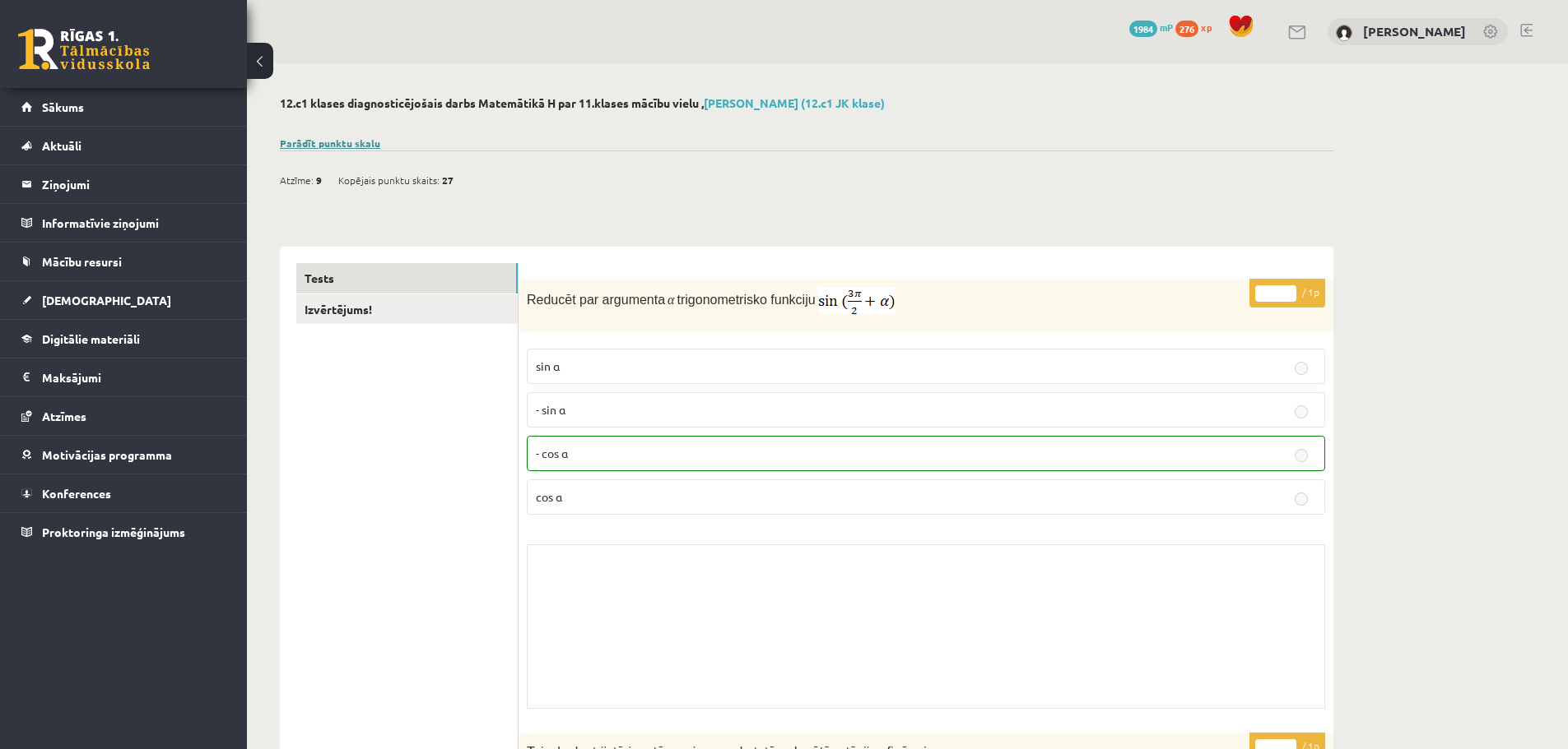
click at [349, 144] on link "Parādīt punktu skalu" at bounding box center [330, 144] width 100 height 13
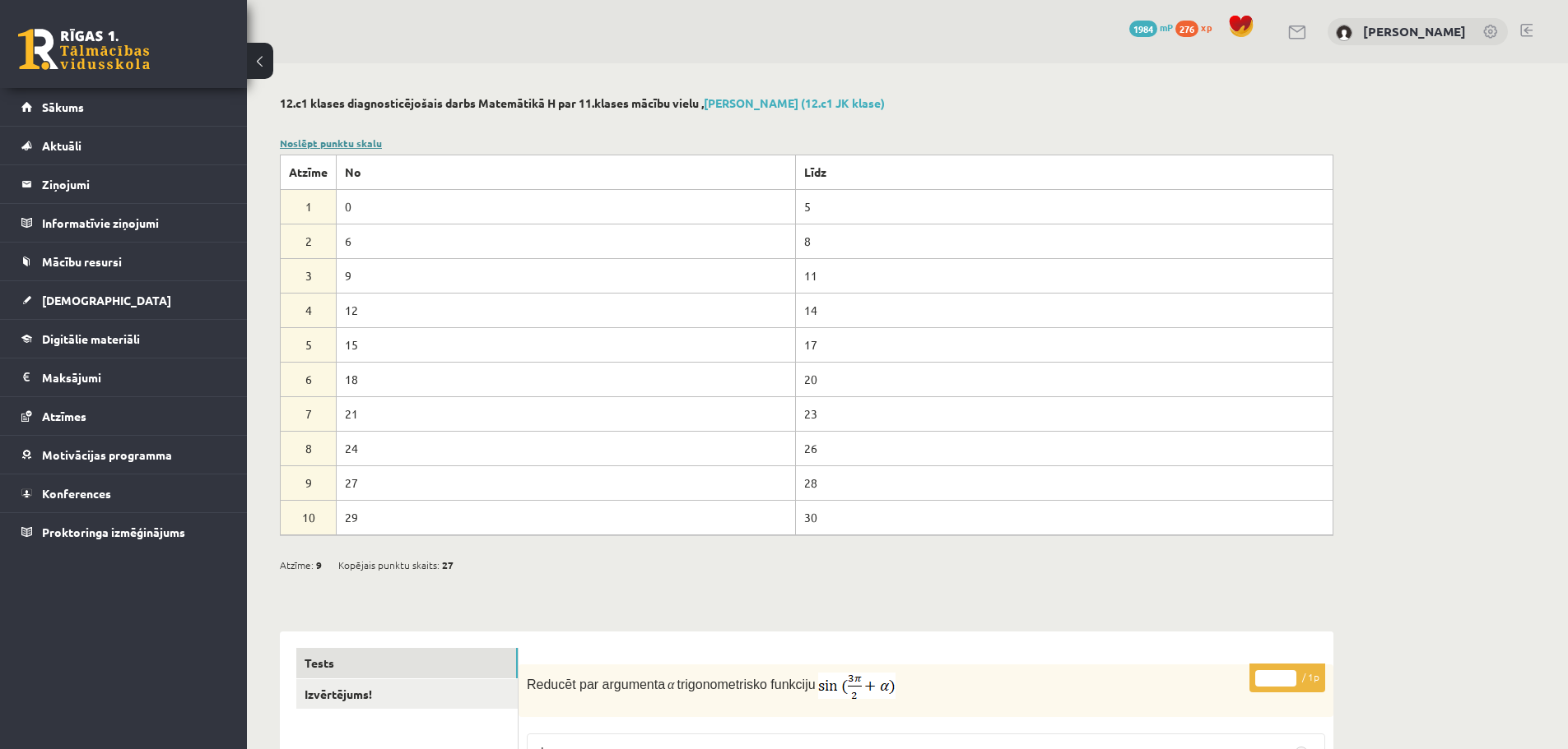
click at [349, 144] on link "Noslēpt punktu skalu" at bounding box center [331, 144] width 102 height 13
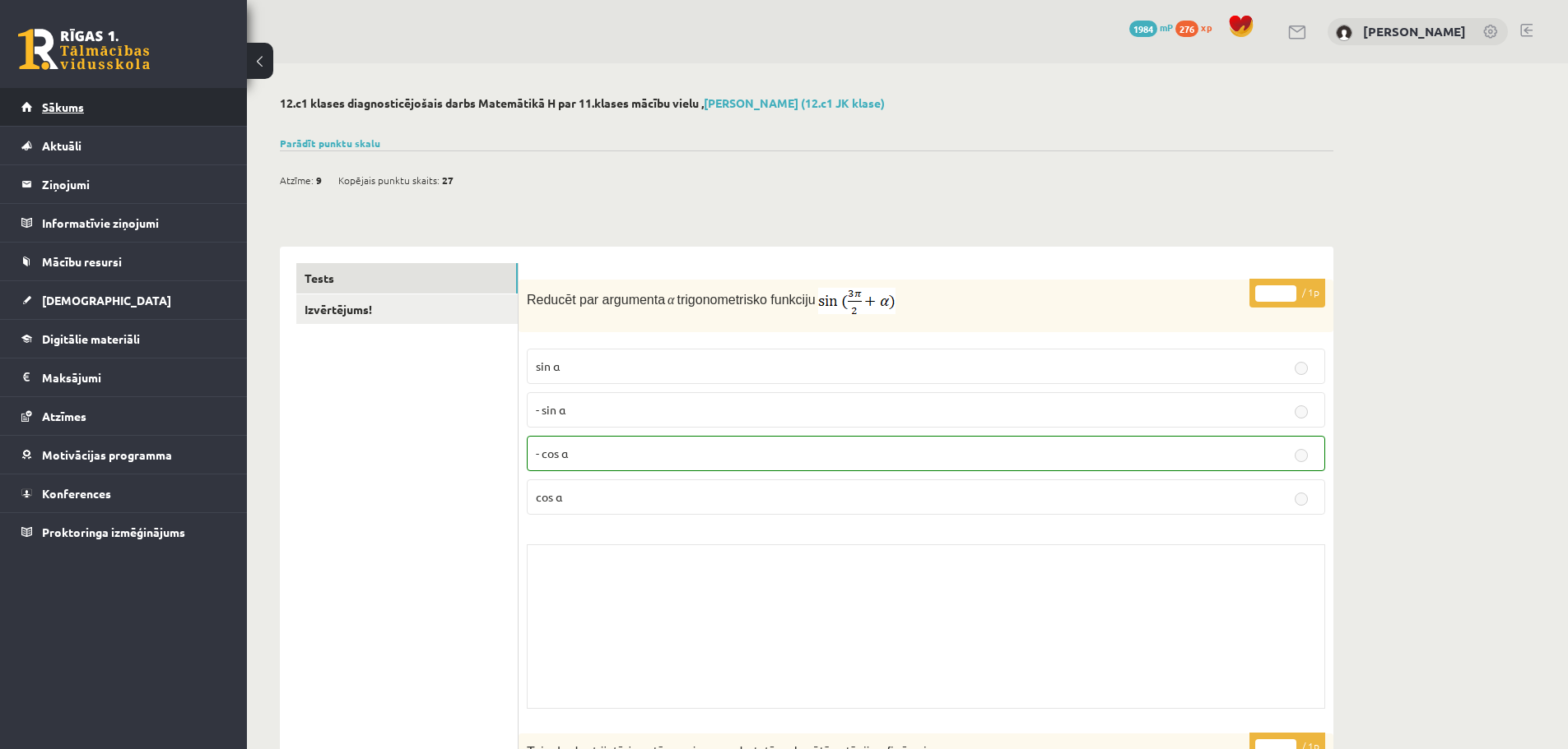
click at [67, 103] on span "Sākums" at bounding box center [63, 107] width 42 height 15
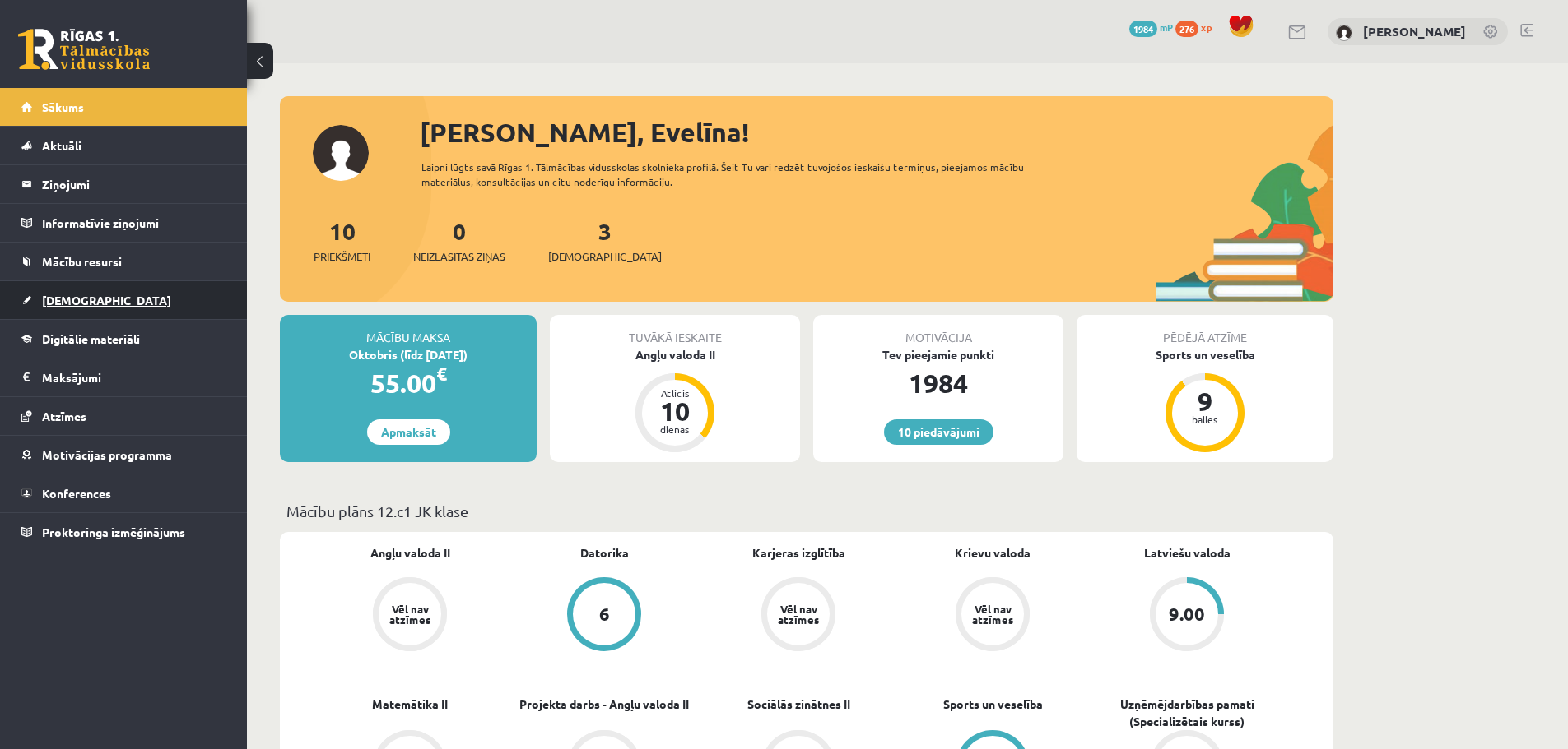
click at [72, 299] on span "[DEMOGRAPHIC_DATA]" at bounding box center [106, 301] width 129 height 15
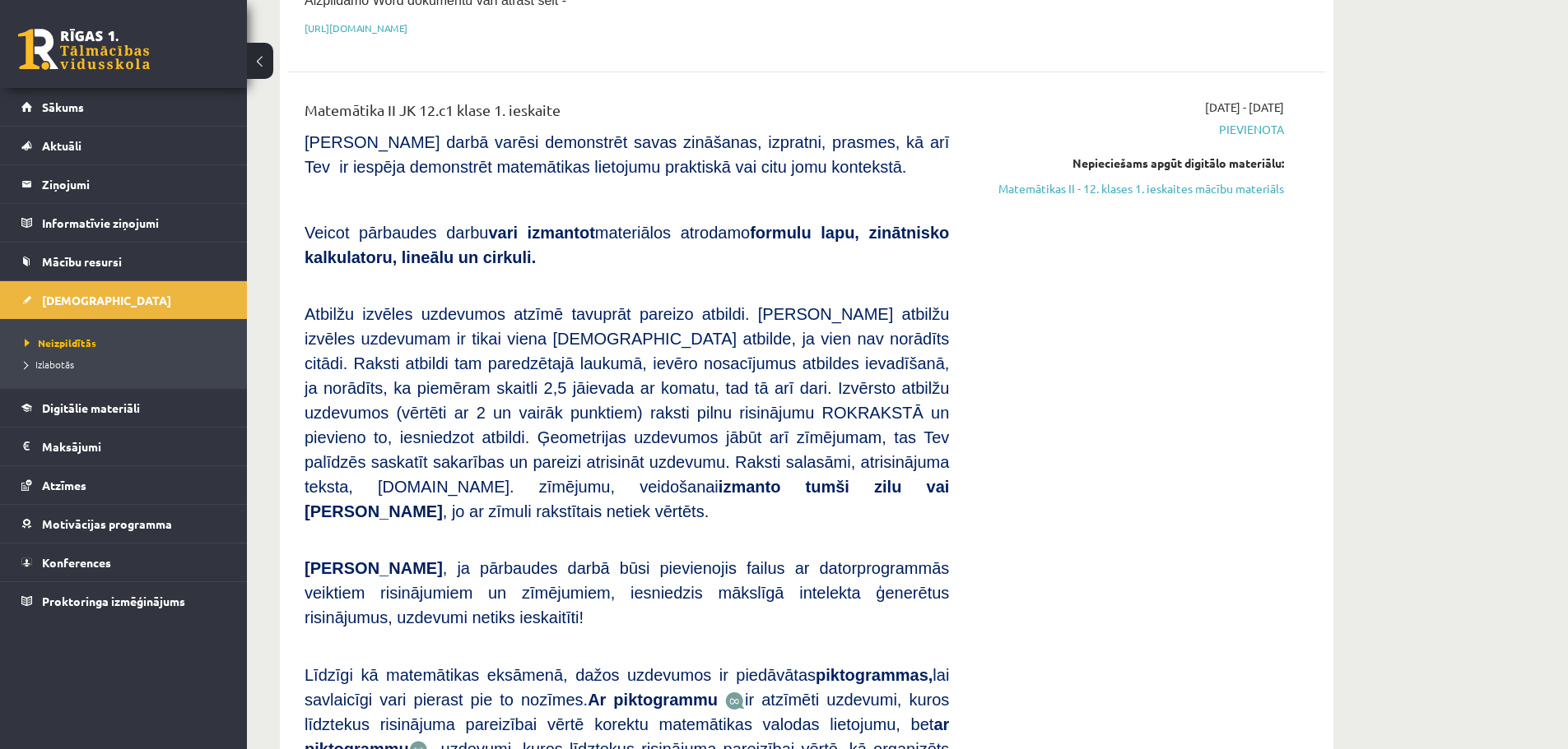
scroll to position [327, 0]
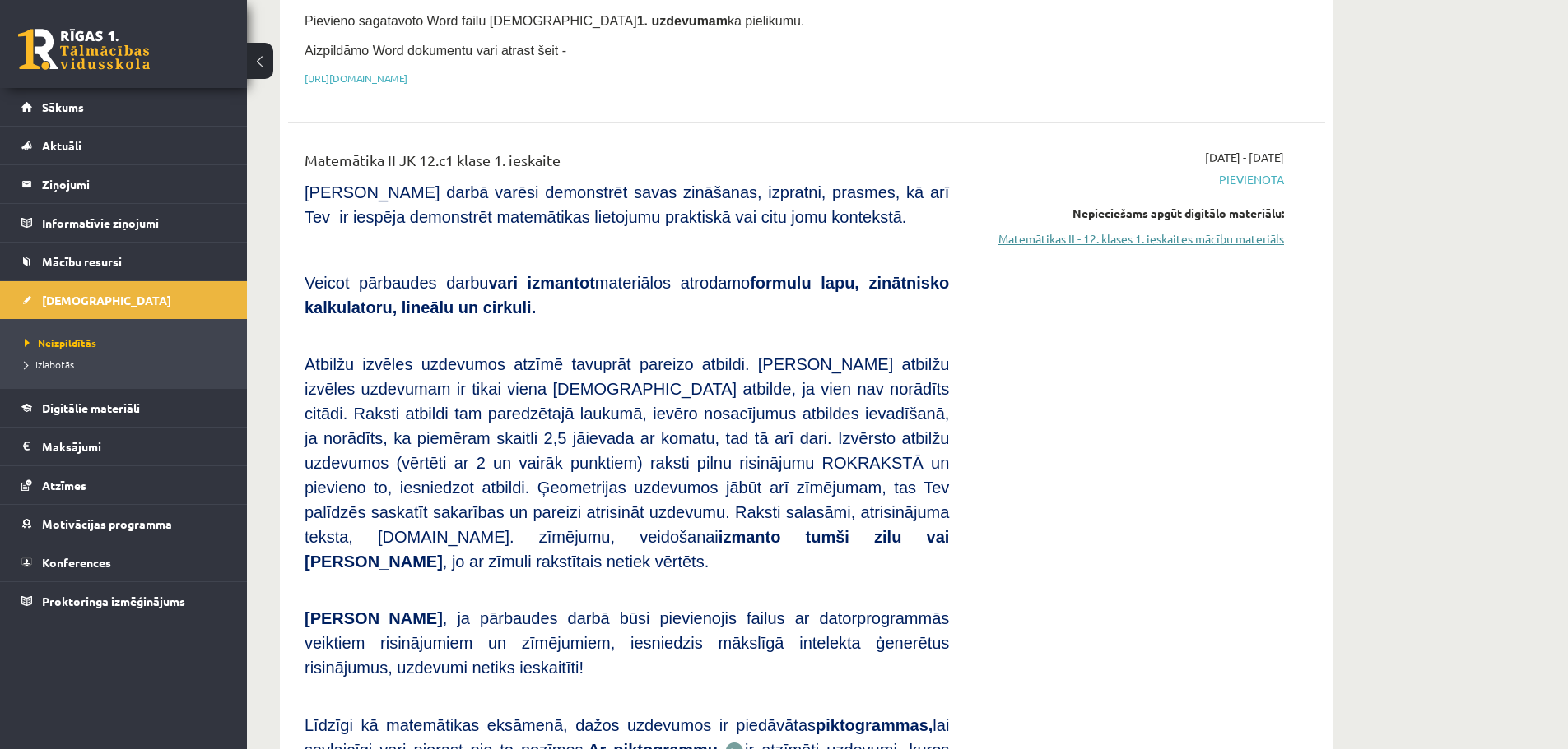
click at [1045, 241] on link "Matemātikas II - 12. klases 1. ieskaites mācību materiāls" at bounding box center [1128, 239] width 310 height 18
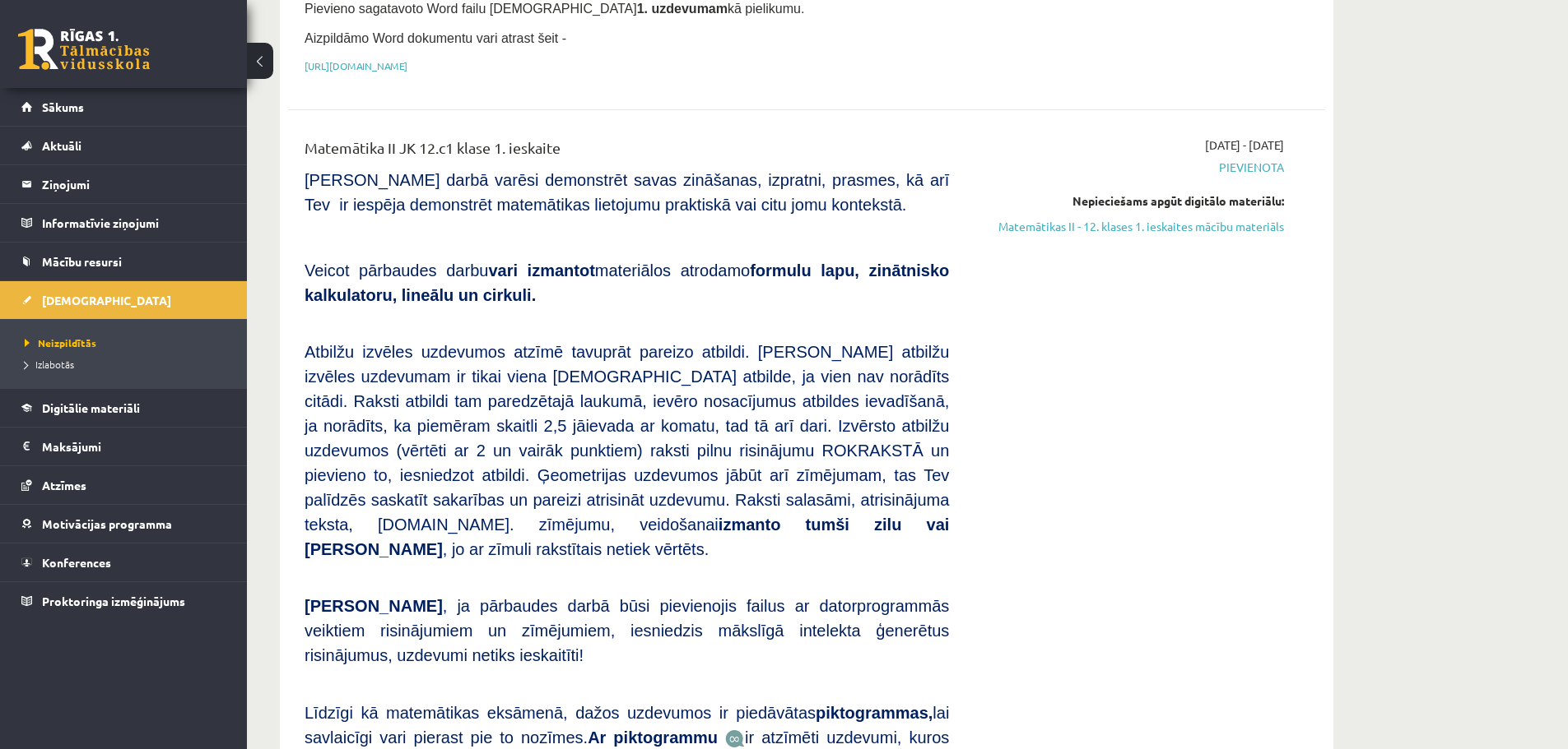
scroll to position [364, 0]
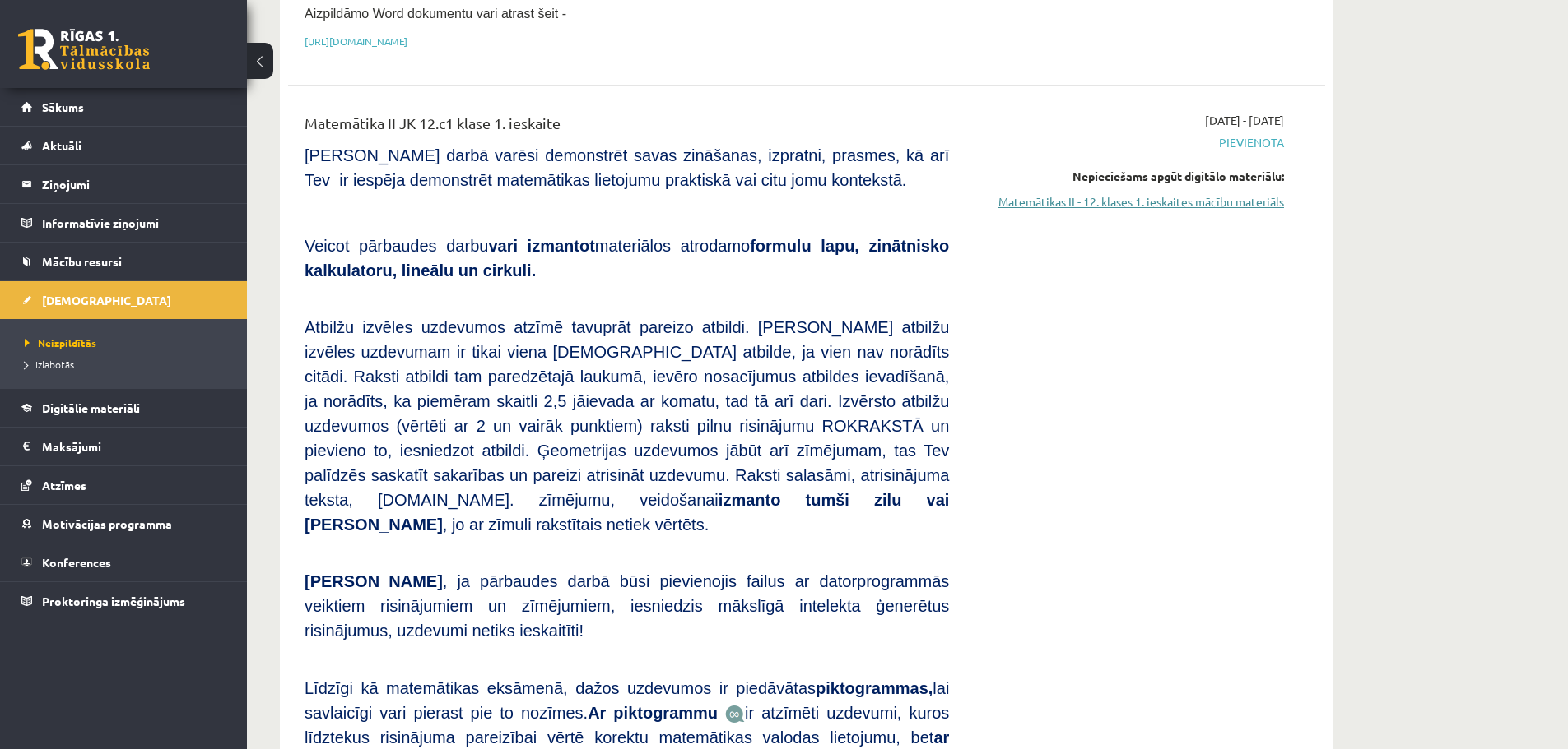
click at [1149, 204] on link "Matemātikas II - 12. klases 1. ieskaites mācību materiāls" at bounding box center [1128, 202] width 310 height 18
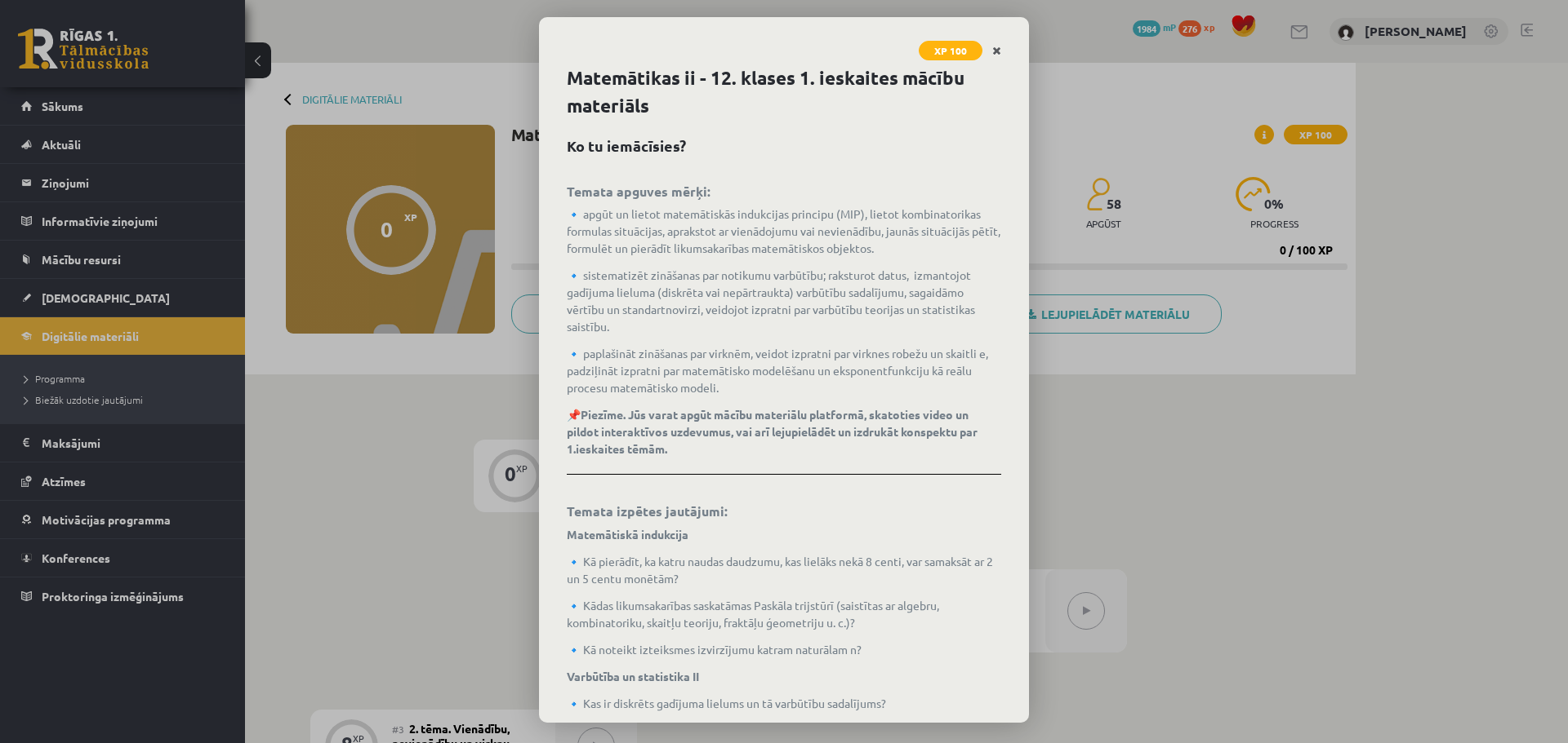
click at [992, 48] on icon "Close" at bounding box center [996, 51] width 9 height 12
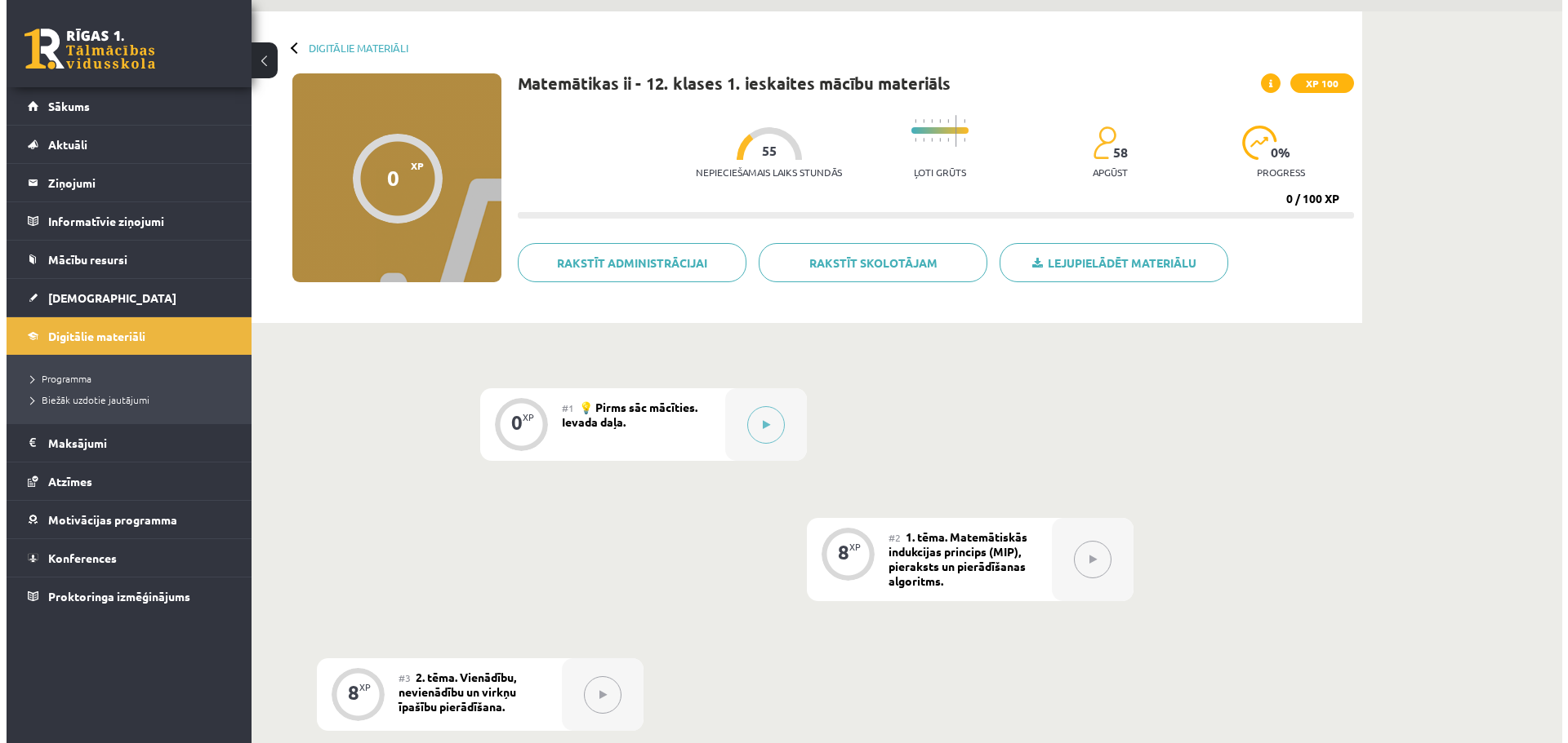
scroll to position [54, 0]
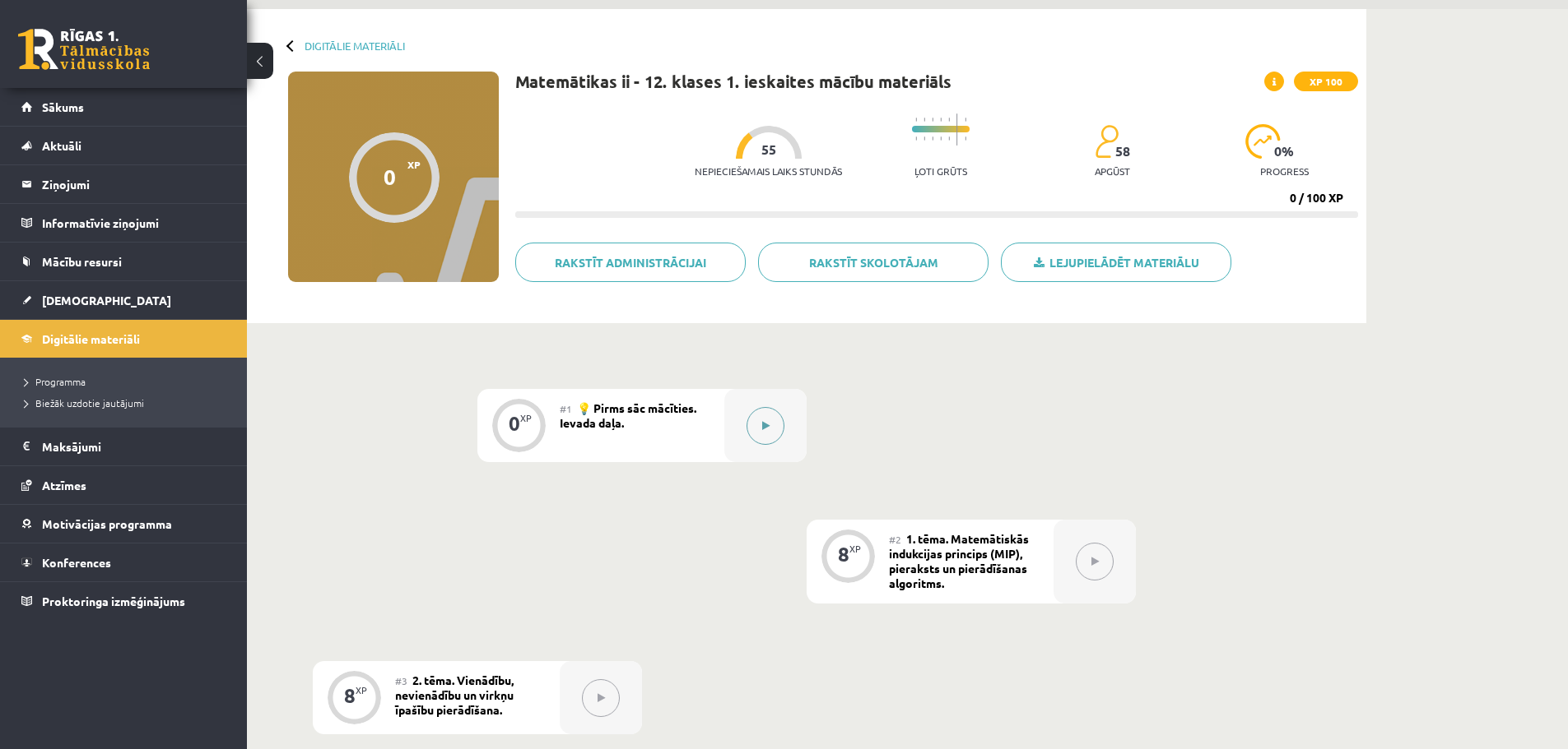
click at [774, 423] on button at bounding box center [765, 426] width 38 height 38
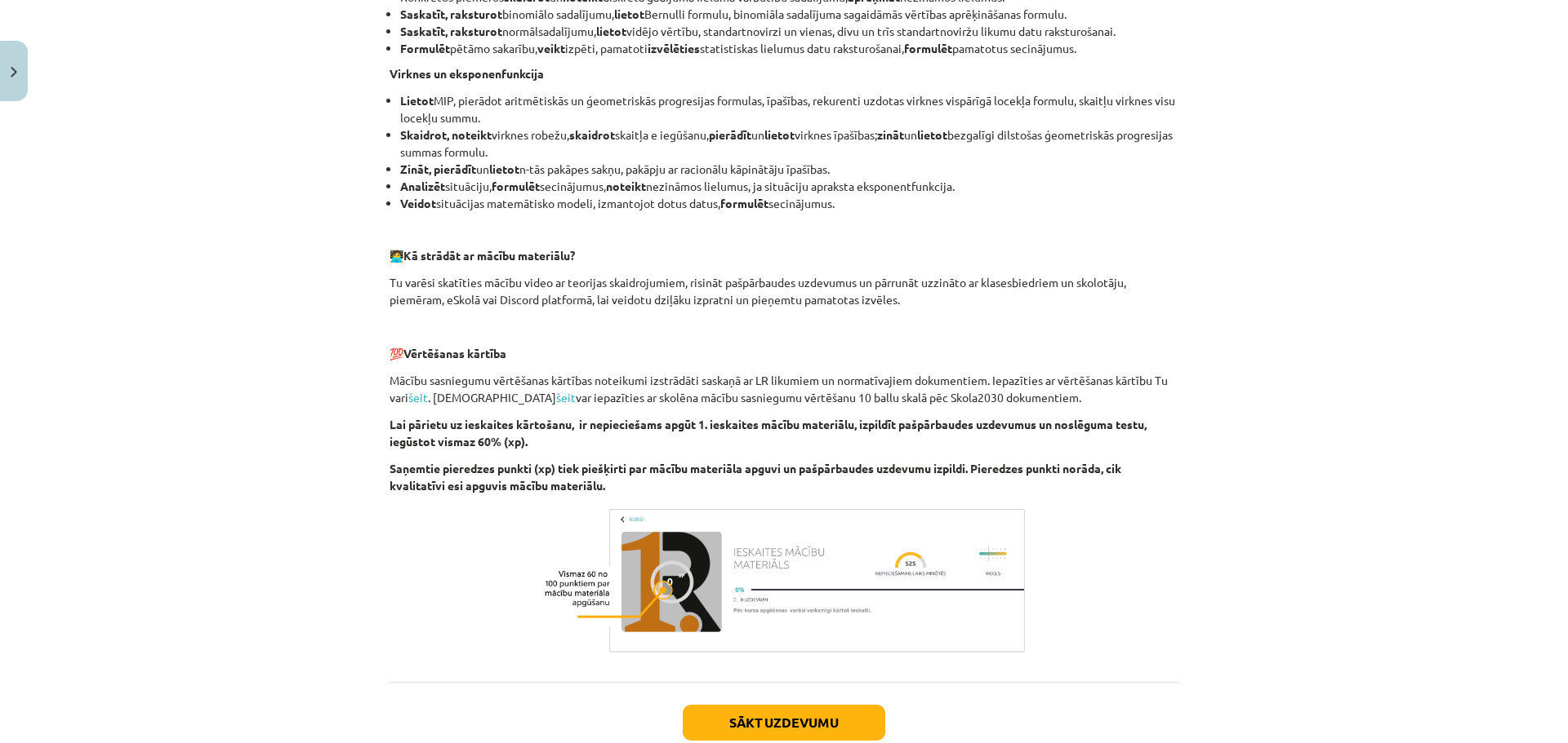
scroll to position [999, 0]
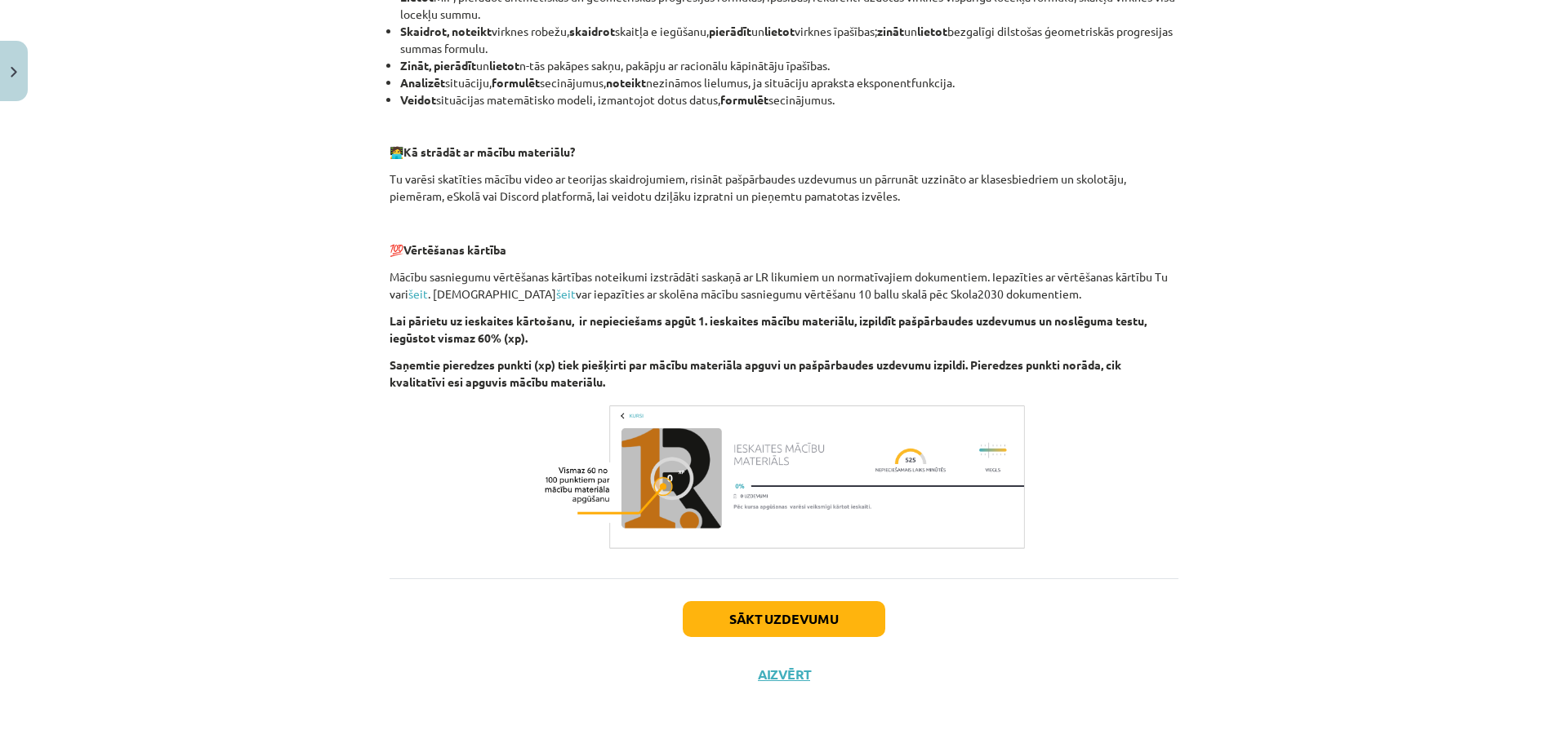
drag, startPoint x: 1545, startPoint y: 499, endPoint x: 1546, endPoint y: 437, distance: 62.0
click at [1546, 437] on div "Mācību tēma: Matemātikas ii - 12. klases 1. ieskaites mācību materiāls #1 💡 Pir…" at bounding box center [784, 371] width 1568 height 743
click at [755, 622] on button "Sākt uzdevumu" at bounding box center [784, 619] width 202 height 36
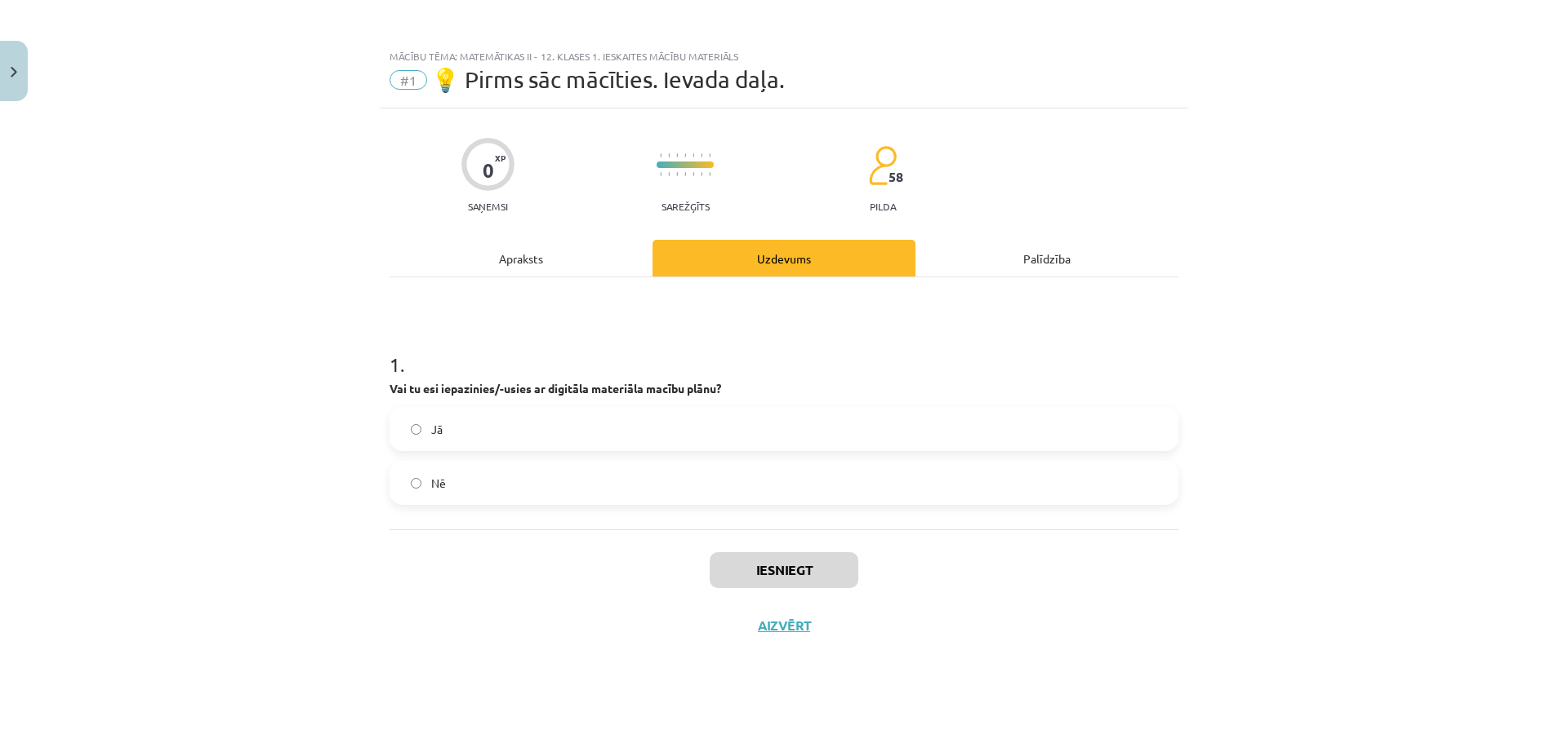
scroll to position [0, 0]
click at [619, 437] on label "Jā" at bounding box center [784, 429] width 786 height 41
click at [754, 565] on button "Iesniegt" at bounding box center [783, 570] width 148 height 36
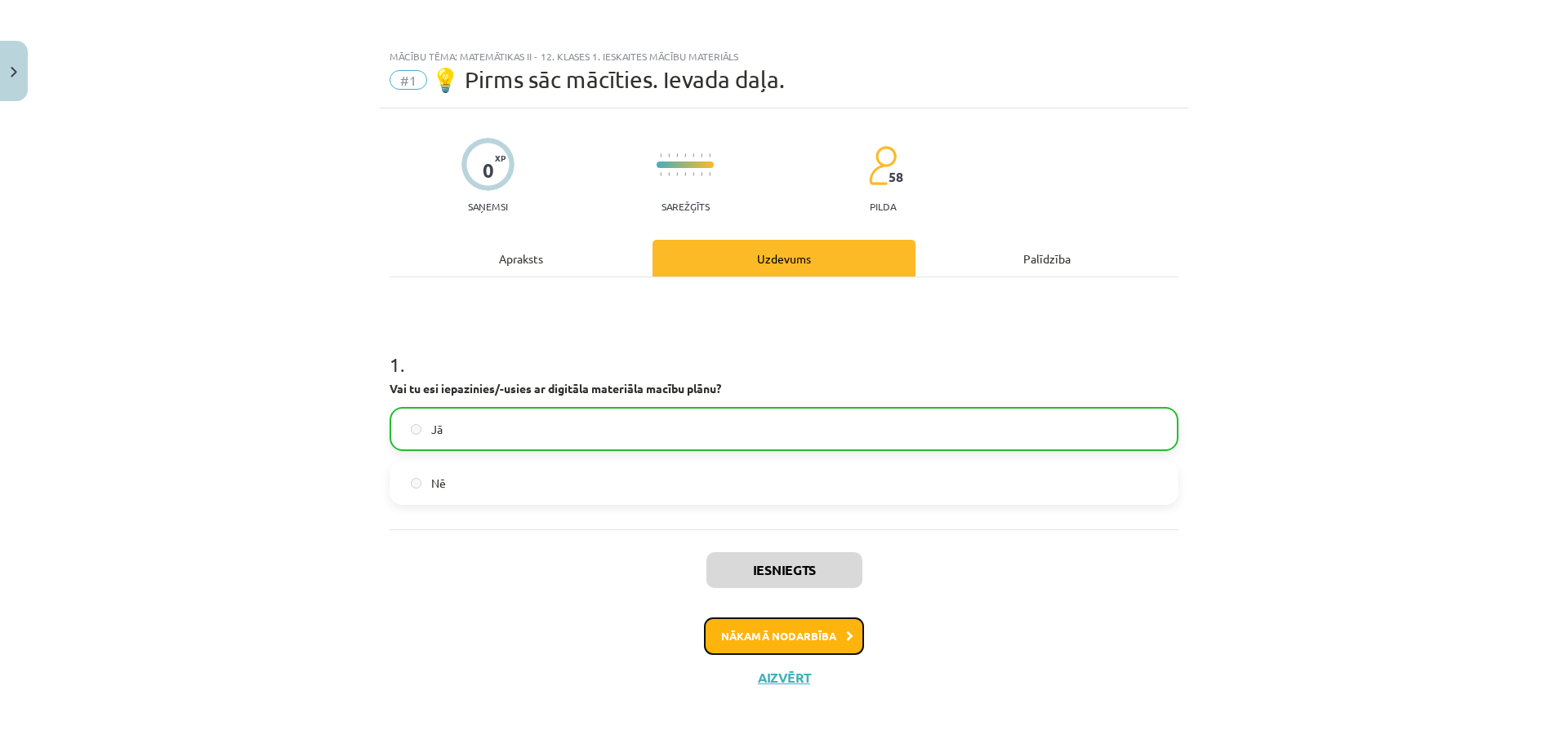
click at [756, 639] on button "Nākamā nodarbība" at bounding box center [783, 636] width 160 height 37
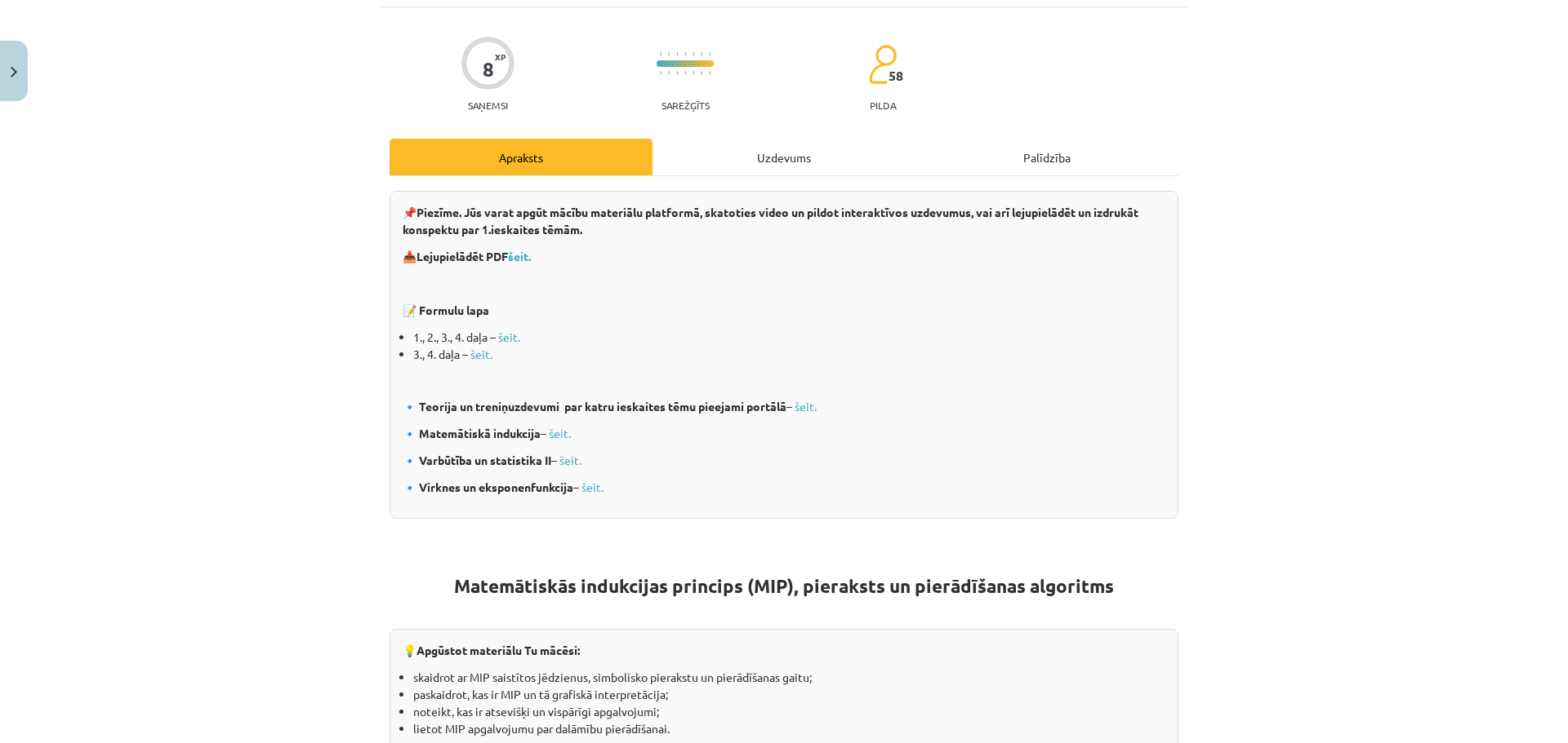
scroll to position [130, 0]
click at [523, 254] on b "šeit." at bounding box center [520, 254] width 23 height 15
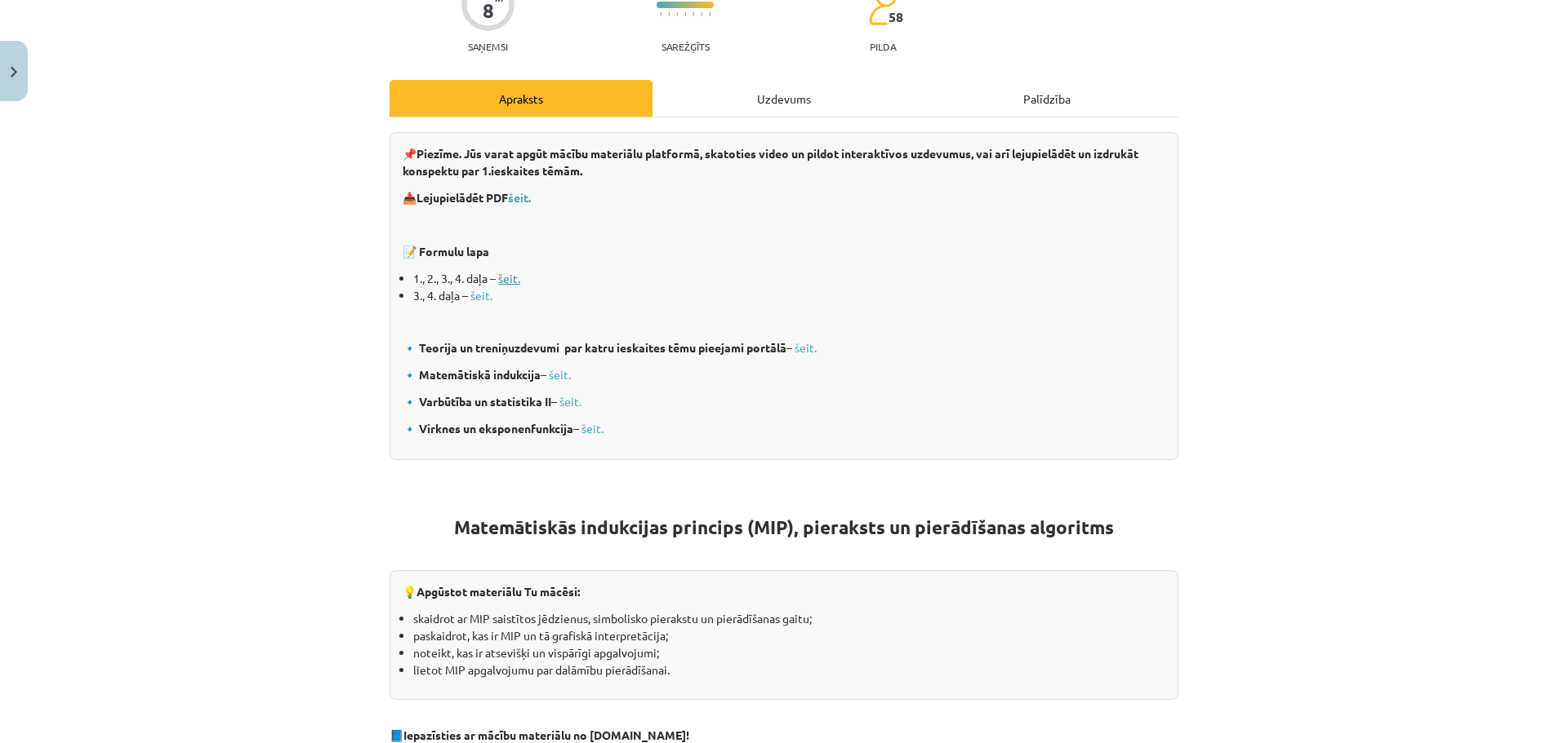
click at [507, 280] on link "šeit." at bounding box center [509, 278] width 22 height 15
click at [476, 299] on link "šeit." at bounding box center [481, 296] width 22 height 15
click at [521, 195] on b "šeit." at bounding box center [520, 198] width 23 height 15
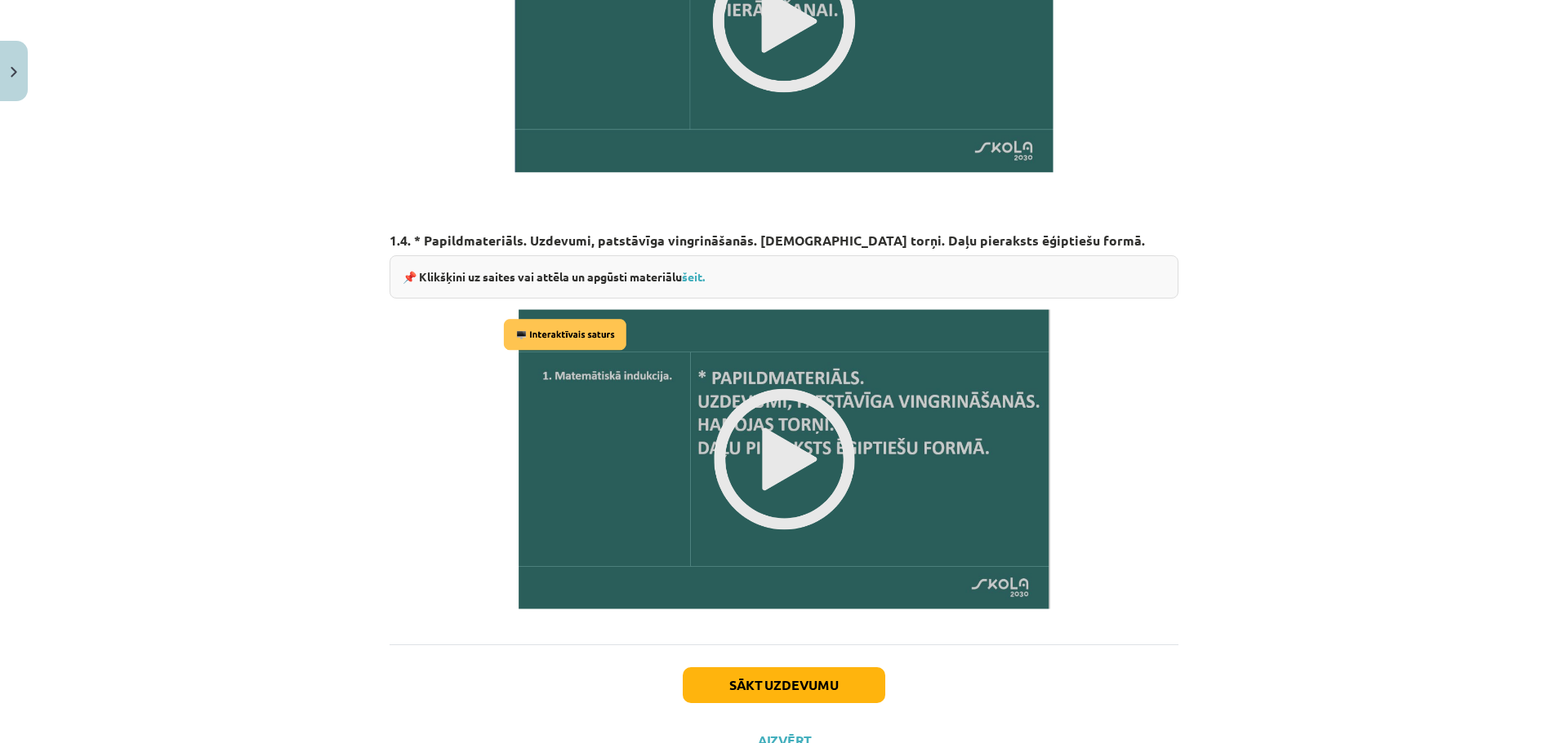
scroll to position [1838, 0]
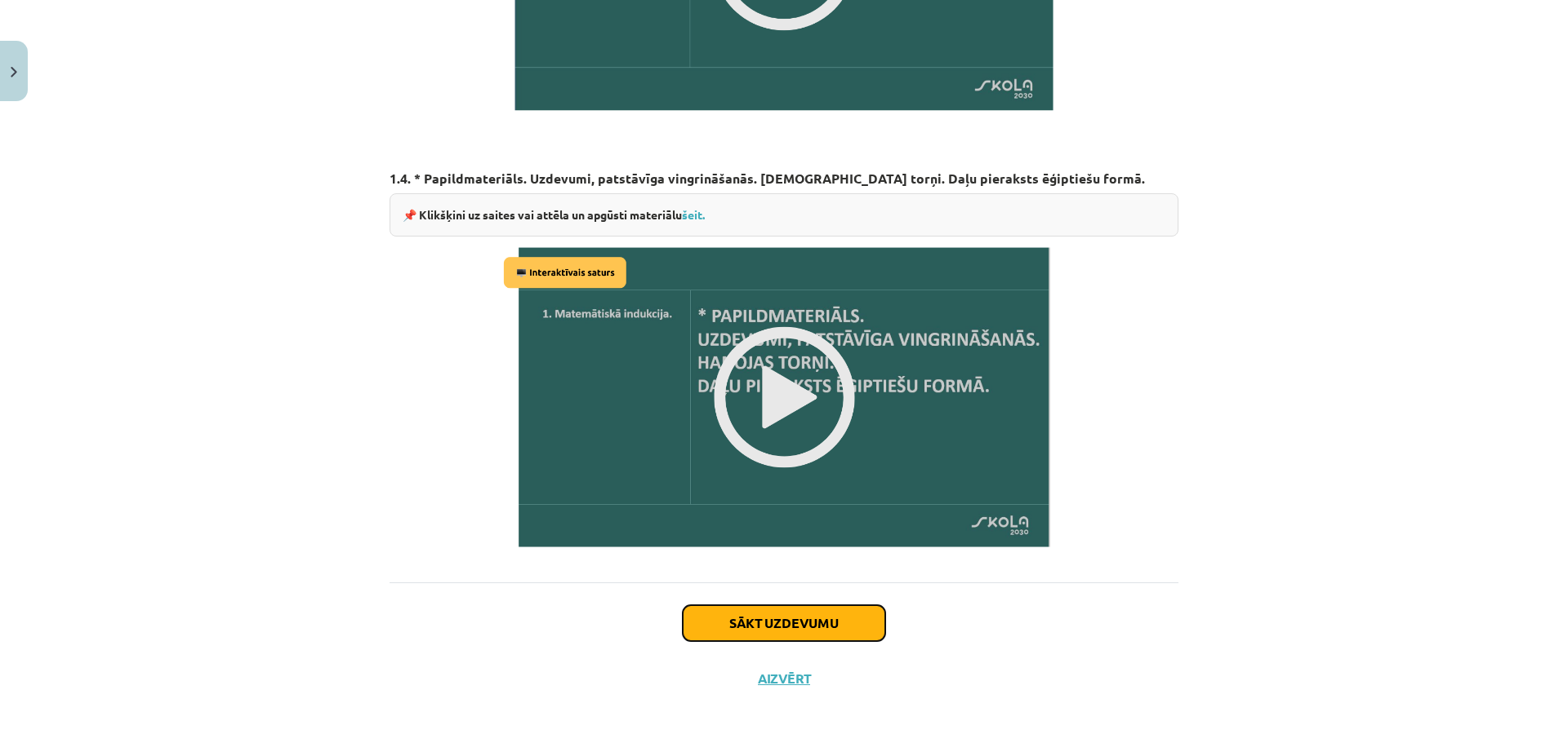
click at [775, 623] on button "Sākt uzdevumu" at bounding box center [784, 623] width 202 height 36
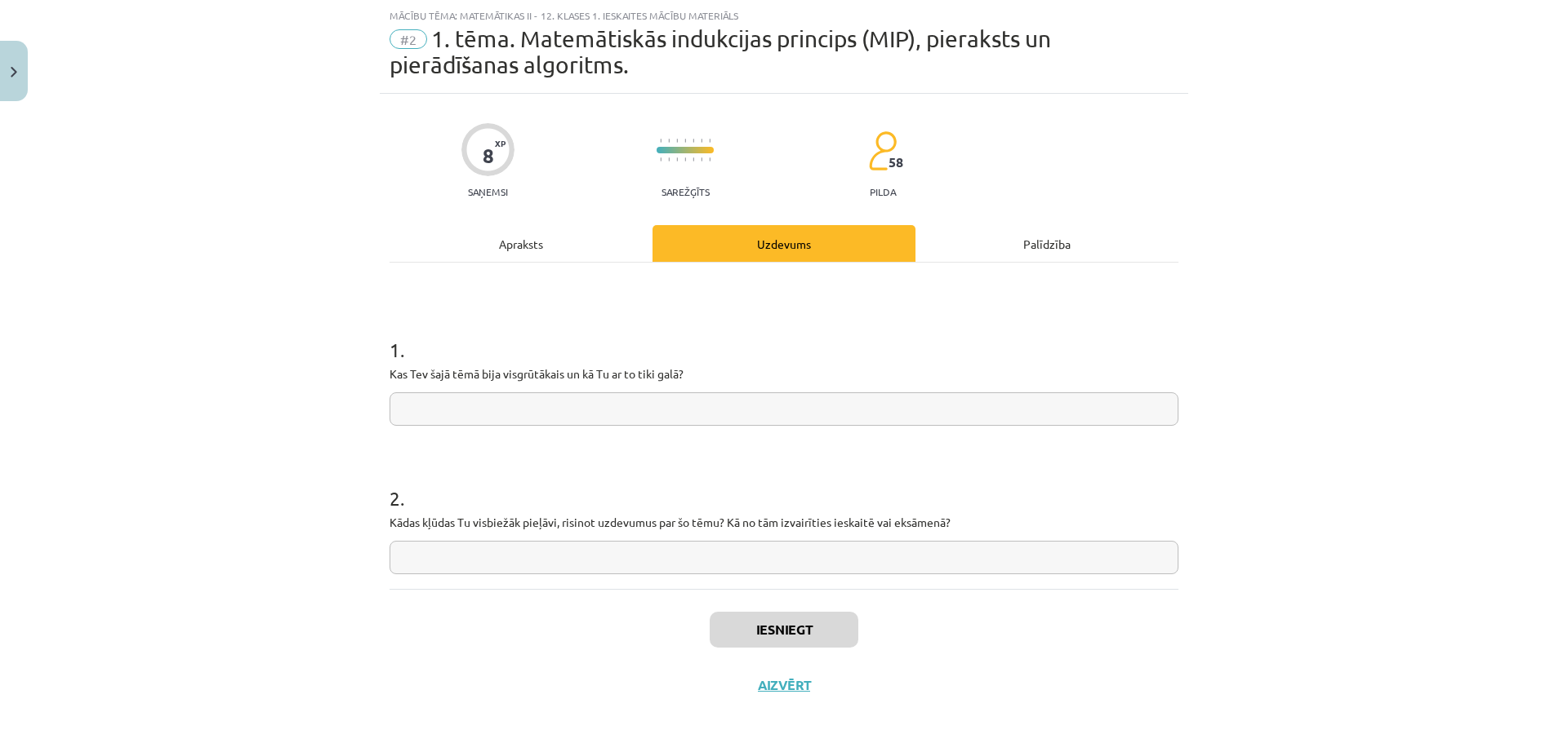
click at [545, 251] on div "Apraksts" at bounding box center [520, 244] width 263 height 36
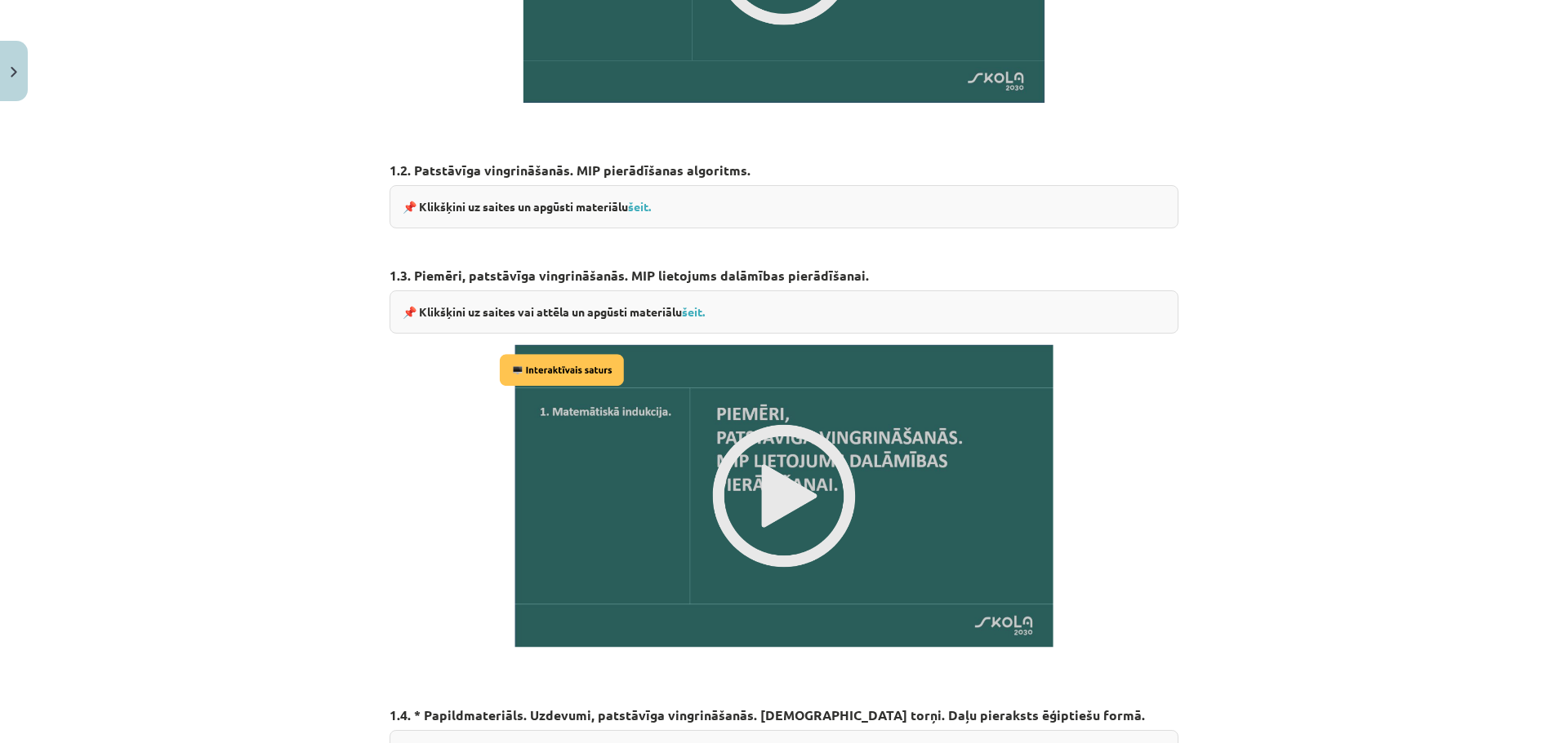
scroll to position [1838, 0]
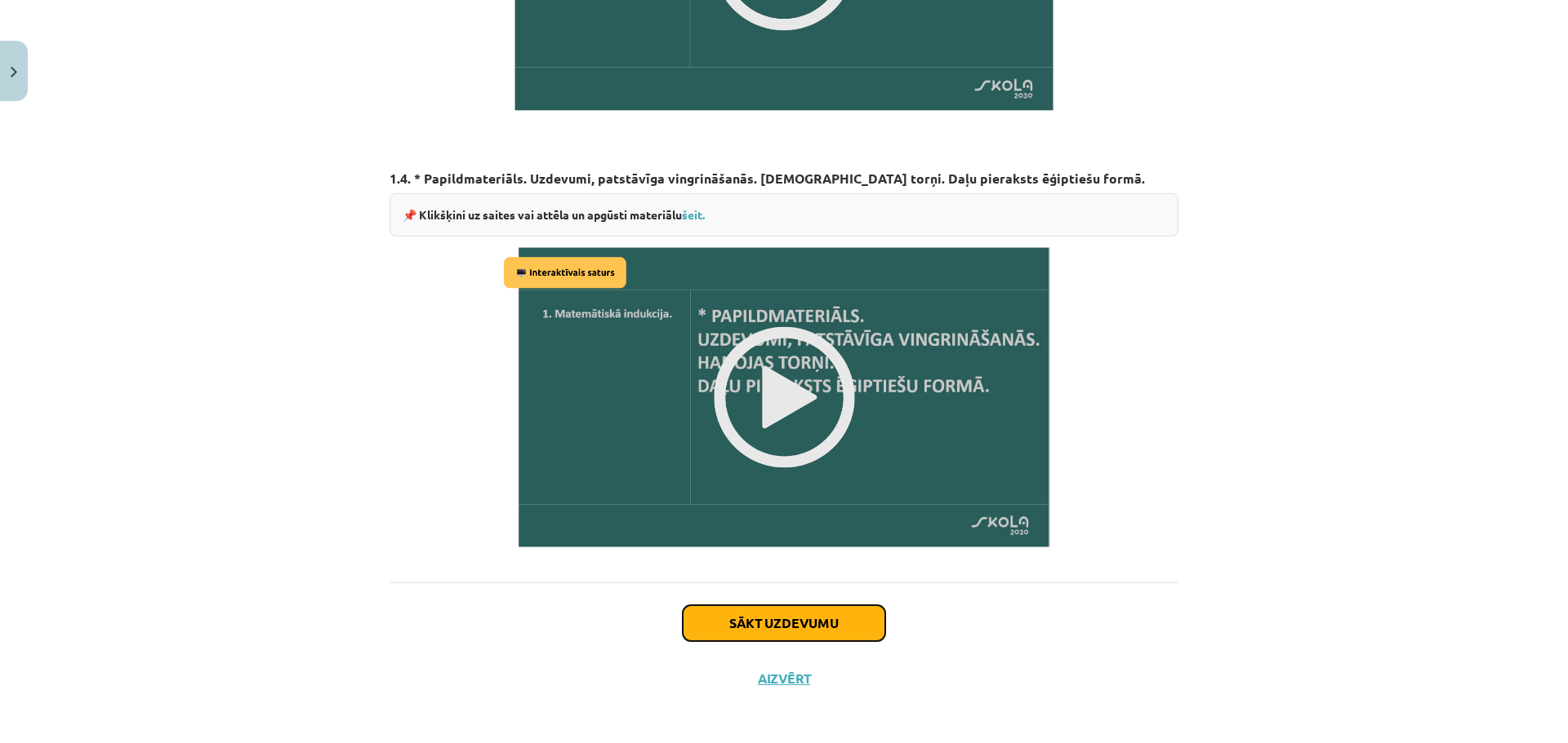
click at [748, 629] on button "Sākt uzdevumu" at bounding box center [784, 623] width 202 height 36
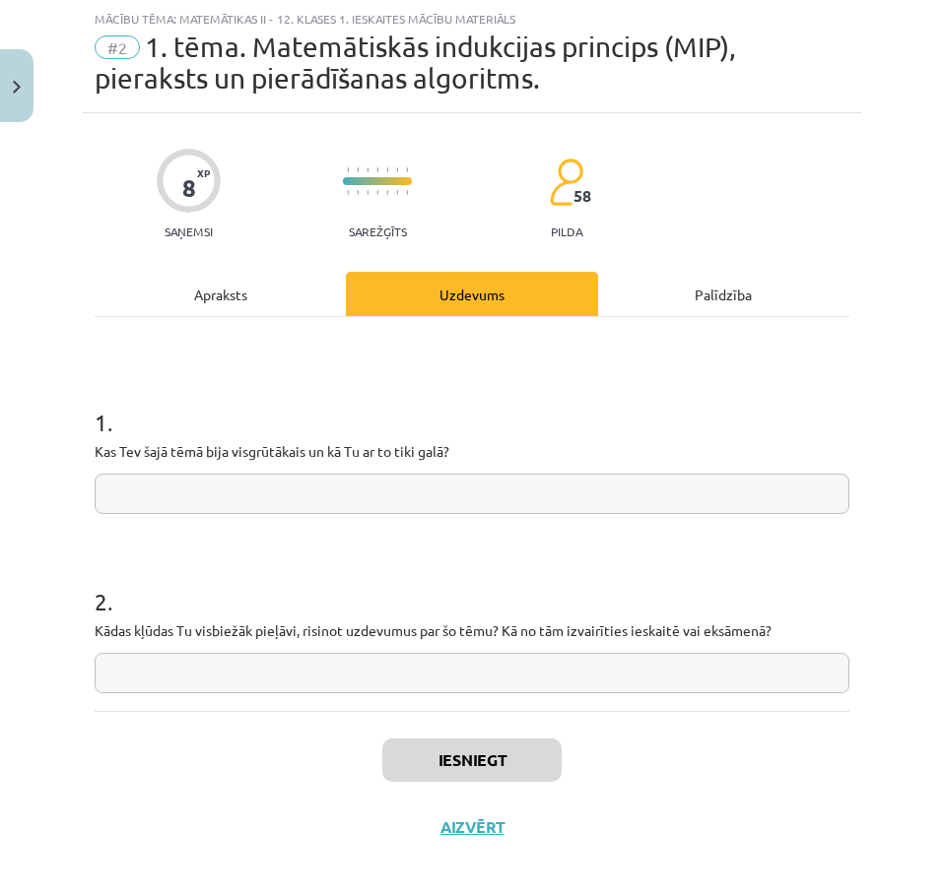
scroll to position [32, 0]
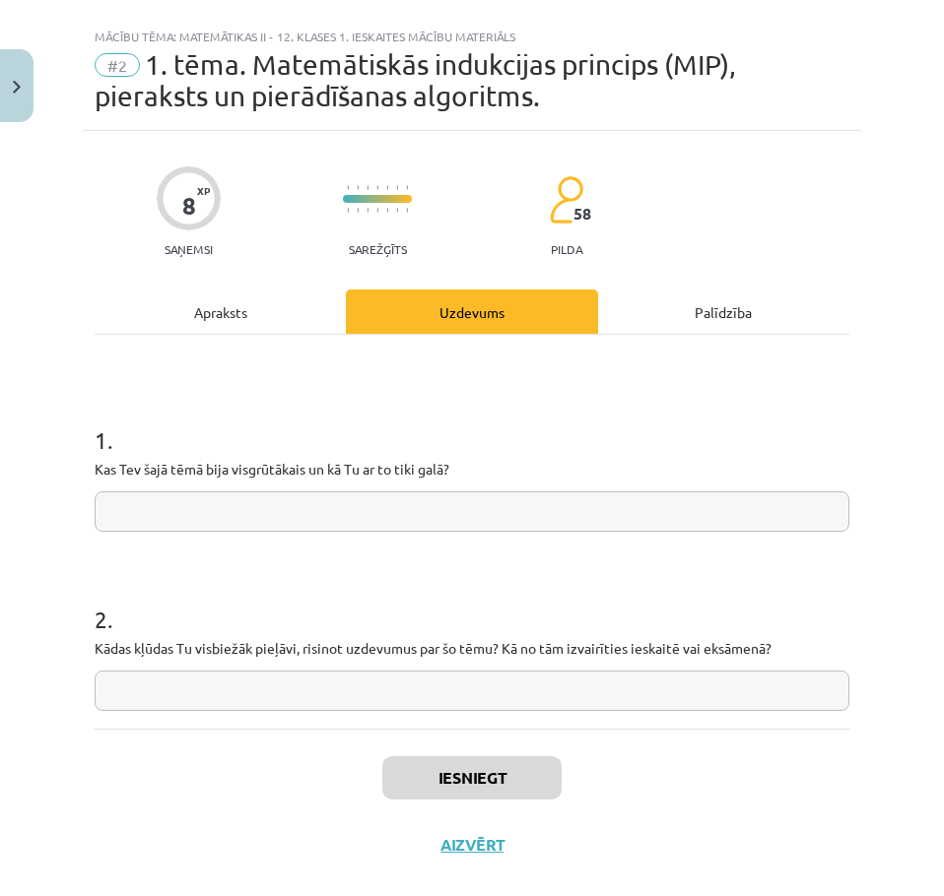
click at [302, 528] on input "text" at bounding box center [472, 512] width 755 height 40
click at [217, 312] on div "Apraksts" at bounding box center [220, 312] width 251 height 44
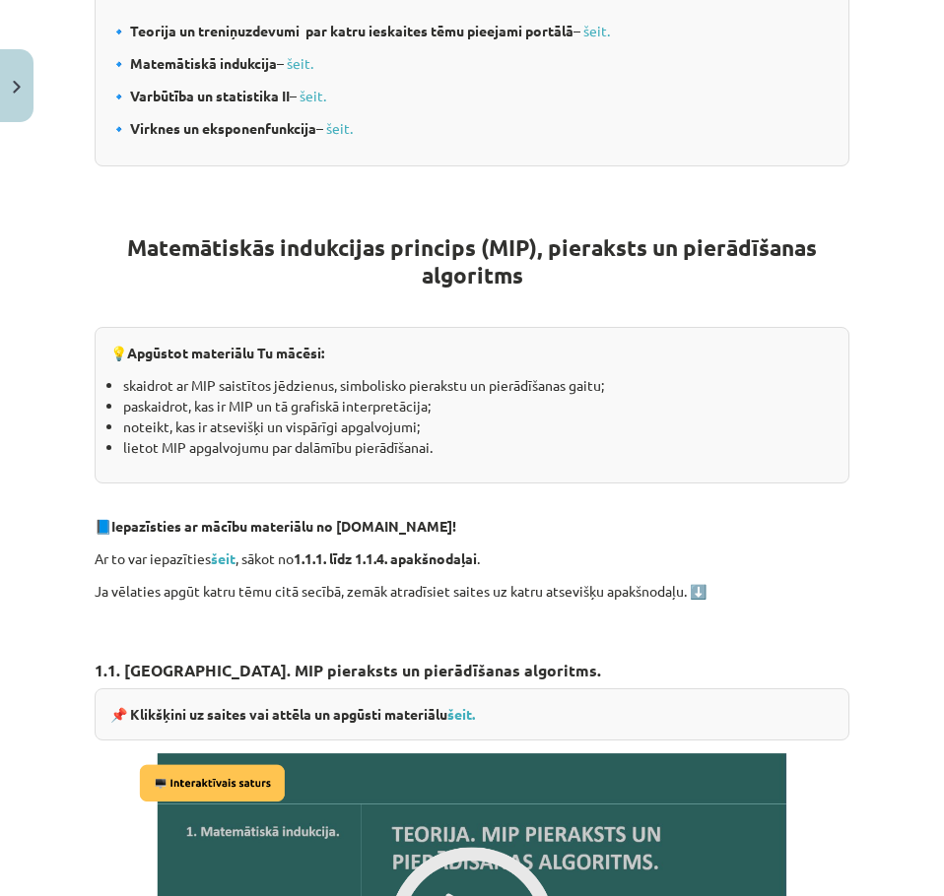
scroll to position [2264, 0]
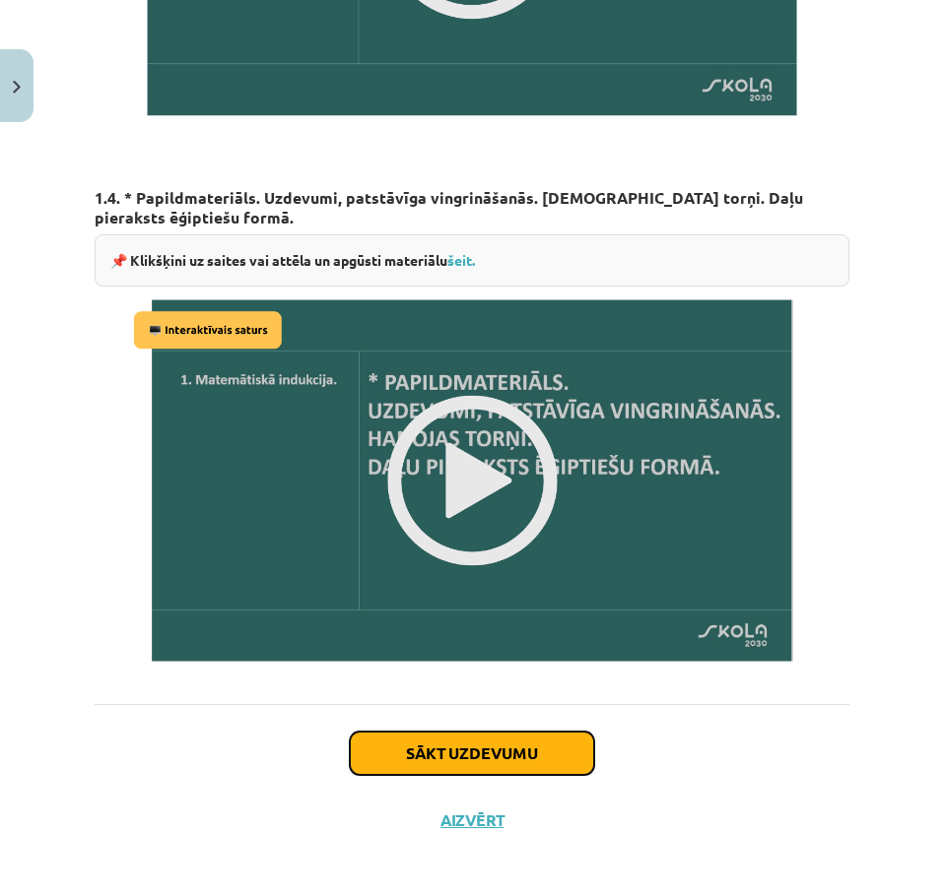
click at [424, 752] on button "Sākt uzdevumu" at bounding box center [472, 753] width 244 height 43
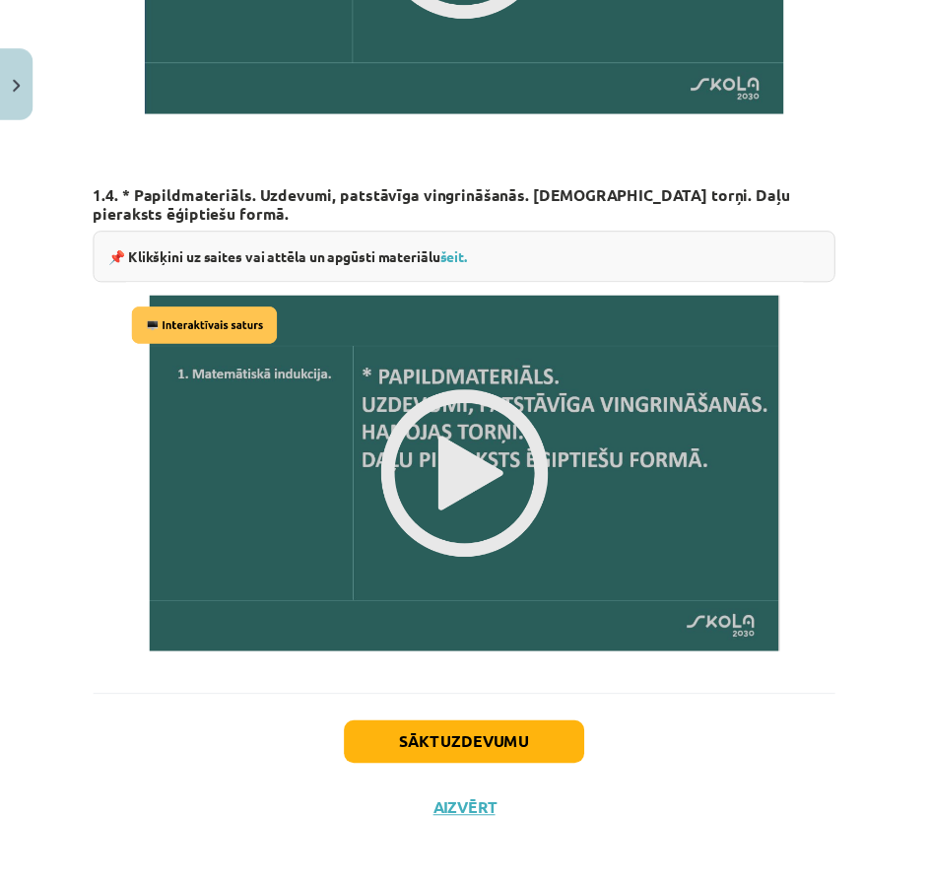
scroll to position [49, 0]
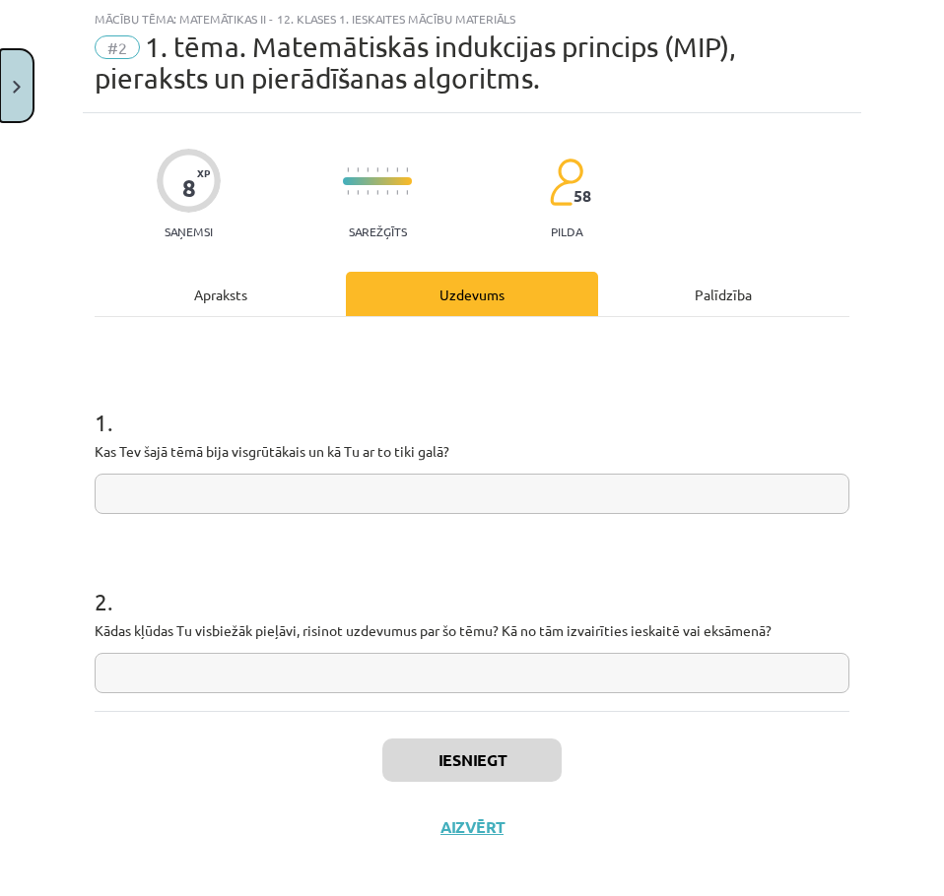
click at [18, 75] on button "Close" at bounding box center [16, 85] width 33 height 73
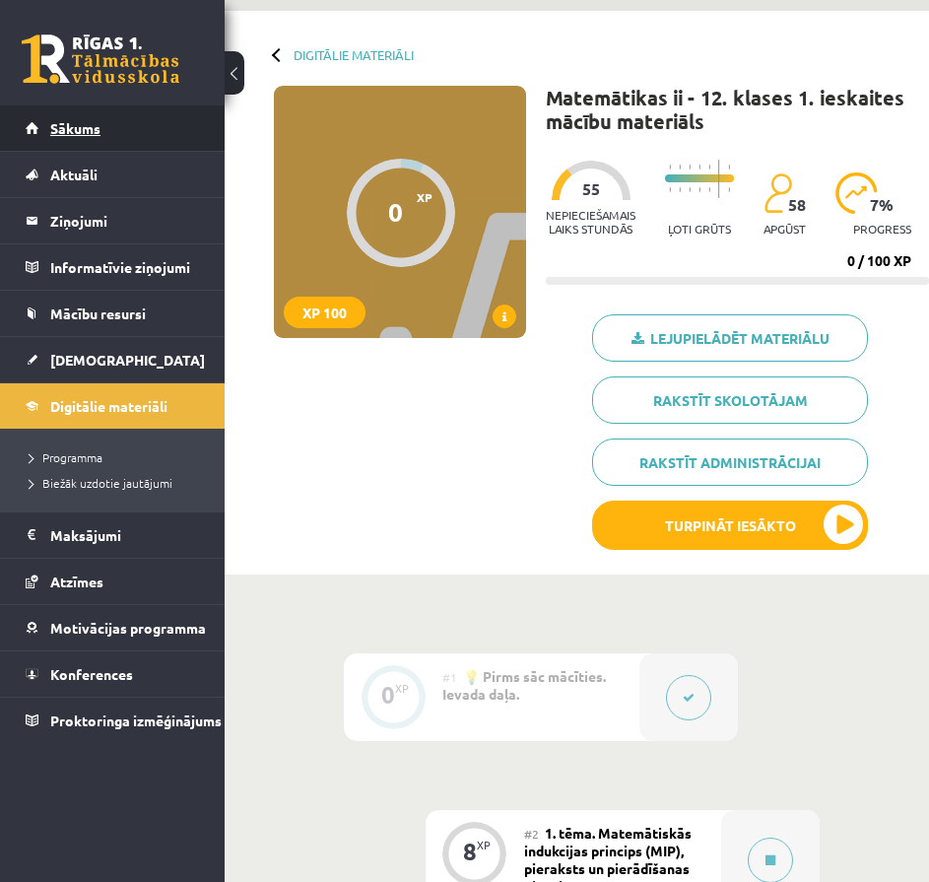
click at [86, 127] on span "Sākums" at bounding box center [75, 128] width 50 height 18
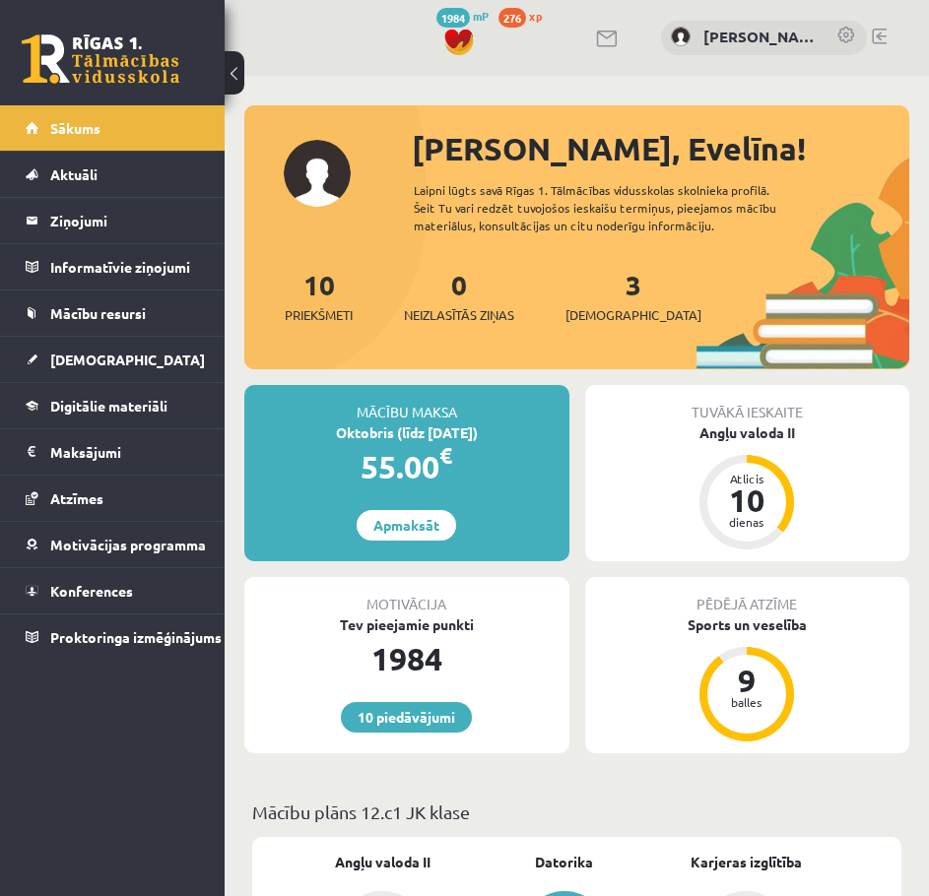
click at [881, 40] on link at bounding box center [879, 37] width 15 height 16
